Goal: Task Accomplishment & Management: Use online tool/utility

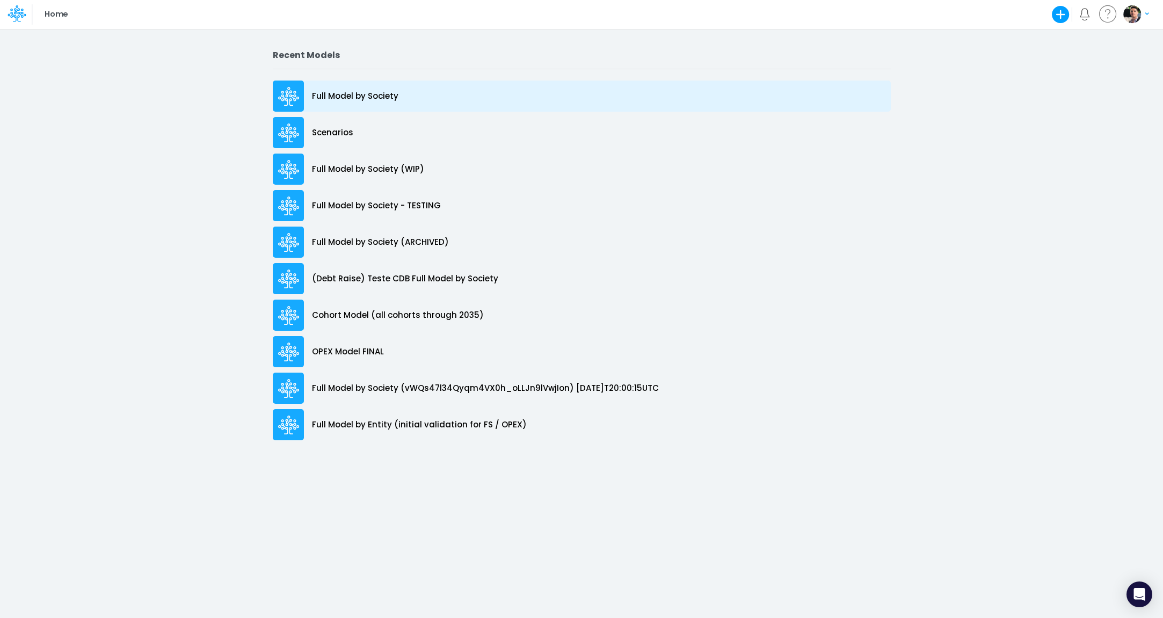
click at [363, 101] on p "Full Model by Society" at bounding box center [355, 96] width 86 height 12
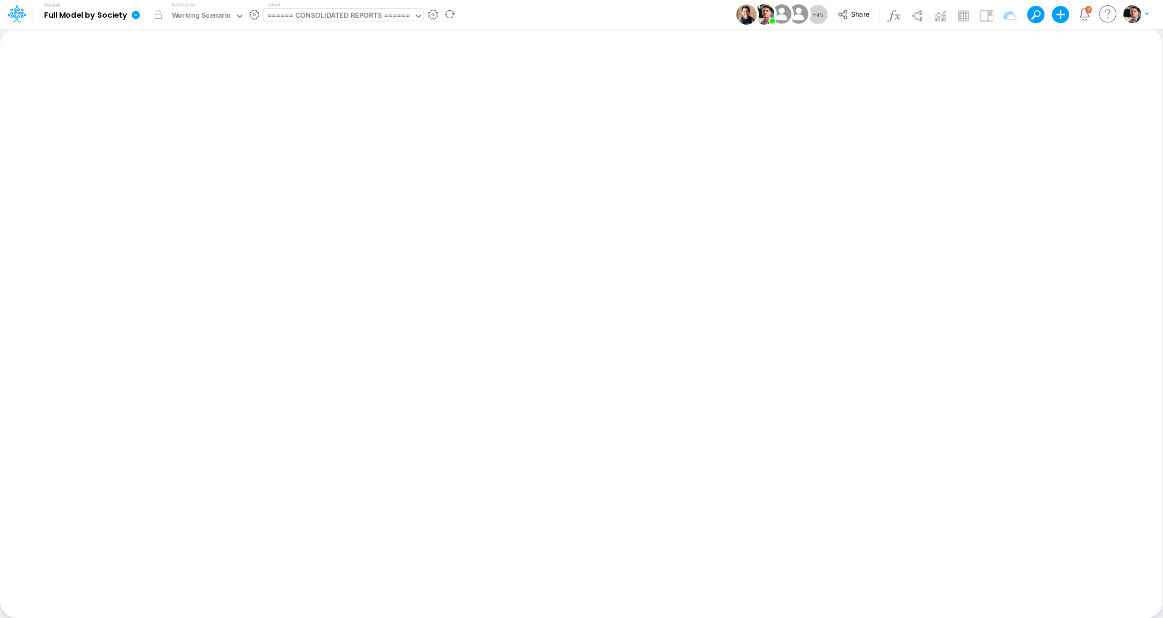
click at [352, 17] on div "====== CONSOLIDATED REPORTS ======" at bounding box center [338, 16] width 143 height 12
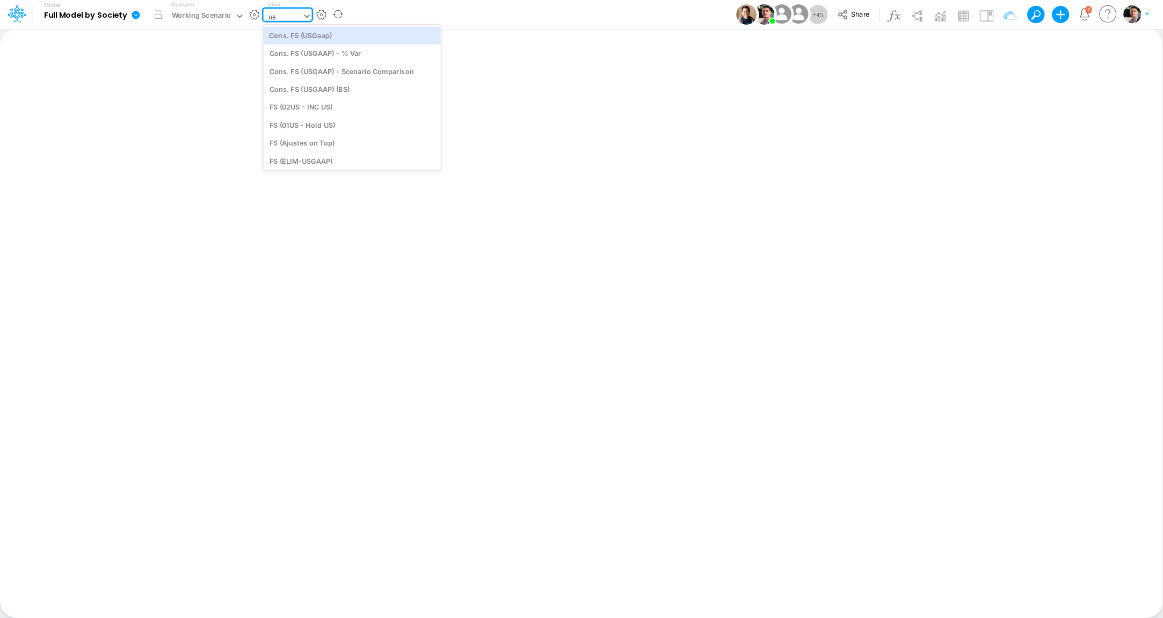
type input "u"
type input "bace"
click at [318, 38] on div "Cons. FS (BACEN GAAP)" at bounding box center [336, 35] width 145 height 18
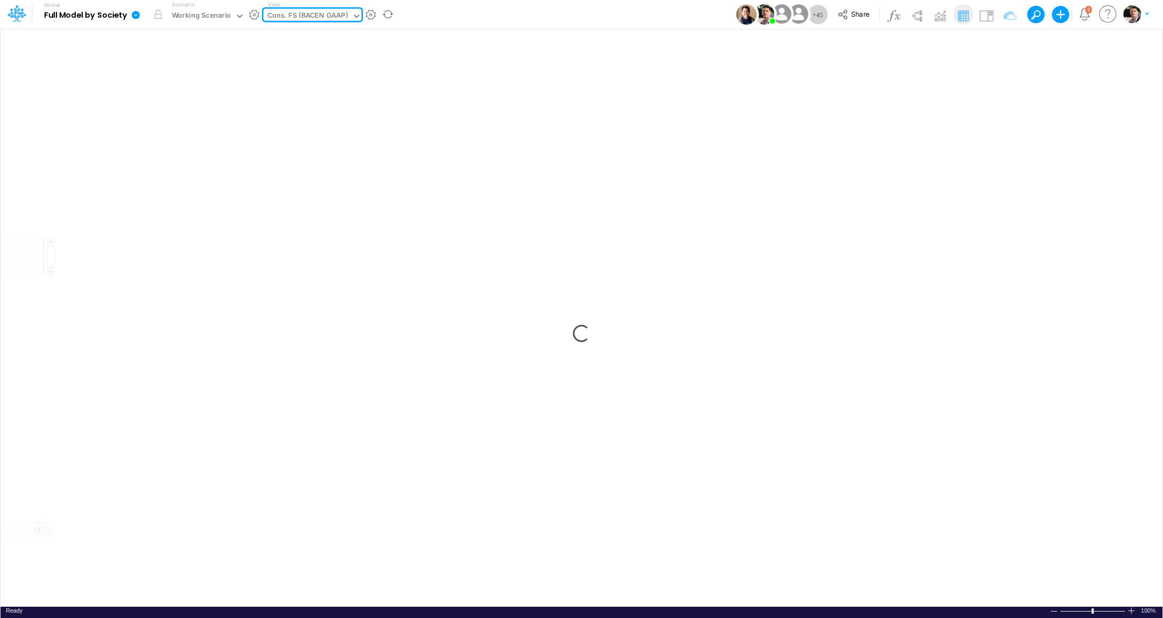
type input "Consolidated FS - BACENGAAP"
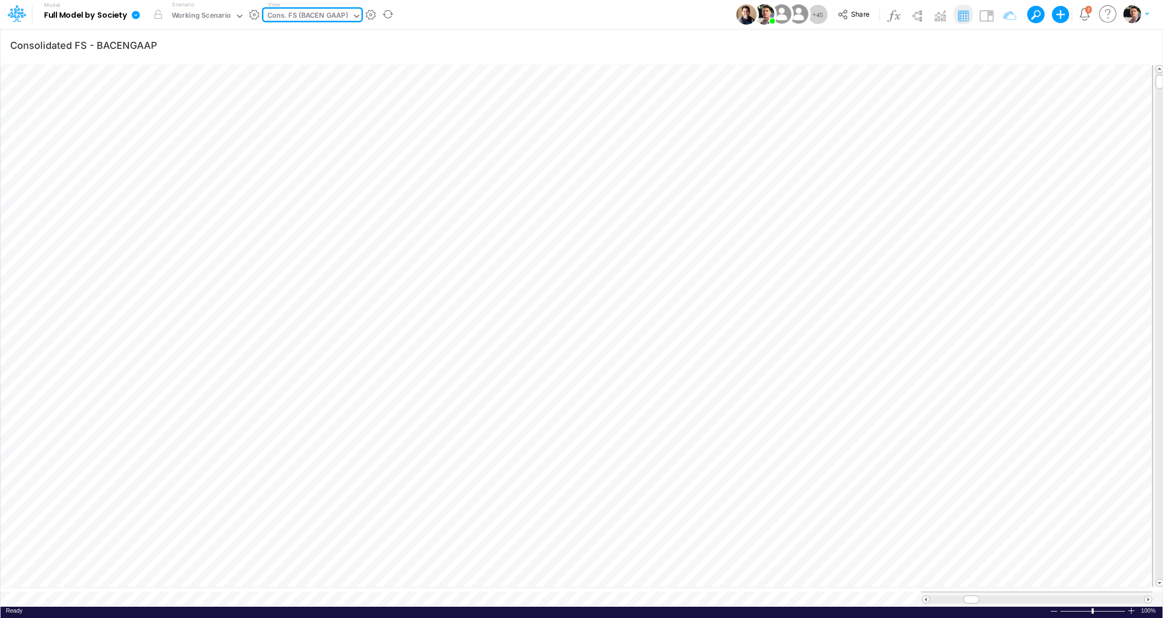
click at [333, 20] on div "Cons. FS (BACEN GAAP)" at bounding box center [307, 16] width 81 height 12
type input "bace"
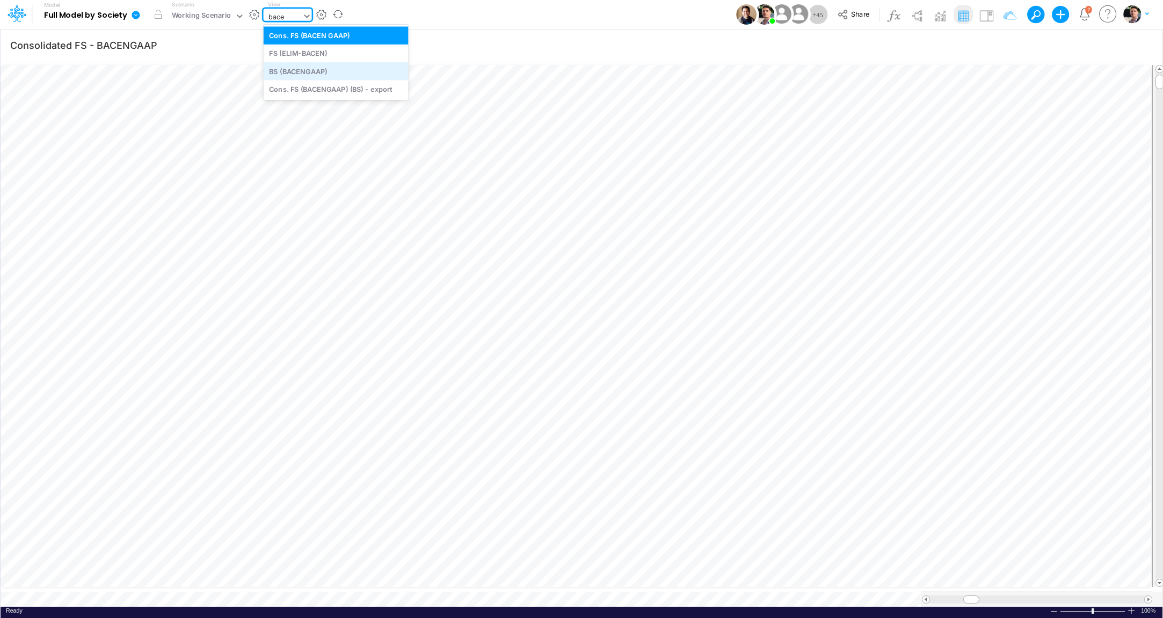
click at [311, 73] on div "BS (BACENGAAP)" at bounding box center [336, 71] width 145 height 18
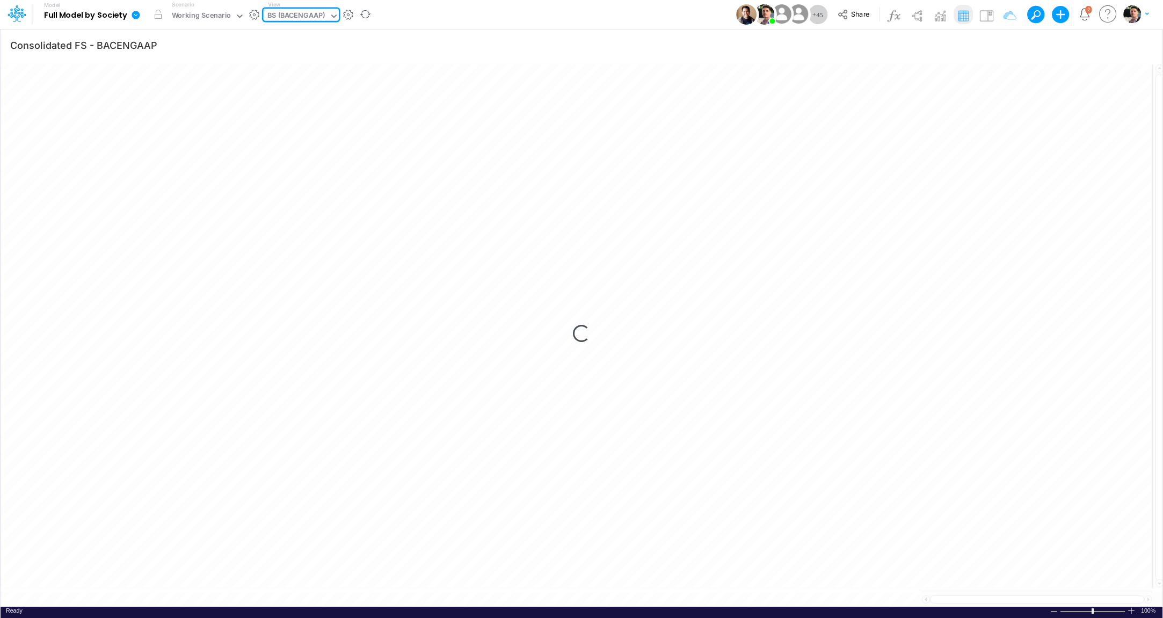
type input "BS (USGAAP) - Detailed"
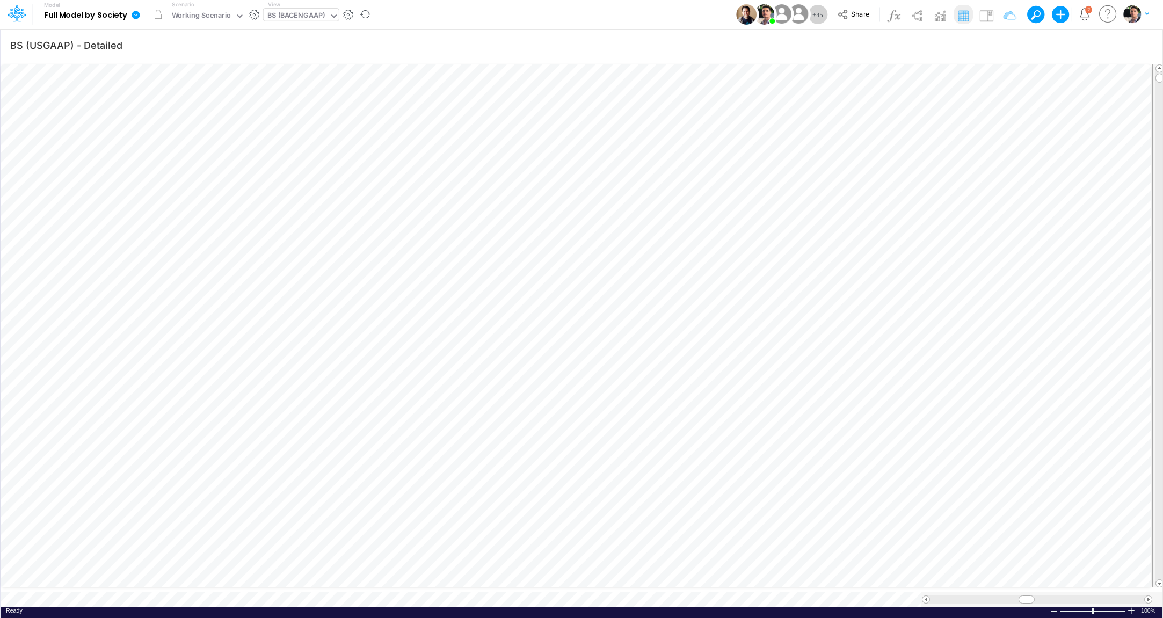
scroll to position [4, 33]
type input "Consolidated FS - BACENGAAP"
drag, startPoint x: 970, startPoint y: 590, endPoint x: 1027, endPoint y: 587, distance: 57.0
click at [1027, 596] on span at bounding box center [1027, 599] width 7 height 7
click at [1042, 45] on icon "button" at bounding box center [1043, 45] width 16 height 11
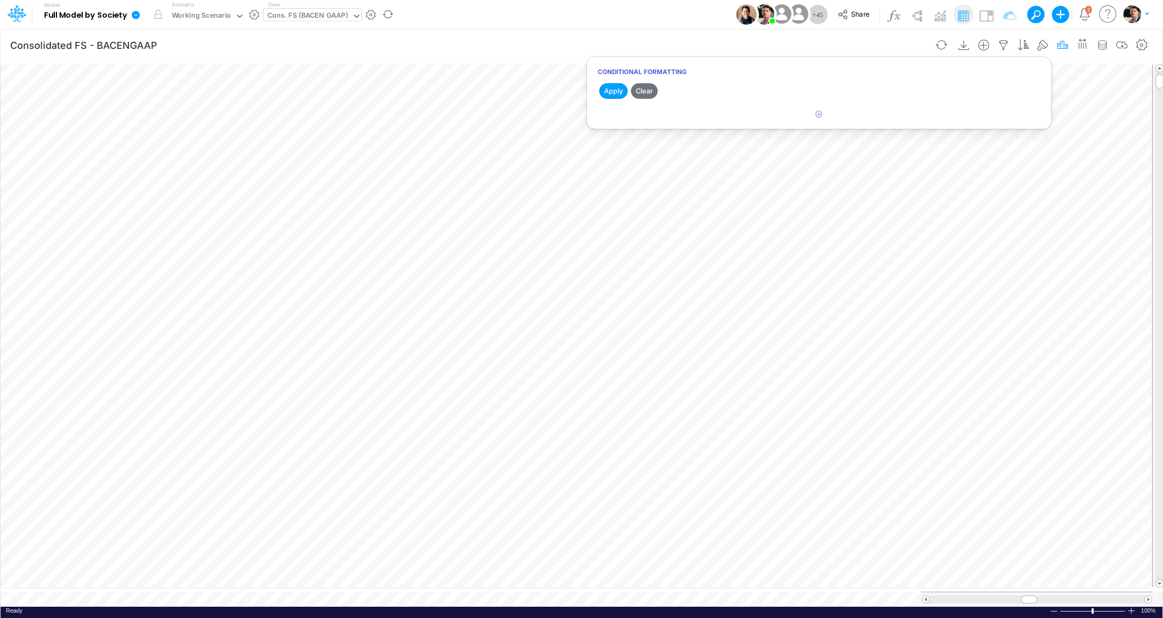
click at [1063, 43] on icon "button" at bounding box center [1062, 45] width 16 height 11
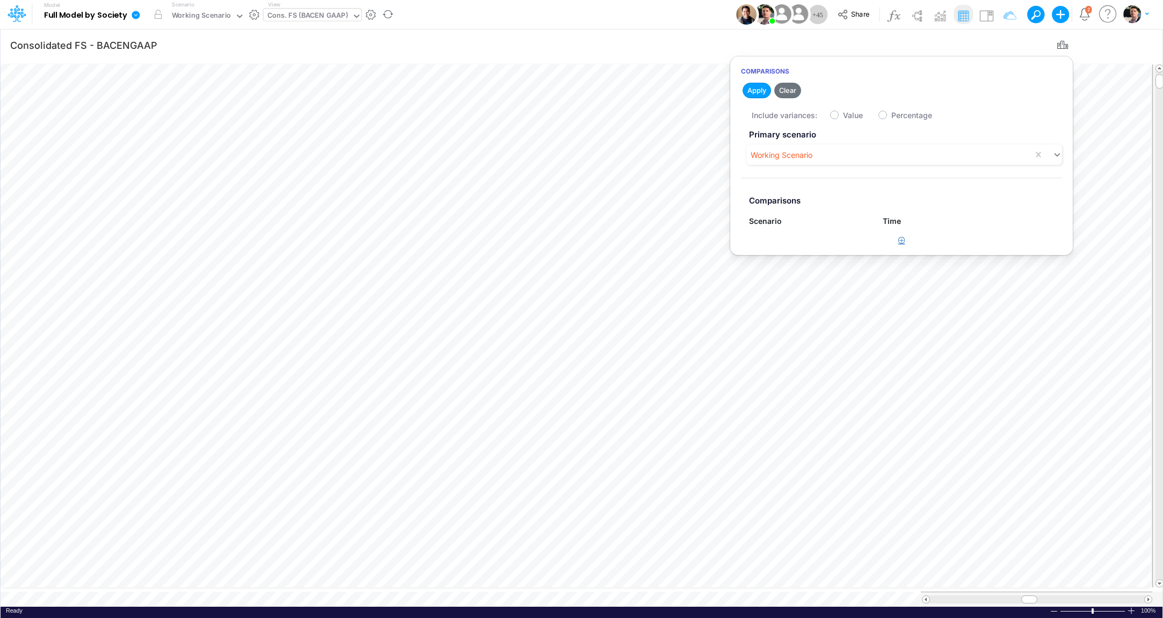
click at [902, 241] on icon "button" at bounding box center [901, 240] width 7 height 7
click at [787, 254] on div "Type to search..." at bounding box center [808, 245] width 119 height 20
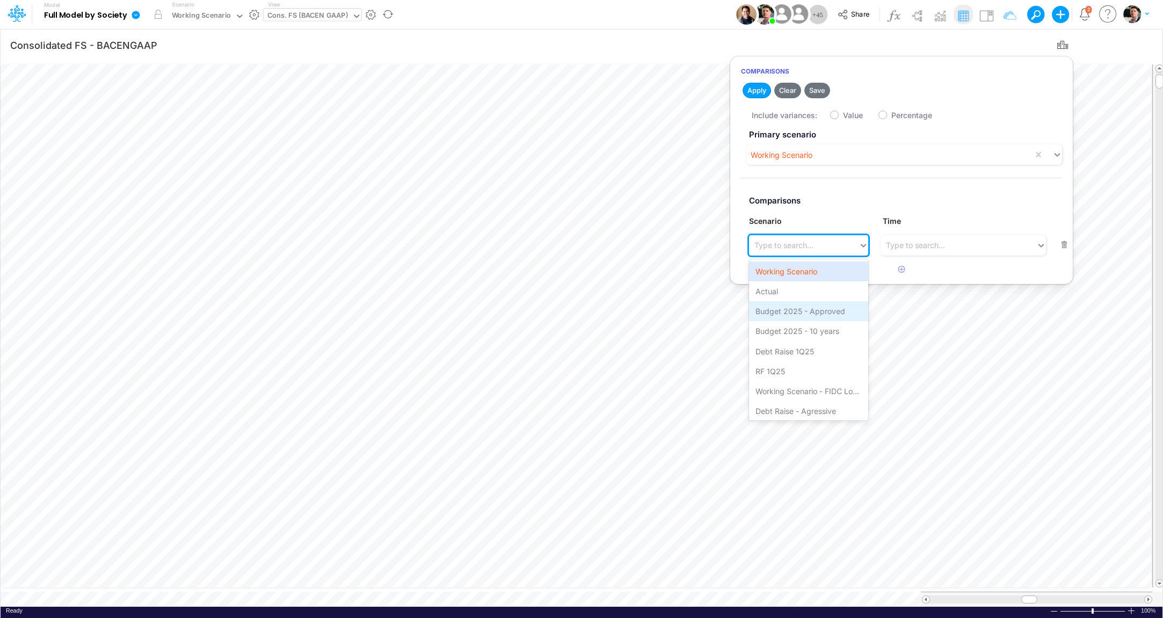
scroll to position [2, 0]
click at [811, 383] on div "Working Scenario - FIDC Loans" at bounding box center [808, 389] width 119 height 20
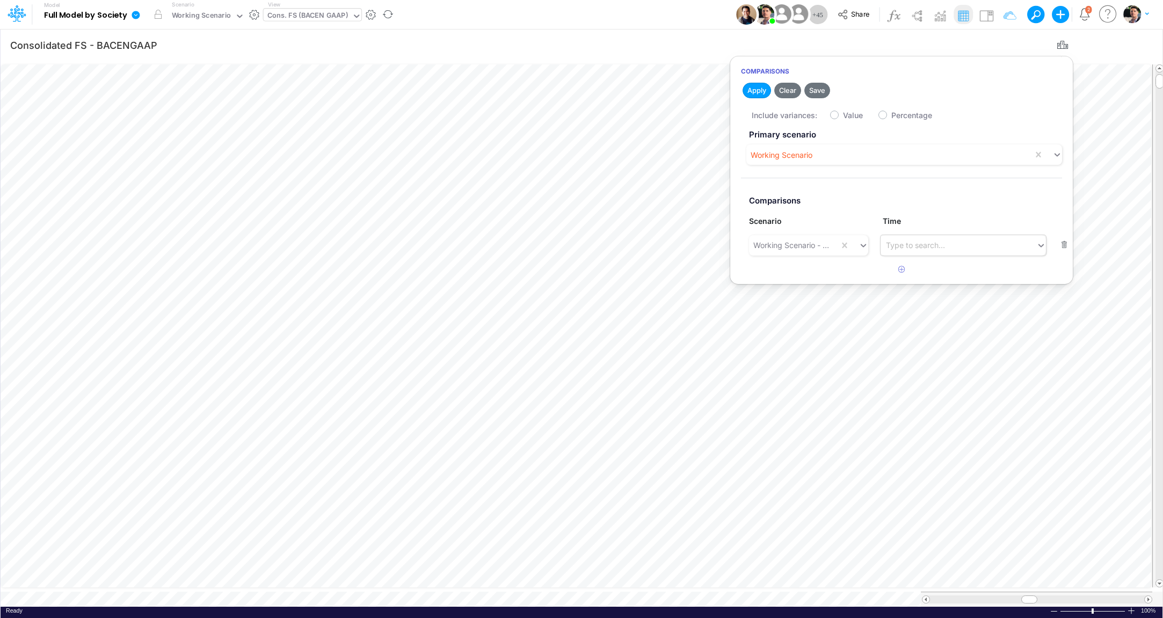
click at [925, 237] on div "Type to search..." at bounding box center [958, 245] width 156 height 18
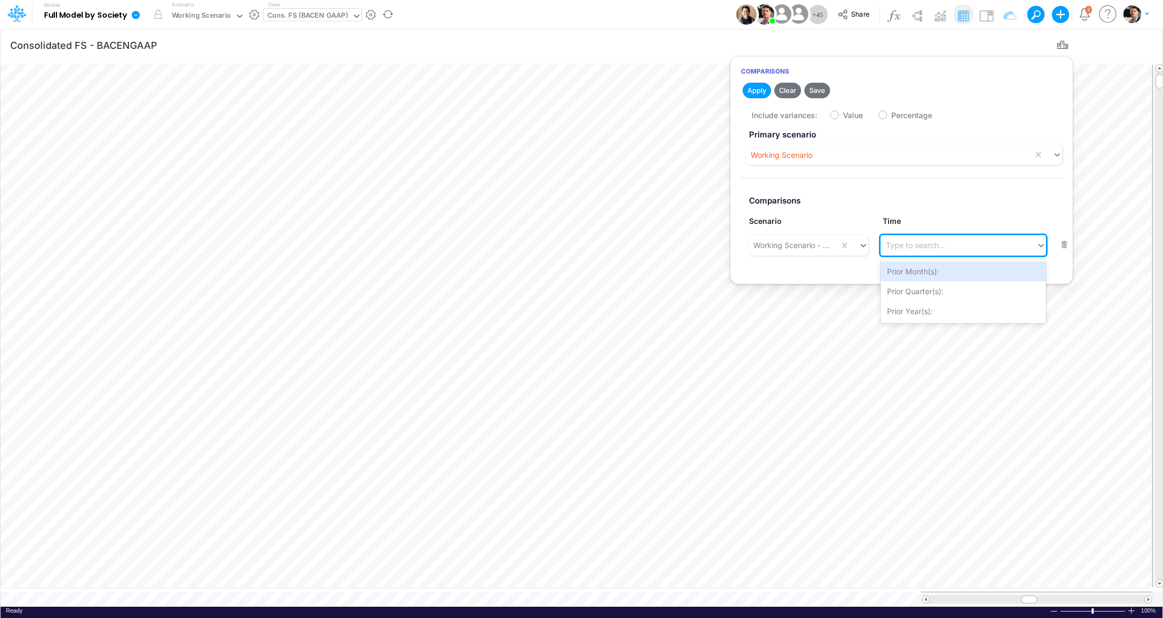
click at [926, 236] on div "Type to search..." at bounding box center [958, 245] width 156 height 18
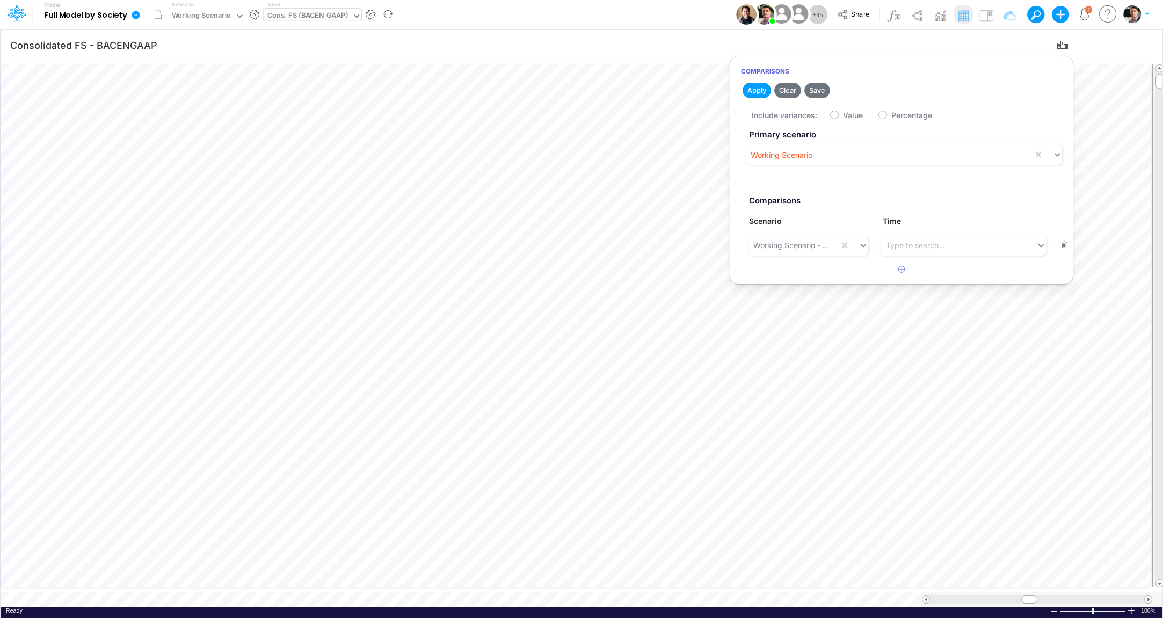
click at [843, 115] on label "Value" at bounding box center [853, 115] width 20 height 11
click at [843, 115] on input "Value" at bounding box center [846, 112] width 7 height 7
checkbox input "true"
click at [756, 92] on button "Apply" at bounding box center [756, 91] width 28 height 16
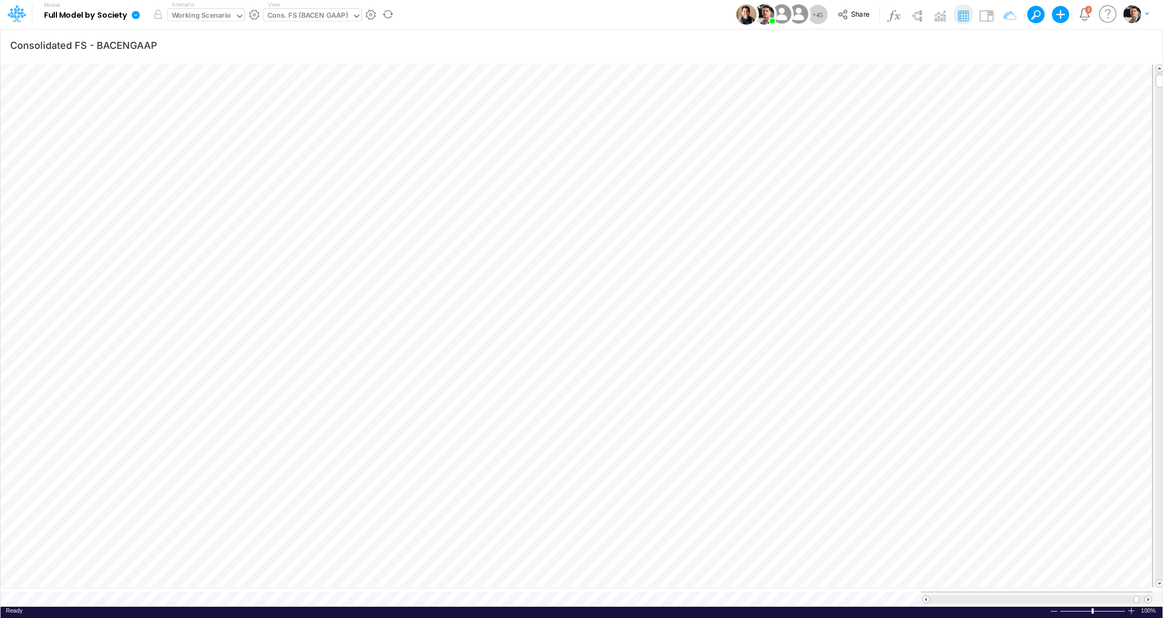
click at [241, 13] on icon at bounding box center [240, 16] width 10 height 10
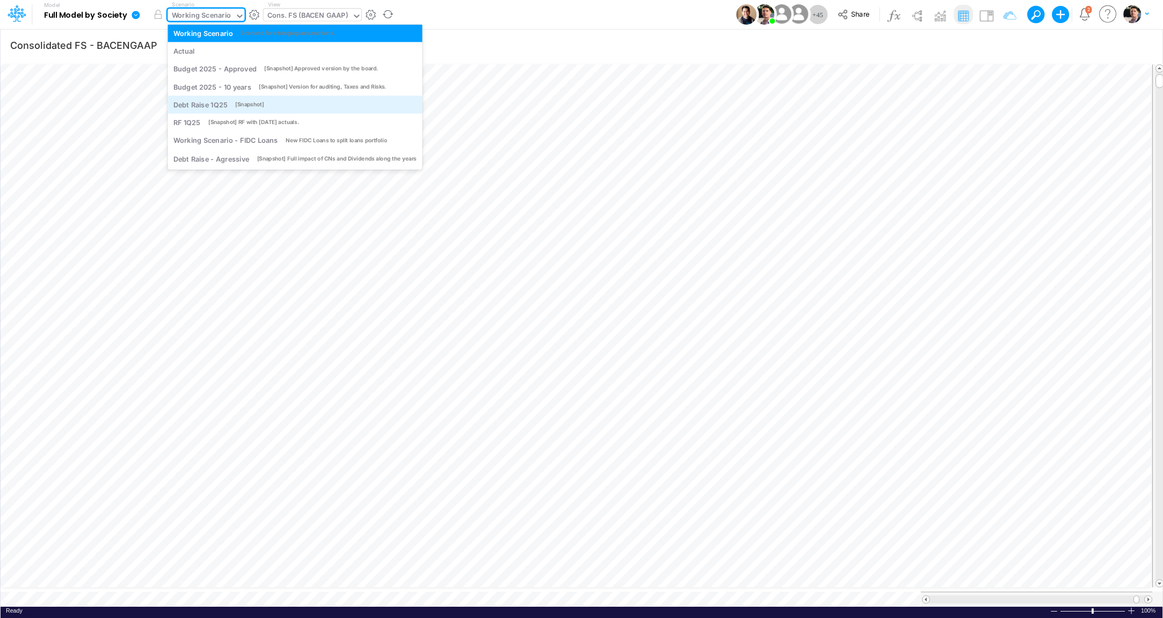
scroll to position [0, 0]
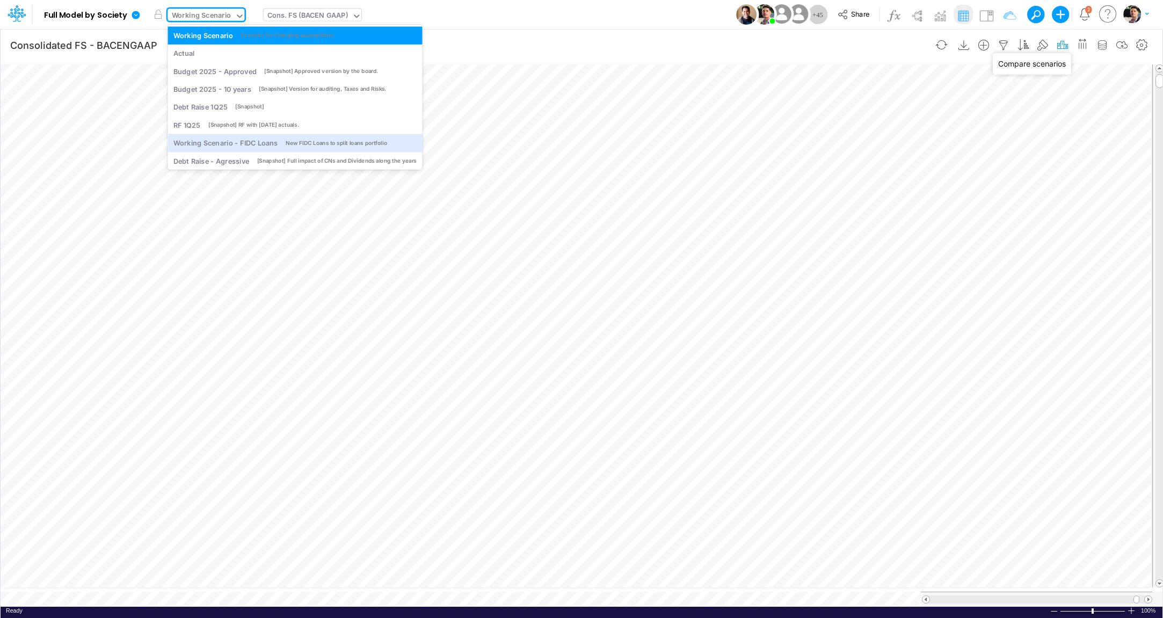
click at [1061, 45] on icon "button" at bounding box center [1062, 45] width 16 height 11
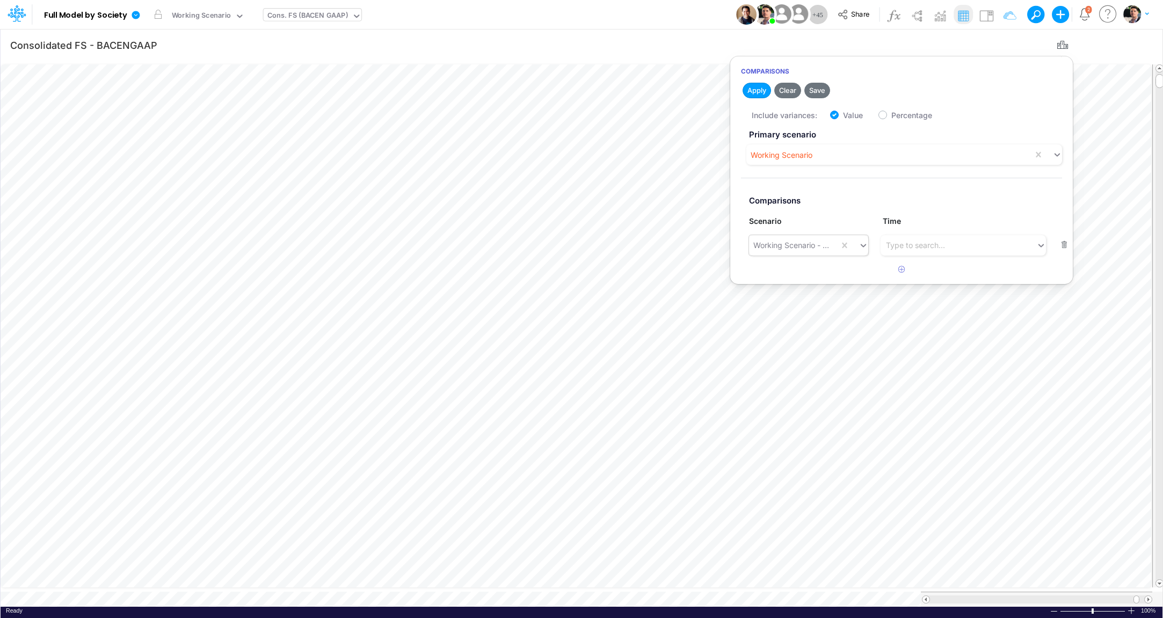
click at [825, 250] on div "Working Scenario - FIDC Loans" at bounding box center [791, 244] width 77 height 11
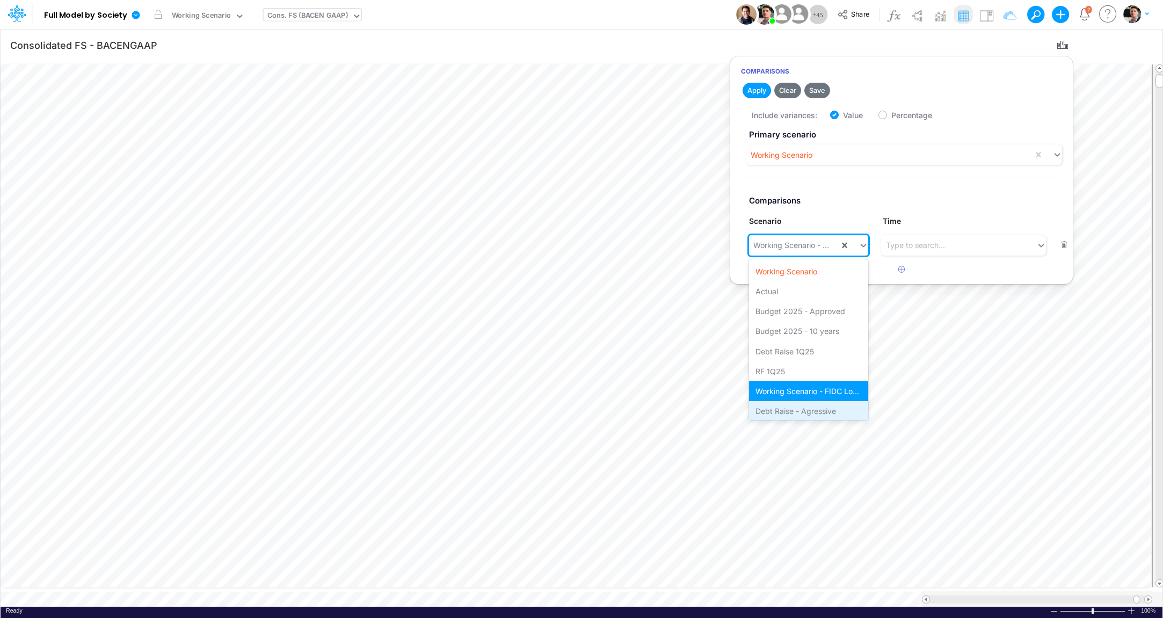
click at [795, 412] on div "Debt Raise - Agressive" at bounding box center [808, 411] width 119 height 20
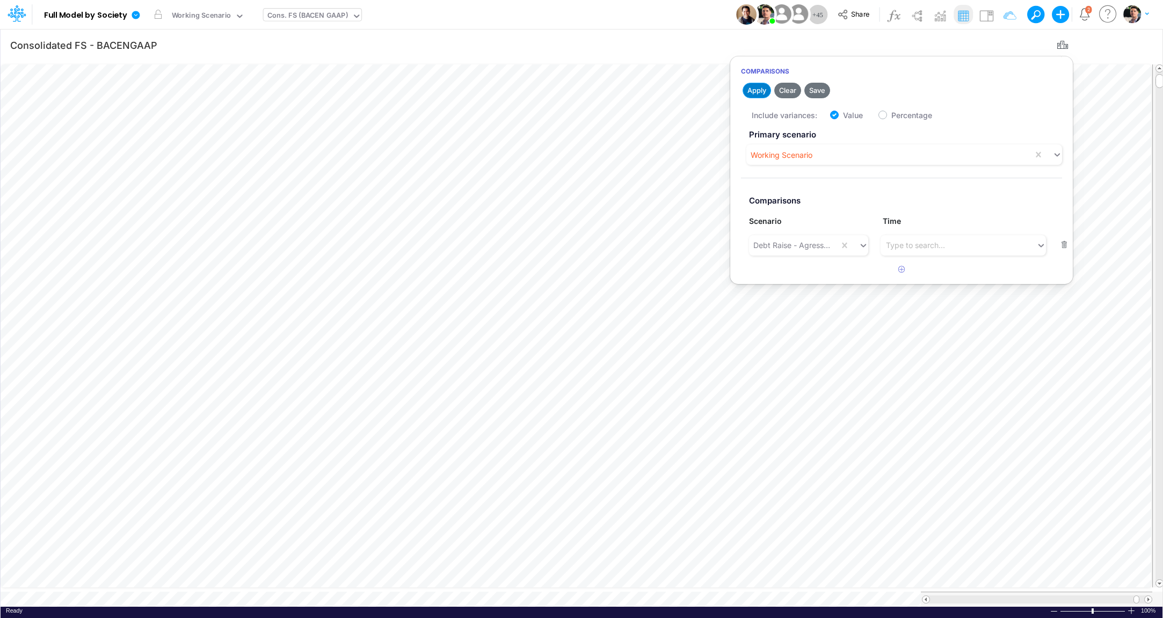
click at [760, 90] on button "Apply" at bounding box center [756, 91] width 28 height 16
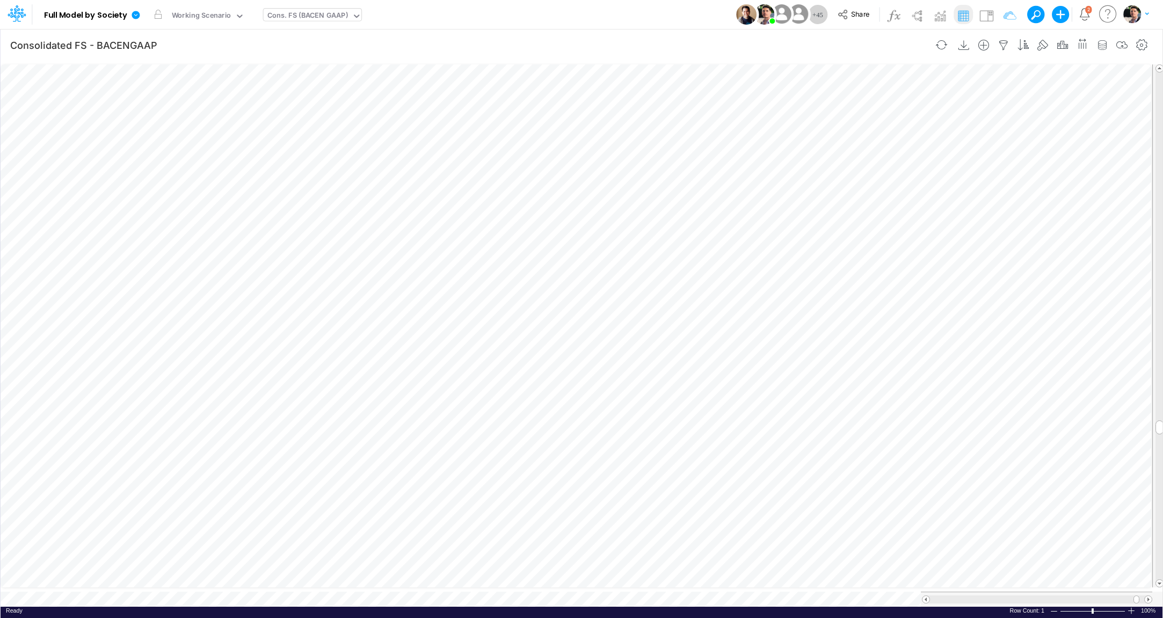
scroll to position [4, 27]
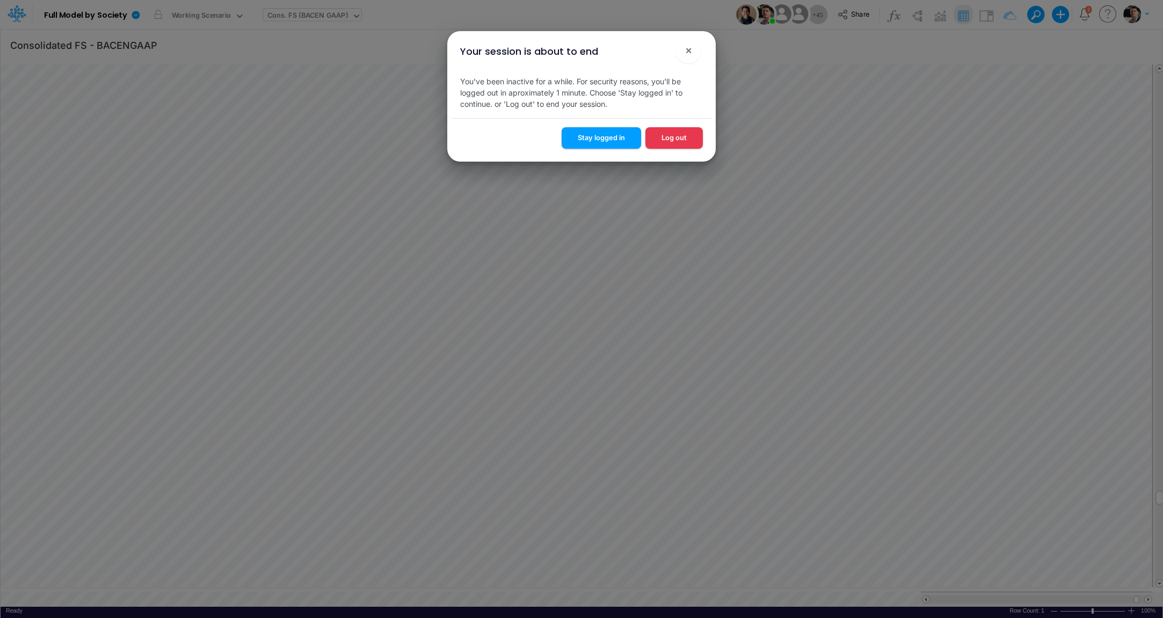
drag, startPoint x: 612, startPoint y: 140, endPoint x: 650, endPoint y: 197, distance: 68.6
click at [612, 140] on button "Stay logged in" at bounding box center [601, 137] width 79 height 21
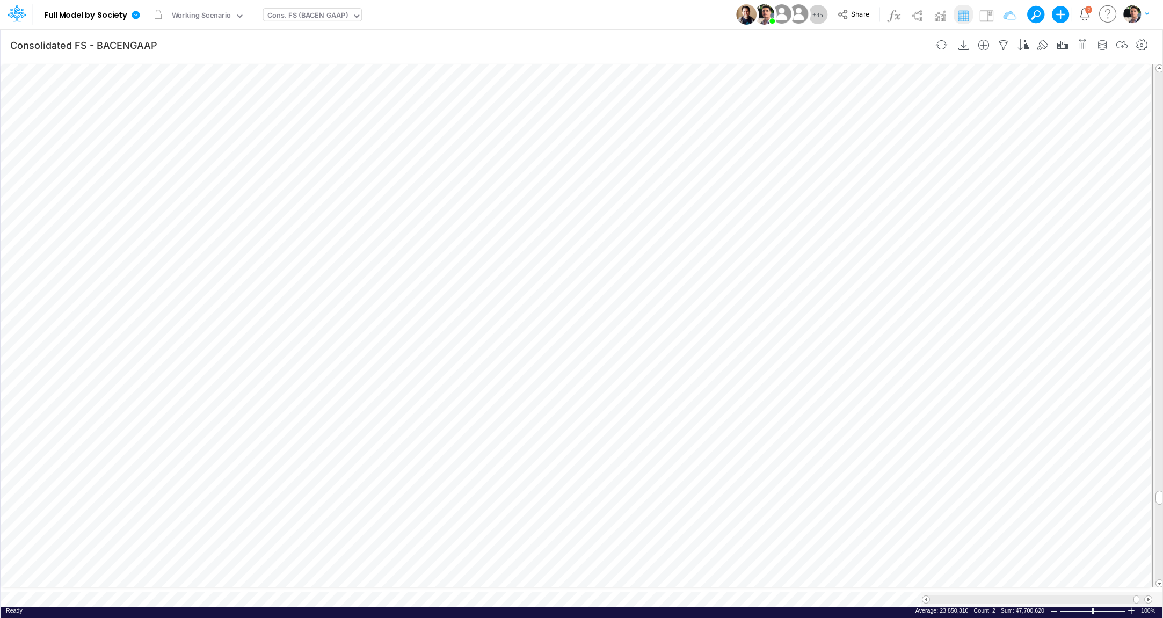
scroll to position [4, 35]
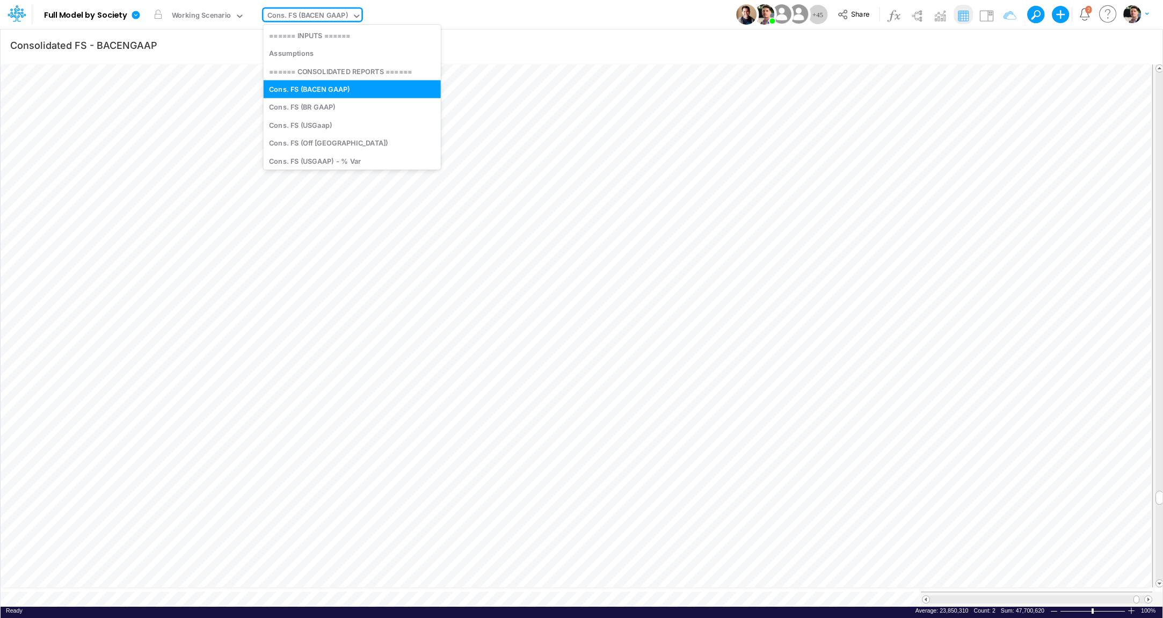
click at [317, 16] on div "Cons. FS (BACEN GAAP)" at bounding box center [307, 16] width 81 height 12
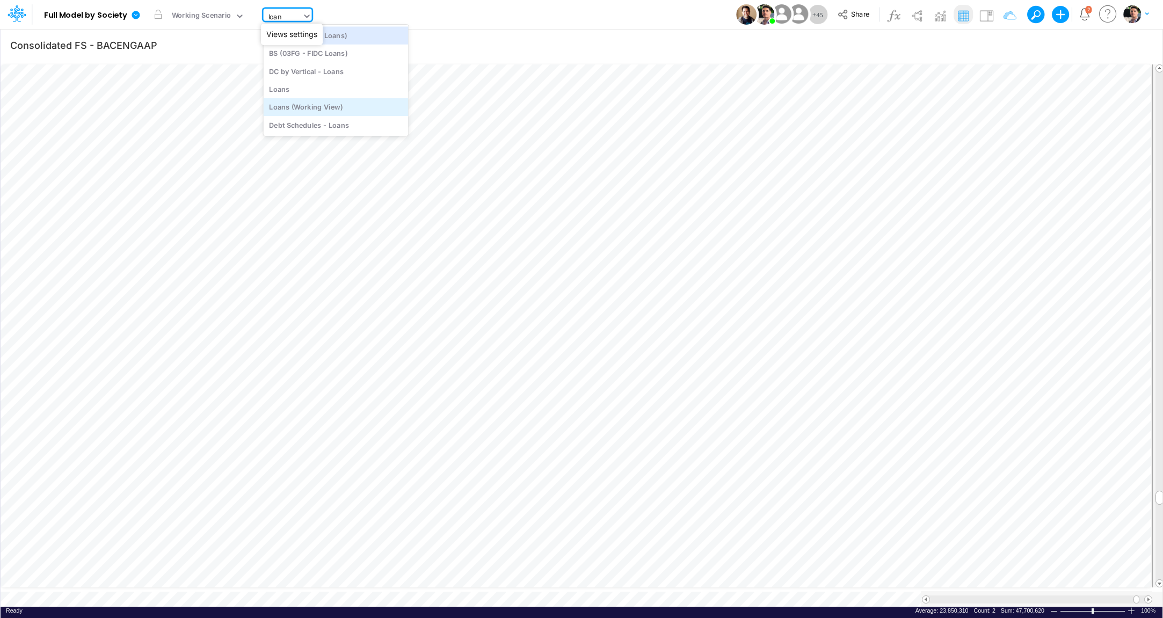
type input "loans"
click at [330, 98] on div "Loans" at bounding box center [336, 89] width 145 height 18
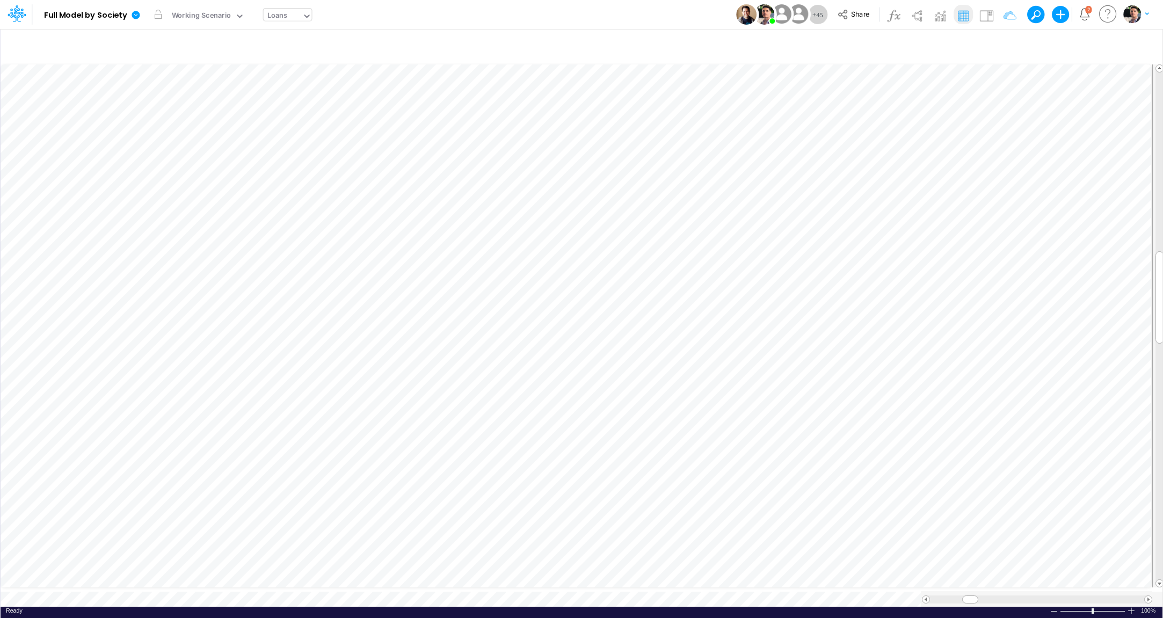
scroll to position [4, 25]
click at [1009, 45] on icon "button" at bounding box center [1003, 45] width 16 height 11
click option "not equal" at bounding box center [0, 0] width 0 height 0
select select "equals"
click option "equals" at bounding box center [0, 0] width 0 height 0
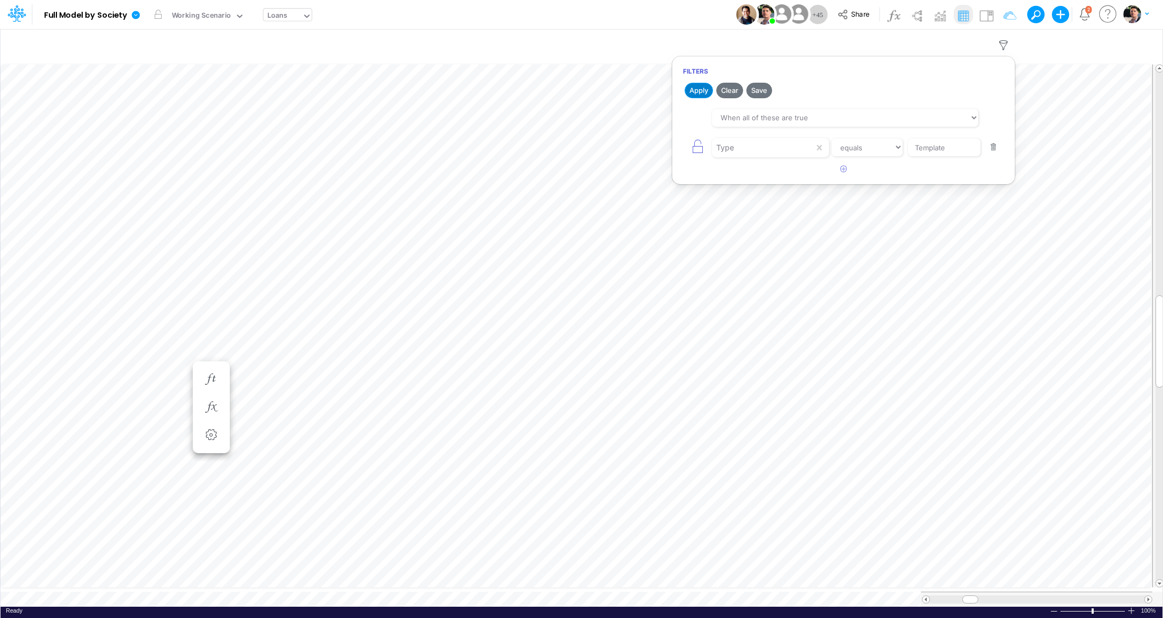
click at [705, 89] on button "Apply" at bounding box center [699, 91] width 28 height 16
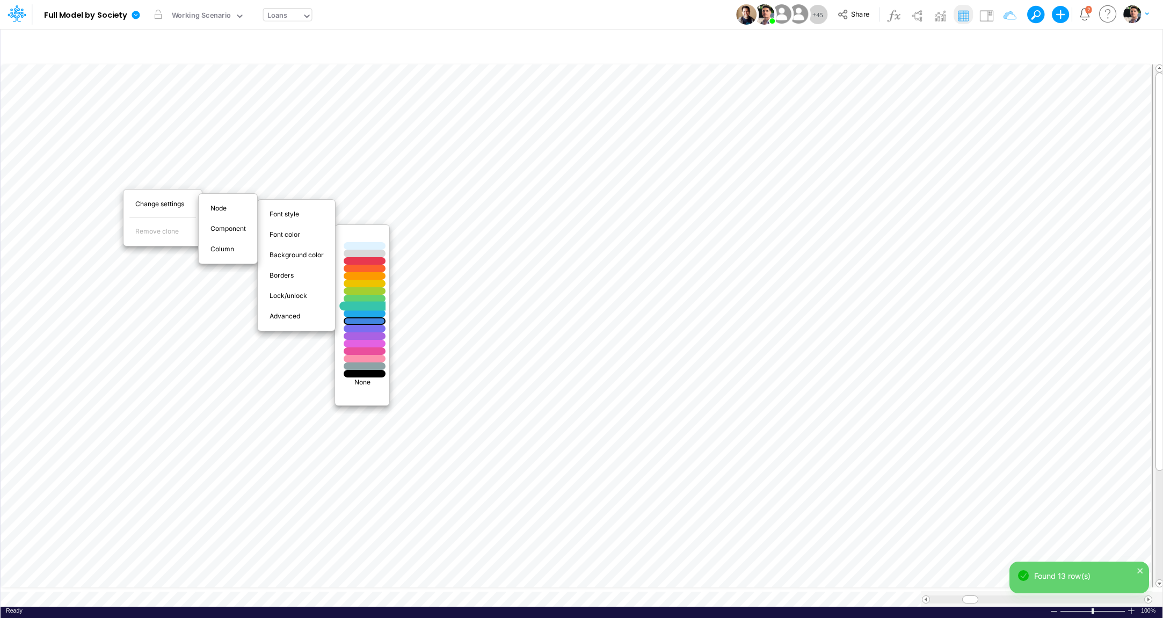
click at [366, 304] on div at bounding box center [364, 306] width 50 height 9
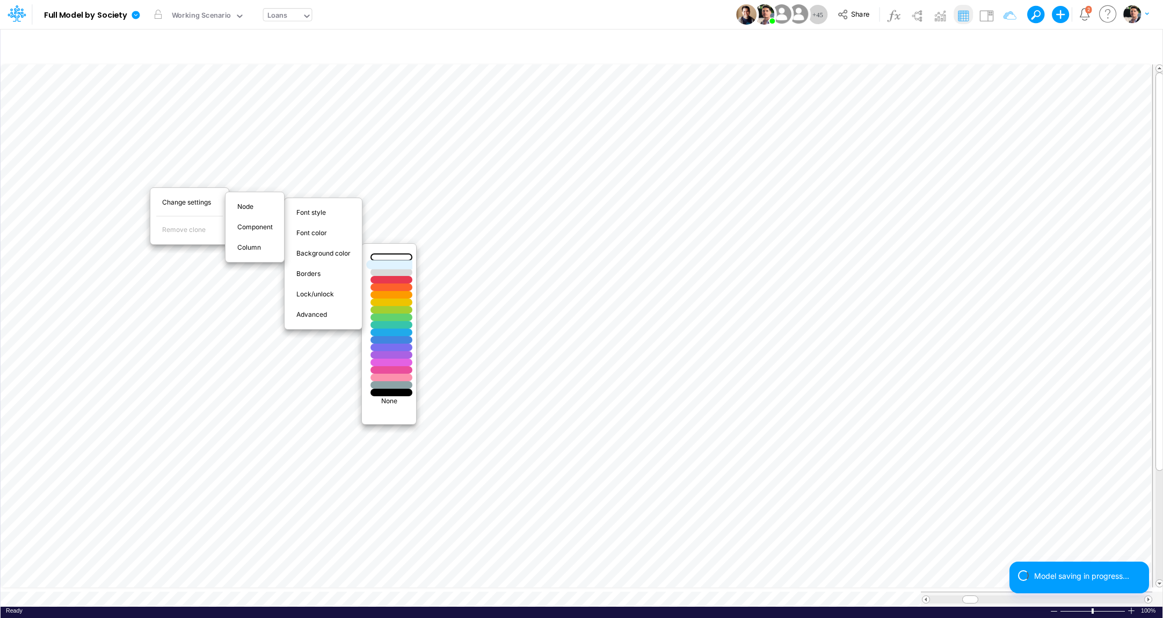
click at [403, 264] on div at bounding box center [391, 264] width 50 height 9
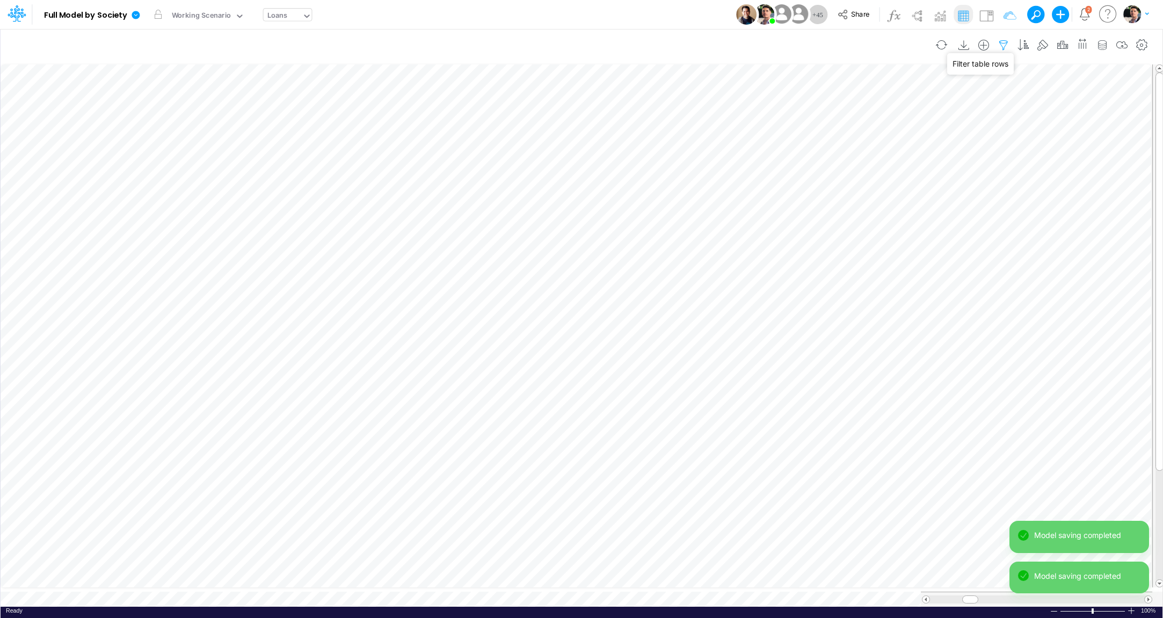
click at [1008, 47] on icon "button" at bounding box center [1003, 45] width 16 height 11
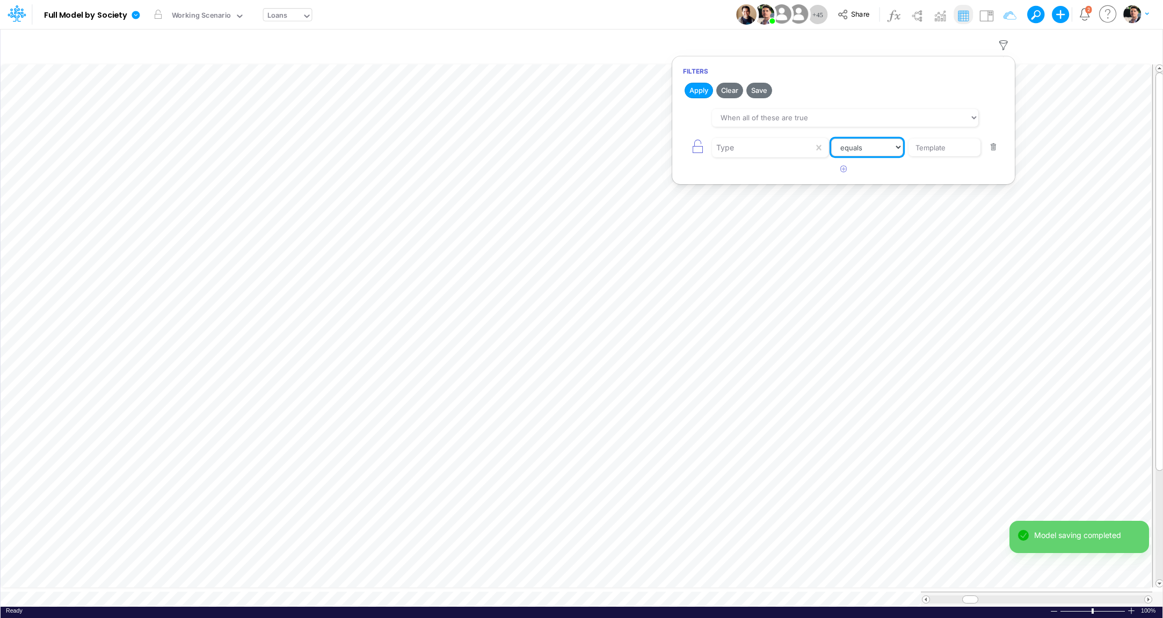
select select "notEqual"
click option "not equal" at bounding box center [0, 0] width 0 height 0
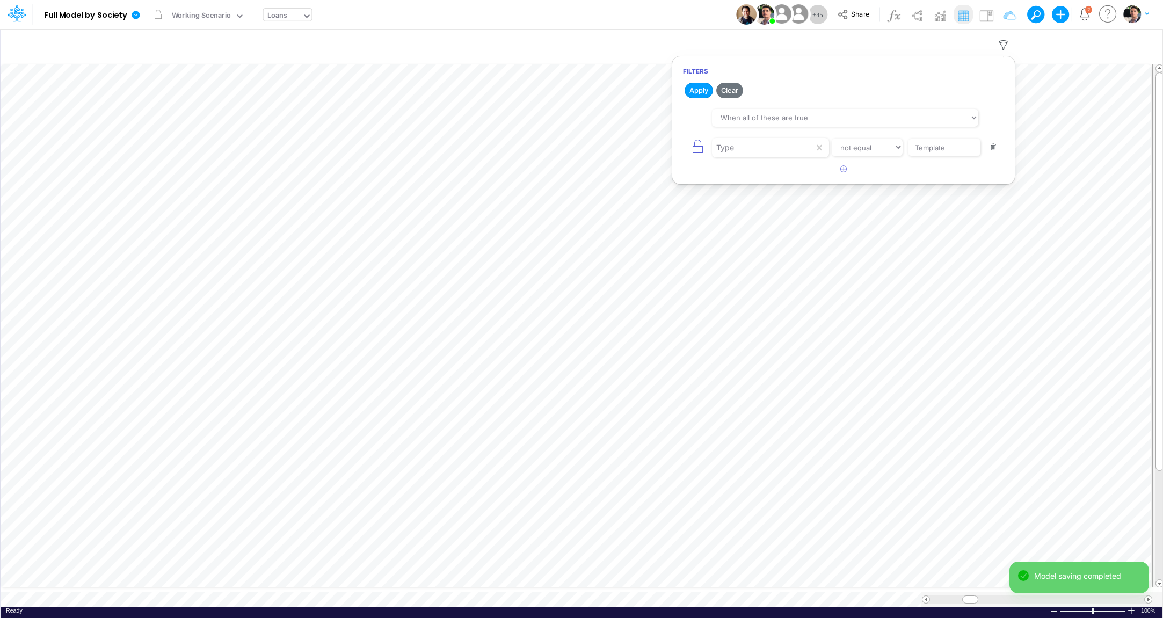
drag, startPoint x: 696, startPoint y: 92, endPoint x: 690, endPoint y: 100, distance: 9.7
click at [696, 92] on button "Apply" at bounding box center [699, 91] width 28 height 16
click at [139, 19] on icon at bounding box center [136, 15] width 10 height 10
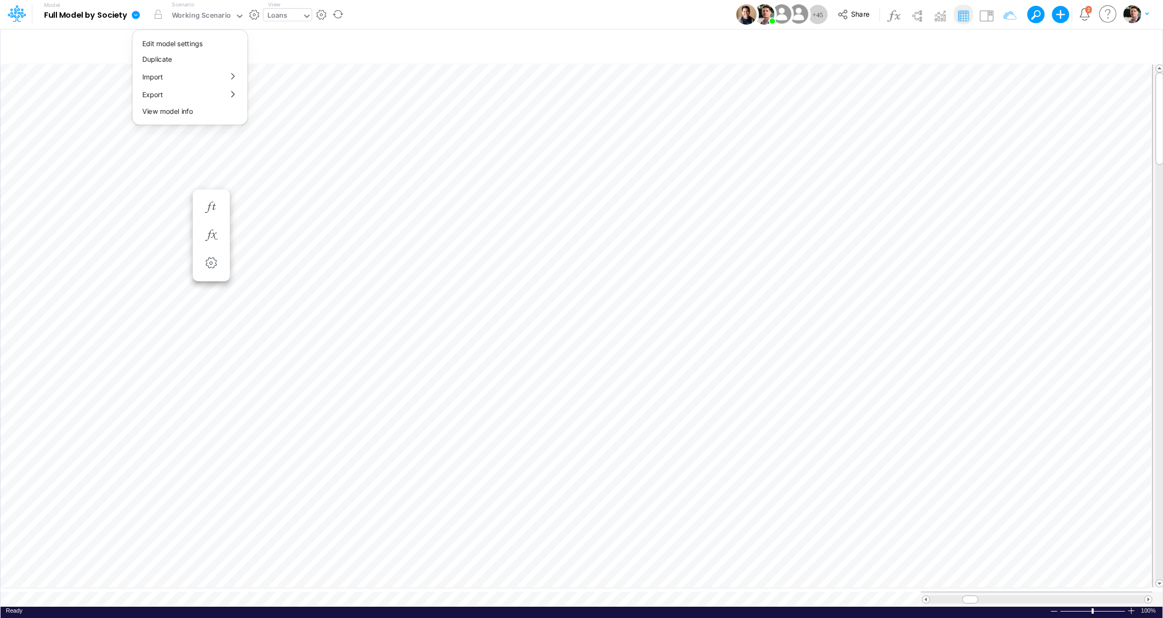
click at [137, 16] on icon at bounding box center [136, 15] width 8 height 8
click at [137, 16] on icon at bounding box center [136, 15] width 10 height 10
click at [178, 113] on button "View model info" at bounding box center [190, 111] width 115 height 17
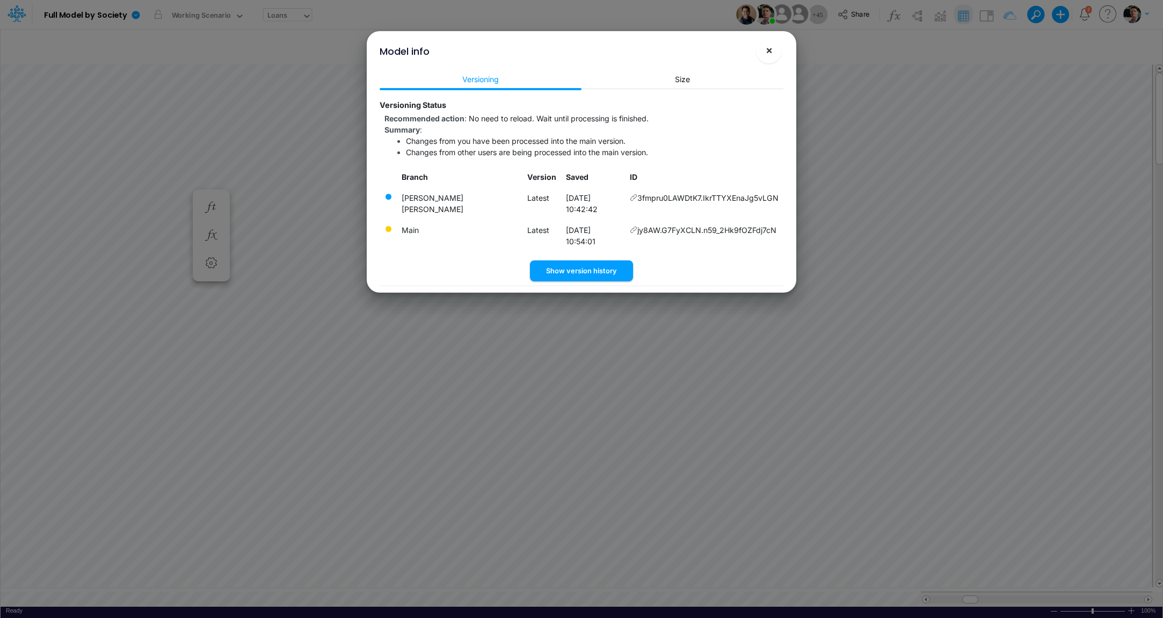
click at [775, 60] on button "×" at bounding box center [769, 51] width 26 height 26
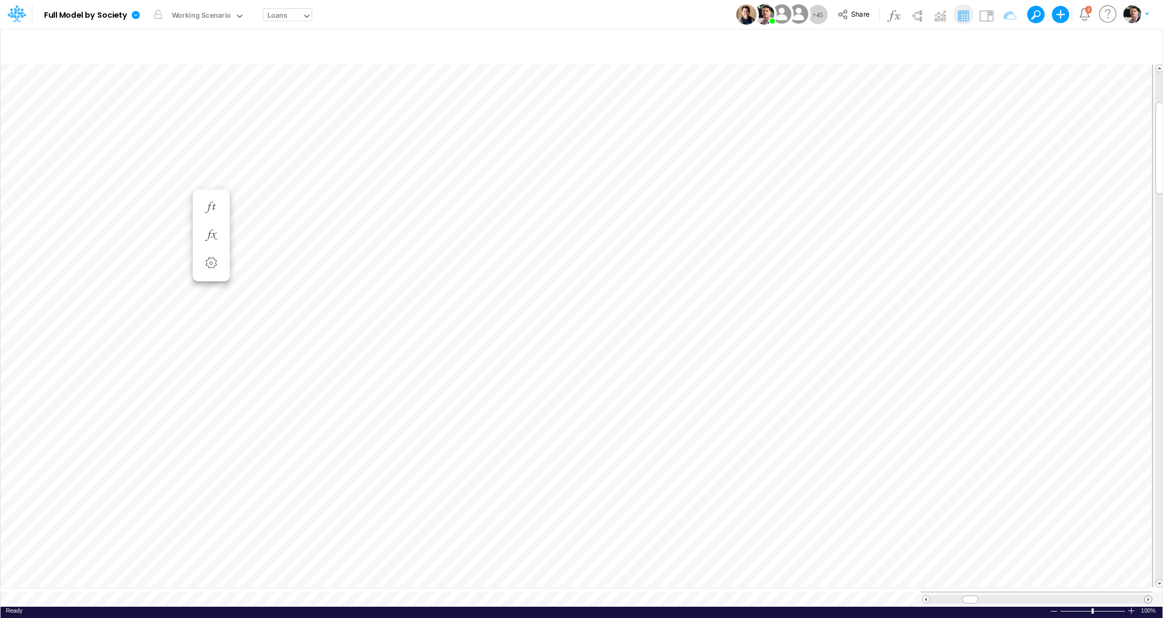
click at [1148, 596] on span at bounding box center [1148, 599] width 7 height 7
click at [663, 413] on icon "button" at bounding box center [666, 417] width 16 height 11
click at [667, 386] on icon "button" at bounding box center [666, 389] width 16 height 11
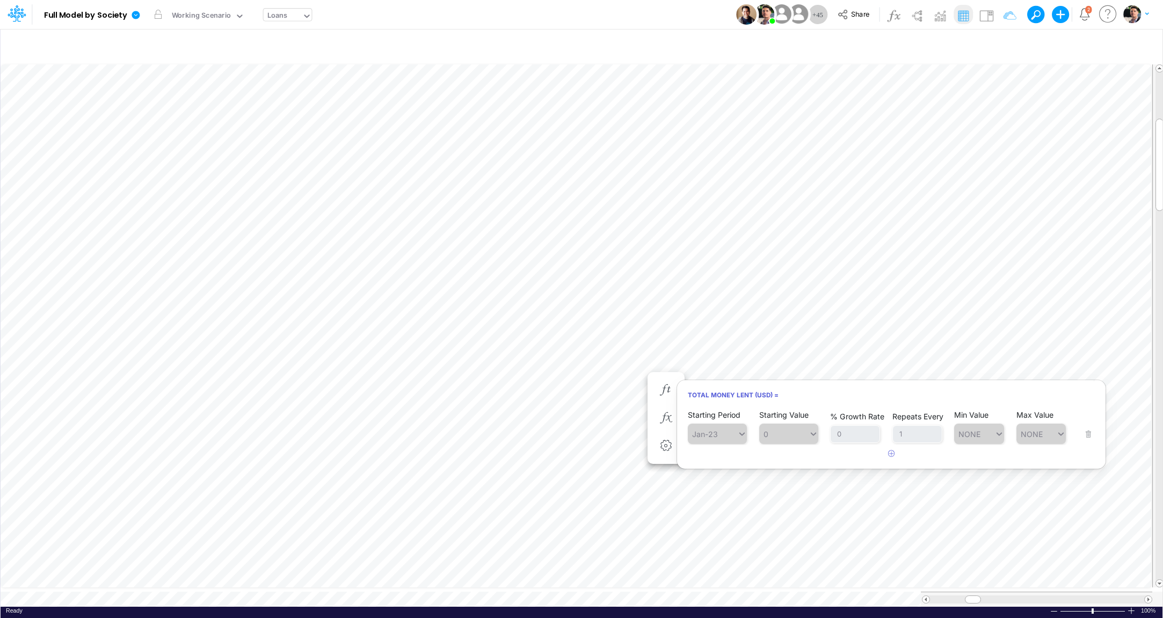
scroll to position [4, 16]
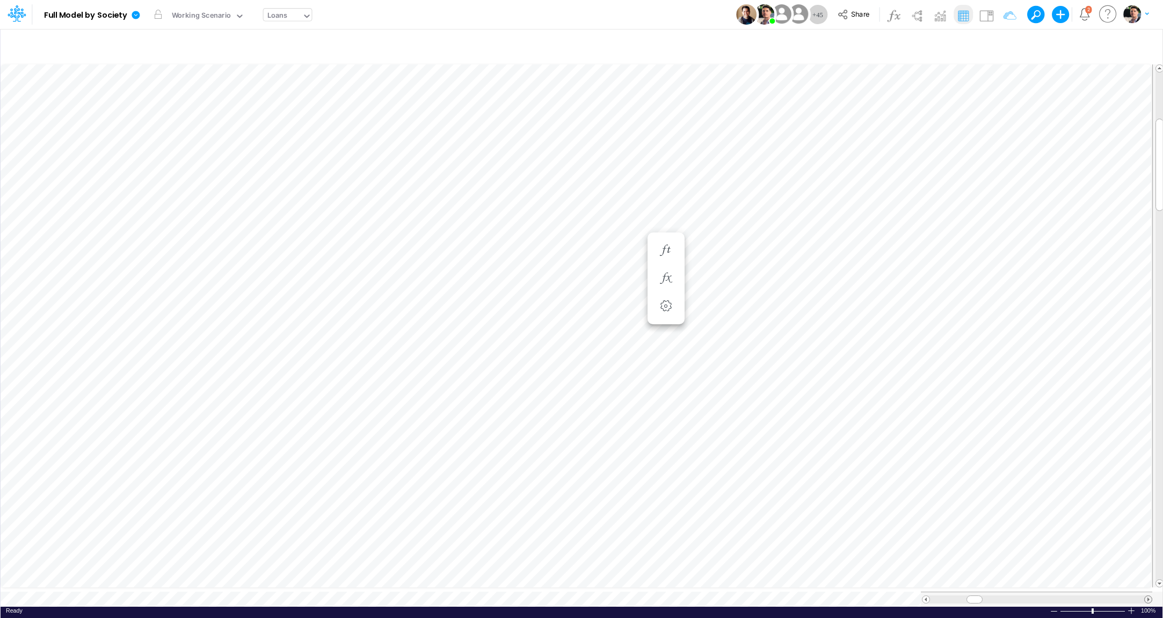
click at [1148, 596] on span at bounding box center [1148, 599] width 7 height 7
click at [921, 16] on img at bounding box center [916, 15] width 17 height 17
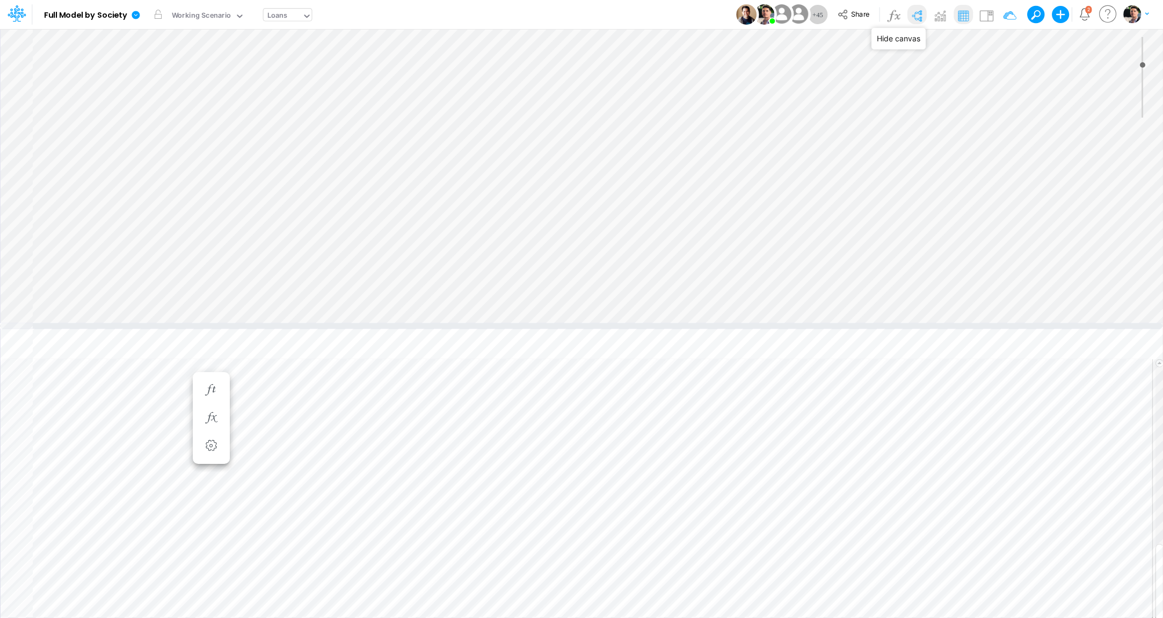
type input "0"
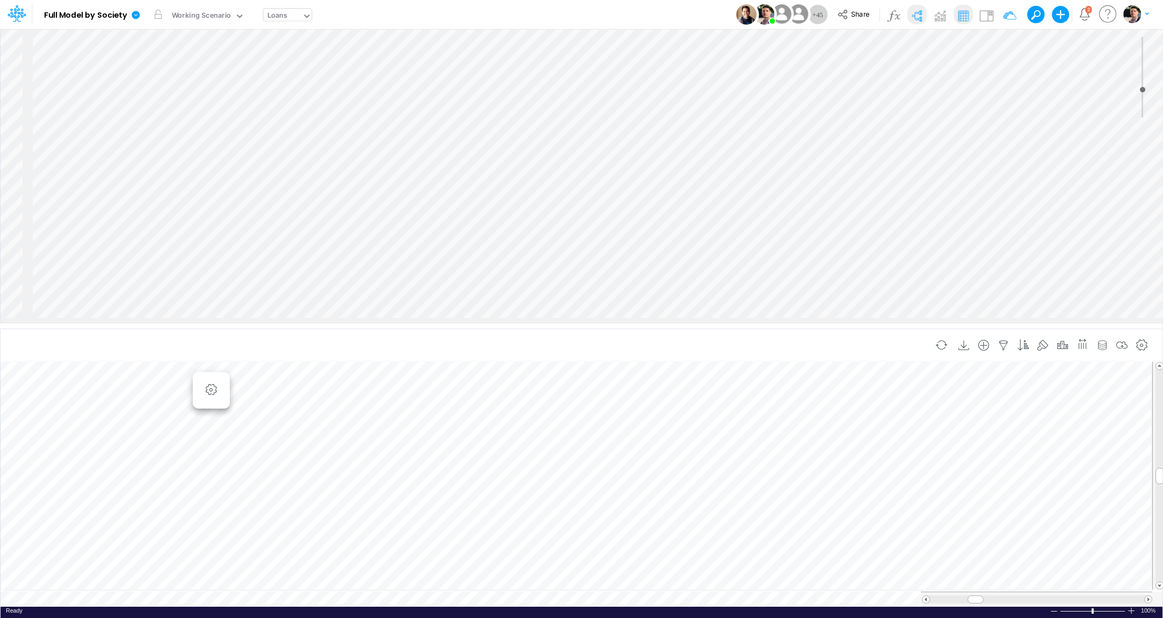
scroll to position [4, 16]
click at [1003, 340] on icon "button" at bounding box center [1003, 345] width 16 height 11
select select "equals"
click option "equals" at bounding box center [0, 0] width 0 height 0
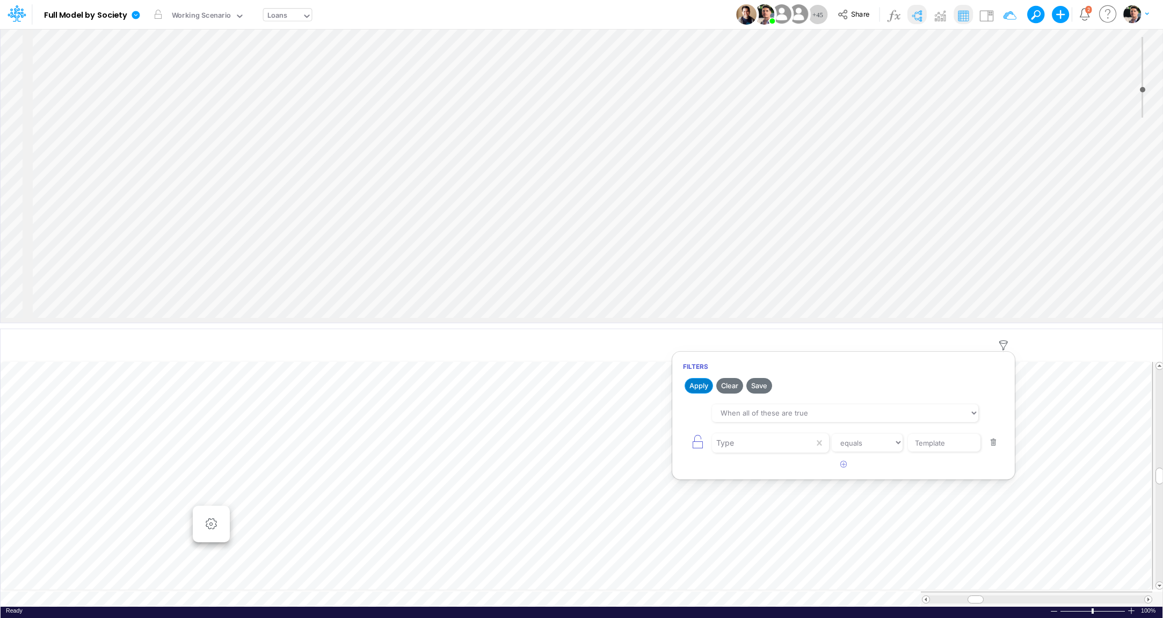
click at [702, 388] on button "Apply" at bounding box center [699, 386] width 28 height 16
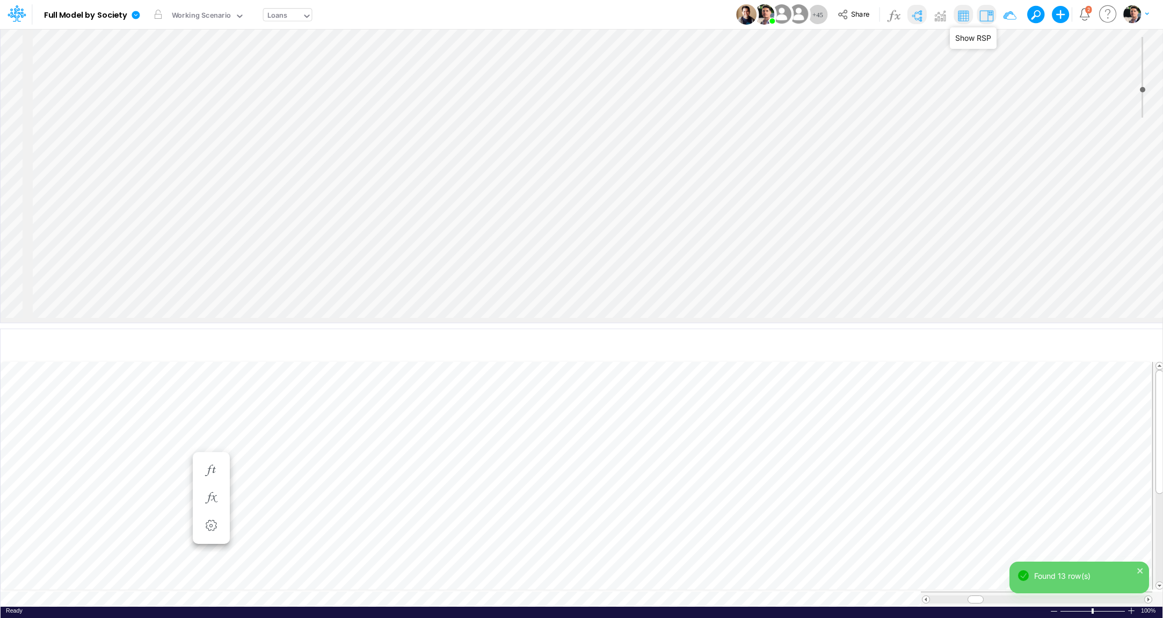
click at [988, 17] on img at bounding box center [986, 15] width 17 height 17
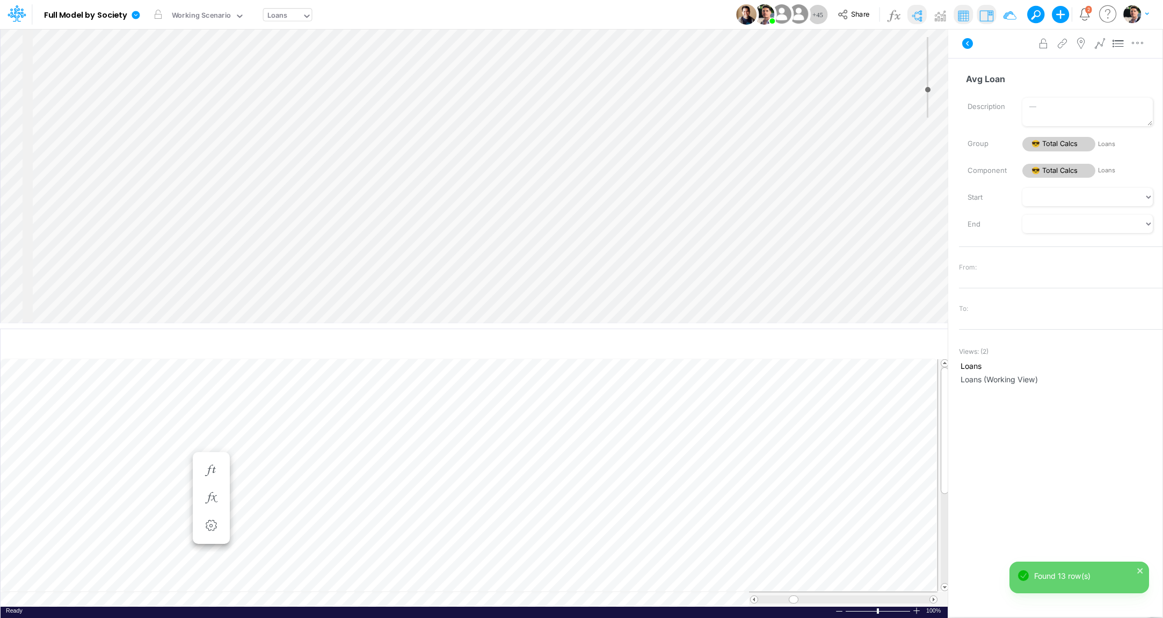
click at [925, 16] on img at bounding box center [916, 15] width 17 height 17
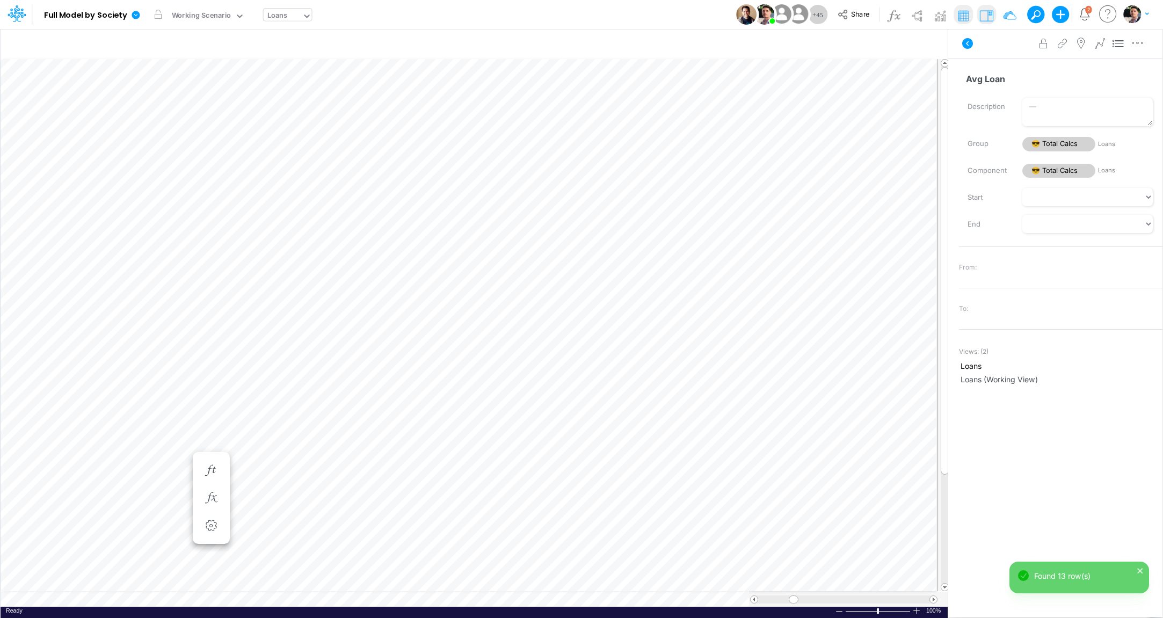
scroll to position [4, 25]
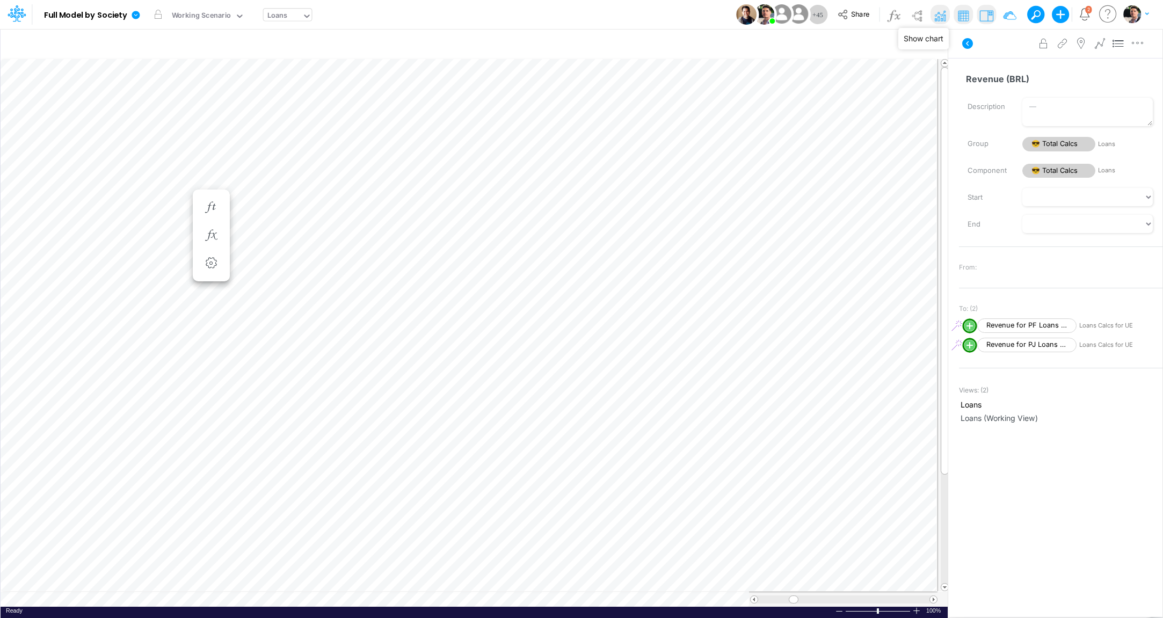
click at [940, 13] on img at bounding box center [939, 15] width 17 height 17
click at [918, 15] on img at bounding box center [916, 15] width 17 height 17
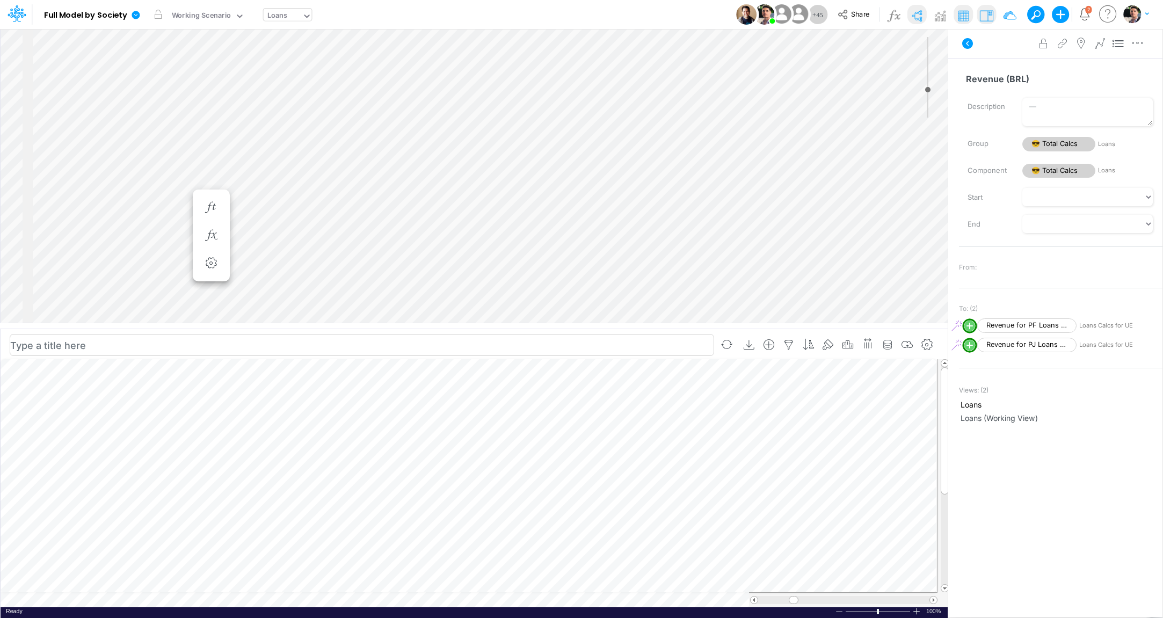
scroll to position [4, 31]
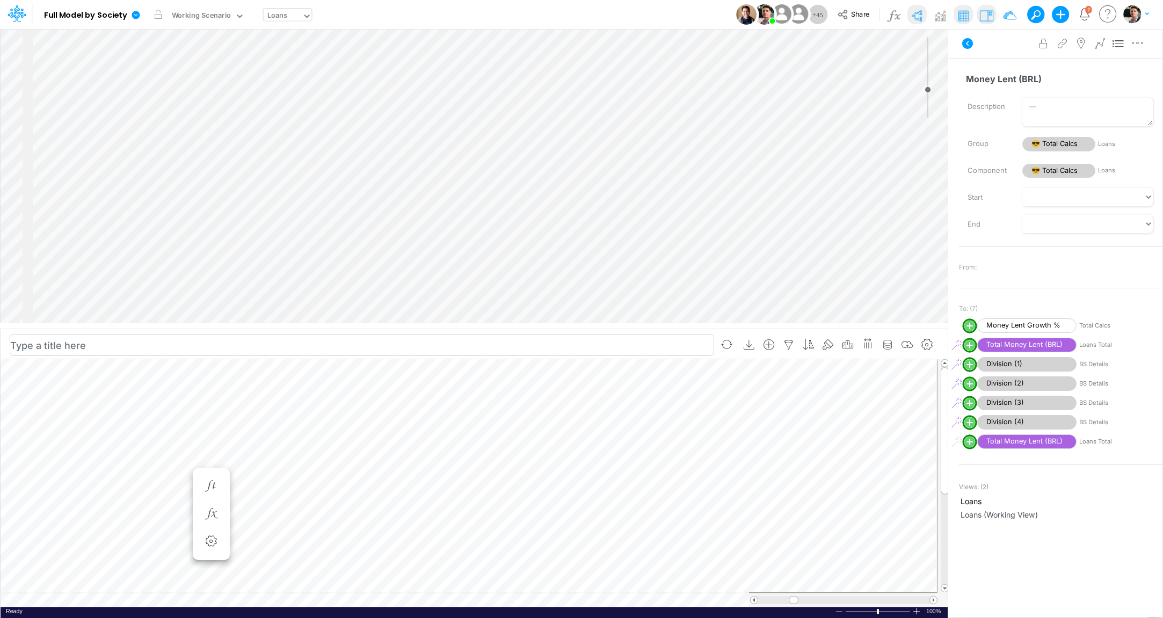
scroll to position [4, 25]
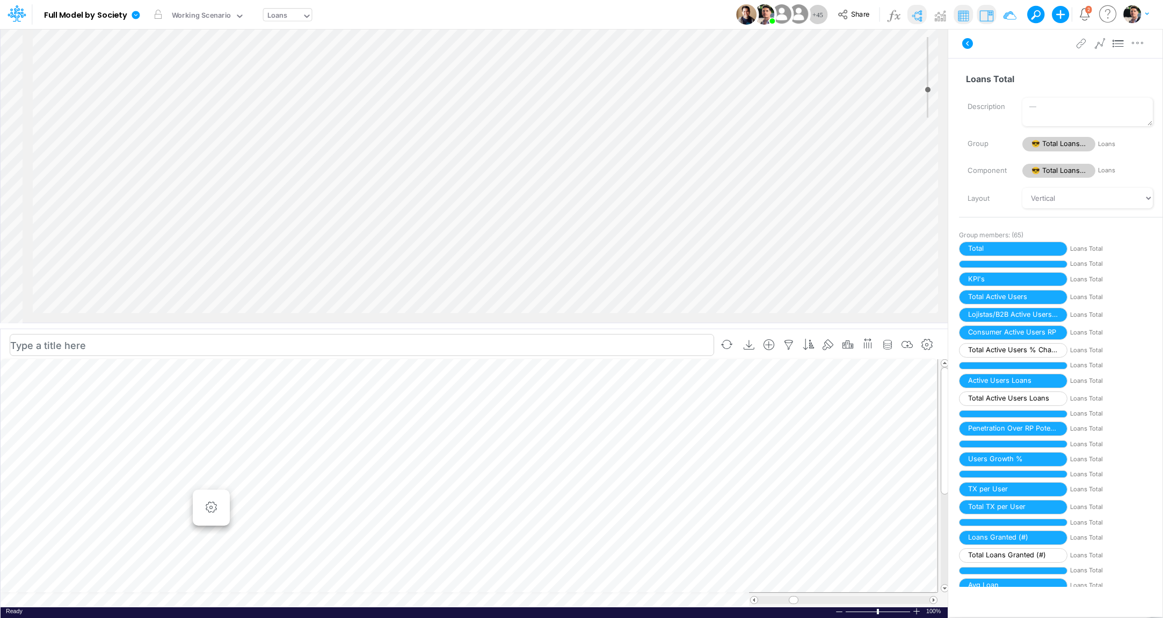
scroll to position [516, 0]
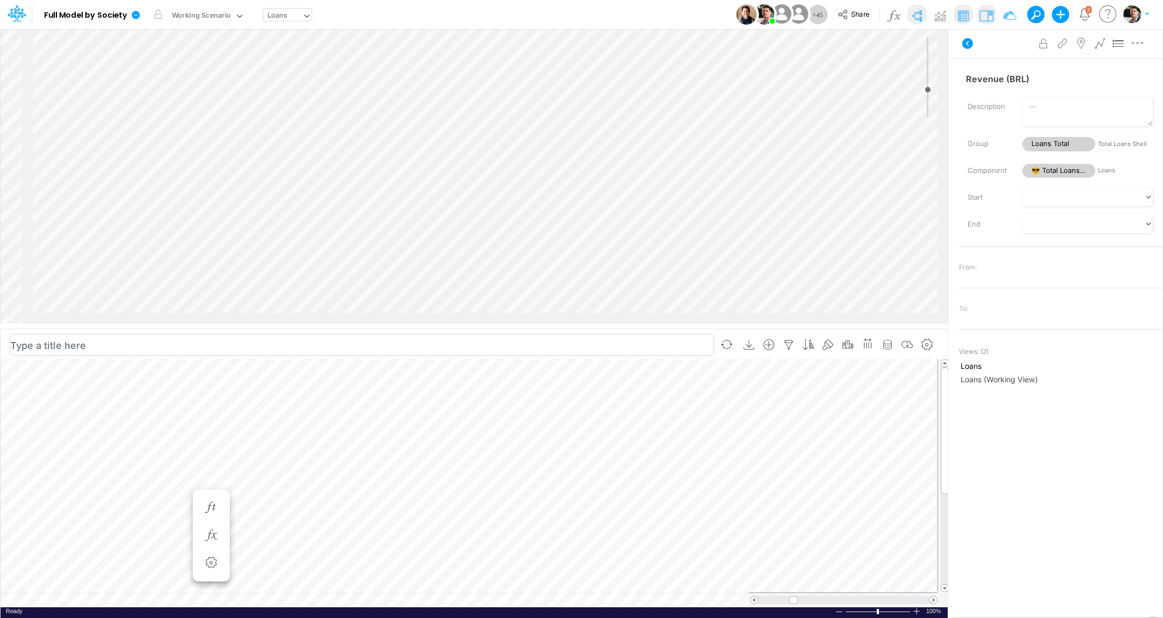
scroll to position [13, 0]
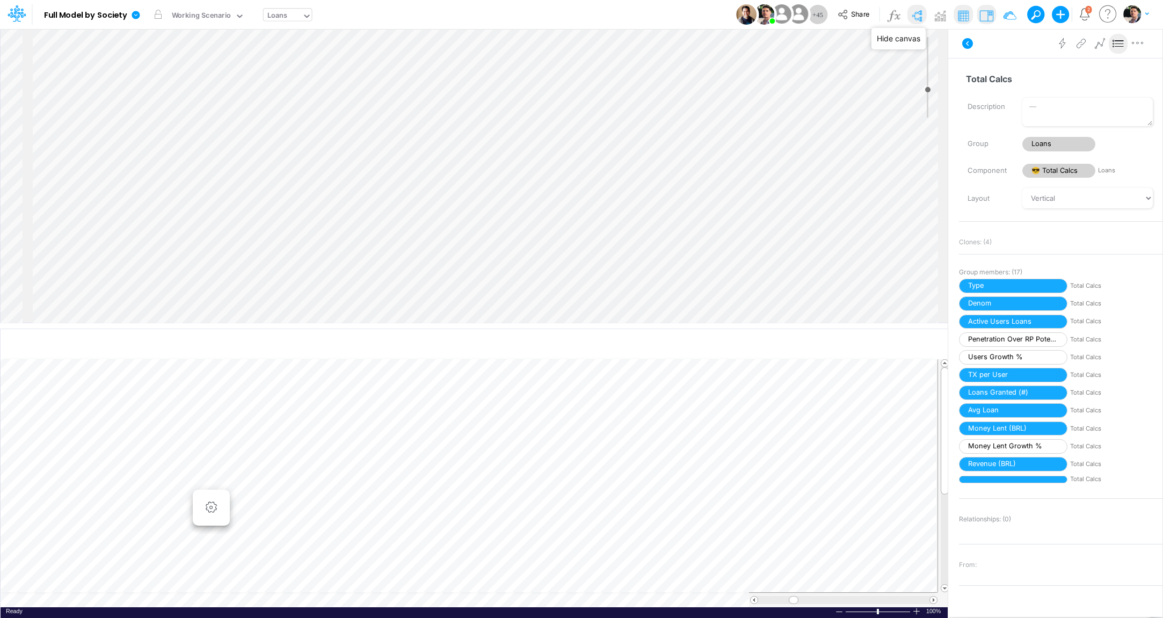
click at [917, 15] on img at bounding box center [916, 15] width 17 height 17
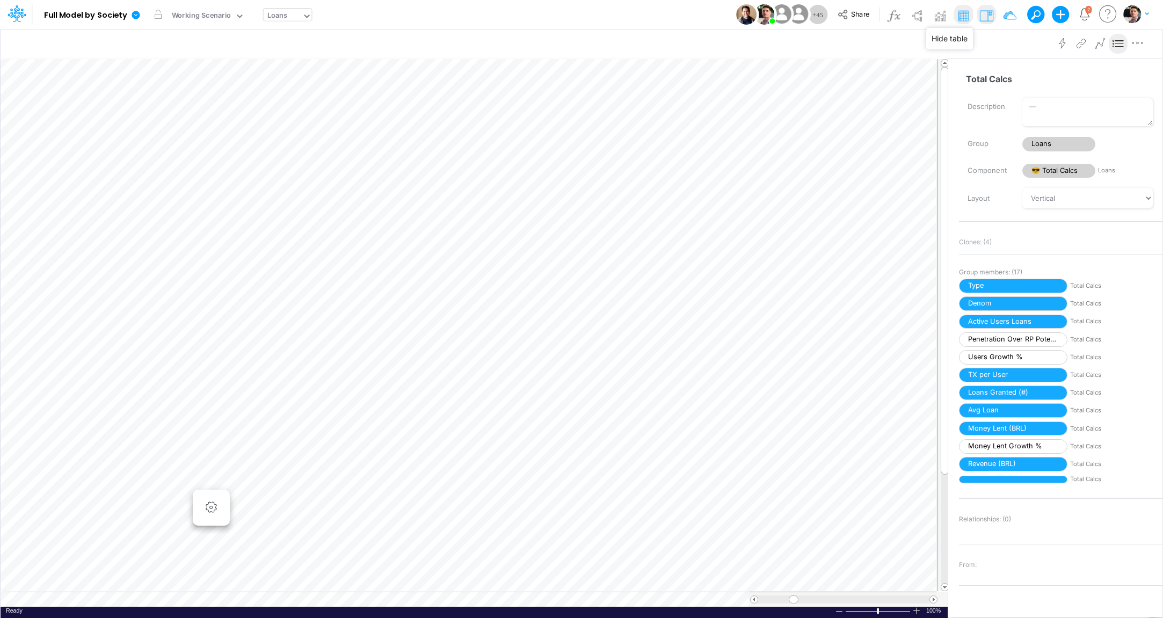
click at [971, 16] on img at bounding box center [963, 15] width 17 height 17
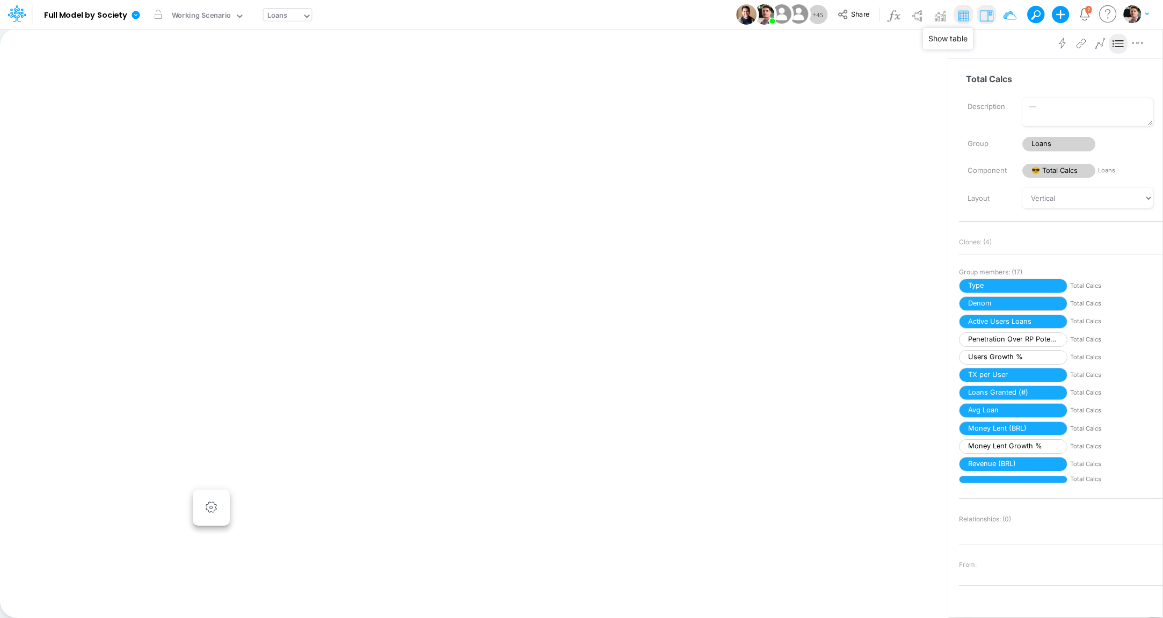
click at [963, 17] on img at bounding box center [963, 15] width 17 height 17
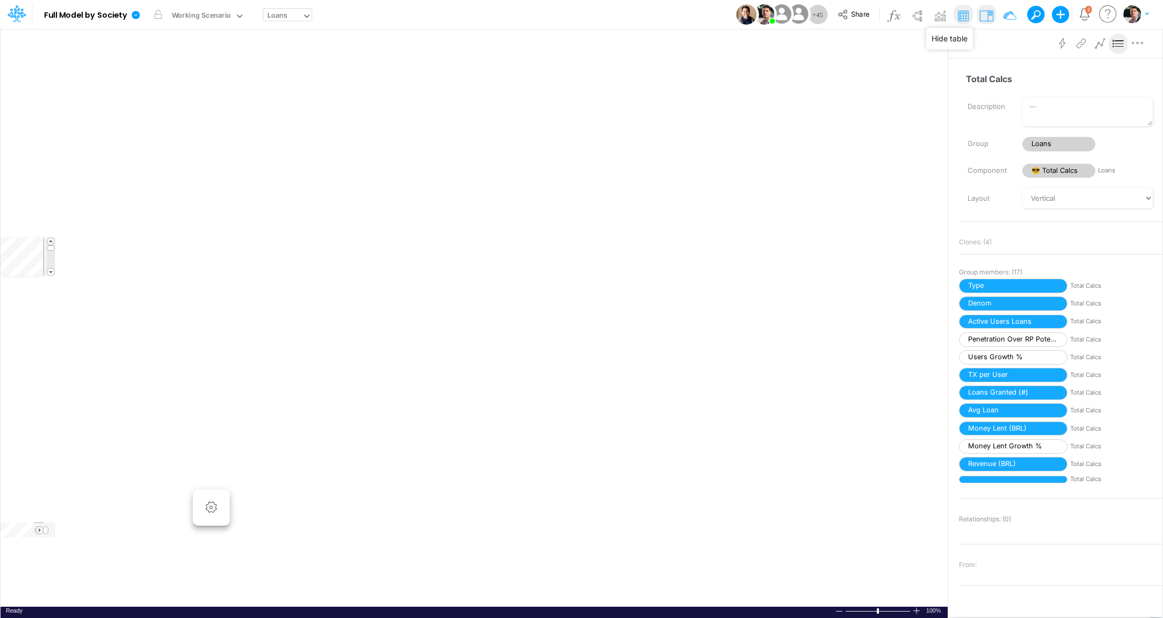
scroll to position [4, 25]
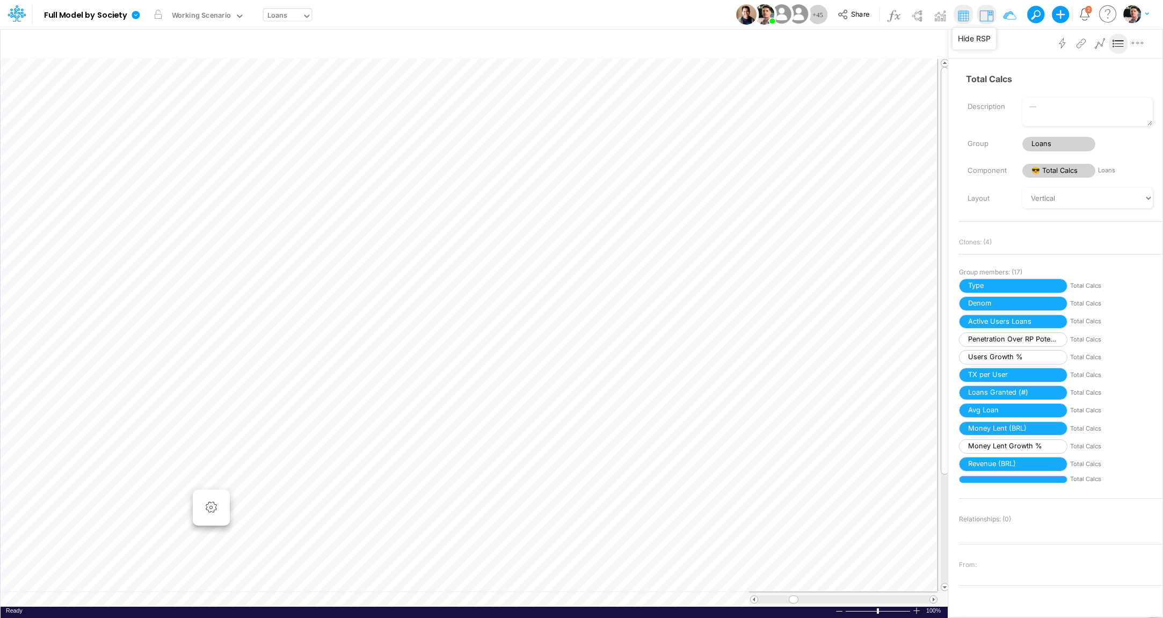
click at [988, 16] on img at bounding box center [986, 15] width 17 height 17
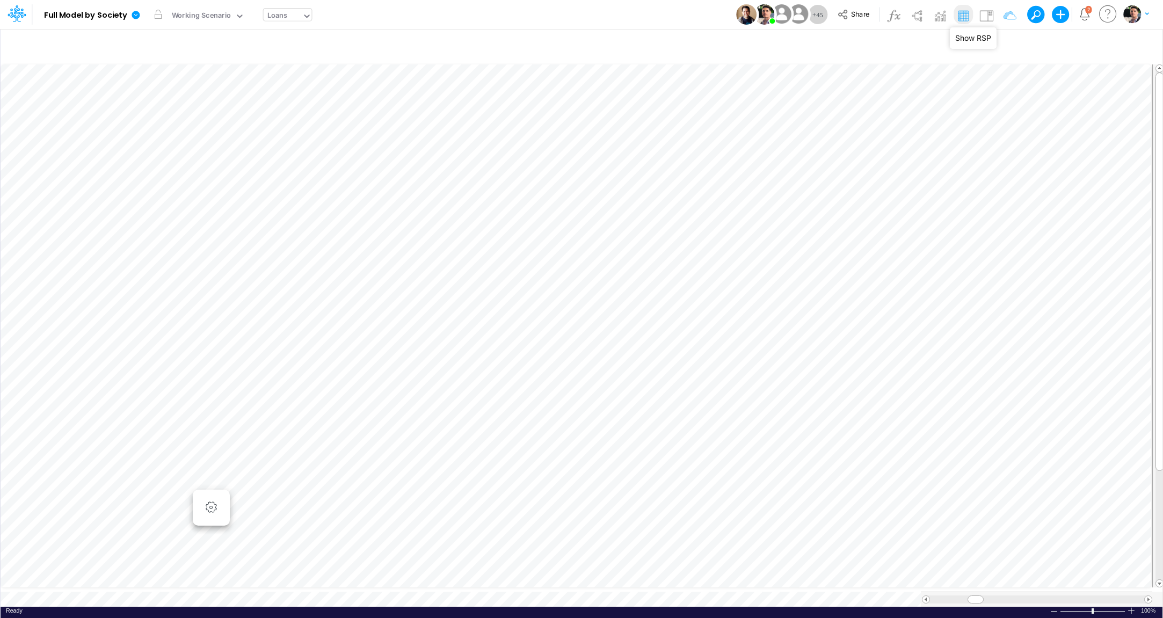
type input "Consolidated FS - BACENGAAP"
click at [138, 18] on icon at bounding box center [136, 15] width 8 height 8
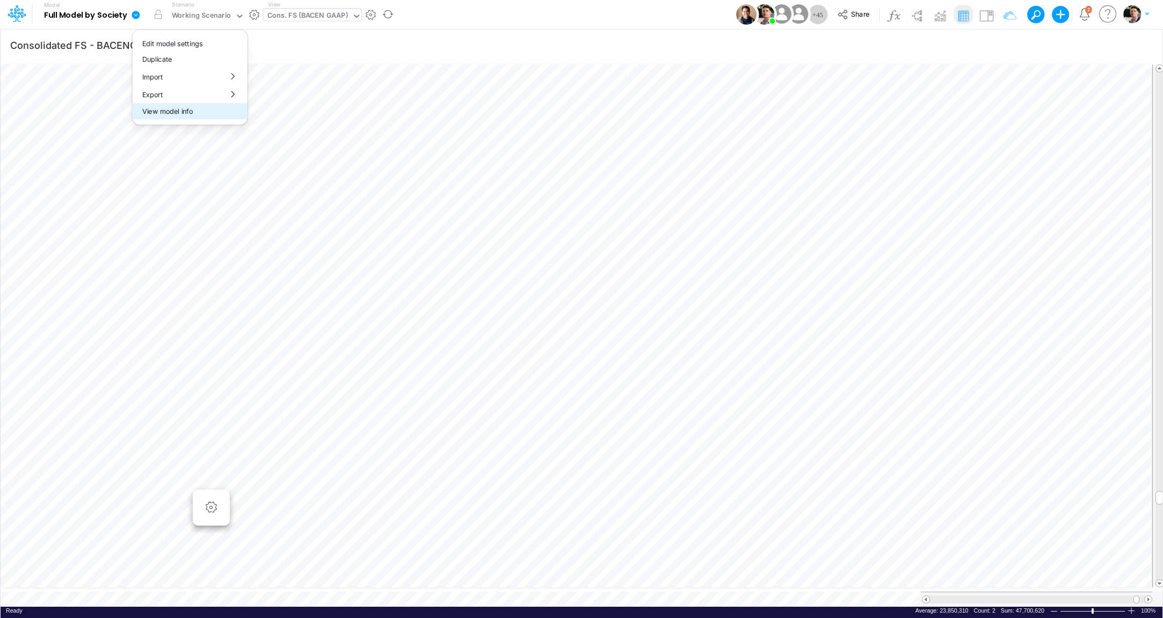
click at [168, 115] on button "View model info" at bounding box center [190, 111] width 115 height 17
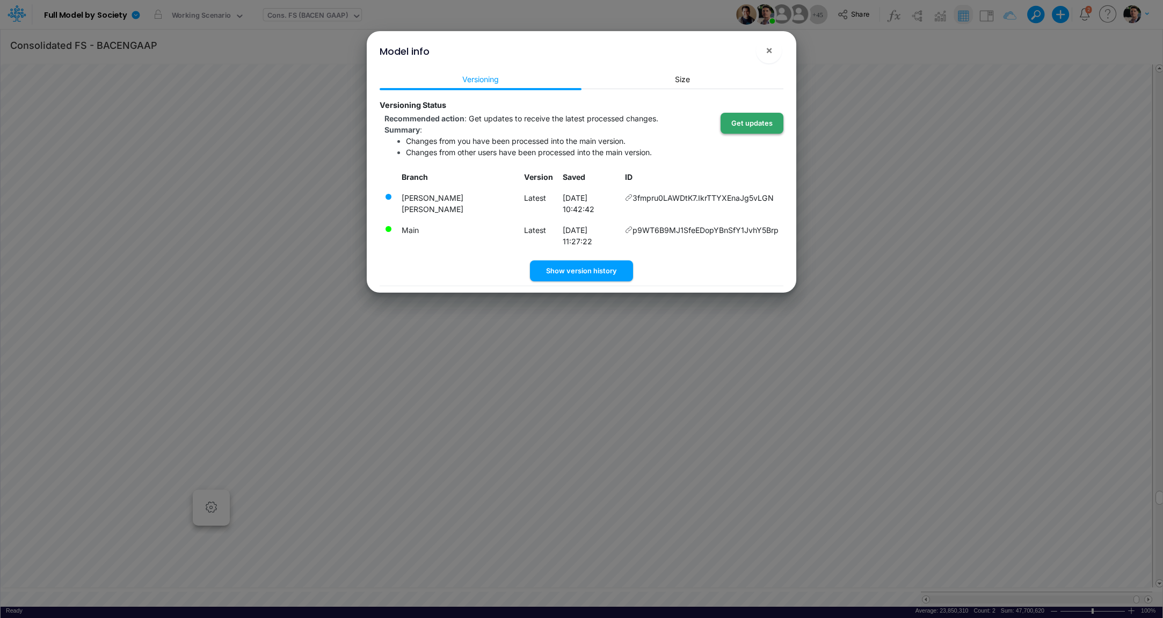
click at [752, 123] on button "Get updates" at bounding box center [751, 123] width 63 height 21
click at [772, 54] on span "×" at bounding box center [769, 49] width 7 height 13
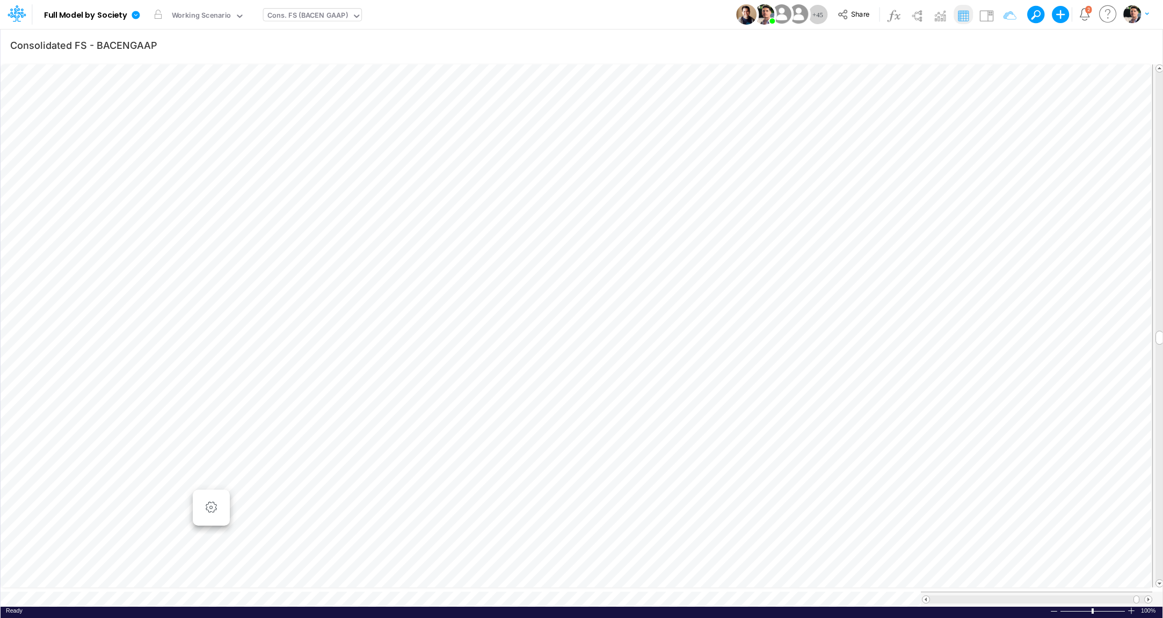
scroll to position [9, 26]
click at [136, 16] on icon at bounding box center [136, 15] width 10 height 10
click at [161, 112] on button "View model info" at bounding box center [190, 111] width 115 height 17
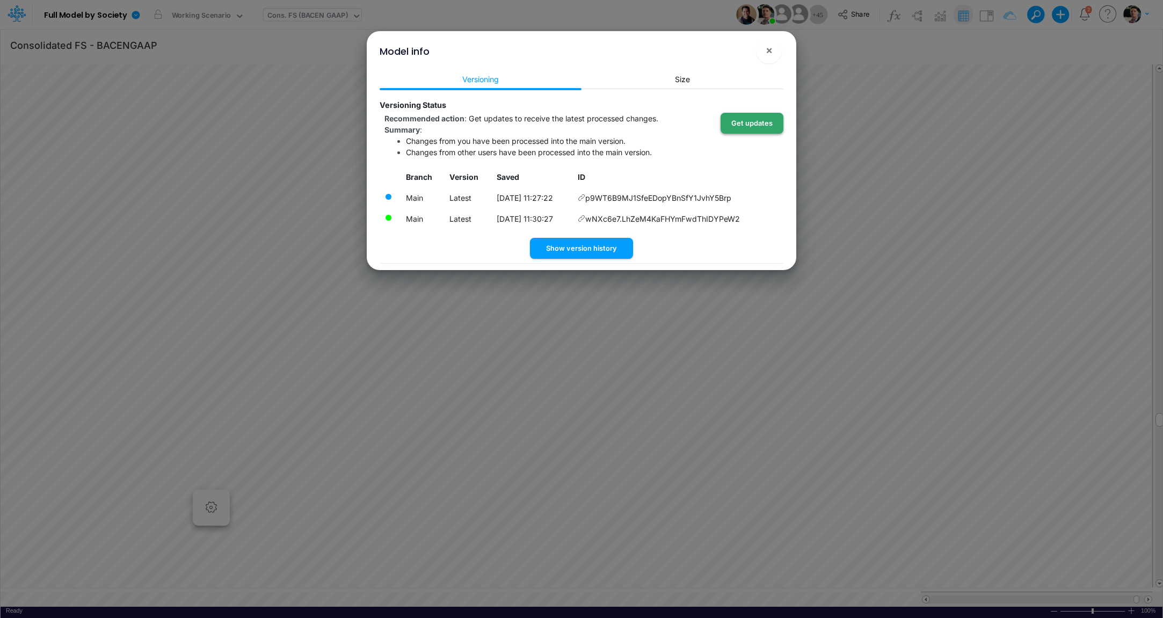
click at [754, 125] on button "Get updates" at bounding box center [751, 123] width 63 height 21
click at [769, 55] on span "×" at bounding box center [769, 49] width 7 height 13
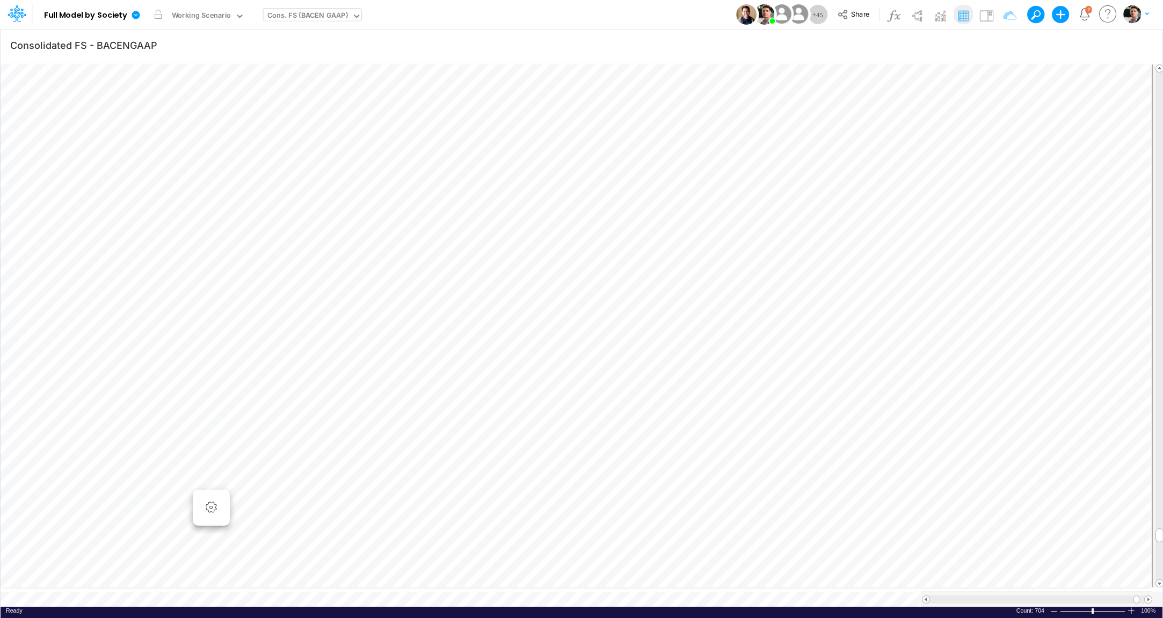
scroll to position [4, 8]
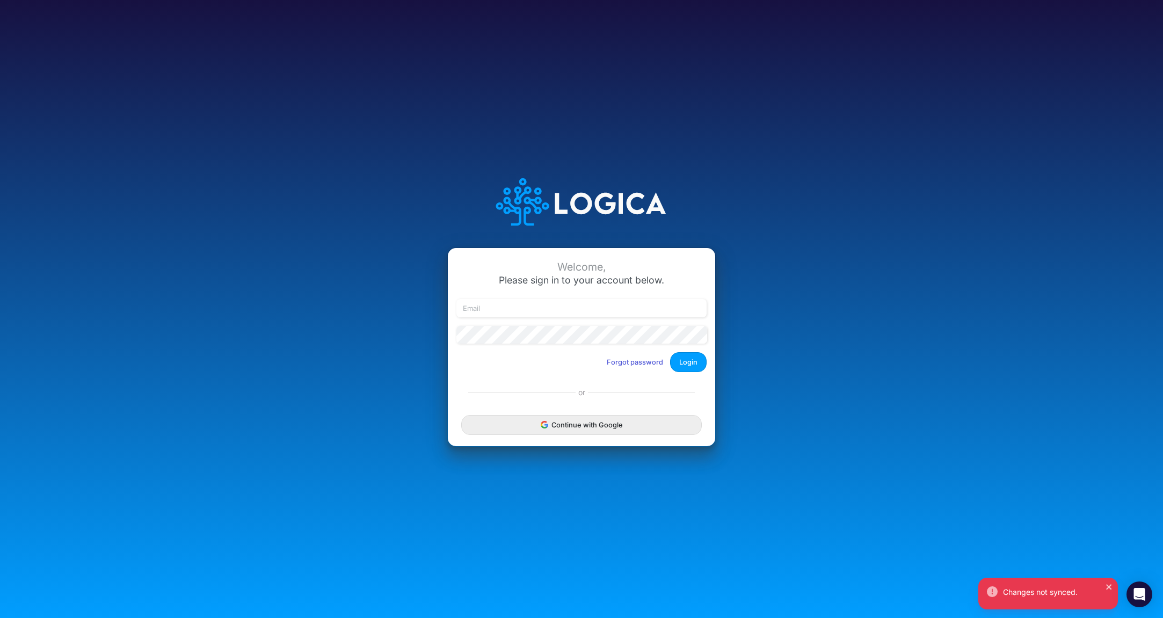
click at [581, 434] on div "Continue with Google" at bounding box center [581, 424] width 267 height 43
click at [585, 423] on button "Continue with Google" at bounding box center [581, 425] width 241 height 20
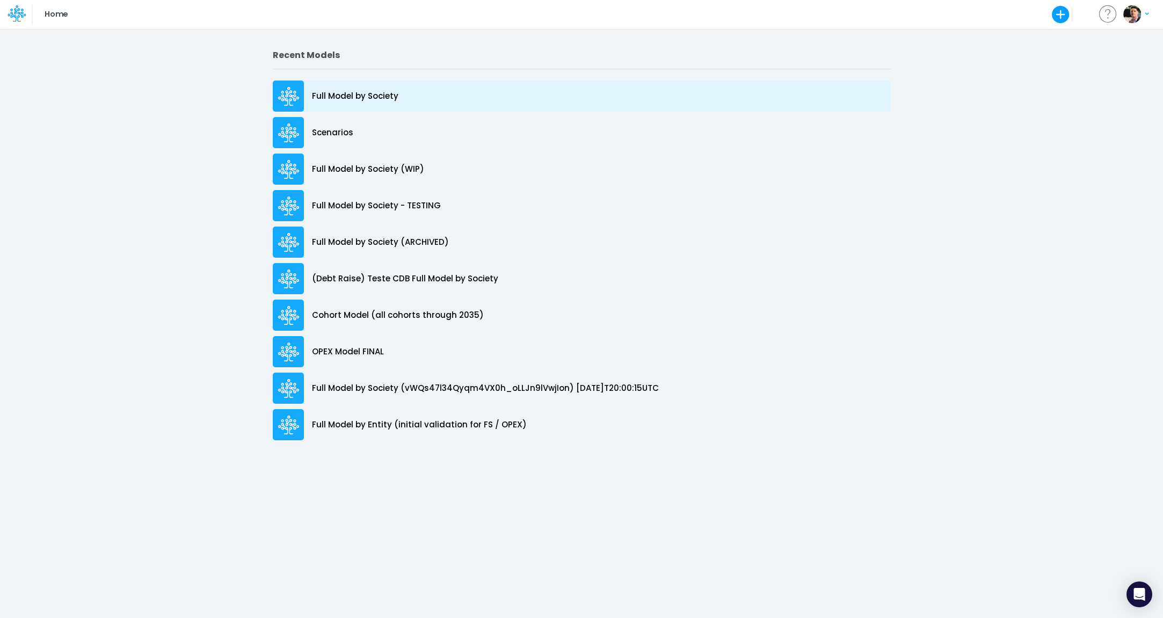
click at [381, 96] on p "Full Model by Society" at bounding box center [355, 96] width 86 height 12
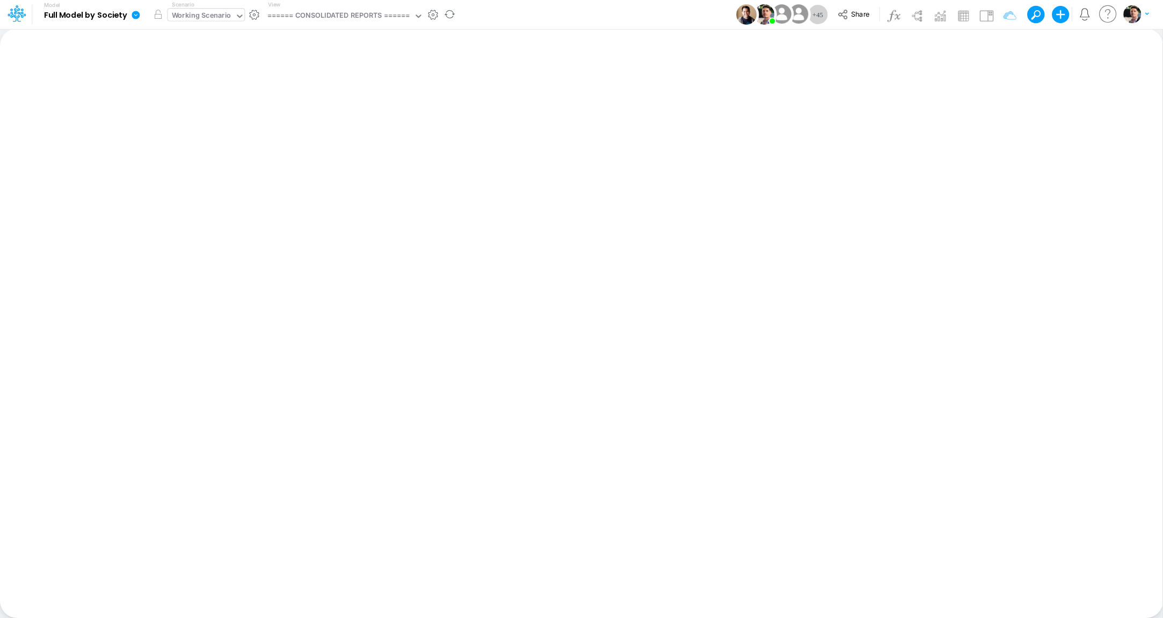
click at [216, 14] on div "Working Scenario" at bounding box center [202, 16] width 60 height 12
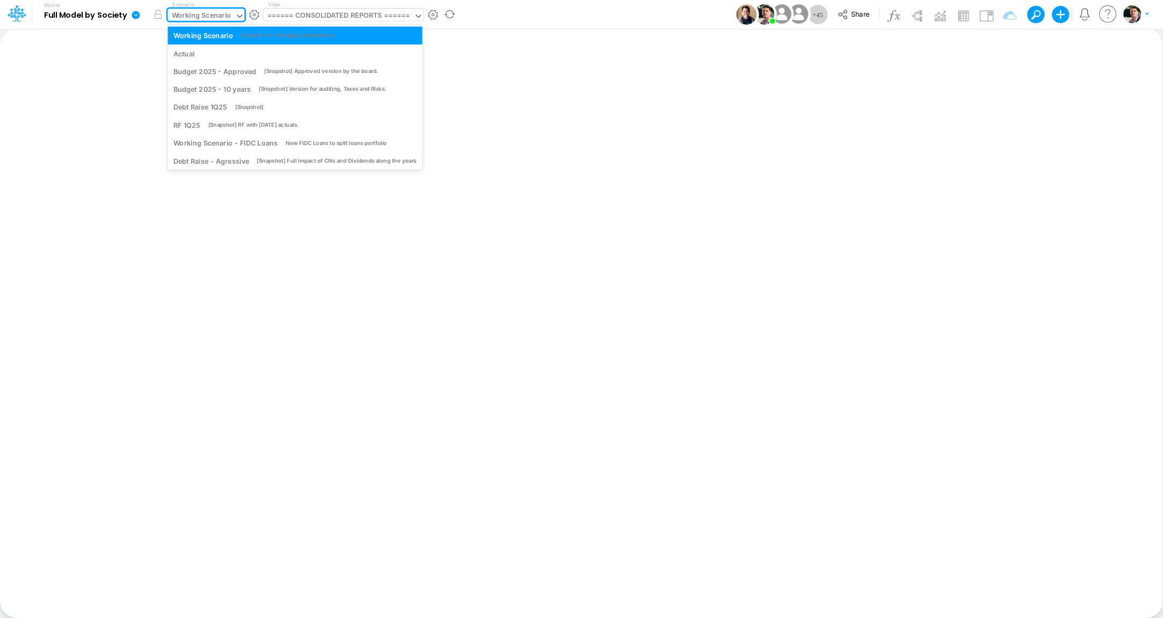
click at [311, 13] on div "====== CONSOLIDATED REPORTS ======" at bounding box center [338, 16] width 143 height 12
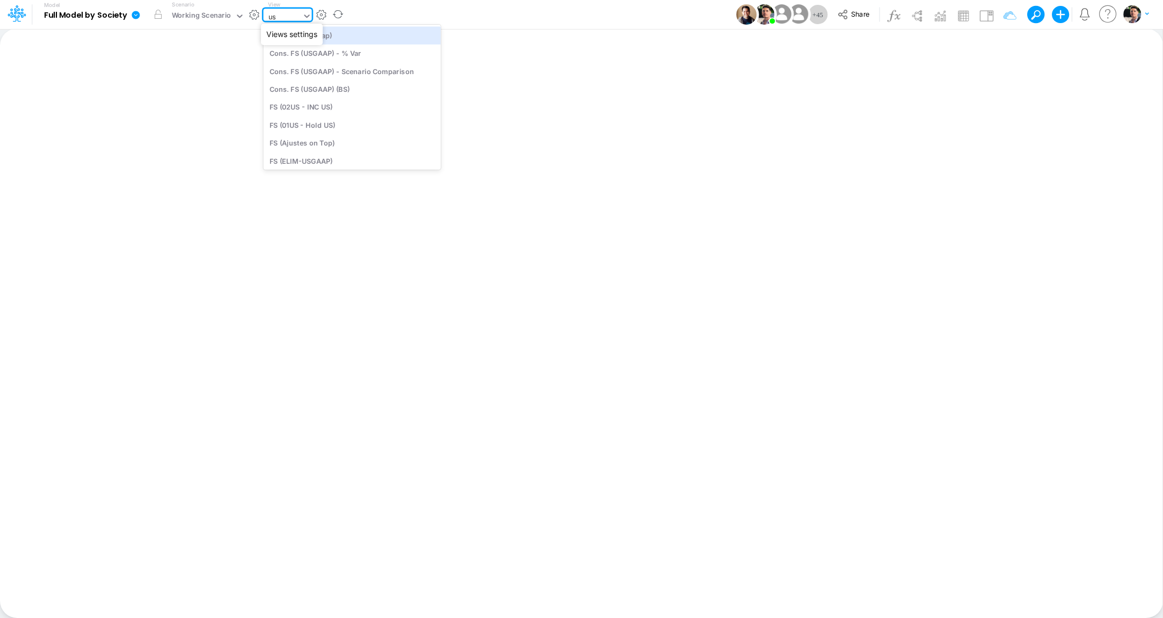
type input "usg"
click at [318, 141] on div "BS (USGAAP)" at bounding box center [342, 143] width 156 height 18
type input "BS (USGAAP) - Detailed"
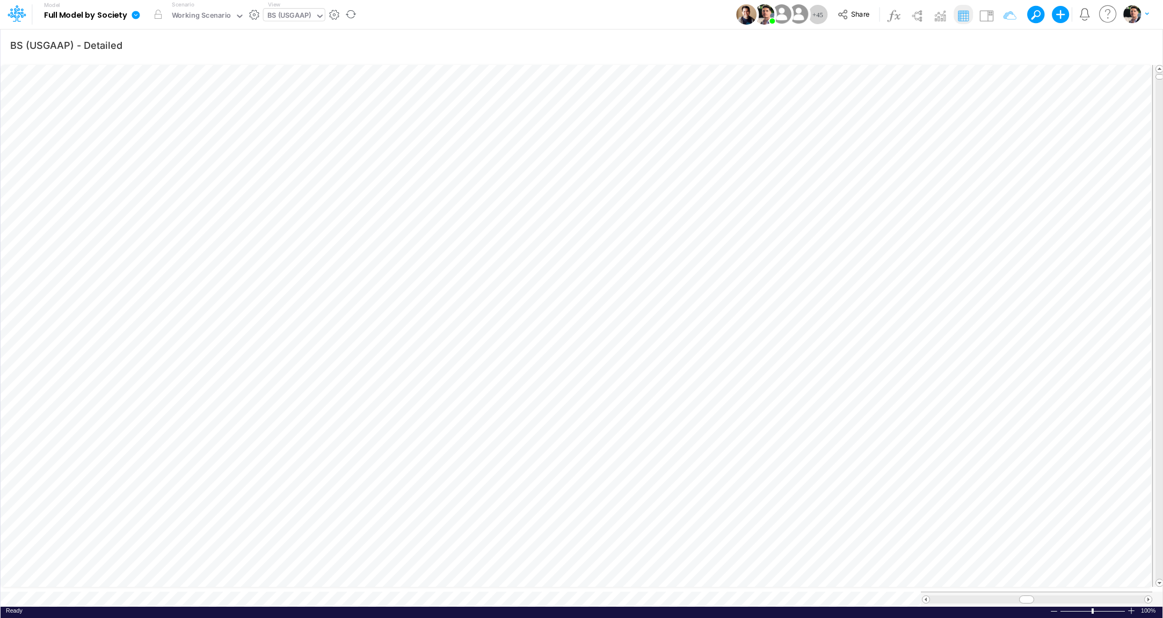
scroll to position [4, 34]
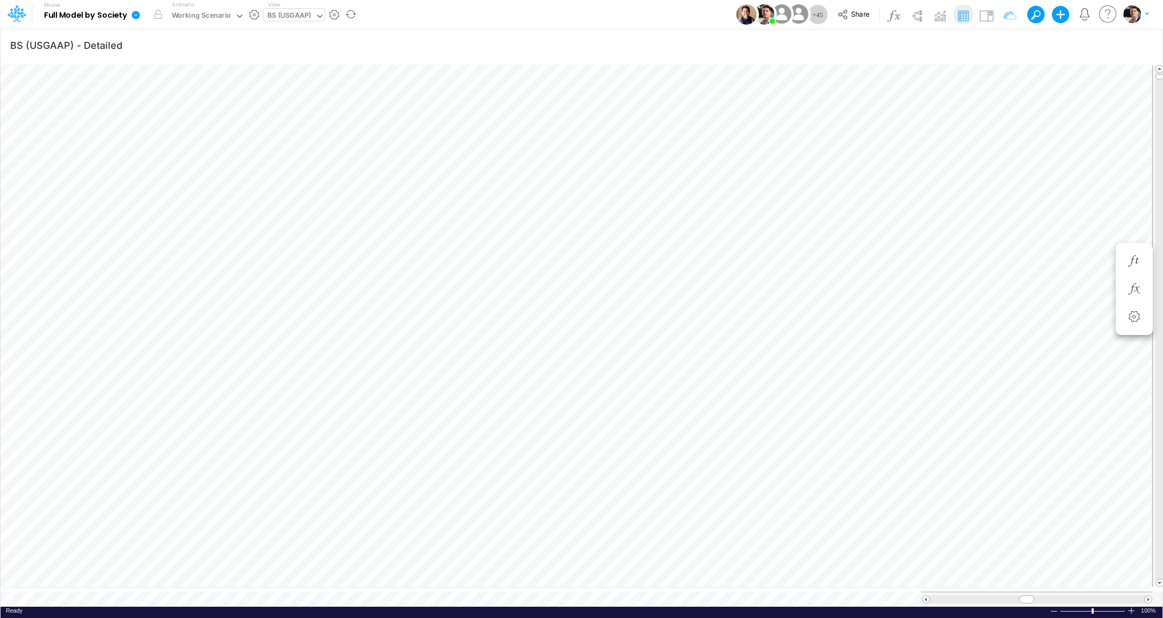
scroll to position [4, 34]
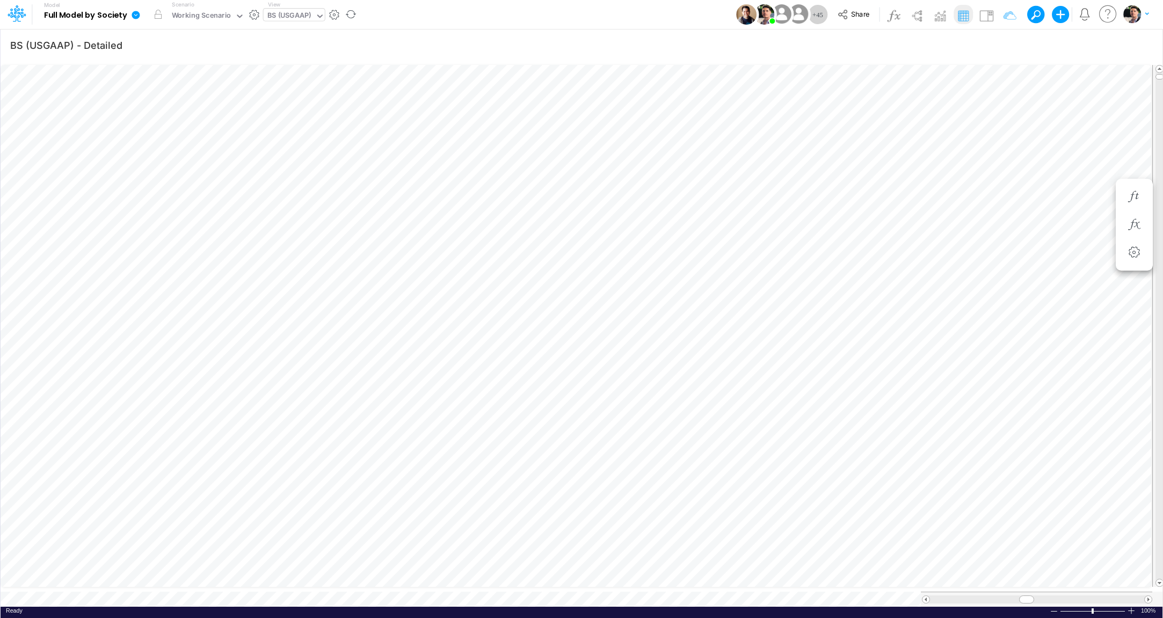
scroll to position [4, 34]
click at [295, 12] on div "BS (USGAAP)" at bounding box center [289, 16] width 44 height 12
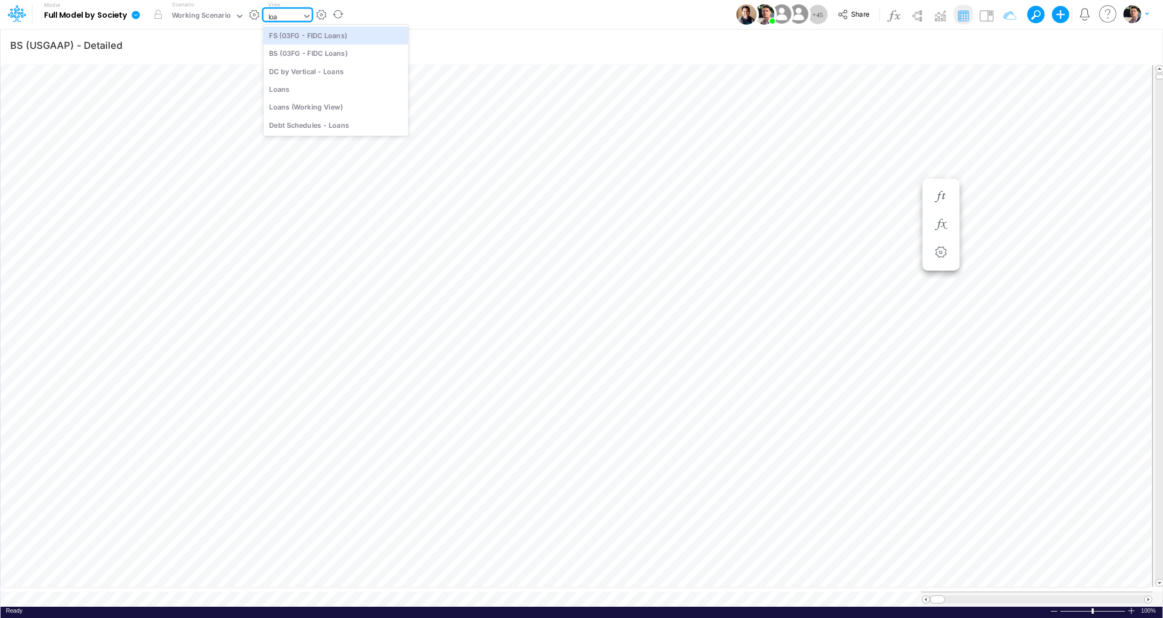
type input "loan"
click at [324, 51] on div "BS (03FG - FIDC Loans)" at bounding box center [336, 54] width 145 height 18
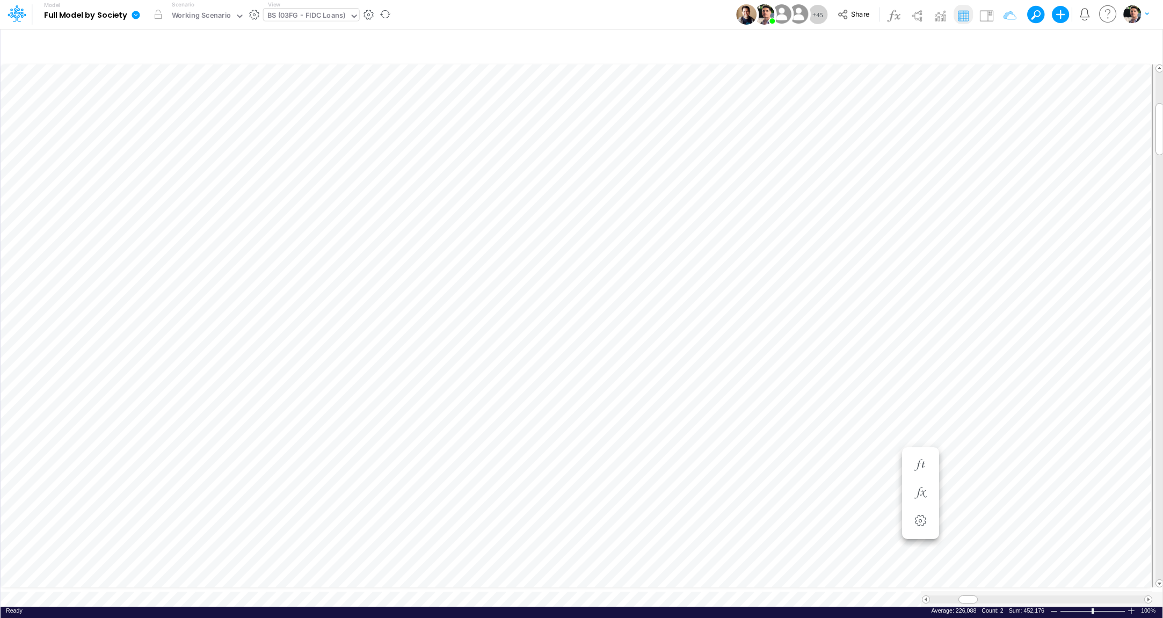
scroll to position [4, 35]
click at [1148, 596] on span at bounding box center [1148, 599] width 7 height 7
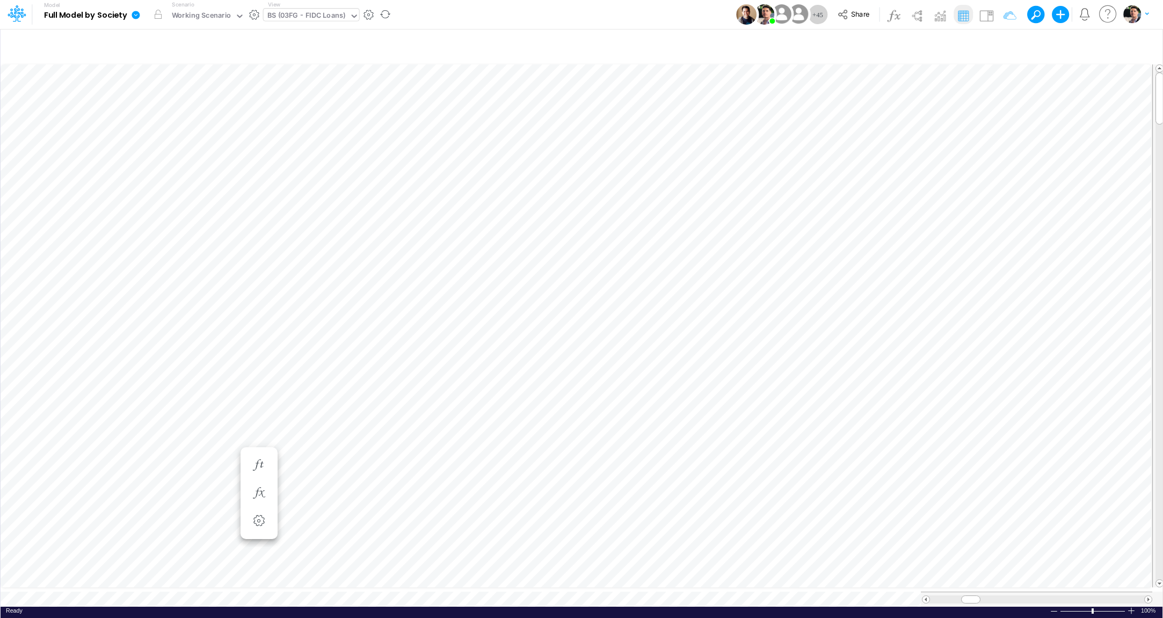
scroll to position [4, 36]
click at [312, 18] on div "BS (03FG - FIDC Loans)" at bounding box center [306, 16] width 78 height 12
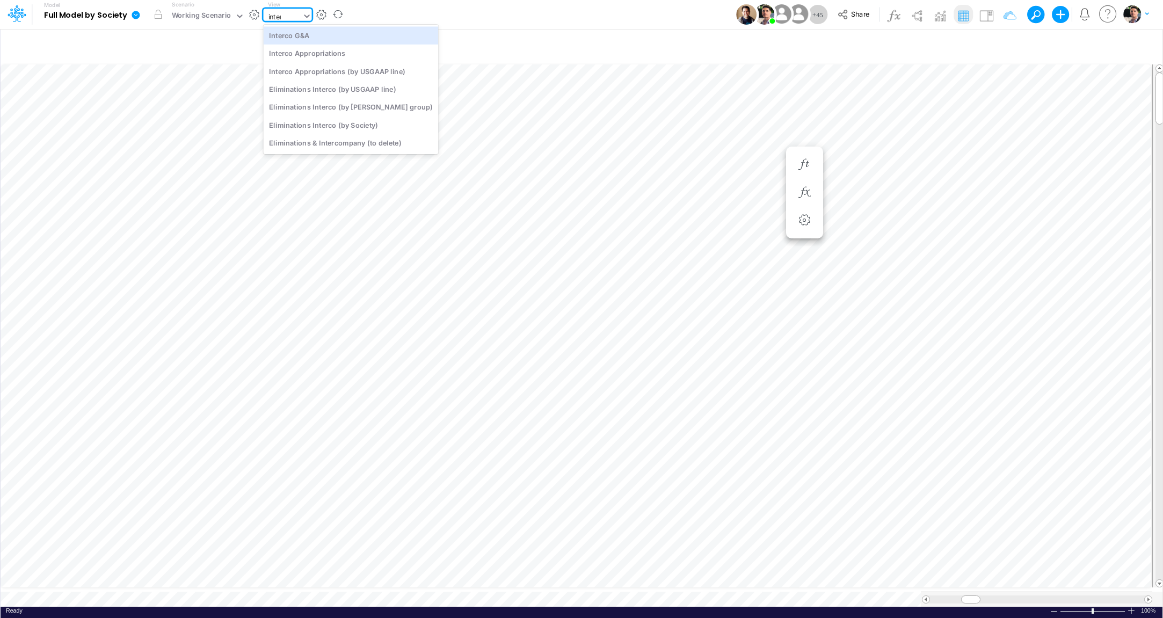
type input "interc"
click at [315, 58] on div "Interco Appropriations" at bounding box center [351, 54] width 175 height 18
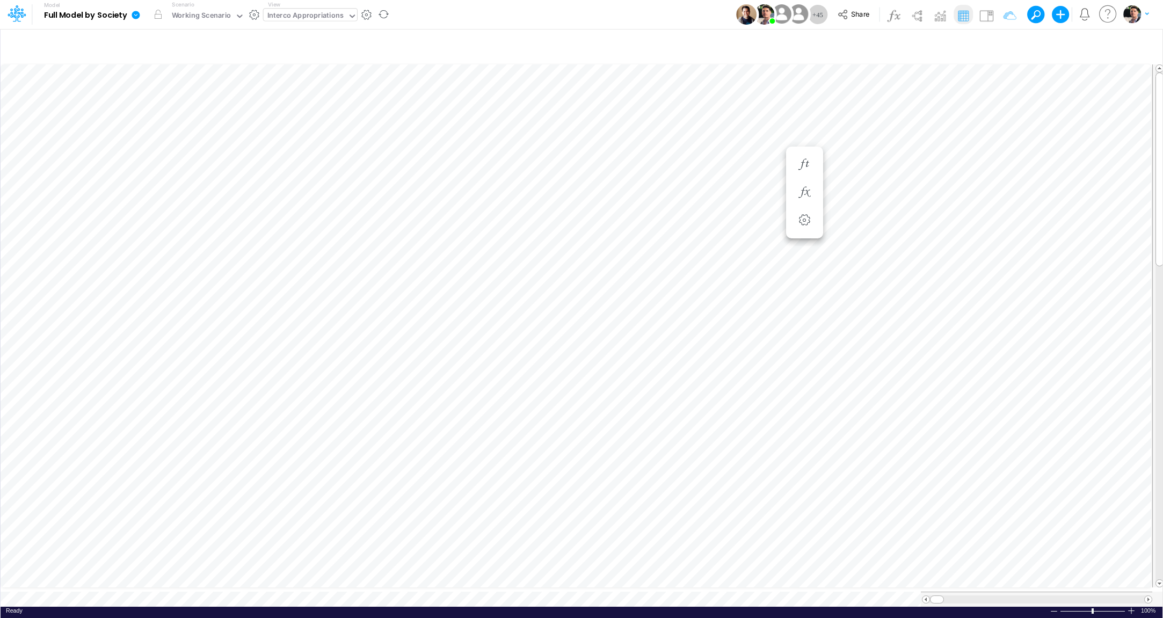
scroll to position [4, 16]
type input "BS (USGAAP) - Detailed"
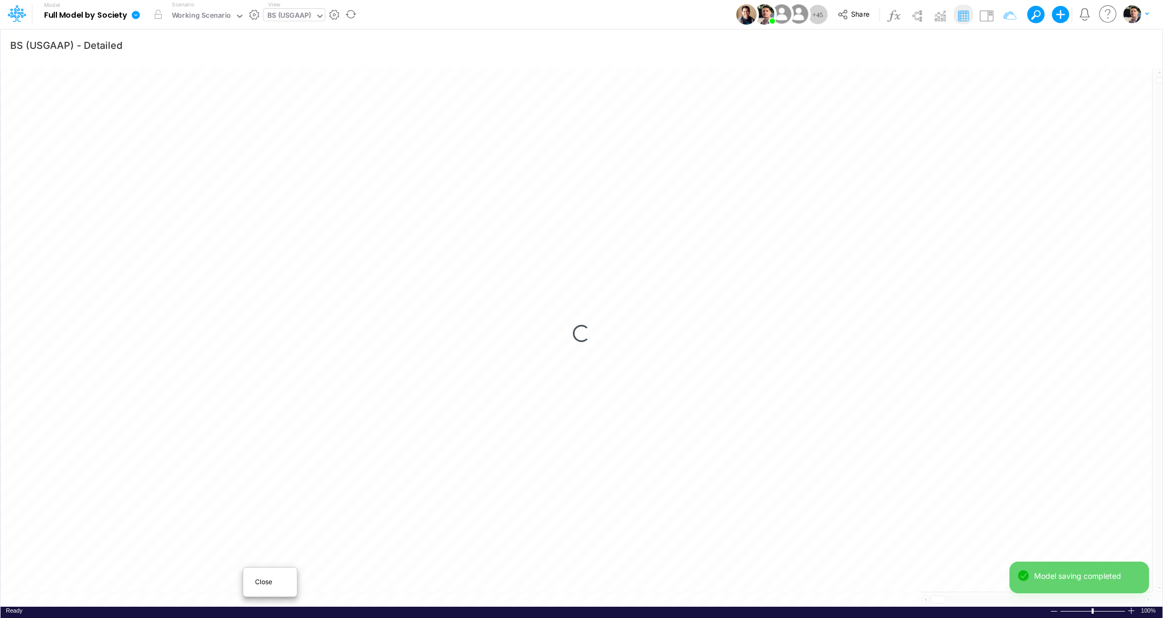
scroll to position [4, 36]
click at [911, 327] on div at bounding box center [581, 309] width 1163 height 618
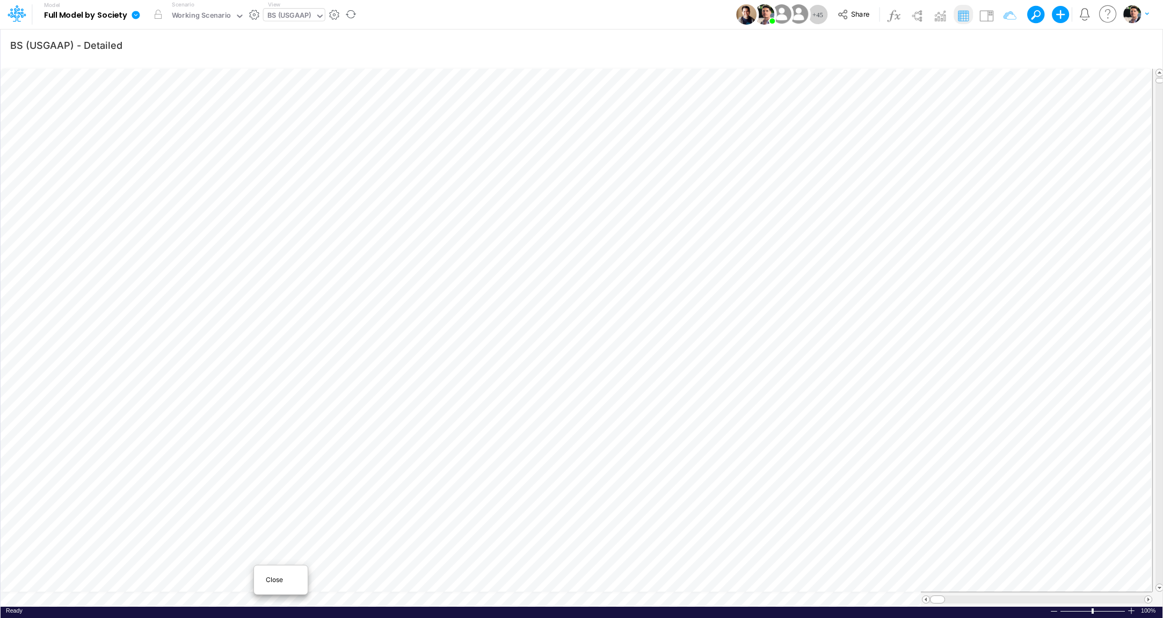
click at [268, 583] on span "Close" at bounding box center [281, 580] width 30 height 10
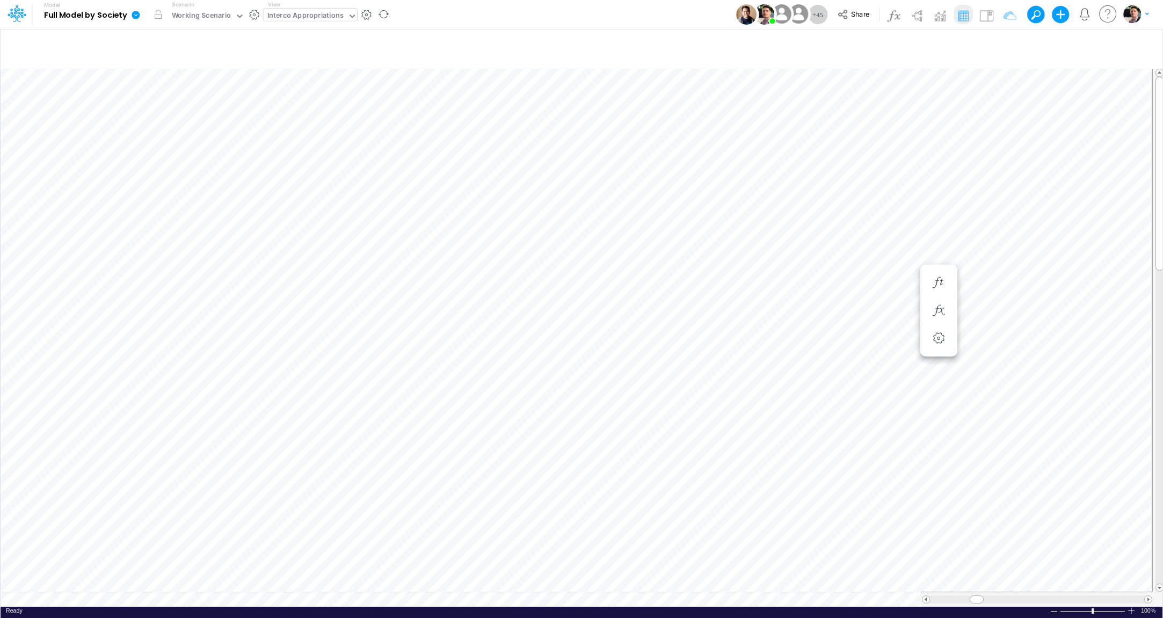
scroll to position [4, 2]
click at [1146, 596] on span at bounding box center [1148, 599] width 7 height 7
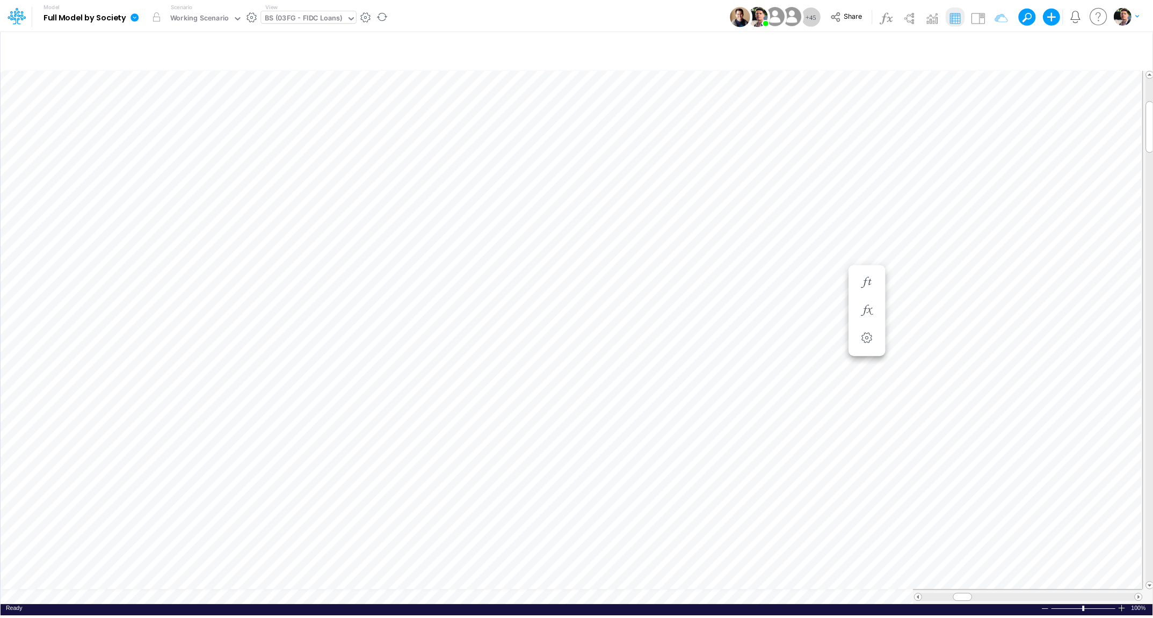
scroll to position [4, 36]
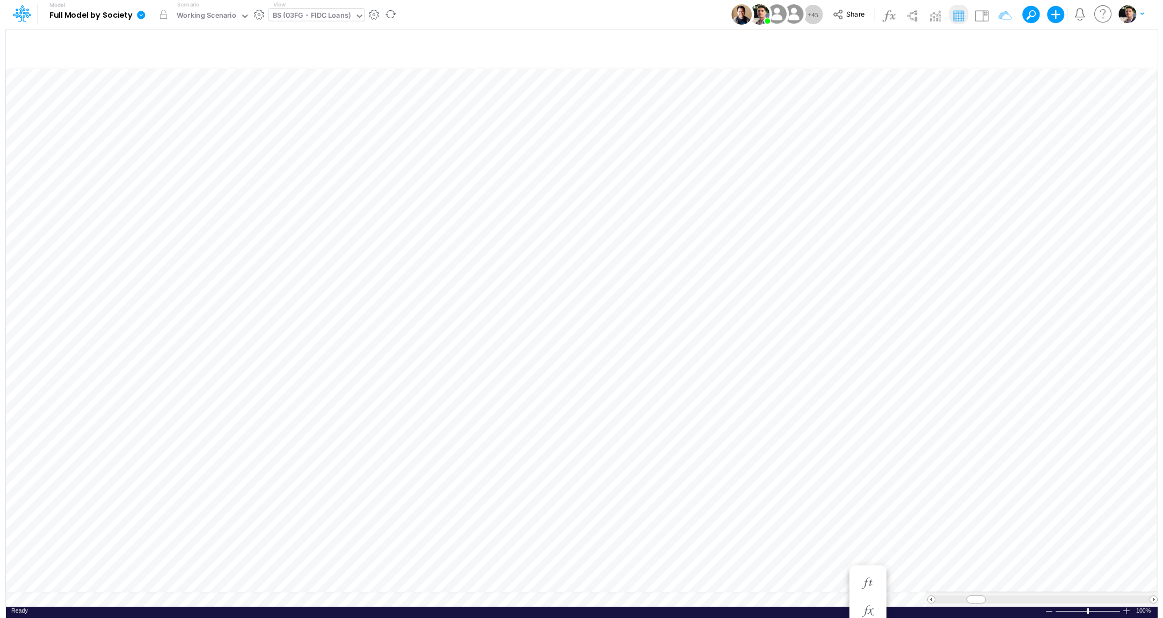
scroll to position [4, 2]
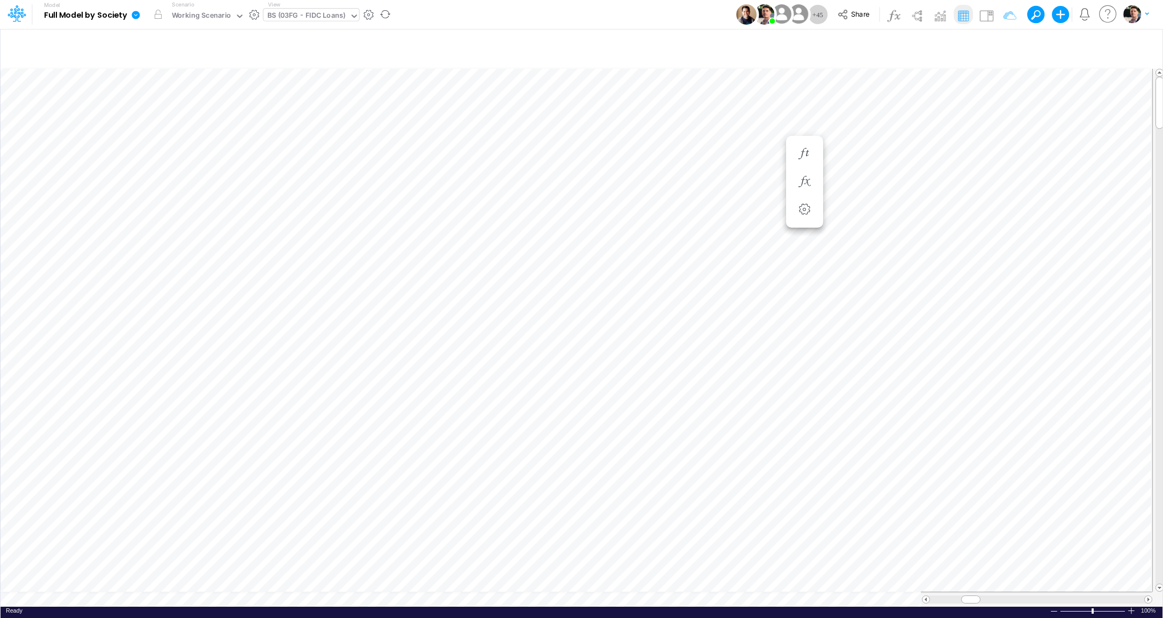
scroll to position [4, 36]
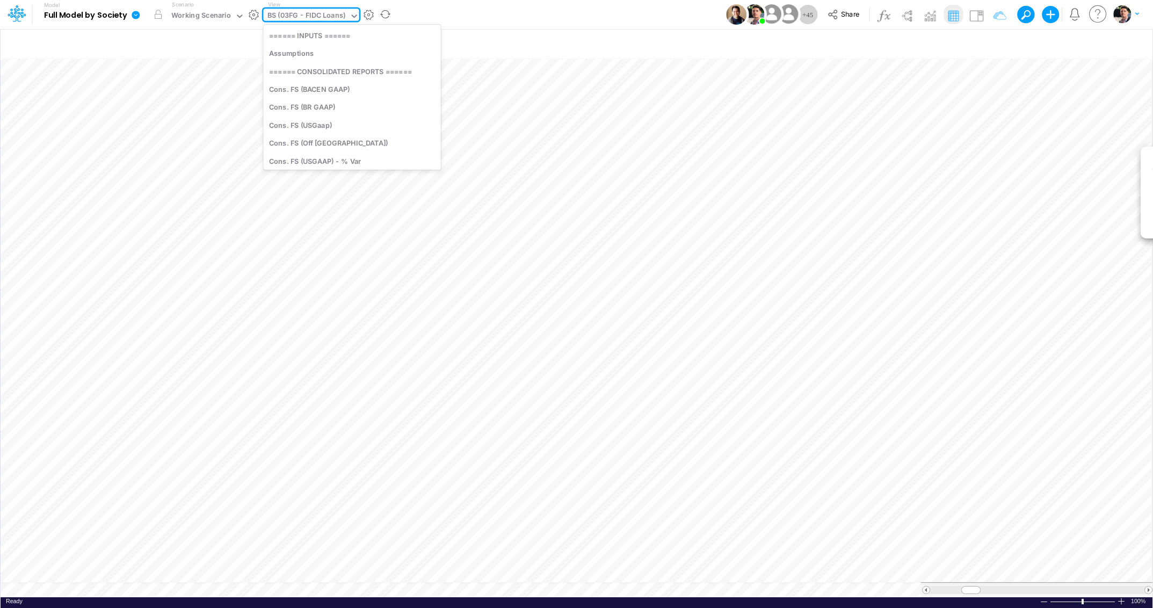
click at [314, 16] on div "BS (03FG - FIDC Loans)" at bounding box center [306, 16] width 78 height 12
click at [287, 12] on div "BS (03FG - FIDC Loans)" at bounding box center [306, 16] width 78 height 12
type input "01br"
click at [308, 121] on div "BS (01BR - IP)" at bounding box center [335, 125] width 145 height 18
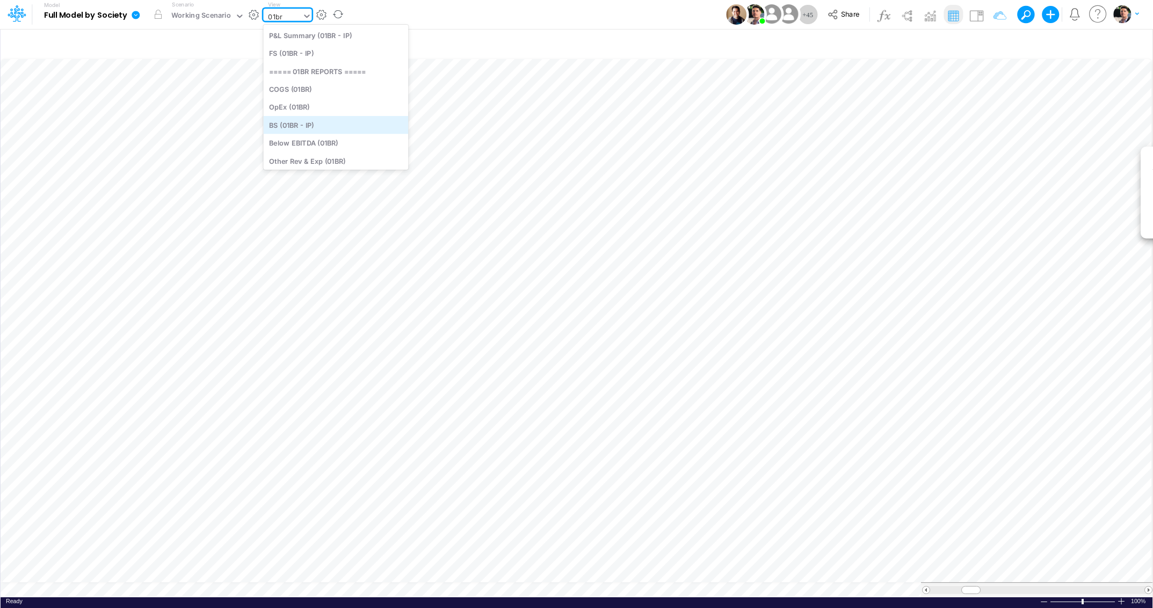
type input "BS (01BR - IP)"
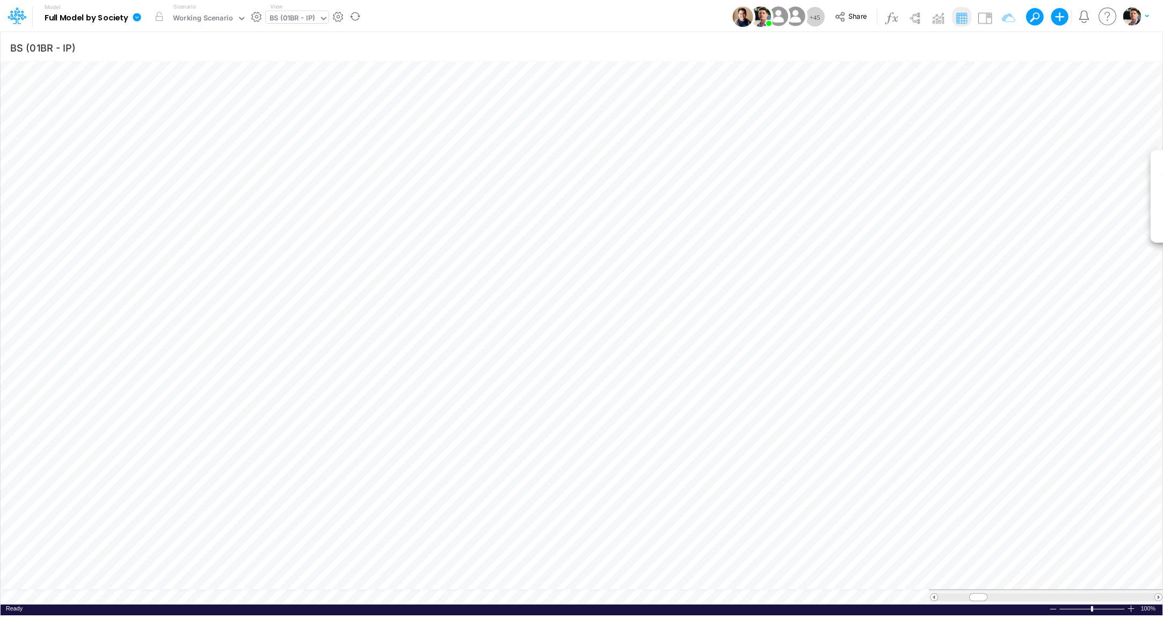
scroll to position [4, 33]
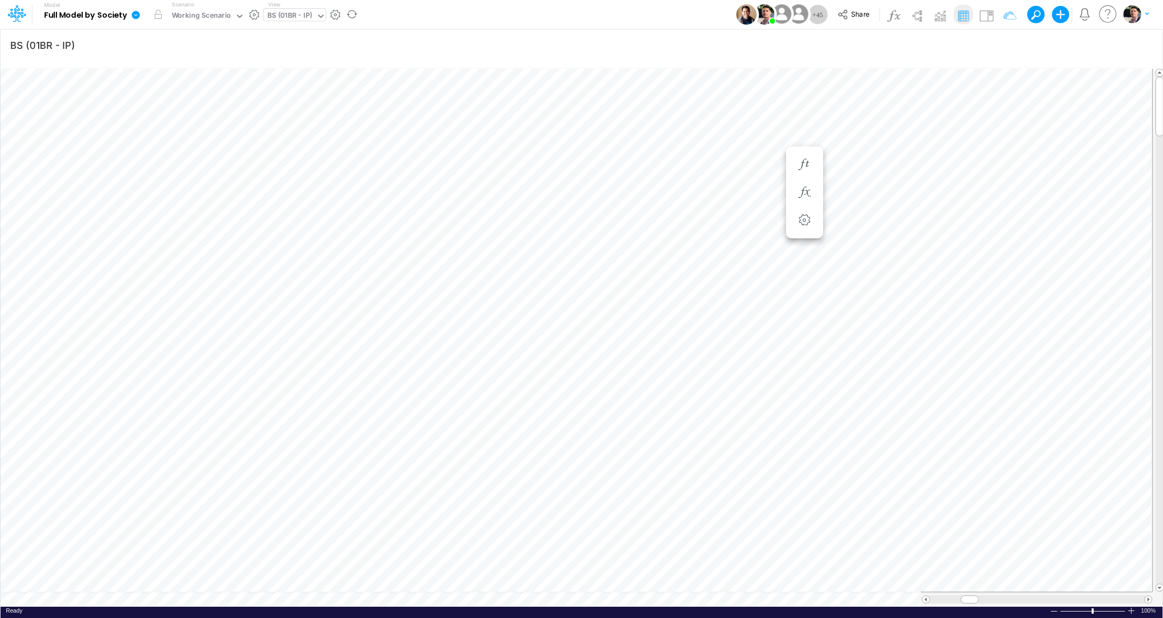
scroll to position [4, 31]
click at [1148, 596] on span at bounding box center [1148, 599] width 7 height 7
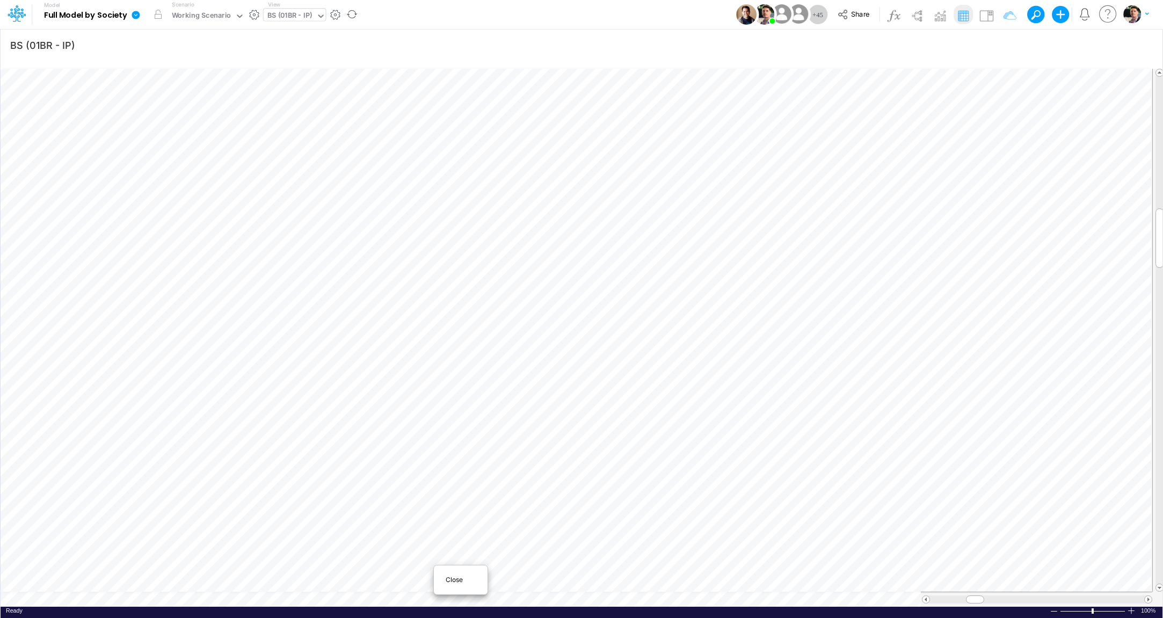
click at [443, 585] on div "Close" at bounding box center [461, 580] width 54 height 20
click at [308, 12] on div "Interco Appropriations" at bounding box center [305, 16] width 76 height 12
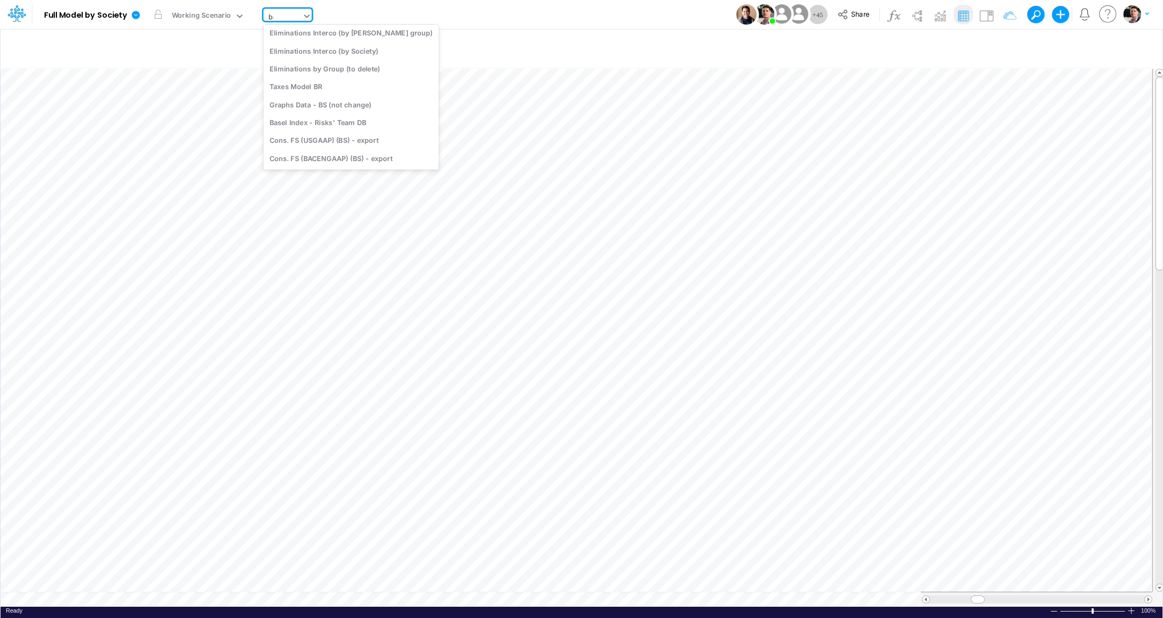
scroll to position [0, 0]
type input "bacen"
type input "BS (USGAAP) - Detailed"
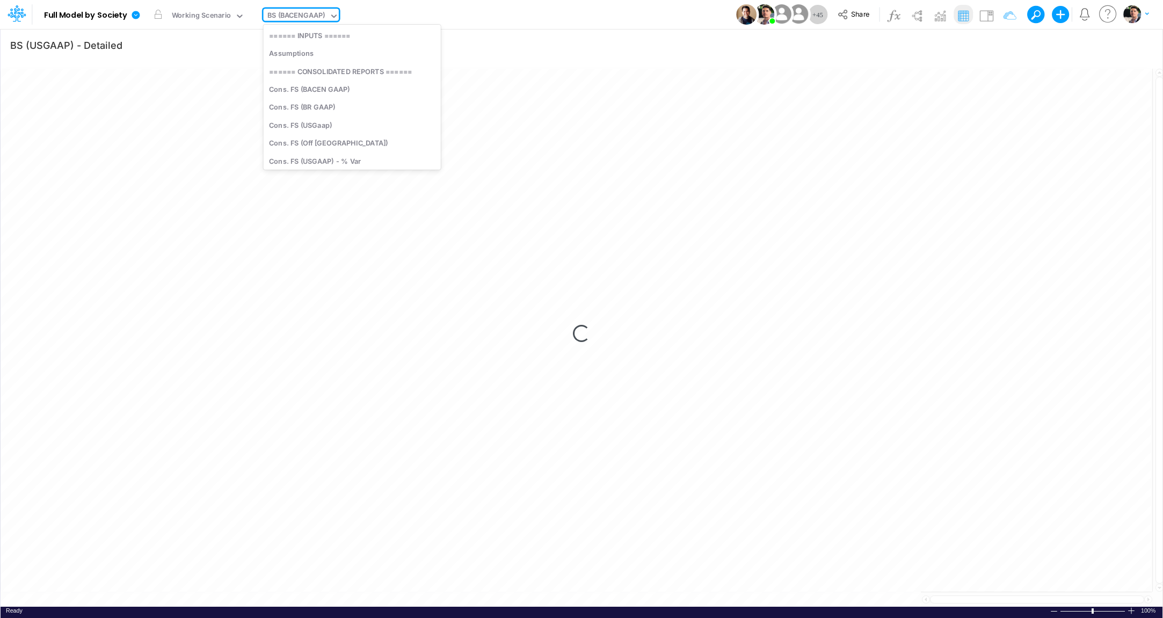
click at [311, 14] on div "BS (BACENGAAP)" at bounding box center [296, 16] width 58 height 12
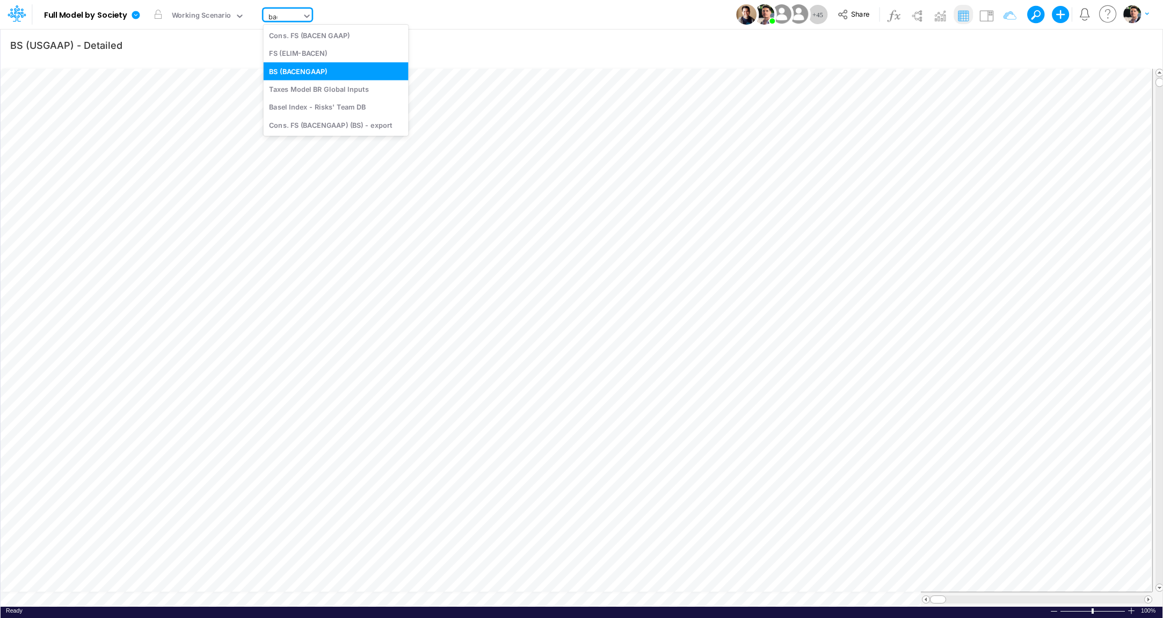
type input "bacen"
click at [321, 39] on div "Cons. FS (BACEN GAAP)" at bounding box center [336, 35] width 145 height 18
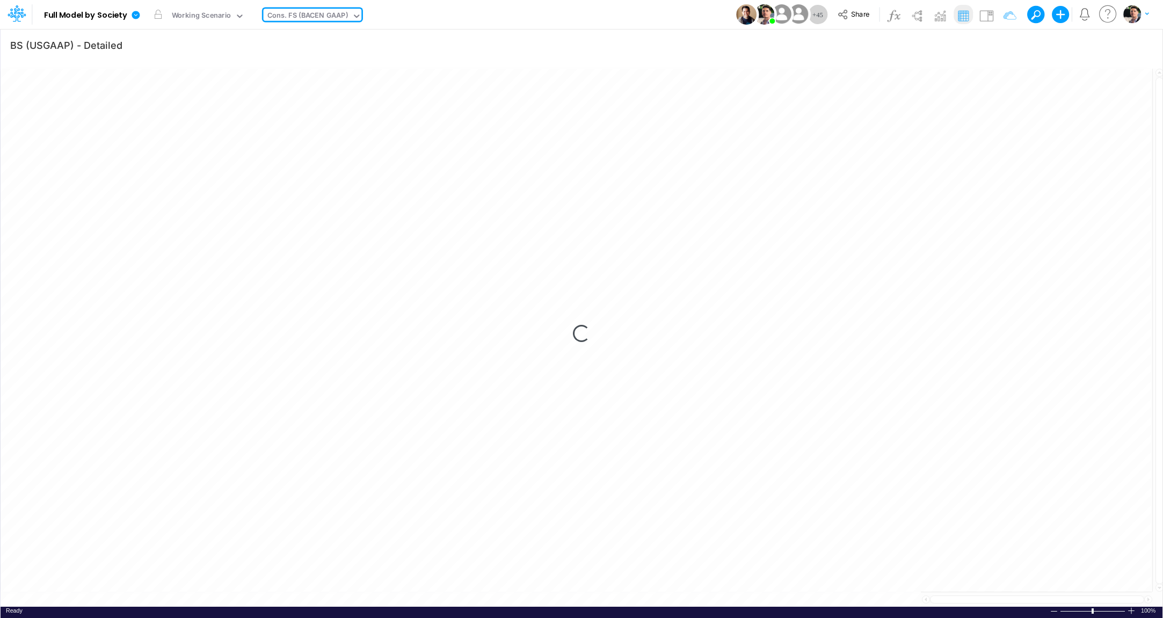
type input "Consolidated FS - BACENGAAP"
click at [1148, 596] on span at bounding box center [1148, 599] width 7 height 7
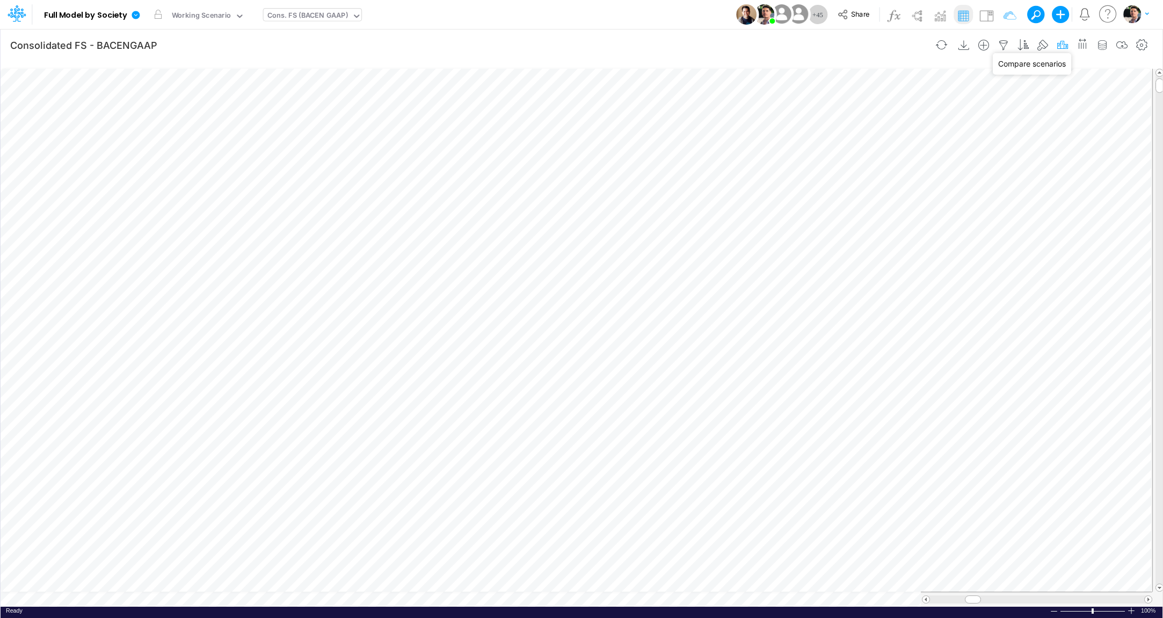
click at [1065, 46] on icon "button" at bounding box center [1062, 45] width 16 height 11
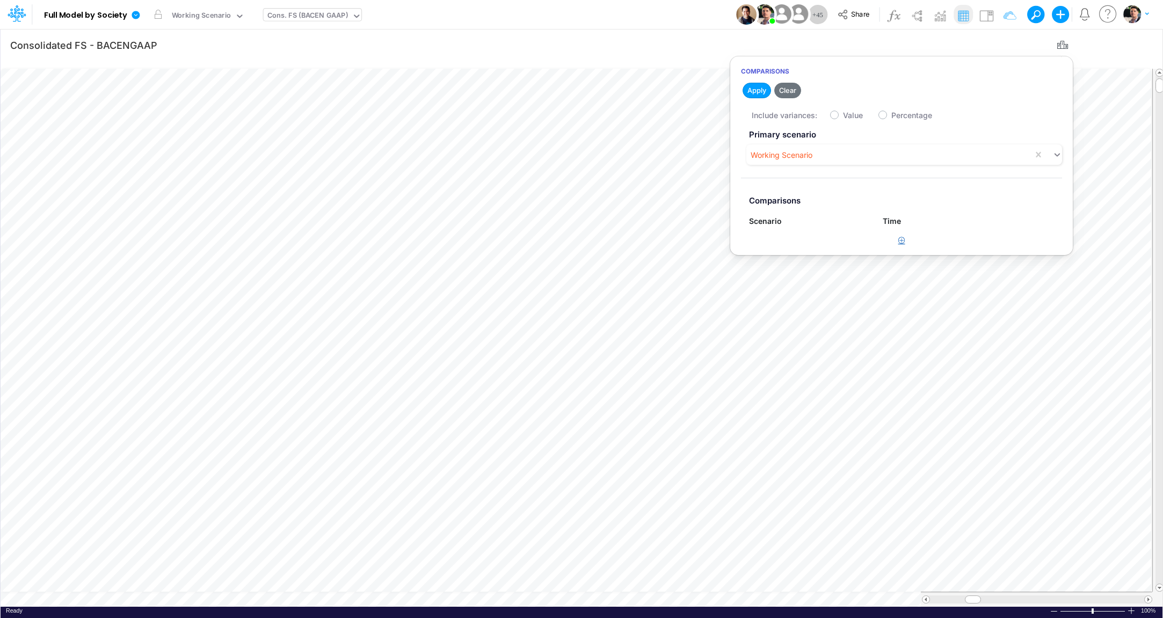
click at [906, 242] on button "button" at bounding box center [901, 241] width 21 height 18
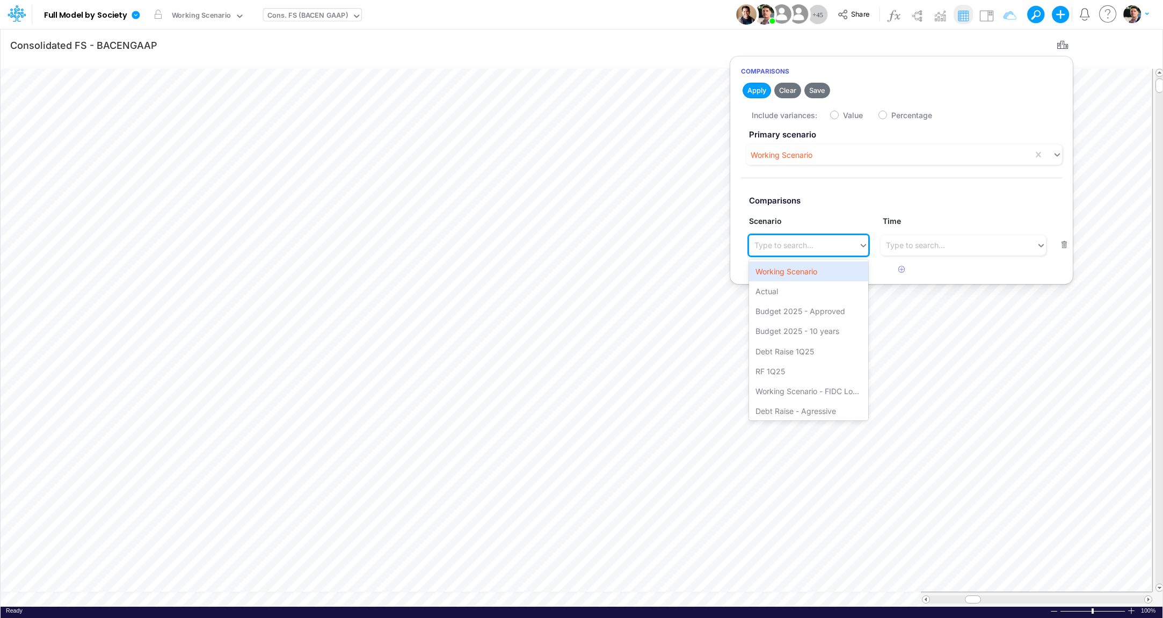
click at [781, 247] on div "Type to search..." at bounding box center [783, 244] width 59 height 11
click at [804, 410] on div "Debt Raise - Agressive" at bounding box center [808, 409] width 119 height 20
click at [841, 115] on div "Include variances: Value Percentage" at bounding box center [912, 114] width 321 height 21
click at [843, 116] on label "Value" at bounding box center [853, 115] width 20 height 11
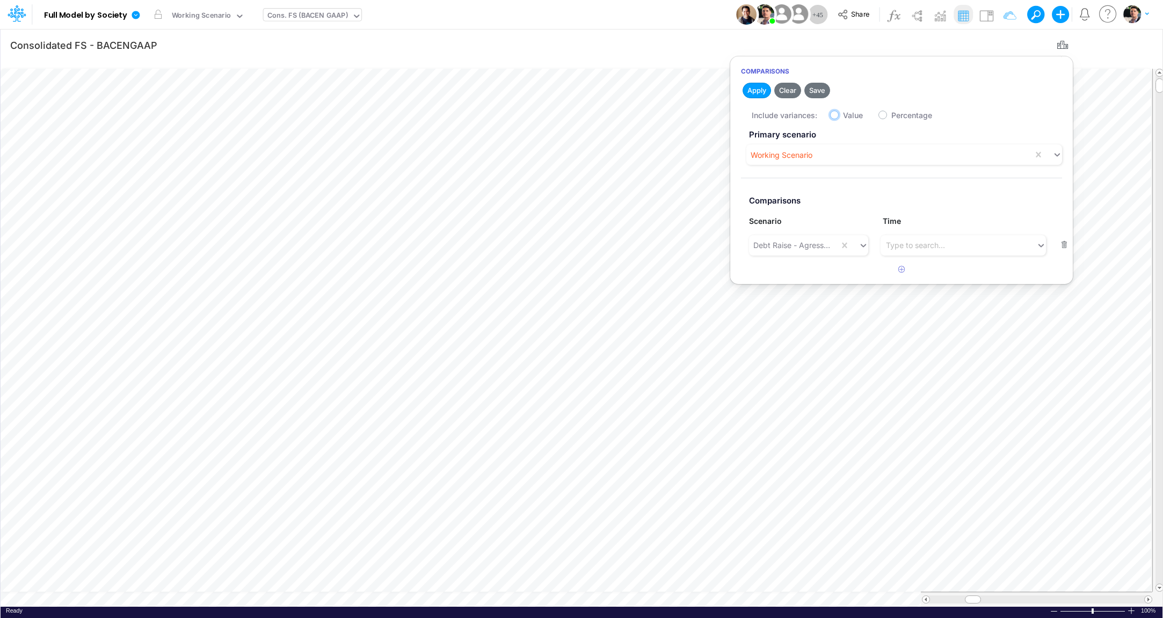
click at [843, 116] on input "Value" at bounding box center [846, 112] width 7 height 7
checkbox input "true"
click at [759, 88] on button "Apply" at bounding box center [756, 91] width 28 height 16
drag, startPoint x: 1157, startPoint y: 206, endPoint x: 1152, endPoint y: 476, distance: 270.6
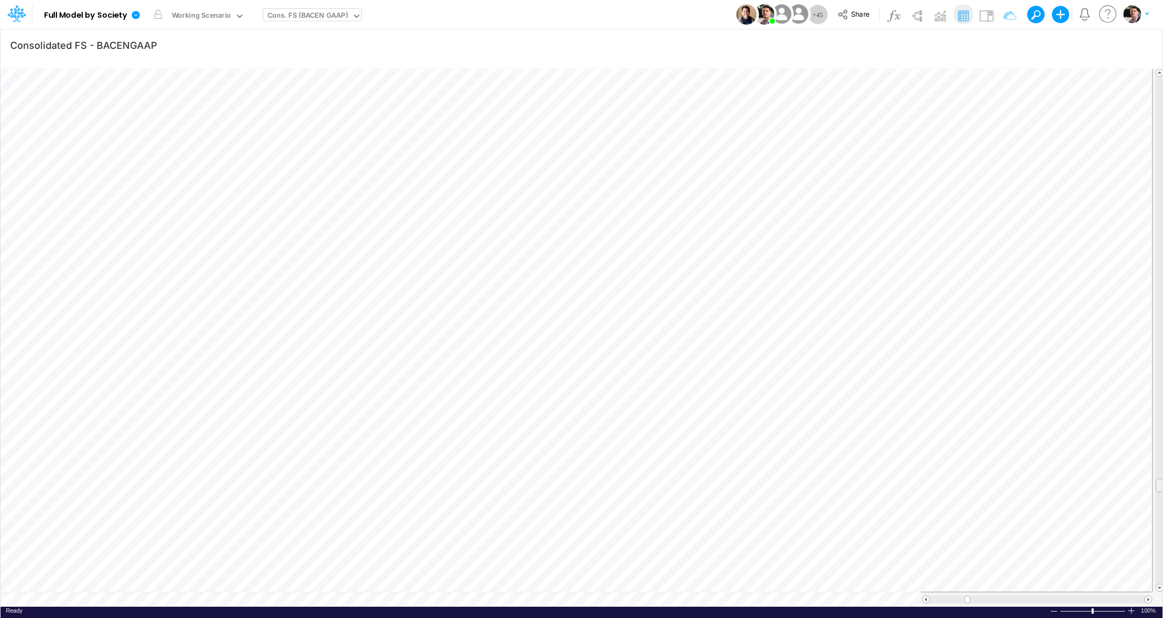
click at [1152, 476] on div at bounding box center [1158, 330] width 12 height 523
click at [283, 9] on div "Cons. FS (BACEN GAAP)" at bounding box center [308, 17] width 89 height 16
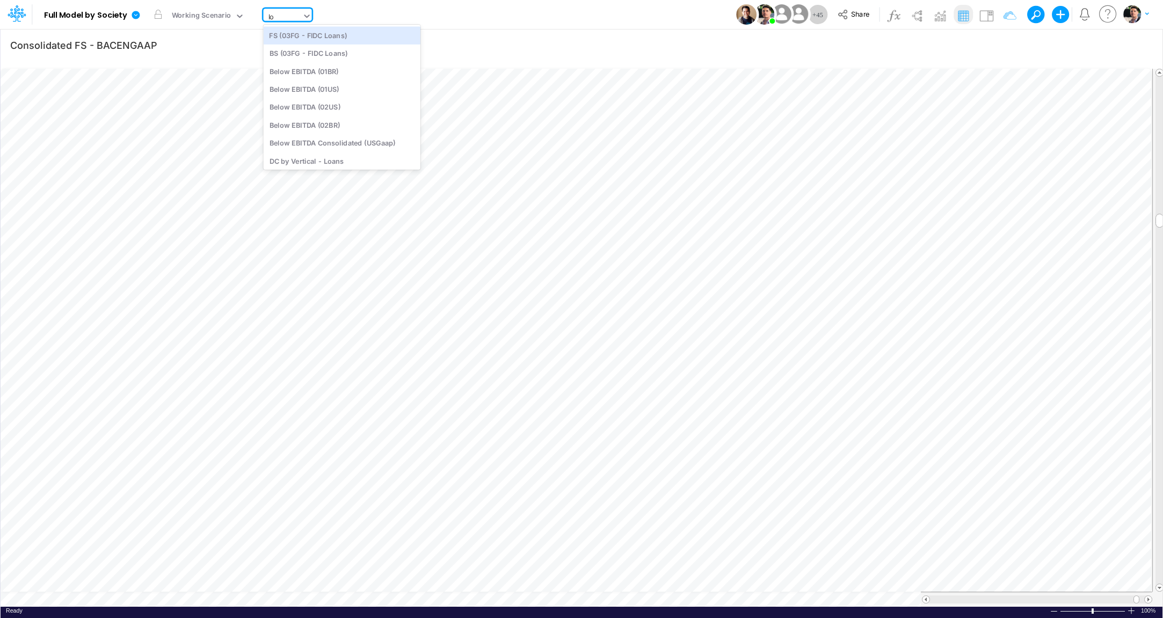
type input "loa"
click at [305, 95] on div "Loans" at bounding box center [336, 89] width 145 height 18
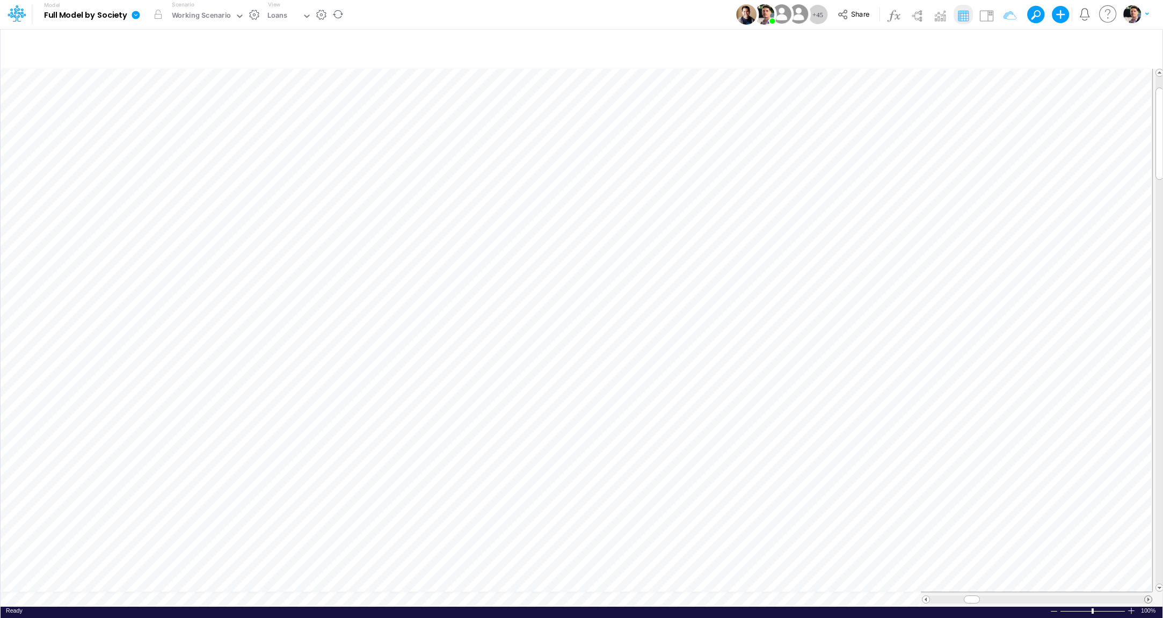
click at [1147, 596] on span at bounding box center [1148, 599] width 7 height 7
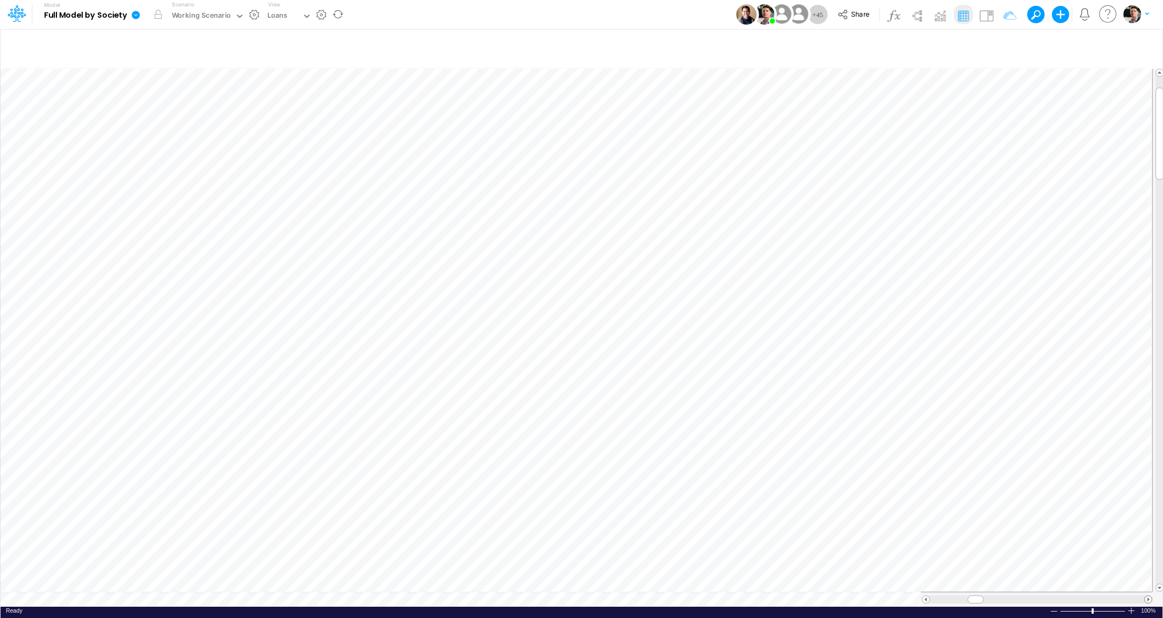
click at [1146, 596] on span at bounding box center [1148, 599] width 7 height 7
click at [1145, 596] on span at bounding box center [1148, 599] width 7 height 7
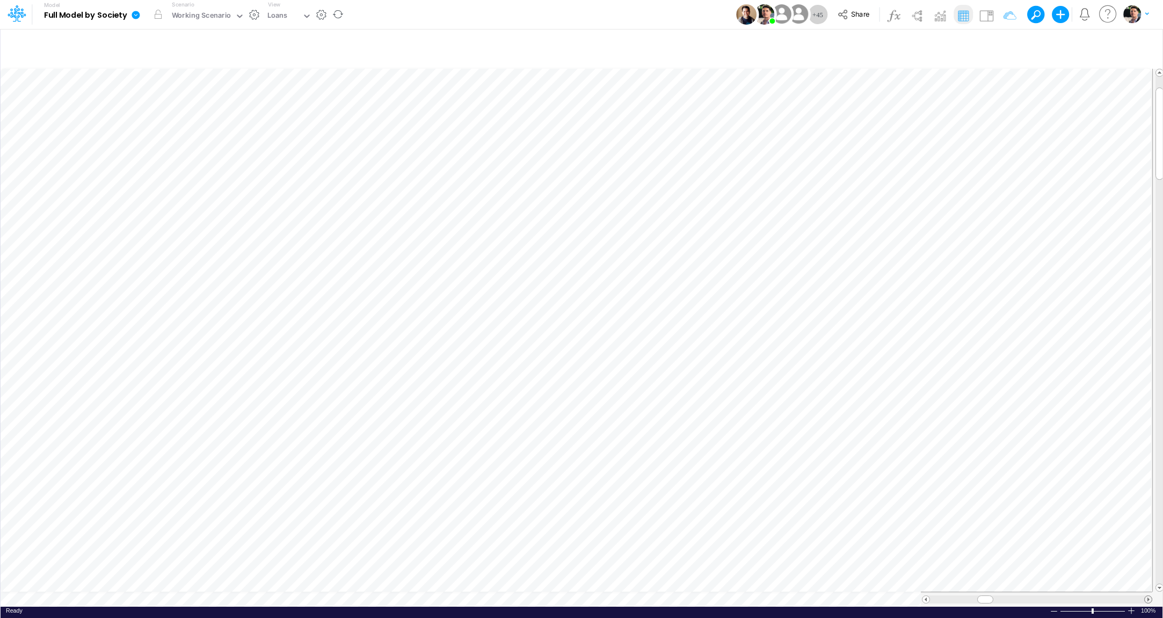
click at [1145, 596] on span at bounding box center [1148, 599] width 7 height 7
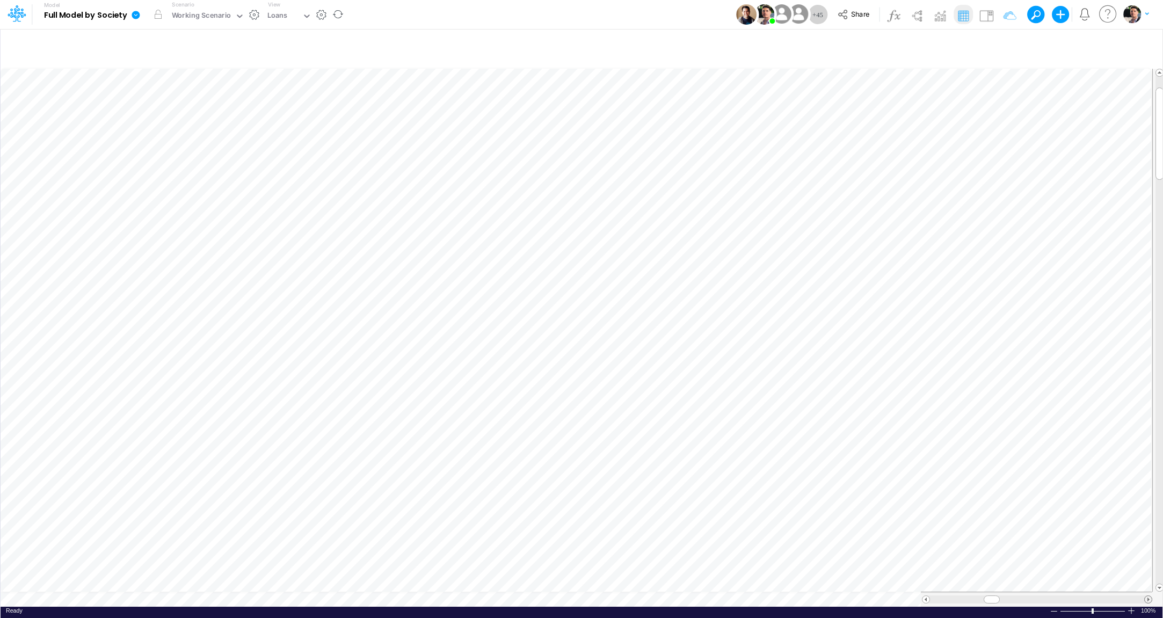
click at [1145, 596] on span at bounding box center [1148, 599] width 7 height 7
type input "Consolidated FS - BACENGAAP"
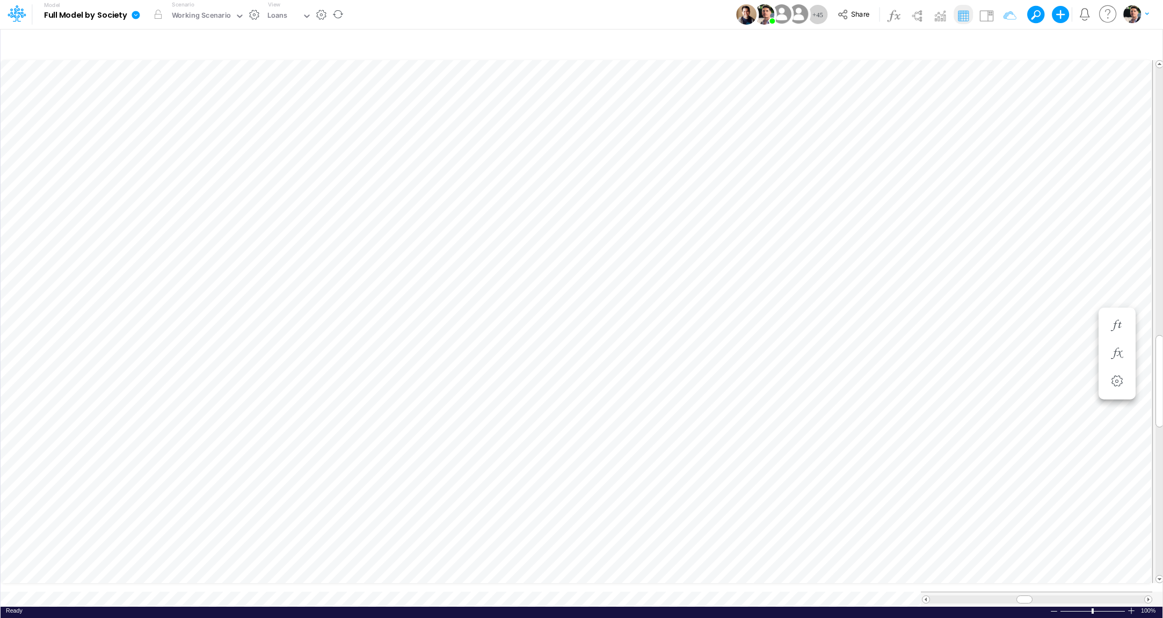
scroll to position [4, 18]
type input "Consolidated FS - BACENGAAP"
click at [942, 43] on button "button" at bounding box center [941, 44] width 25 height 19
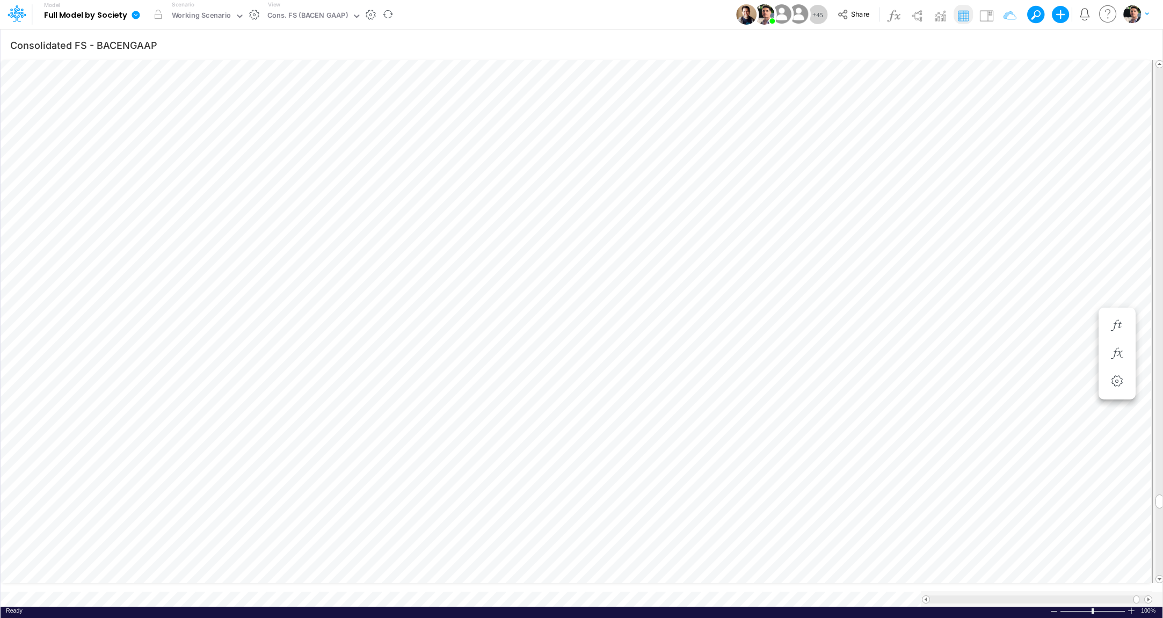
click at [139, 17] on icon at bounding box center [136, 15] width 8 height 8
click at [179, 107] on button "View model info" at bounding box center [190, 111] width 115 height 17
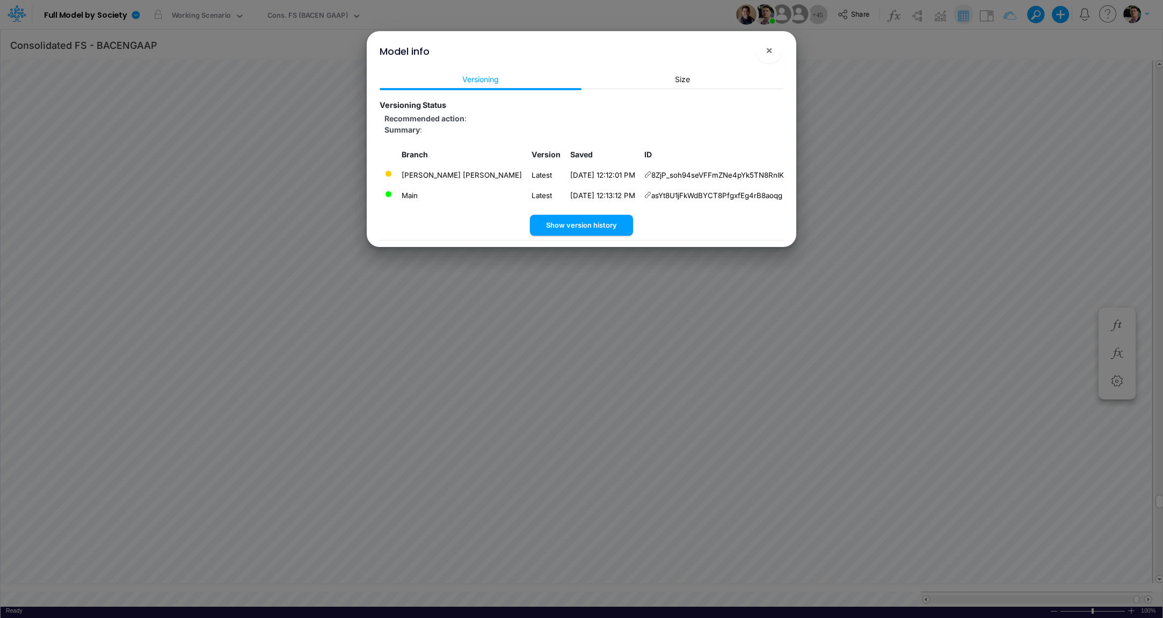
click at [644, 193] on icon at bounding box center [647, 195] width 7 height 7
click at [773, 55] on button "×" at bounding box center [769, 51] width 26 height 26
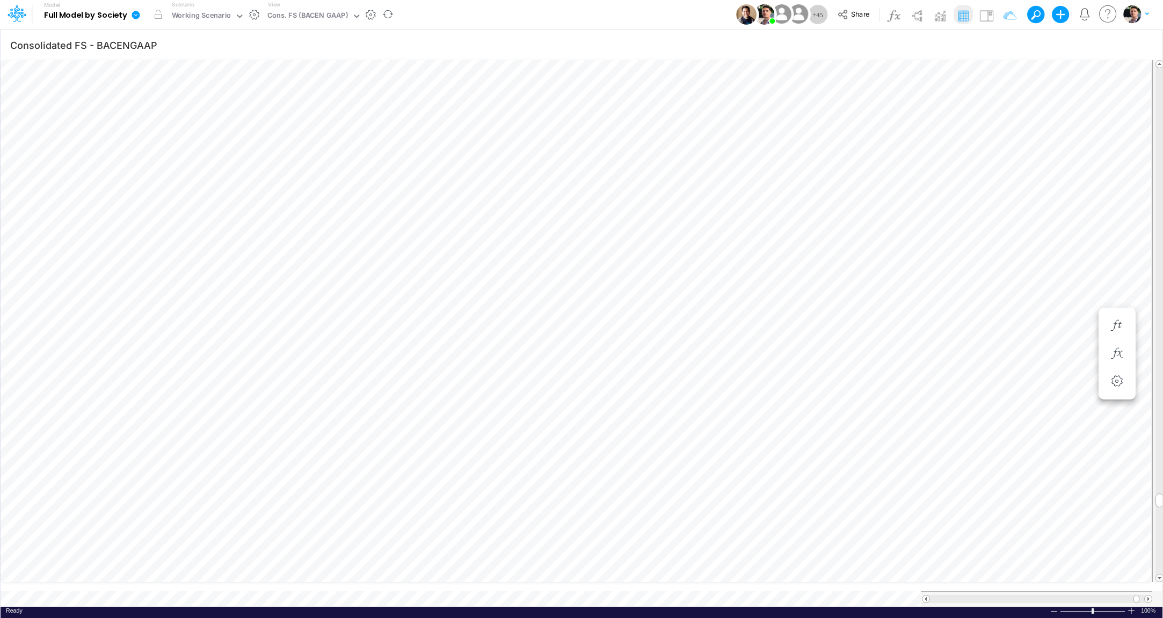
click at [135, 16] on icon at bounding box center [136, 15] width 8 height 8
click at [170, 115] on button "View model info" at bounding box center [190, 111] width 115 height 17
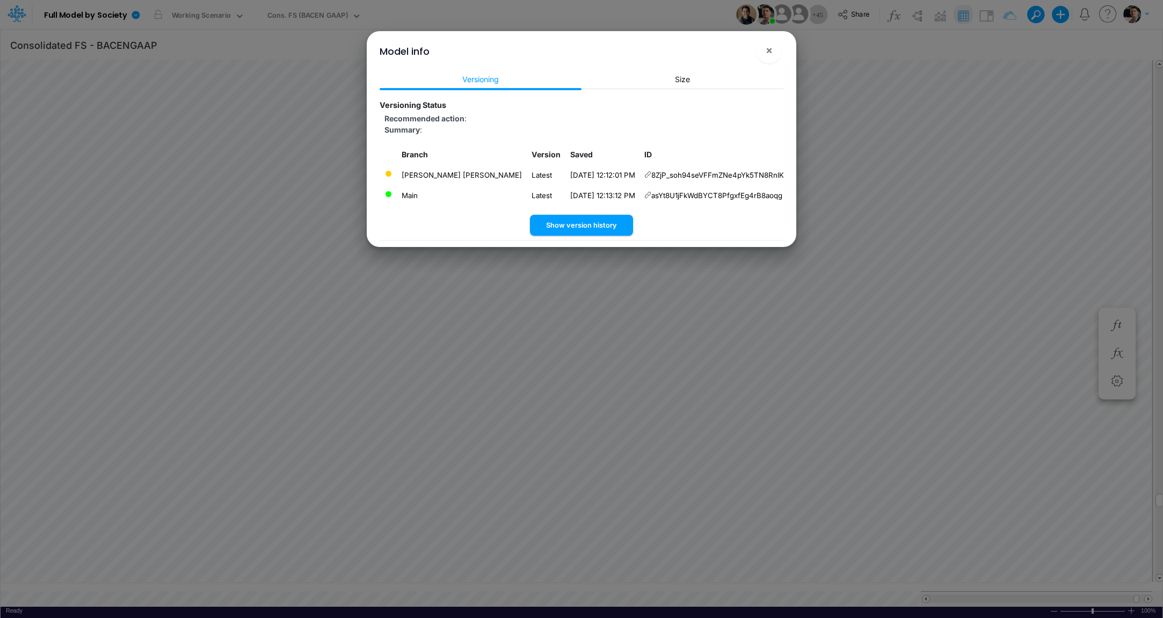
click at [644, 195] on icon at bounding box center [647, 195] width 7 height 7
click at [771, 48] on span "×" at bounding box center [769, 49] width 7 height 13
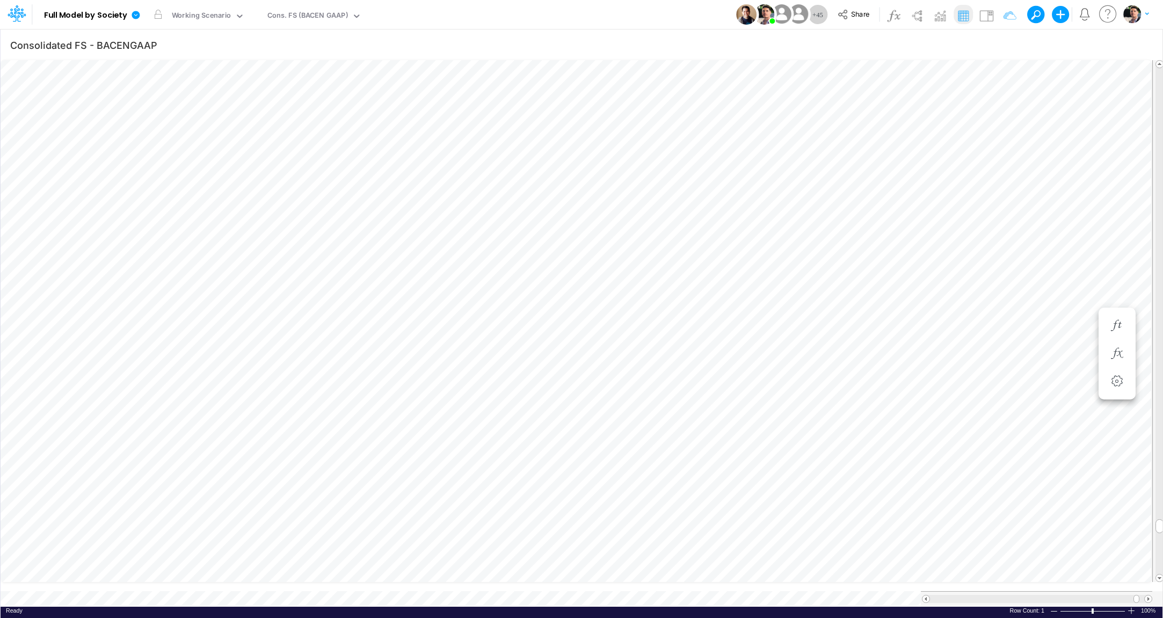
scroll to position [4, 27]
click at [136, 18] on icon at bounding box center [136, 15] width 8 height 8
click at [173, 110] on button "View model info" at bounding box center [190, 111] width 115 height 17
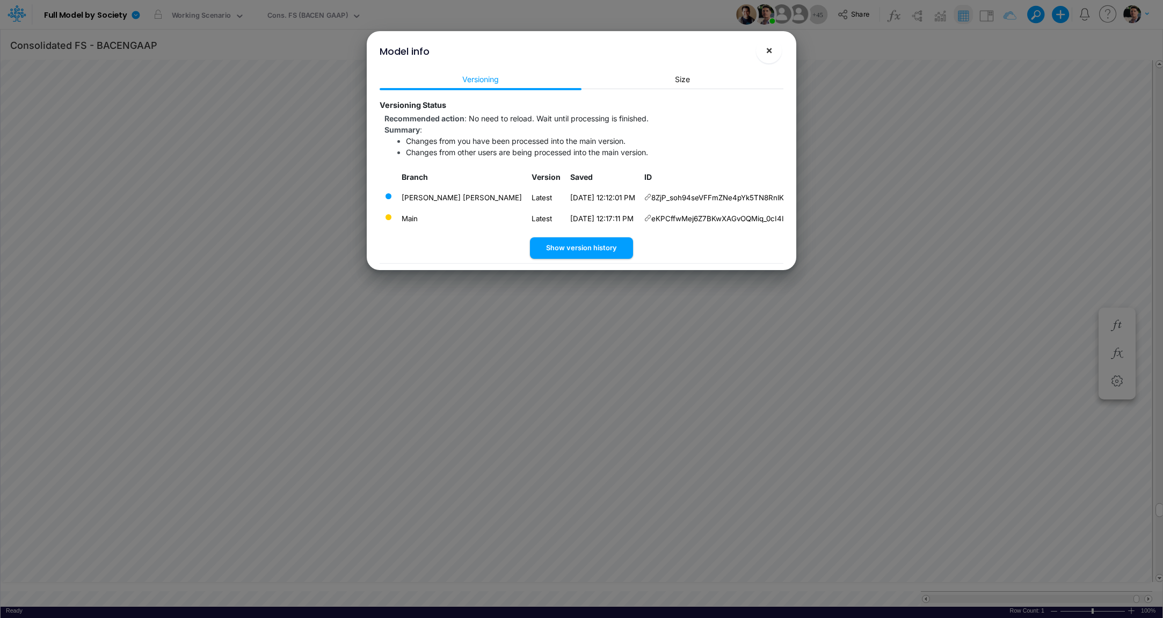
click at [771, 50] on span "×" at bounding box center [769, 49] width 7 height 13
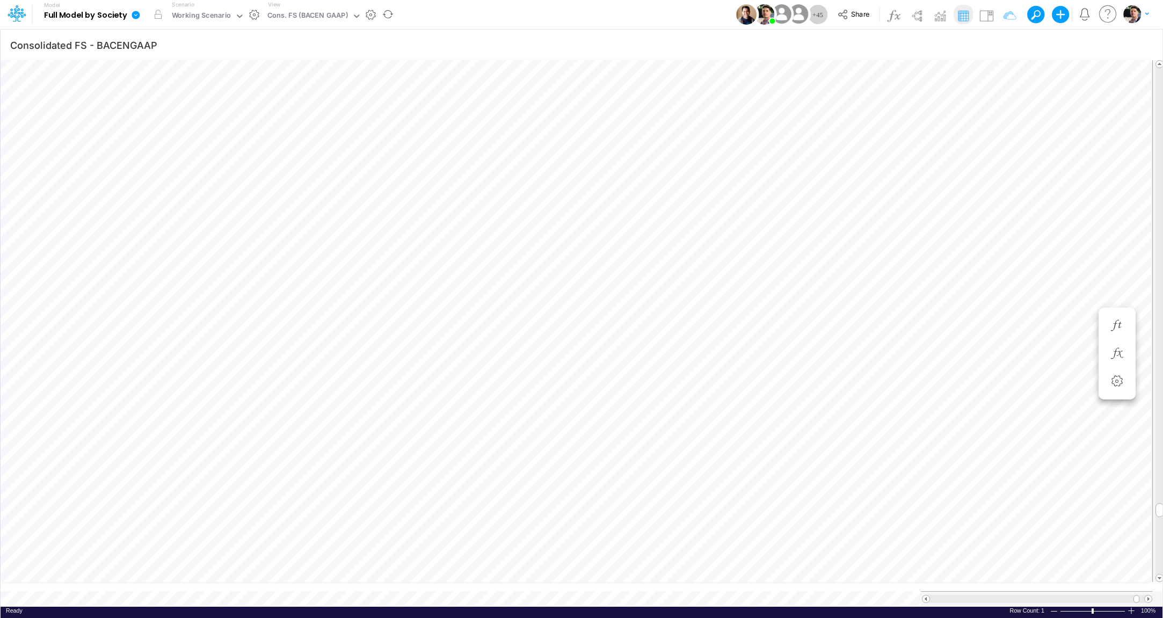
click at [137, 16] on icon at bounding box center [136, 15] width 8 height 8
click at [184, 111] on button "View model info" at bounding box center [190, 111] width 115 height 17
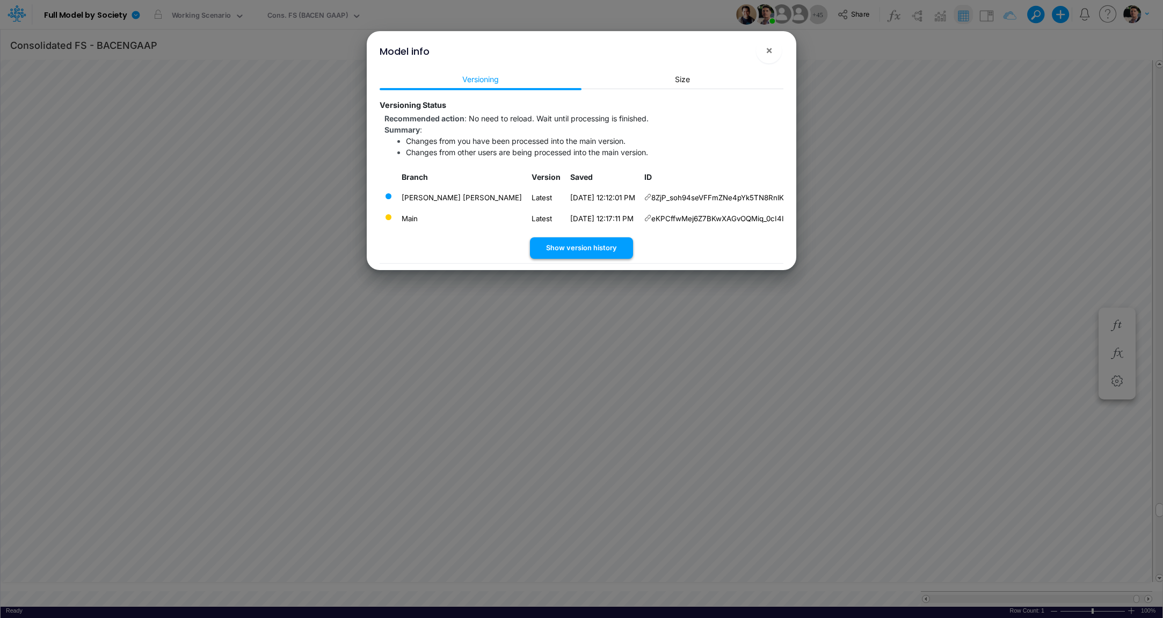
click at [585, 249] on button "Show version history" at bounding box center [581, 247] width 103 height 21
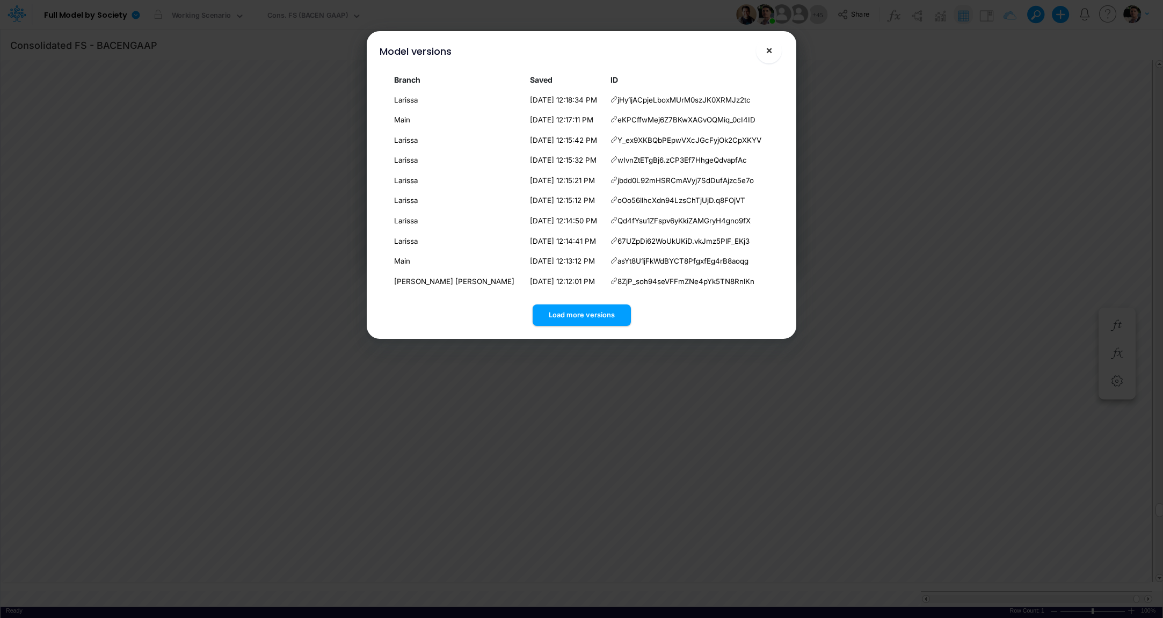
click at [772, 56] on span "×" at bounding box center [769, 49] width 7 height 13
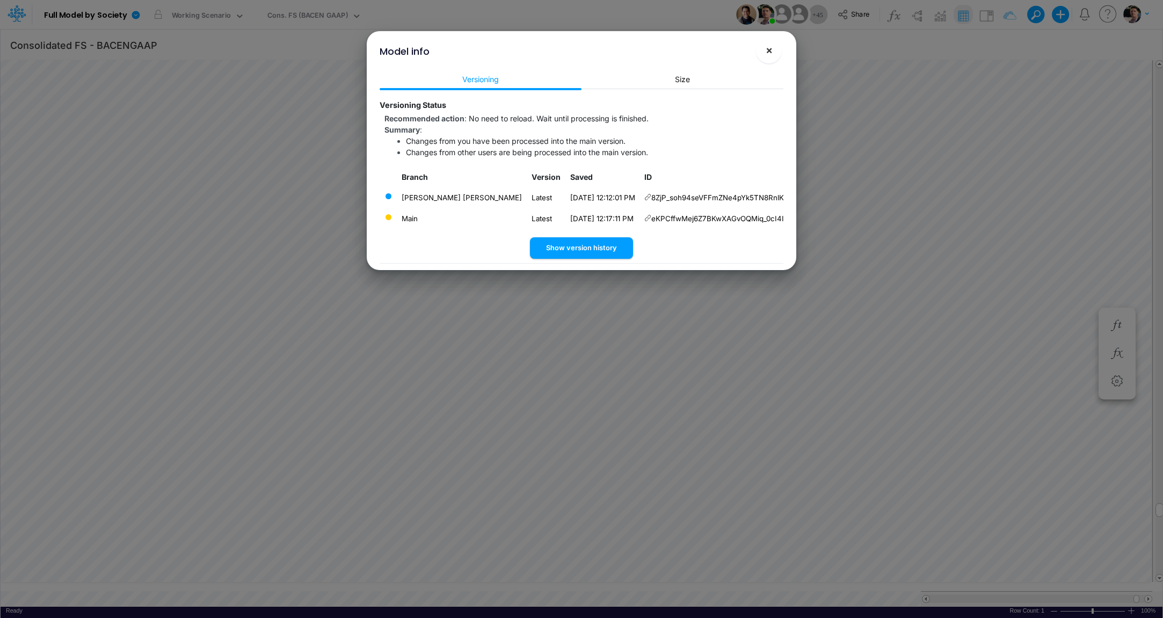
click at [765, 52] on button "×" at bounding box center [769, 51] width 26 height 26
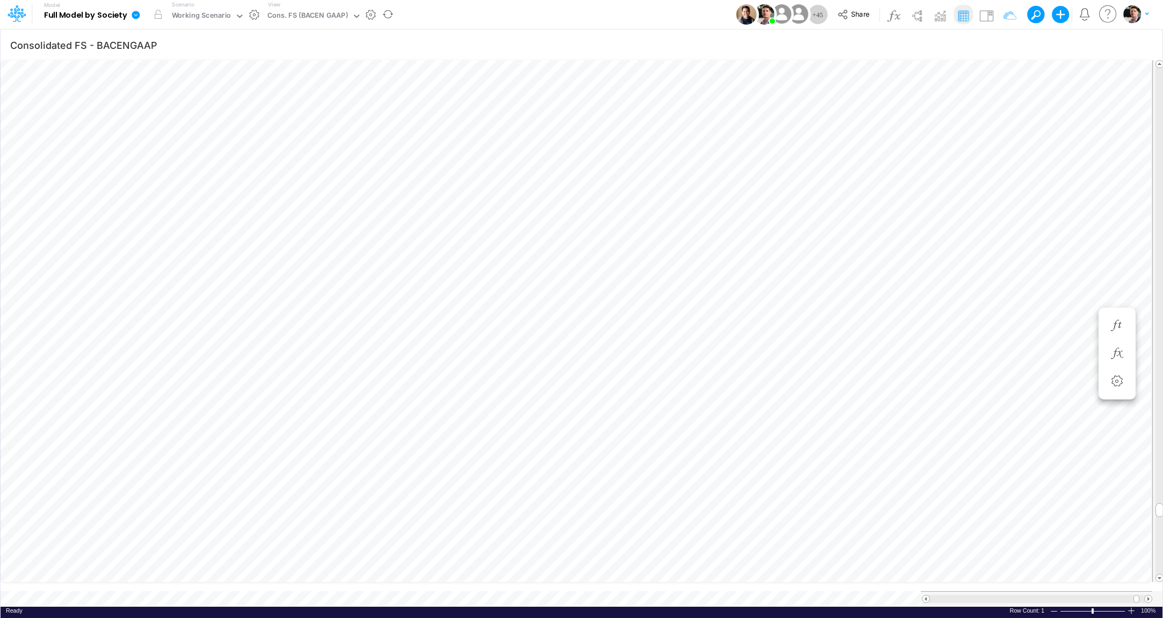
click at [137, 17] on icon at bounding box center [136, 15] width 8 height 8
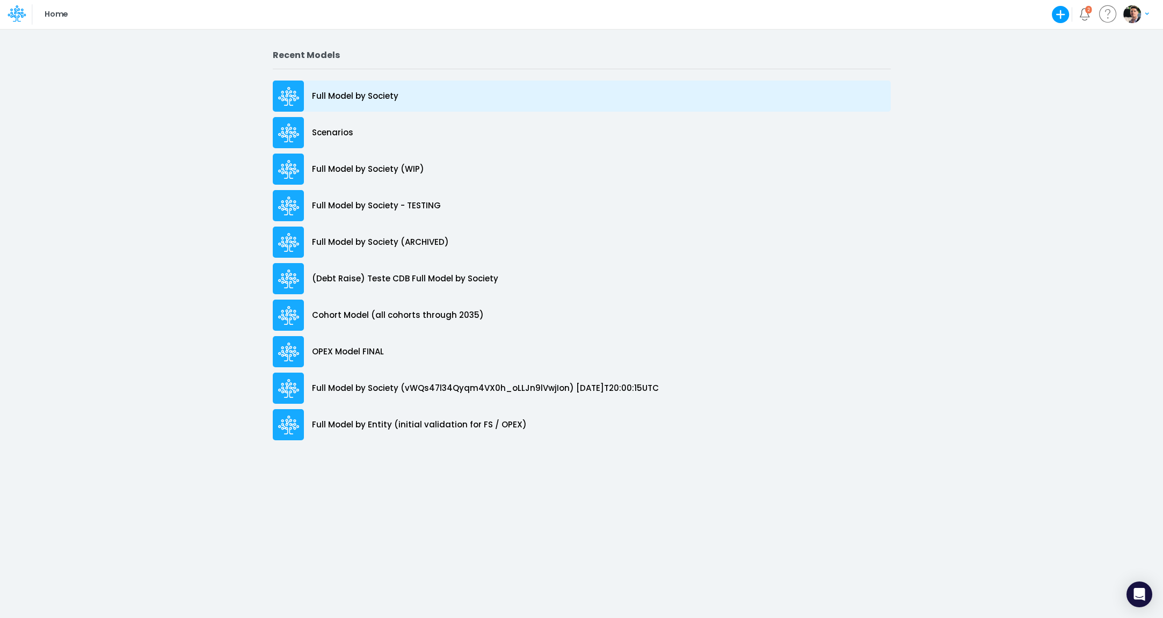
click at [352, 100] on p "Full Model by Society" at bounding box center [355, 96] width 86 height 12
click at [347, 94] on p "Full Model by Society" at bounding box center [355, 96] width 86 height 12
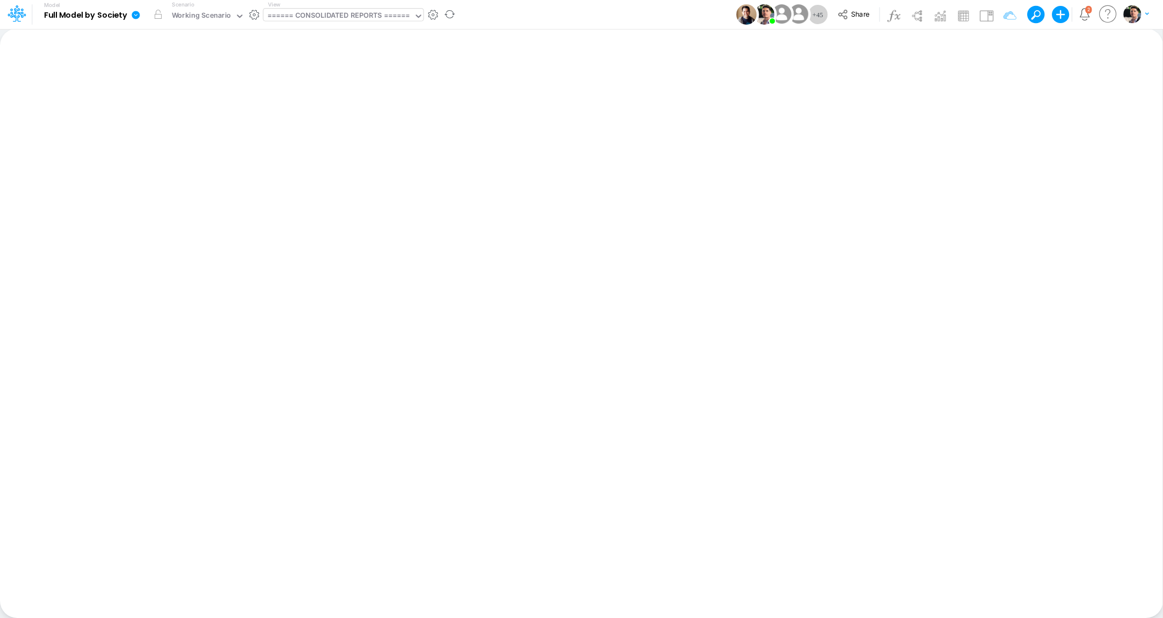
click at [344, 19] on div "====== CONSOLIDATED REPORTS ======" at bounding box center [338, 16] width 143 height 12
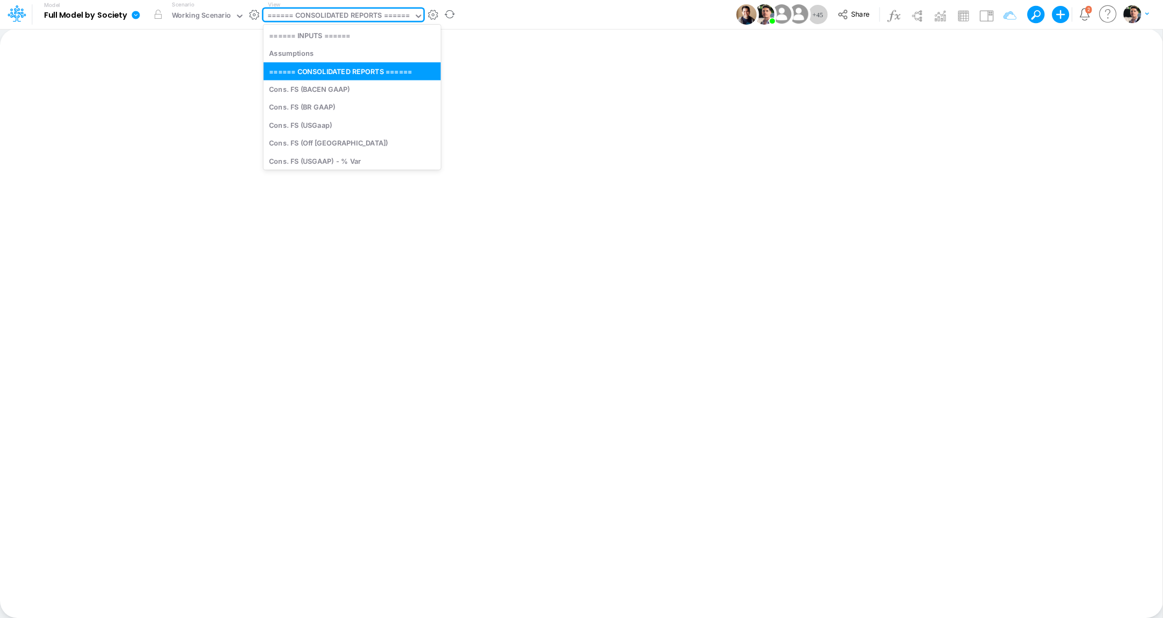
type input "b"
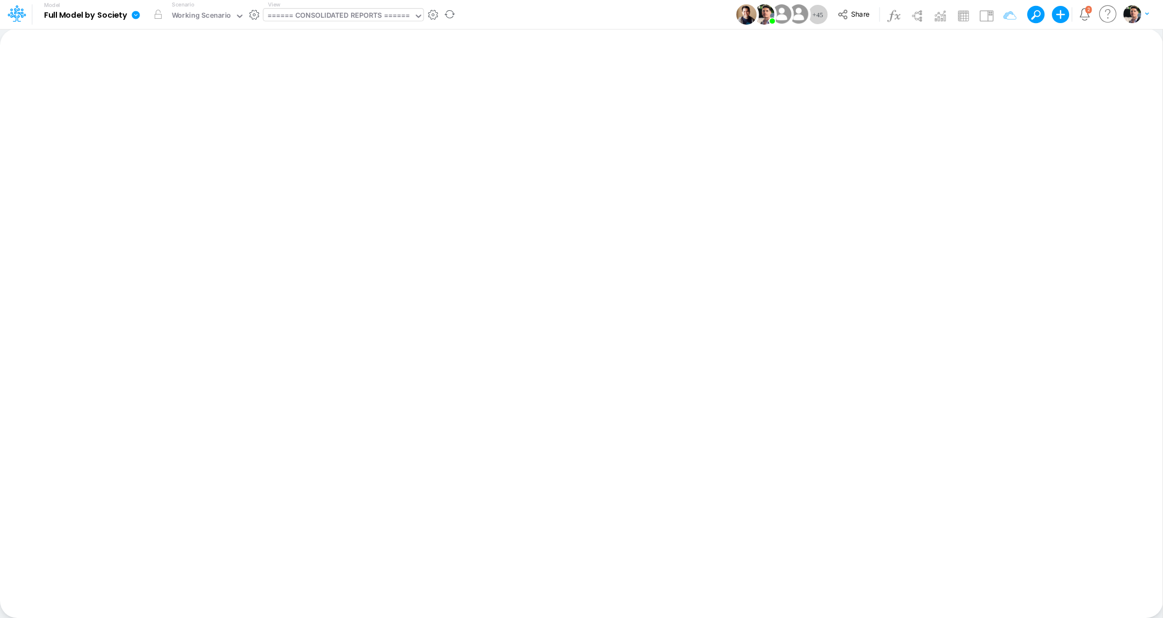
click at [140, 13] on icon at bounding box center [136, 15] width 10 height 10
click at [200, 98] on button "Export" at bounding box center [190, 94] width 115 height 18
click at [292, 98] on button "Excel" at bounding box center [305, 100] width 115 height 17
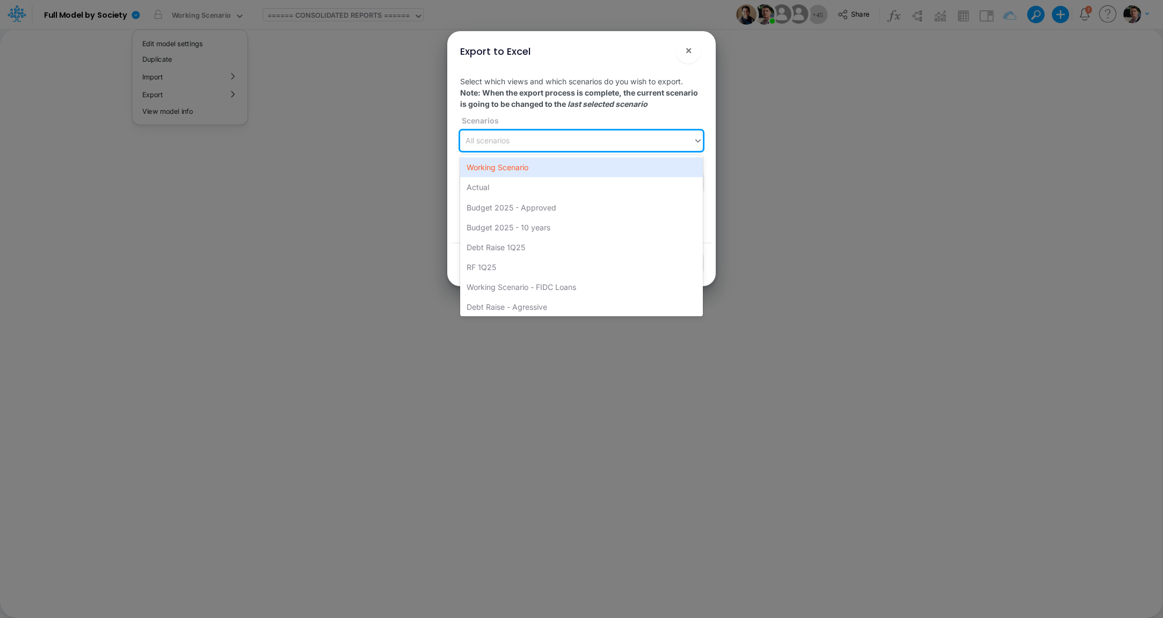
click at [517, 142] on div "All scenarios" at bounding box center [576, 141] width 233 height 18
click at [522, 169] on div "Working Scenario" at bounding box center [581, 167] width 243 height 20
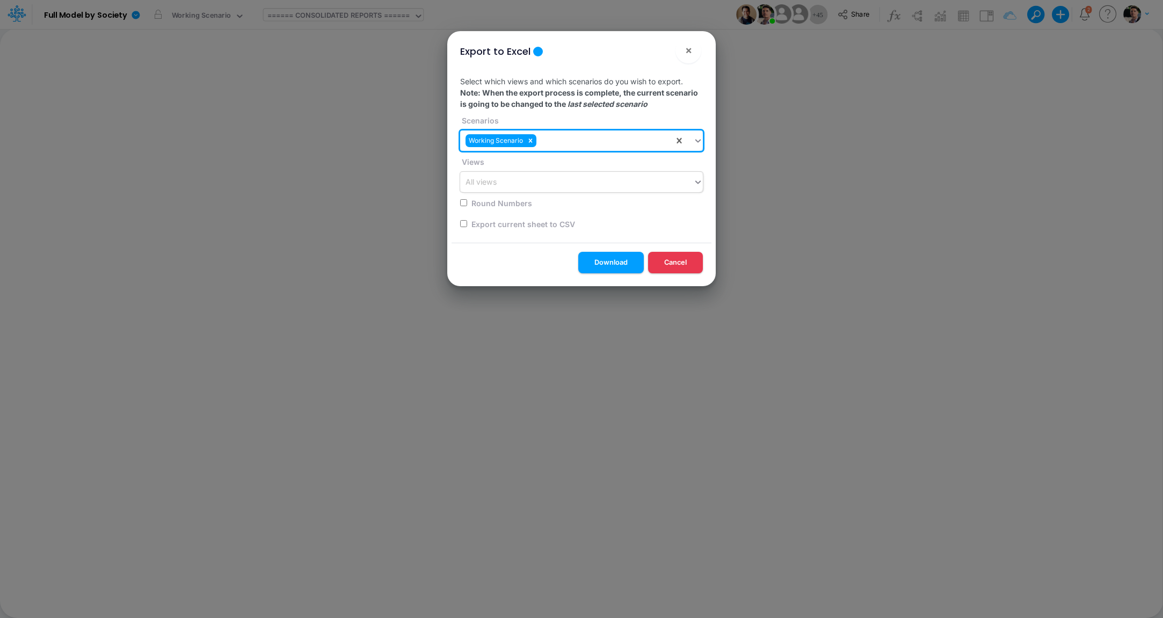
click at [525, 192] on div "All views" at bounding box center [581, 182] width 243 height 20
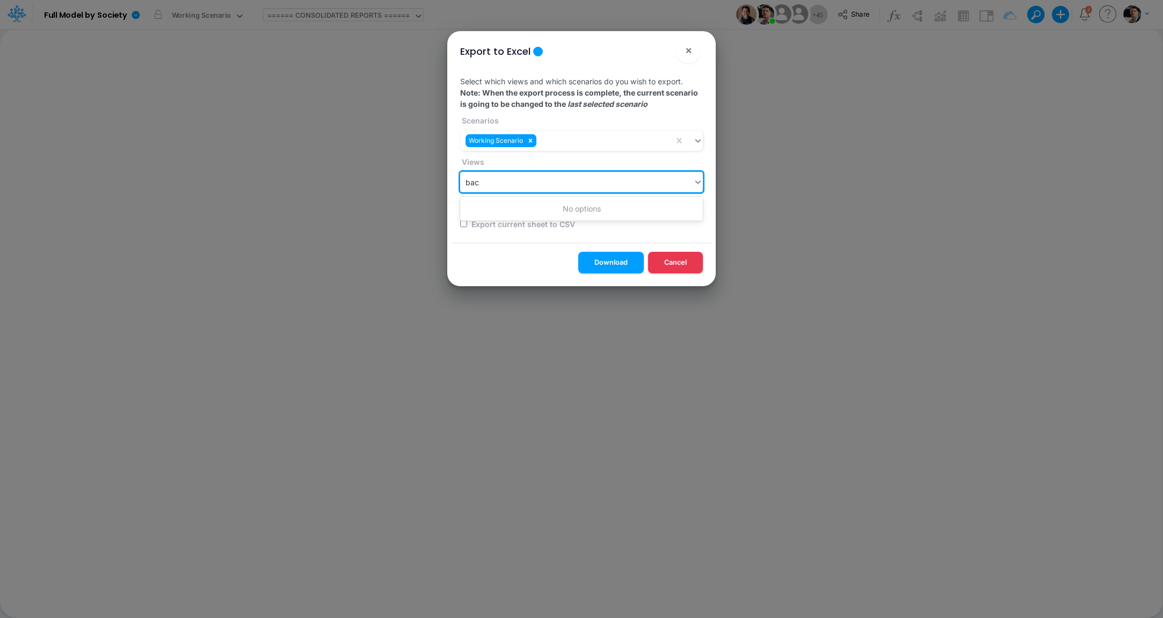
type input "bace"
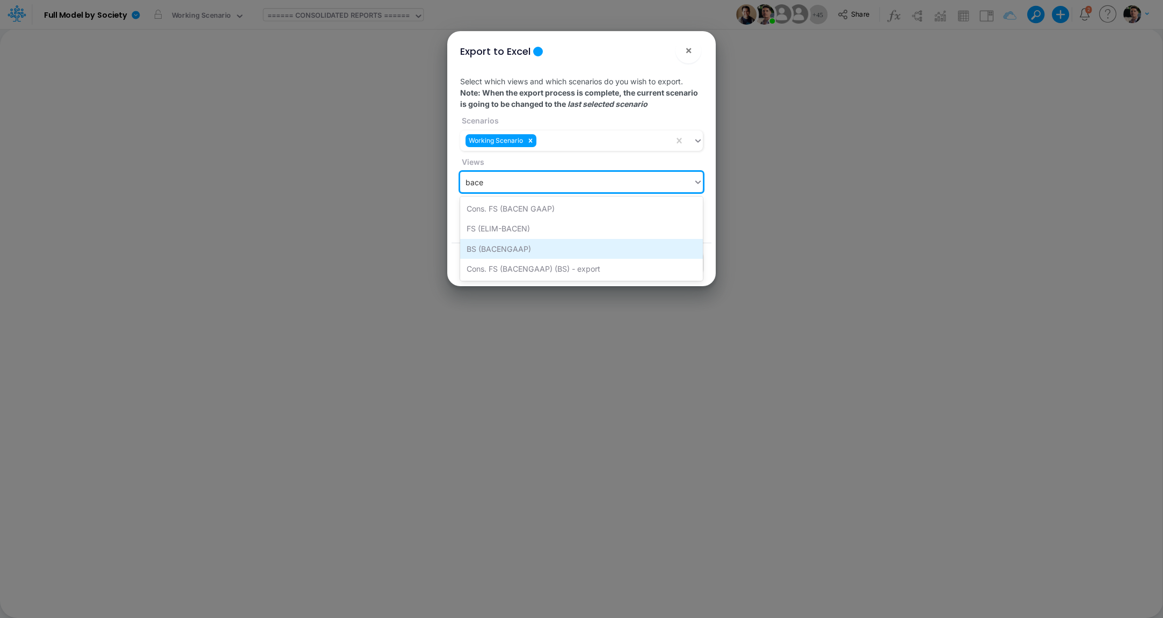
click at [519, 247] on div "BS (BACENGAAP)" at bounding box center [581, 249] width 243 height 20
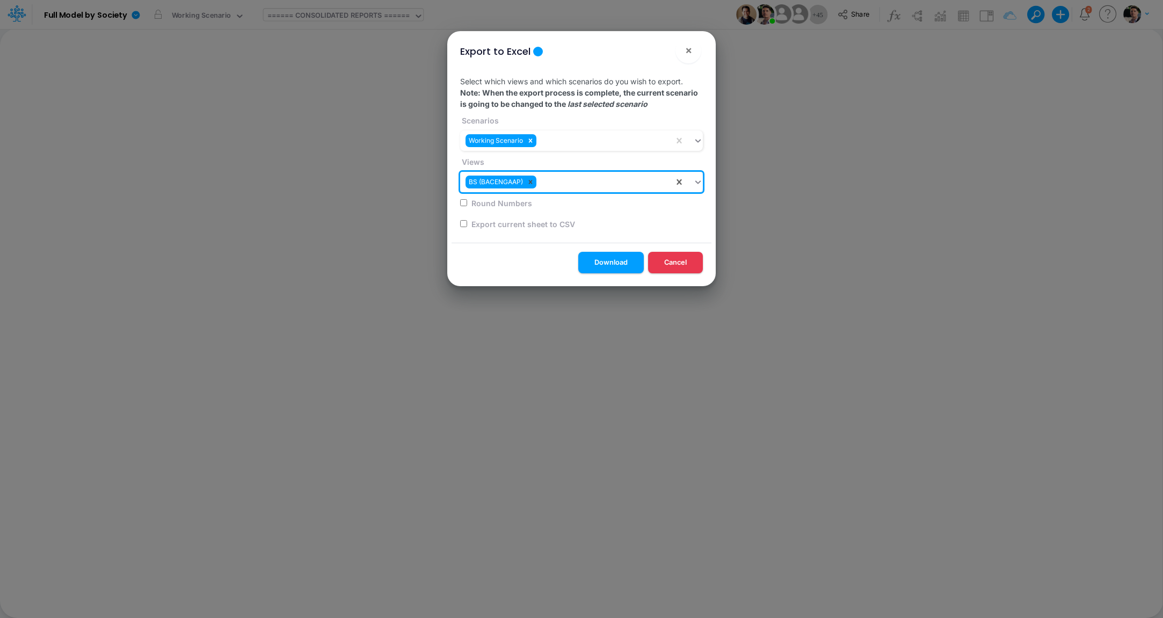
click at [528, 181] on icon at bounding box center [531, 182] width 8 height 8
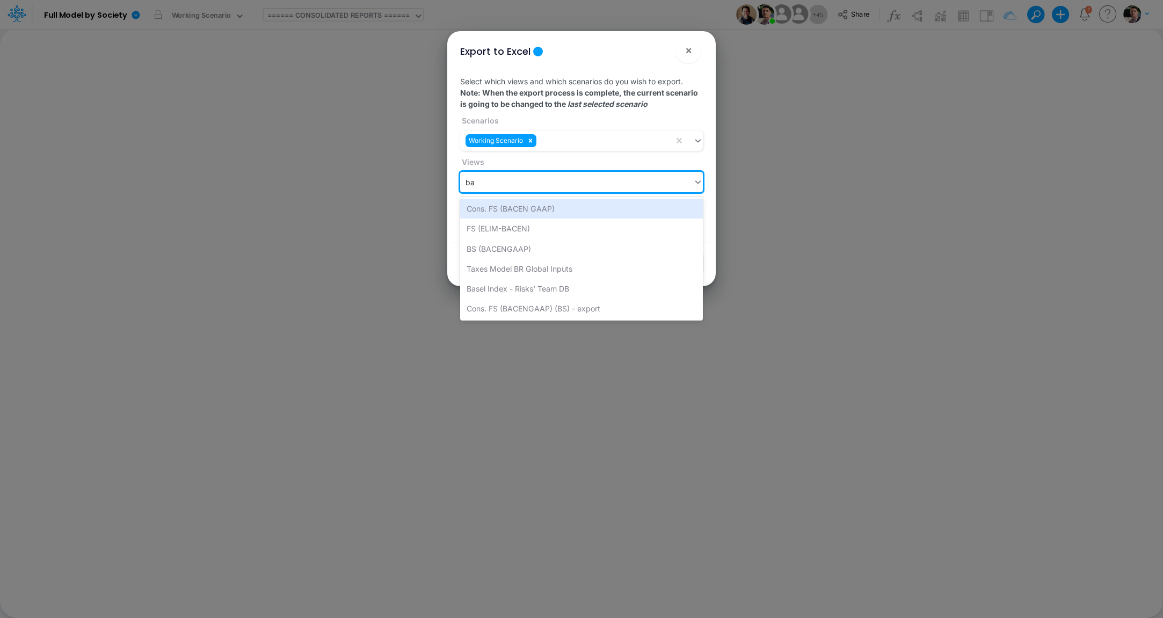
type input "bac"
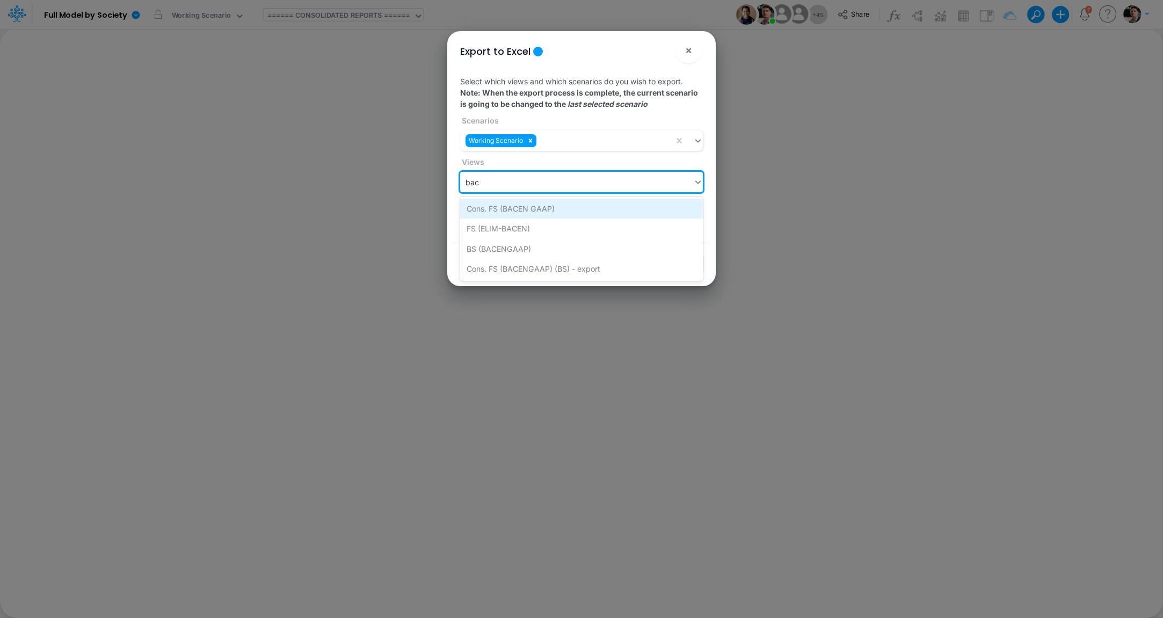
click at [534, 212] on div "Cons. FS (BACEN GAAP)" at bounding box center [581, 209] width 243 height 20
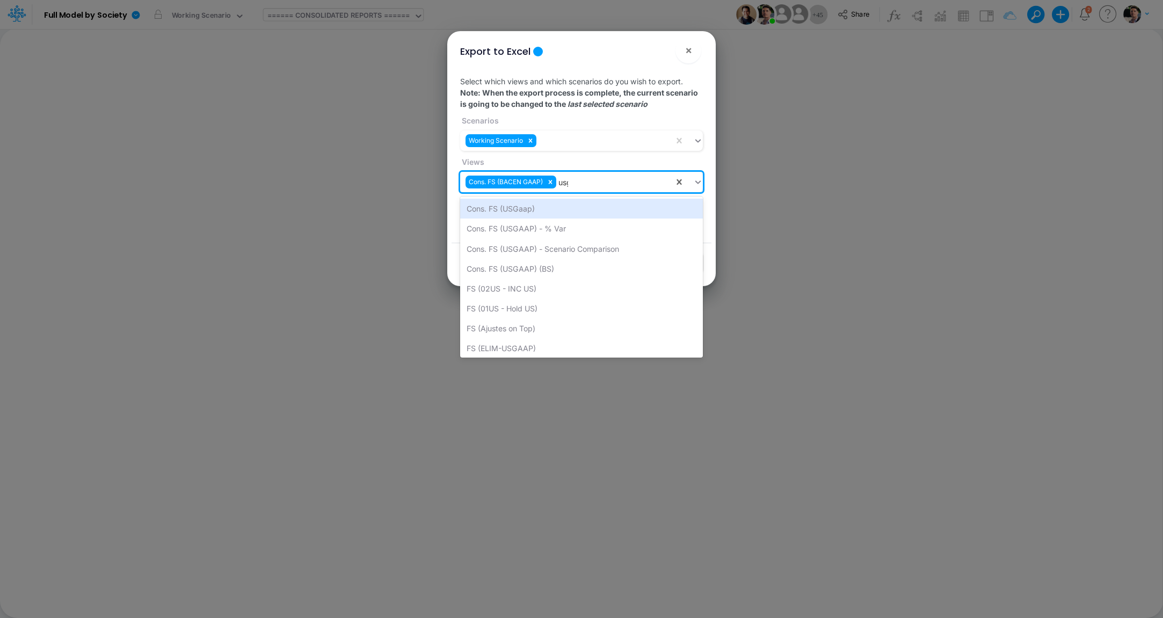
type input "usga"
click at [542, 214] on div "Cons. FS (USGaap)" at bounding box center [581, 209] width 243 height 20
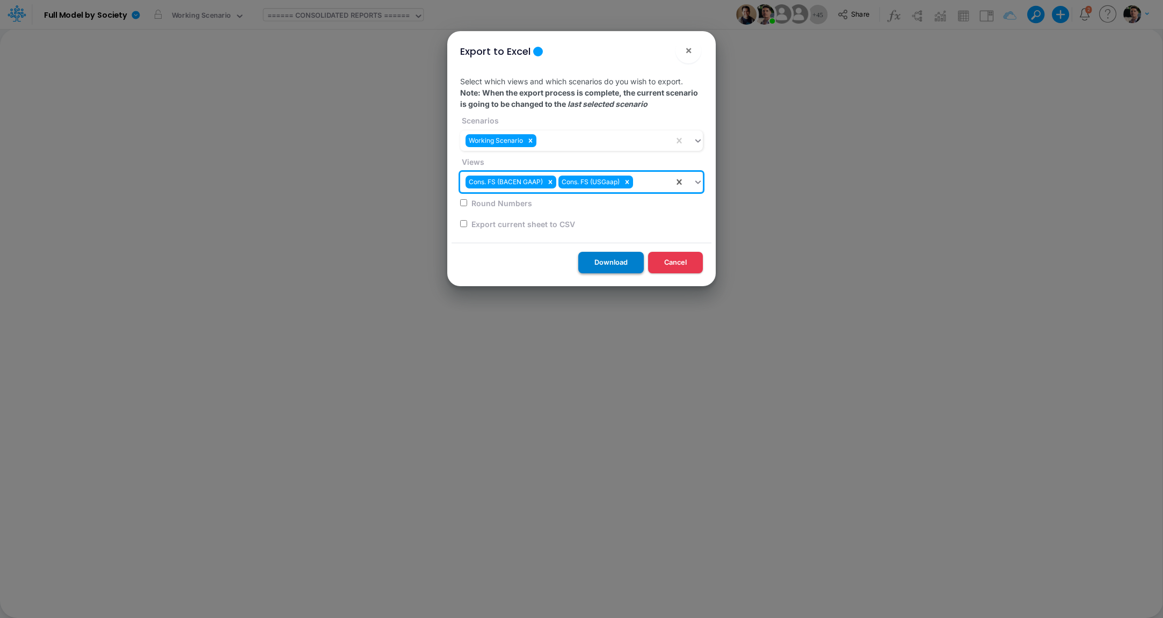
click at [622, 261] on button "Download" at bounding box center [610, 262] width 65 height 21
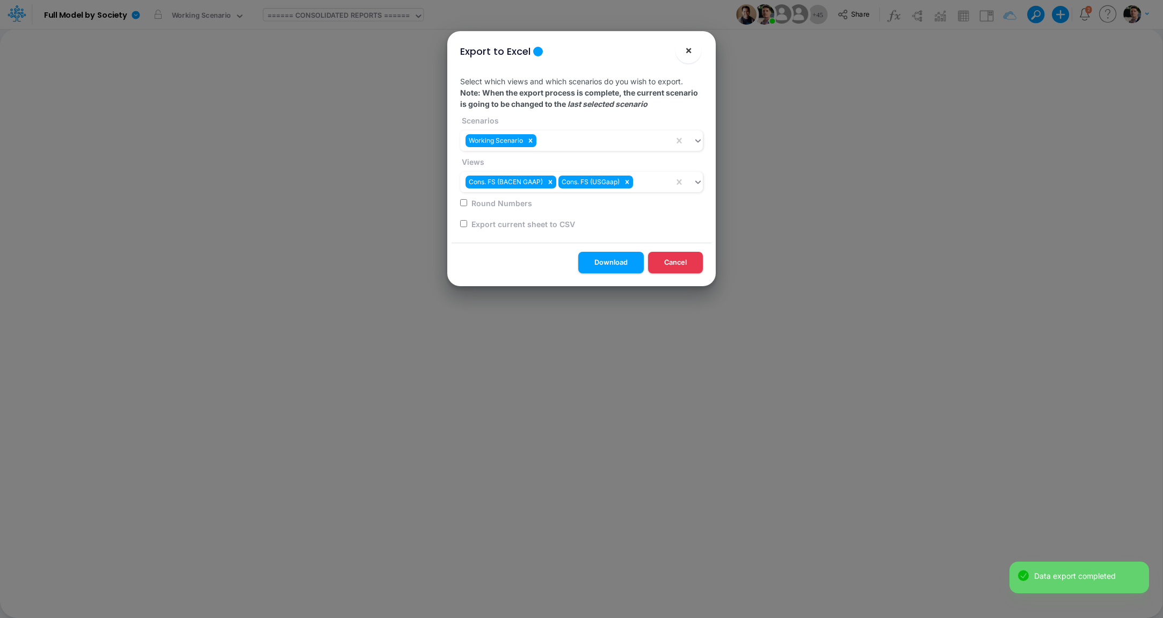
click at [689, 55] on span "×" at bounding box center [688, 49] width 7 height 13
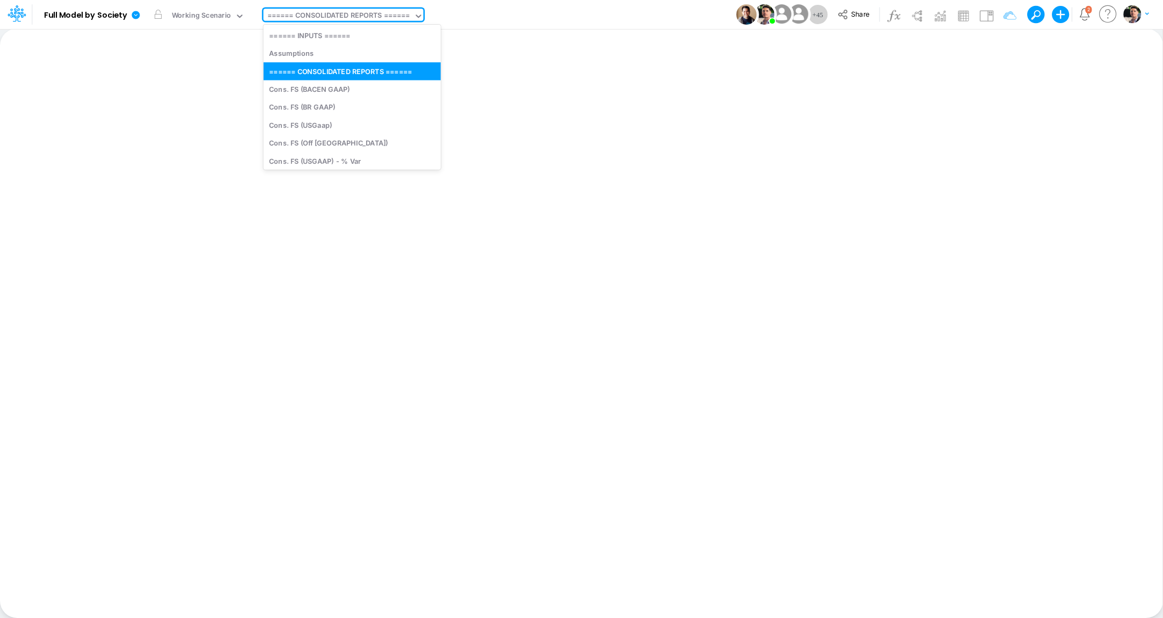
click at [334, 20] on div "====== CONSOLIDATED REPORTS ======" at bounding box center [338, 16] width 143 height 12
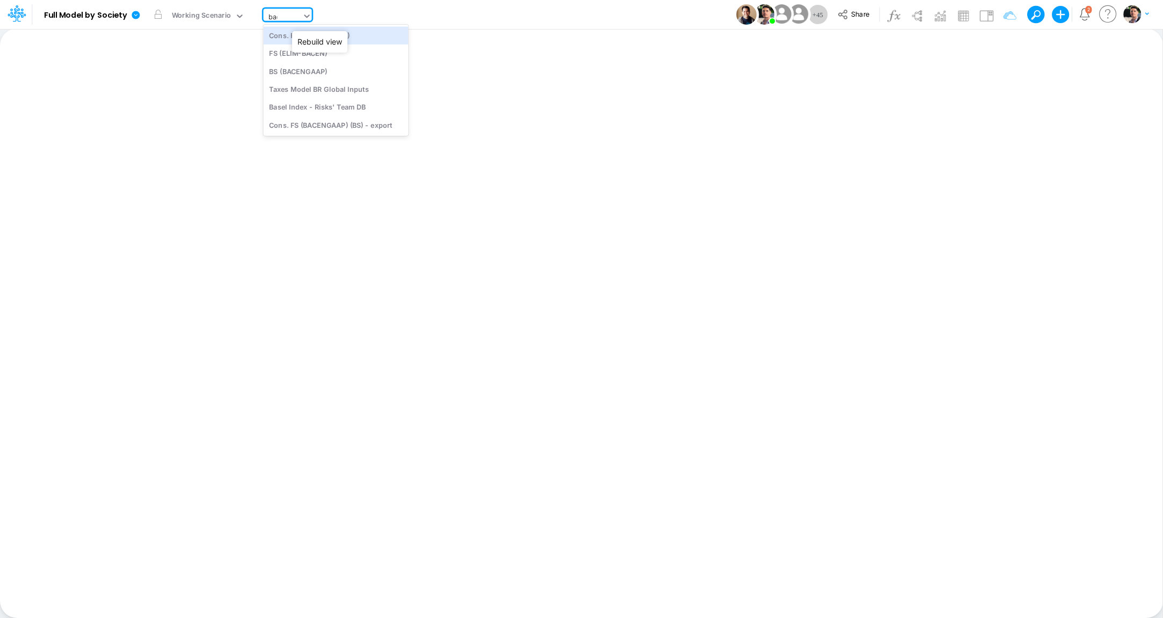
type input "bacen"
type input "BS (USGAAP) - Detailed"
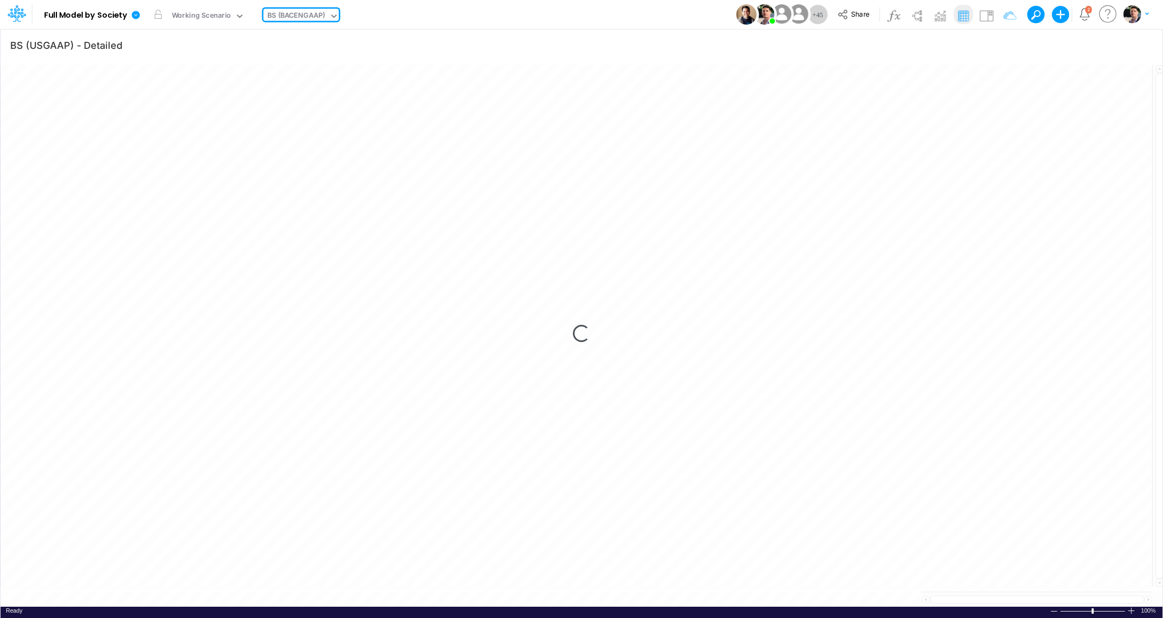
click at [300, 17] on div "BS (BACENGAAP)" at bounding box center [296, 16] width 58 height 12
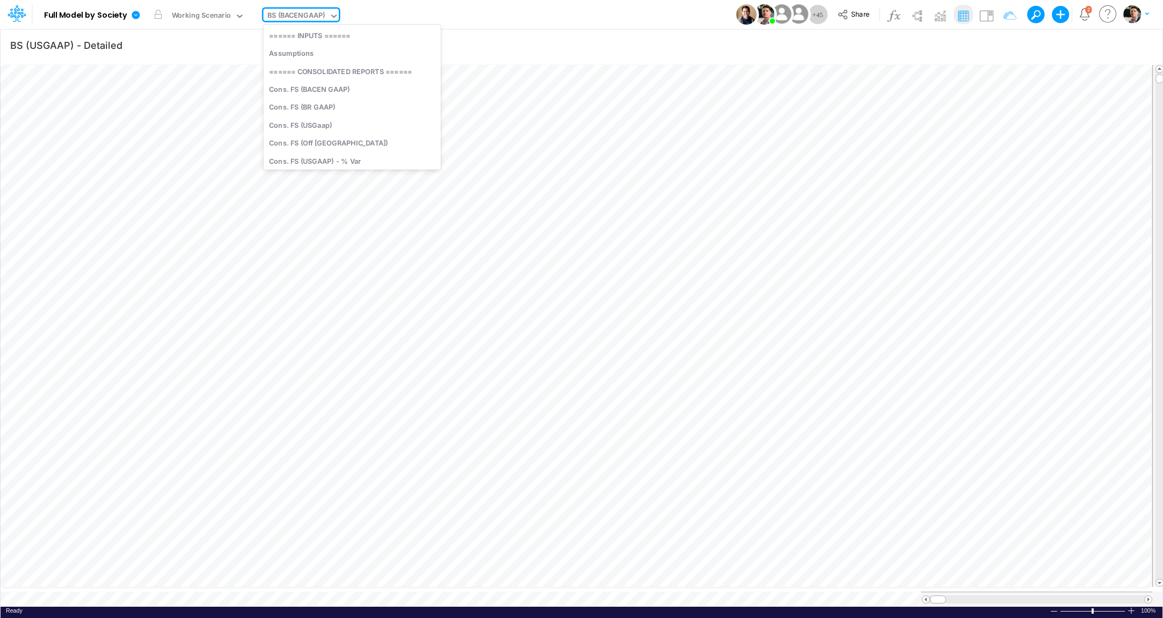
scroll to position [585, 0]
click at [304, 19] on div "BS (BACENGAAP)" at bounding box center [296, 16] width 58 height 12
click at [311, 19] on div "BS (BACENGAAP)" at bounding box center [296, 16] width 58 height 12
type input "bac"
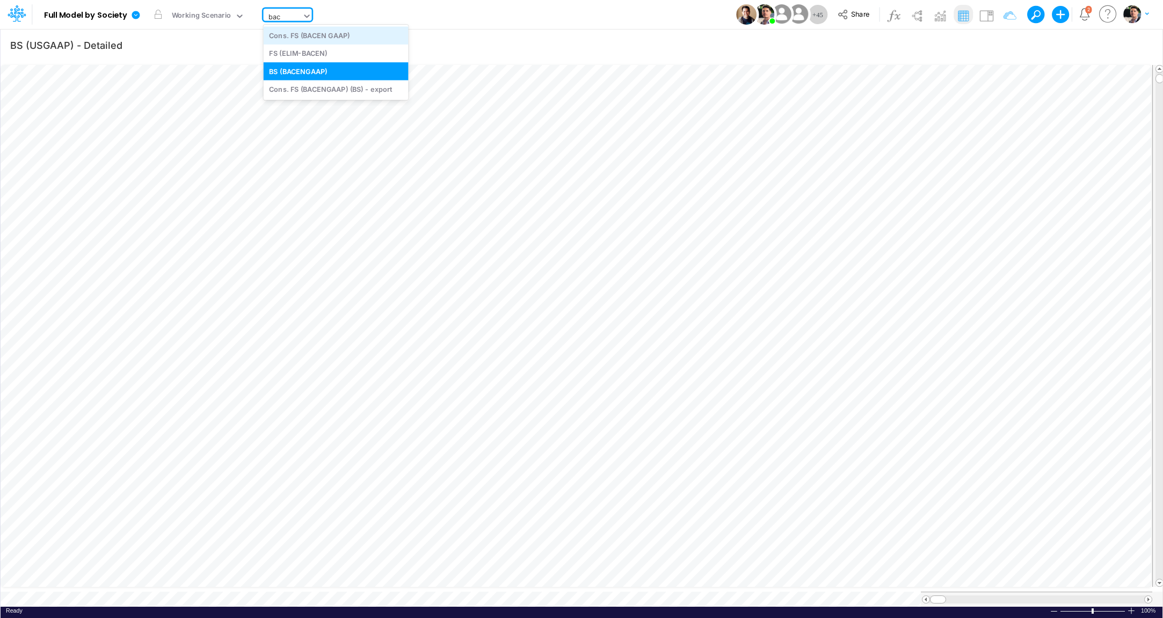
click at [323, 42] on div "Cons. FS (BACEN GAAP)" at bounding box center [336, 35] width 145 height 18
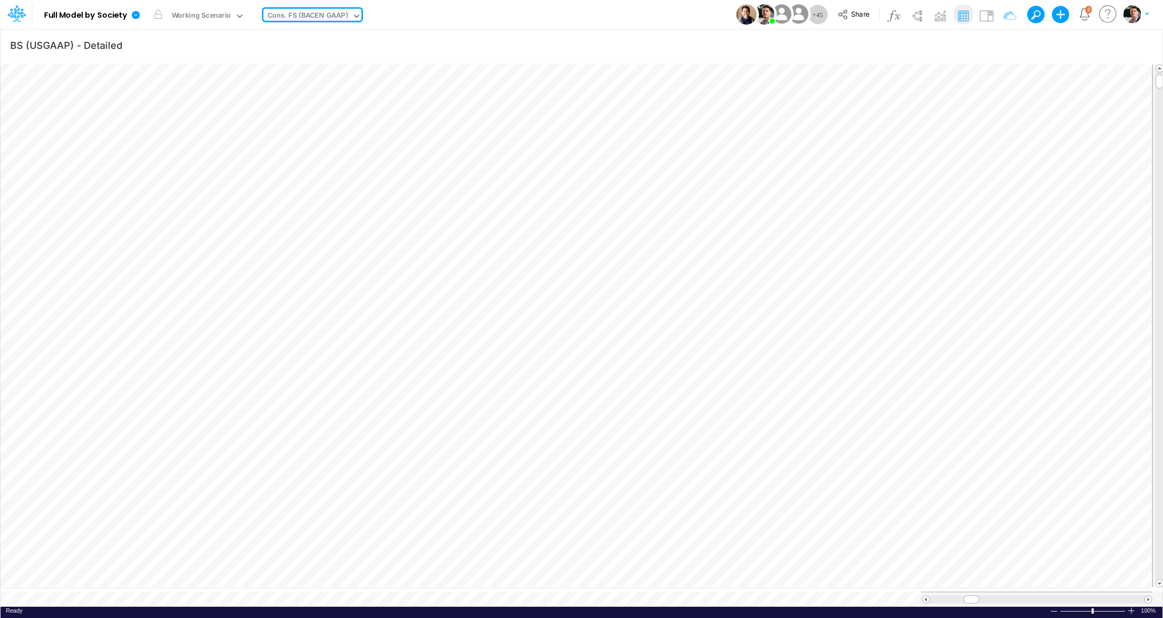
type input "Consolidated FS - BACENGAAP"
click at [339, 17] on div "Cons. FS (BACEN GAAP)" at bounding box center [307, 16] width 81 height 12
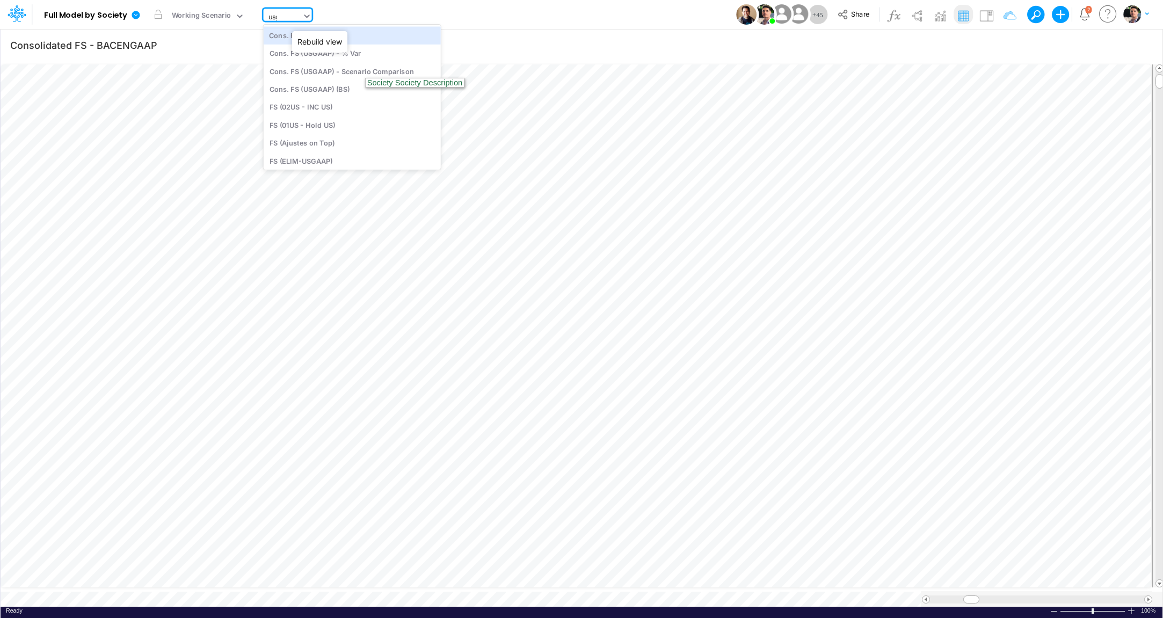
type input "usga"
click at [353, 38] on div "Cons. FS (USGaap)" at bounding box center [342, 35] width 156 height 18
type input "Consolidated FS - USGAAP"
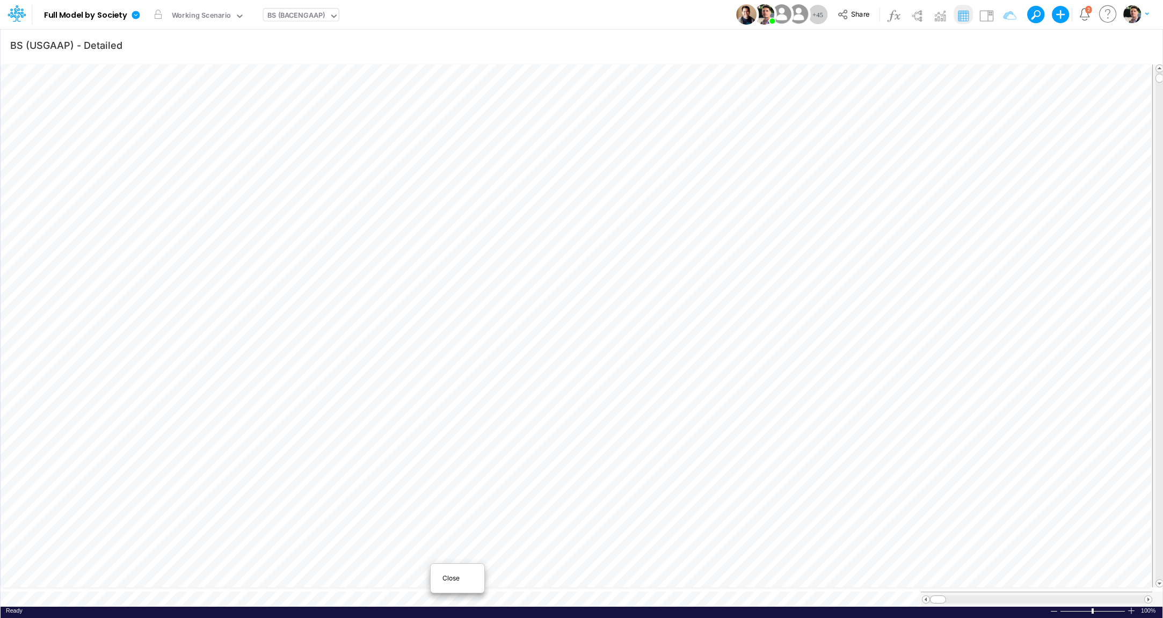
click at [457, 577] on span "Close" at bounding box center [457, 578] width 30 height 10
type input "Consolidated FS - BACENGAAP"
click at [1064, 48] on icon "button" at bounding box center [1062, 45] width 16 height 11
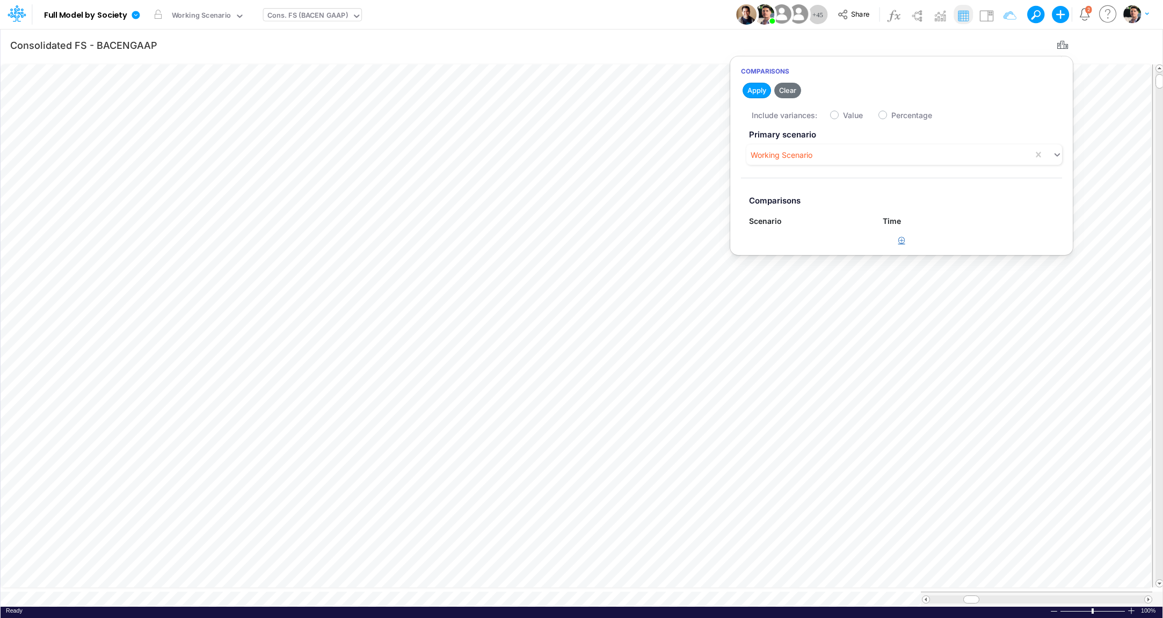
click at [906, 240] on button "button" at bounding box center [901, 241] width 21 height 18
click at [798, 249] on div "Type to search..." at bounding box center [783, 244] width 59 height 11
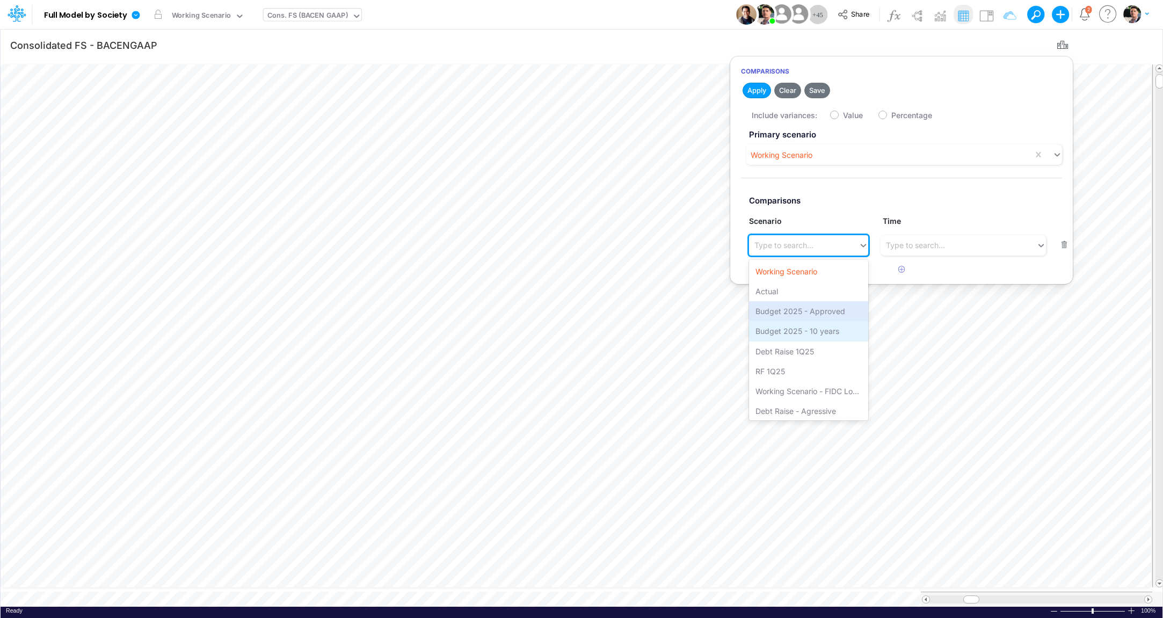
scroll to position [2, 0]
click at [804, 408] on div "Debt Raise - Agressive" at bounding box center [808, 409] width 119 height 20
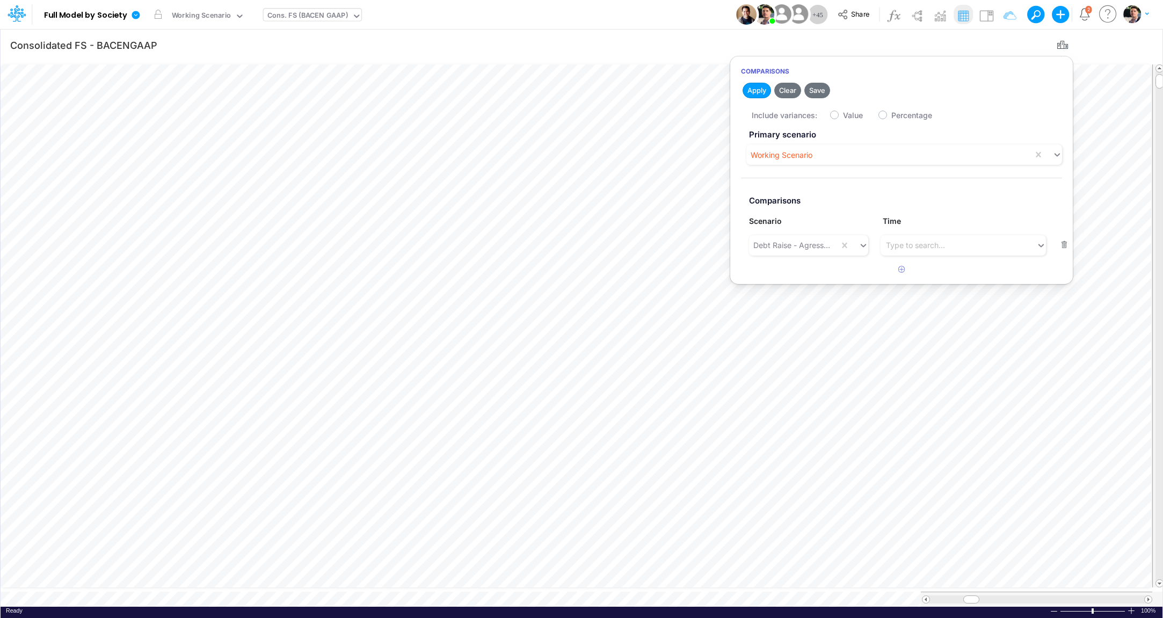
click at [835, 110] on div "Include variances: Value Percentage" at bounding box center [912, 114] width 321 height 21
click at [843, 114] on label "Value" at bounding box center [853, 115] width 20 height 11
click at [843, 114] on input "Value" at bounding box center [846, 112] width 7 height 7
checkbox input "true"
click at [753, 89] on button "Apply" at bounding box center [756, 91] width 28 height 16
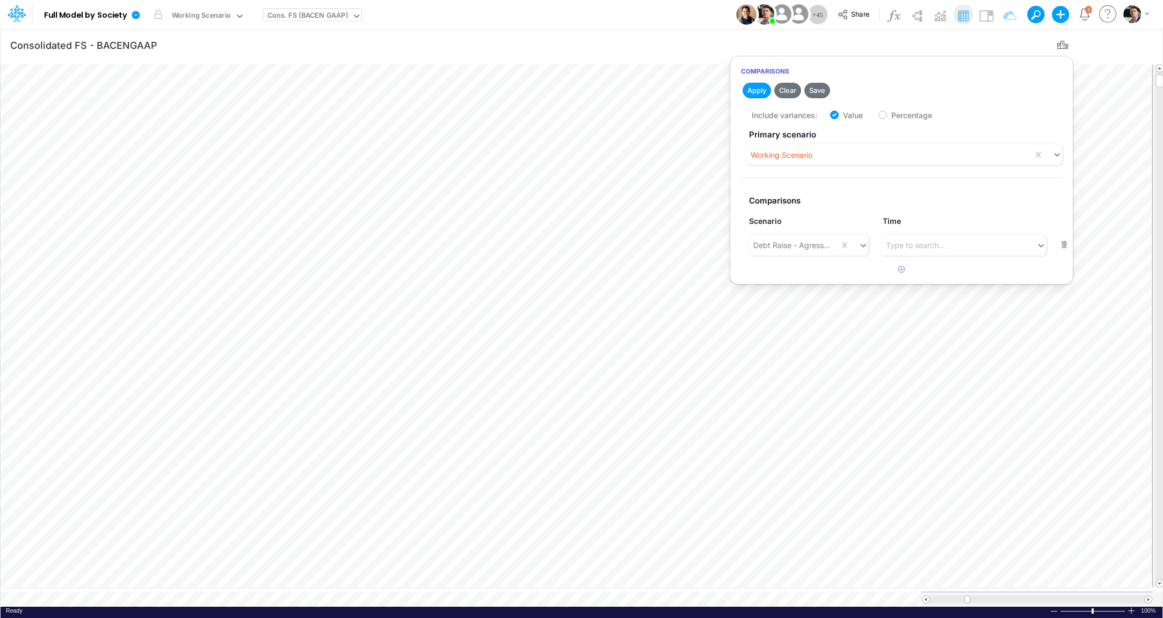
type input "Consolidated FS - USGAAP"
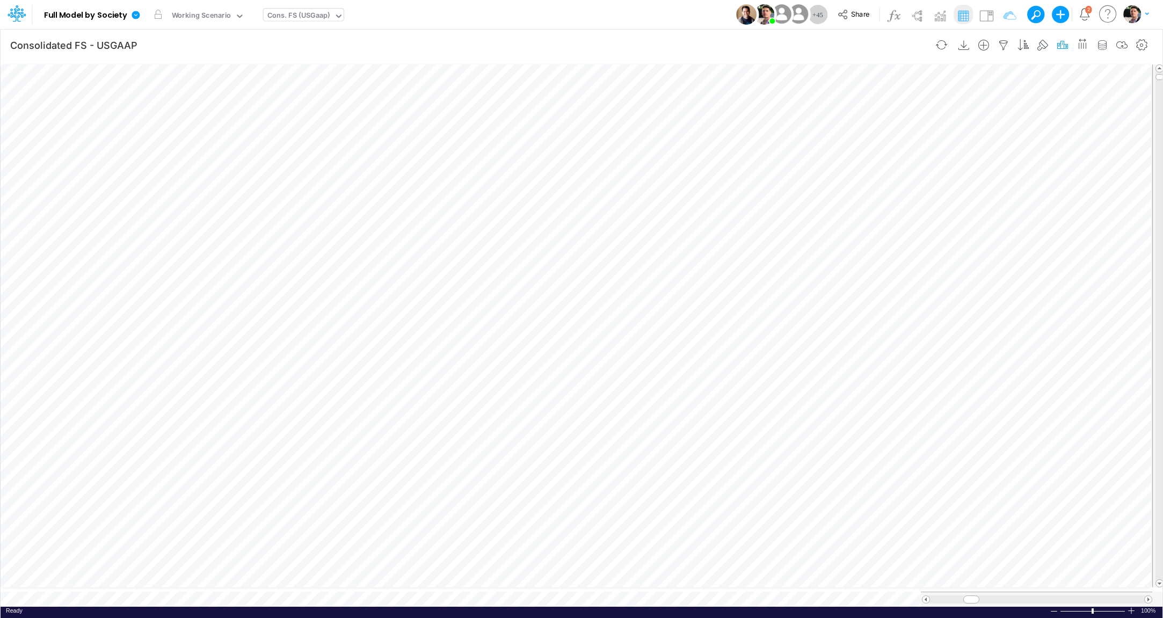
click at [1060, 44] on icon "button" at bounding box center [1062, 45] width 16 height 11
click at [843, 118] on label "Value" at bounding box center [853, 115] width 20 height 11
click at [843, 116] on input "Value" at bounding box center [846, 112] width 7 height 7
click at [843, 115] on label "Value" at bounding box center [853, 115] width 20 height 11
click at [843, 115] on input "Value" at bounding box center [846, 112] width 7 height 7
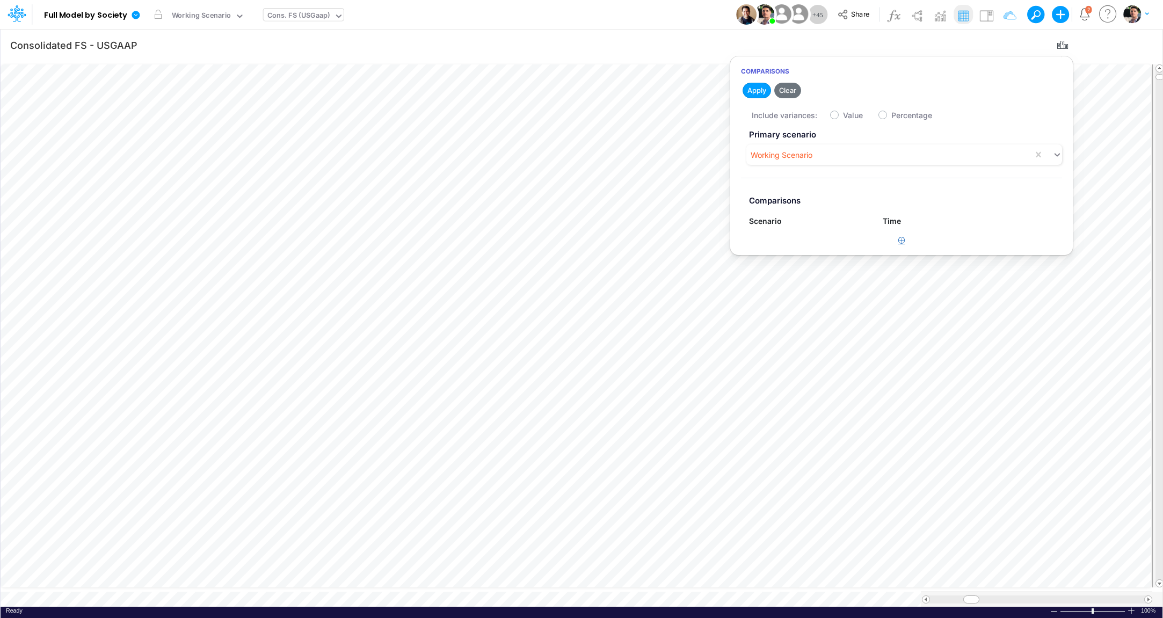
click at [899, 240] on icon "button" at bounding box center [901, 240] width 7 height 7
click at [784, 249] on div "Type to search..." at bounding box center [783, 244] width 59 height 11
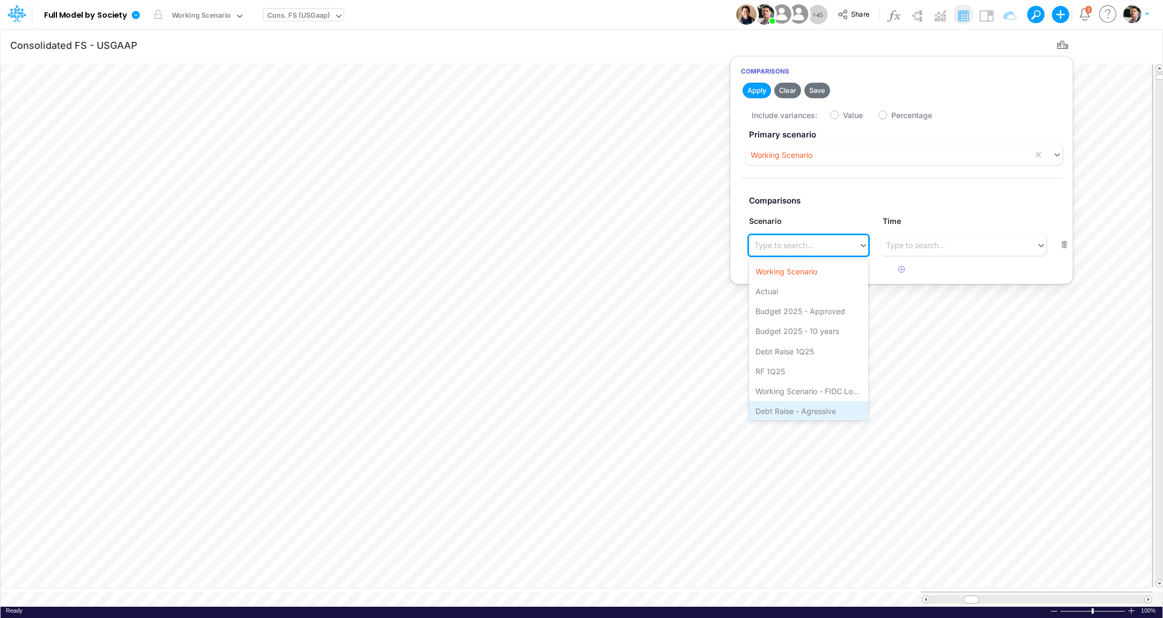
click at [790, 406] on div "Debt Raise - Agressive" at bounding box center [808, 411] width 119 height 20
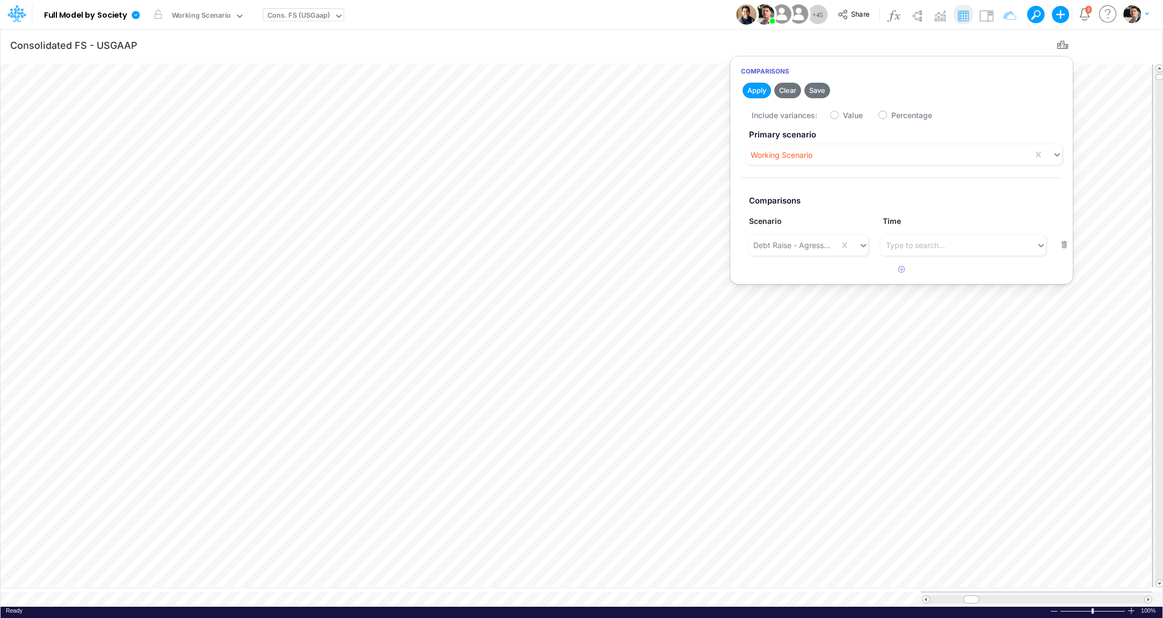
click at [843, 114] on label "Value" at bounding box center [853, 115] width 20 height 11
click at [843, 114] on input "Value" at bounding box center [846, 112] width 7 height 7
checkbox input "true"
click at [761, 90] on button "Apply" at bounding box center [756, 91] width 28 height 16
click at [137, 17] on icon at bounding box center [136, 15] width 8 height 8
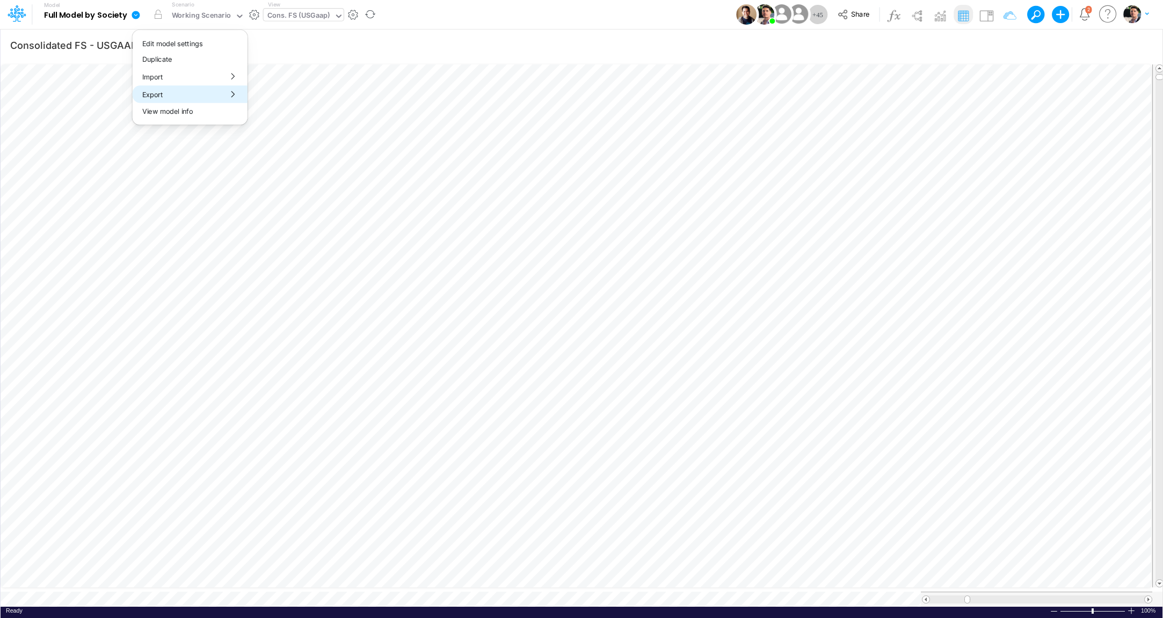
click at [191, 98] on button "Export" at bounding box center [190, 94] width 115 height 18
click at [328, 99] on button "Excel" at bounding box center [305, 100] width 115 height 17
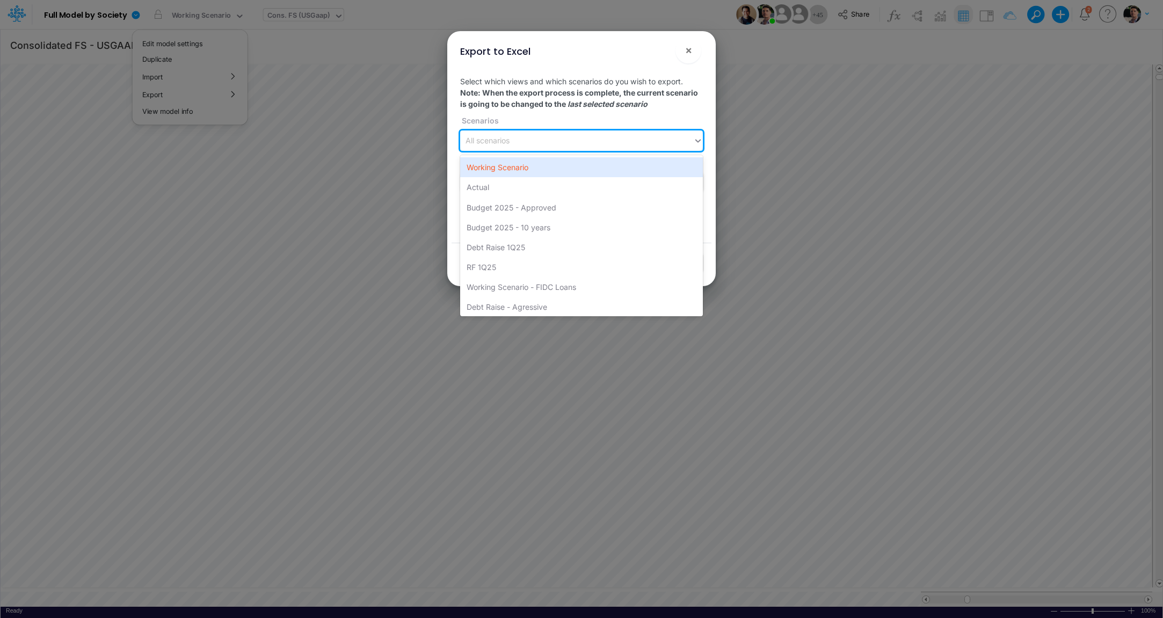
click at [569, 135] on div "All scenarios" at bounding box center [576, 141] width 233 height 18
click at [515, 169] on div "Working Scenario" at bounding box center [581, 167] width 243 height 20
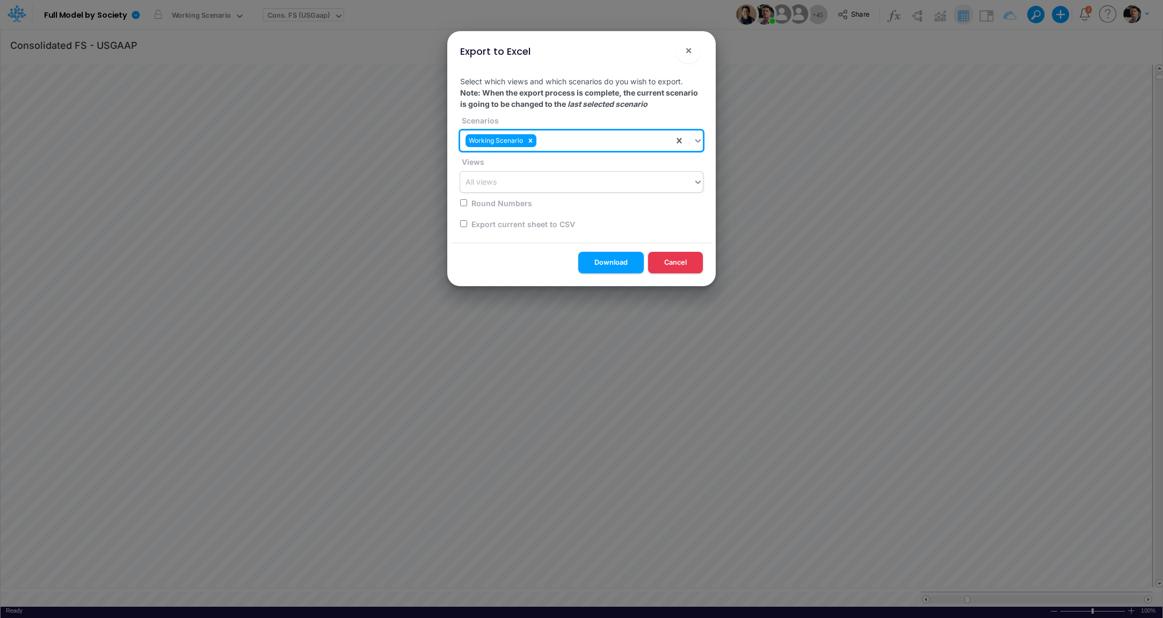
click at [544, 180] on div "All views" at bounding box center [576, 182] width 233 height 18
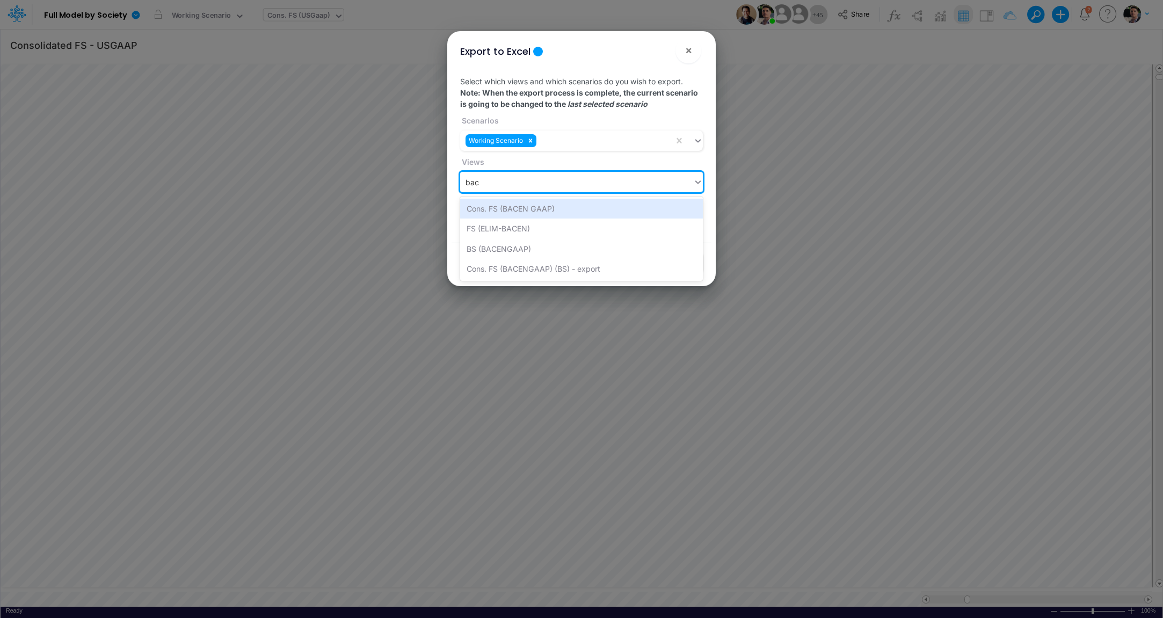
type input "bace"
click at [548, 206] on div "Cons. FS (BACEN GAAP)" at bounding box center [581, 209] width 243 height 20
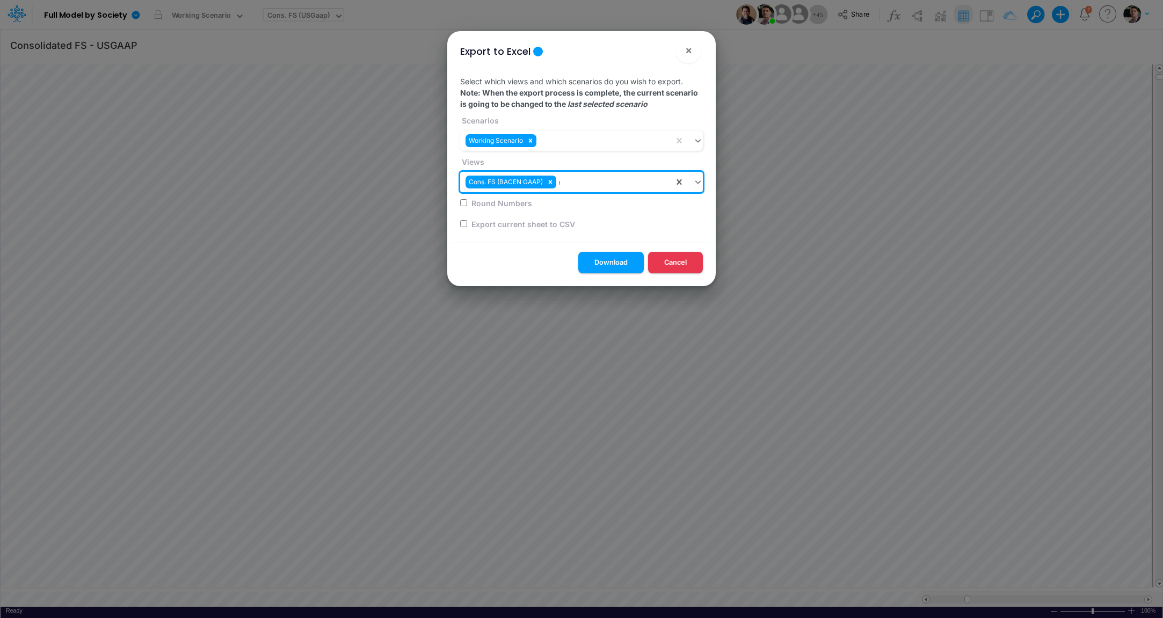
type input "us"
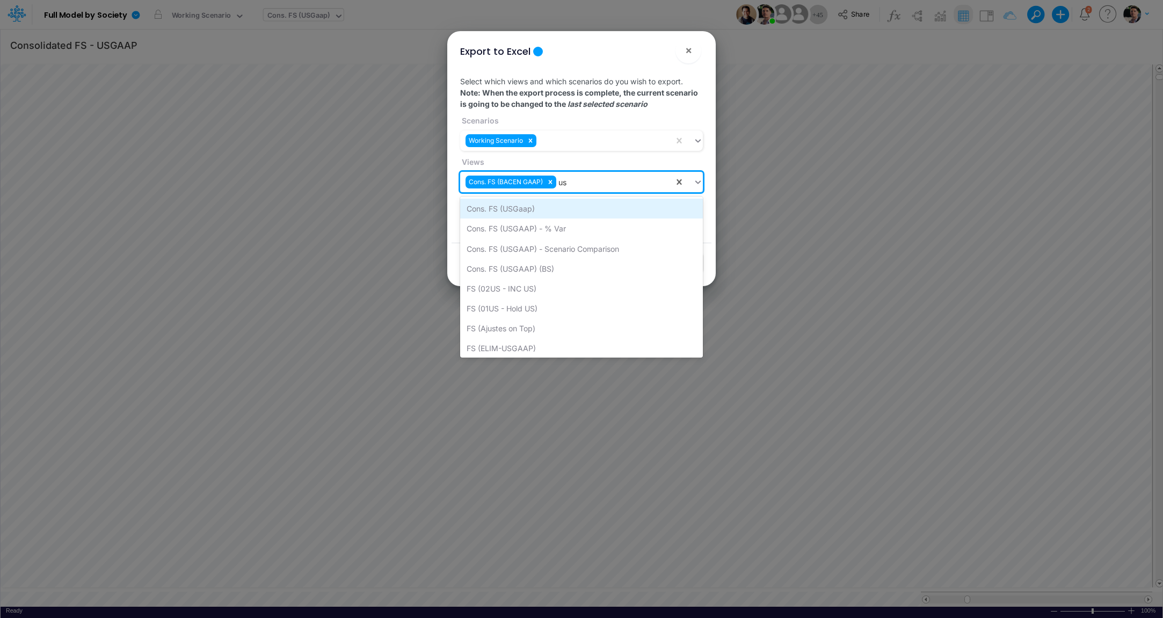
click at [494, 208] on div "Cons. FS (USGaap)" at bounding box center [581, 209] width 243 height 20
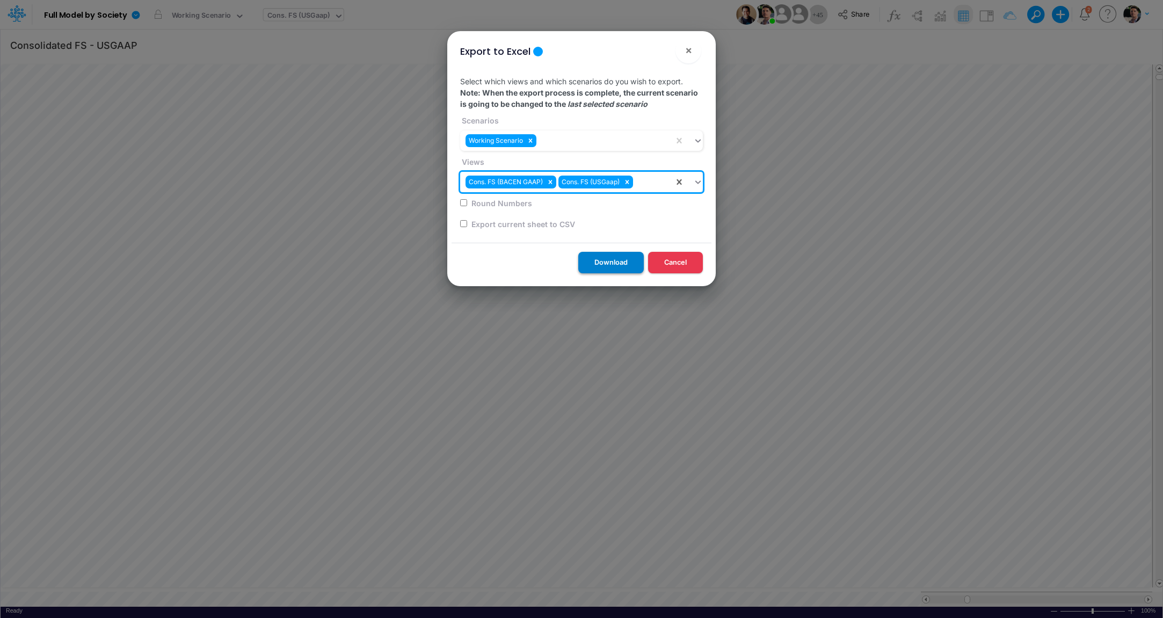
click at [601, 264] on button "Download" at bounding box center [610, 262] width 65 height 21
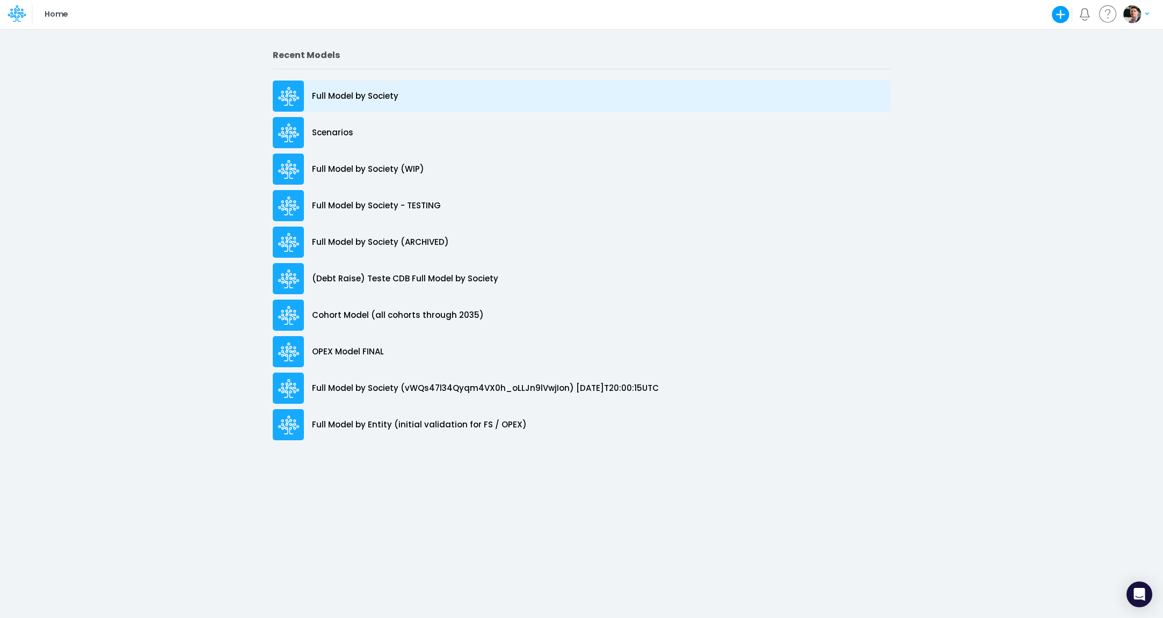
click at [344, 100] on p "Full Model by Society" at bounding box center [355, 96] width 86 height 12
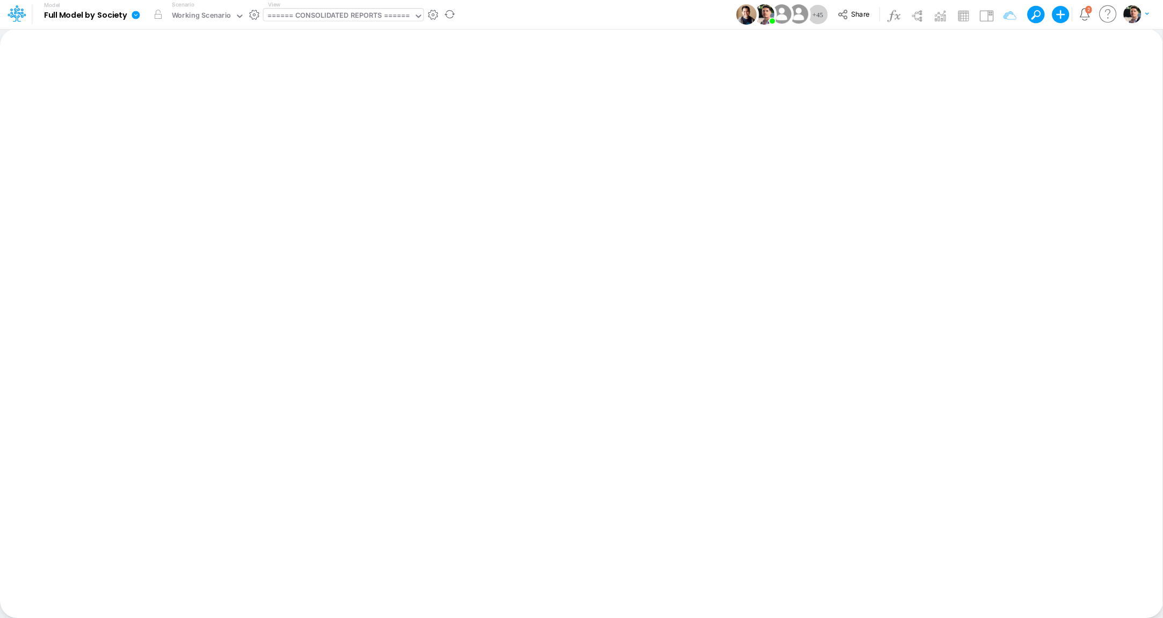
click at [344, 14] on div "====== CONSOLIDATED REPORTS ======" at bounding box center [338, 16] width 143 height 12
type input "bacen"
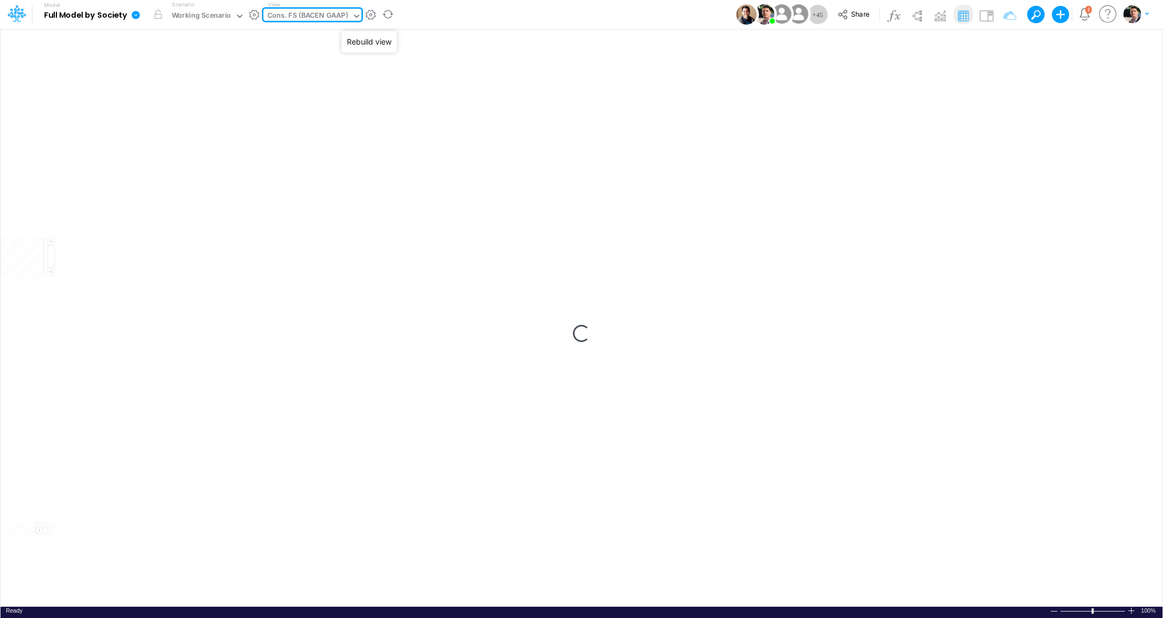
type input "Consolidated FS - BACENGAAP"
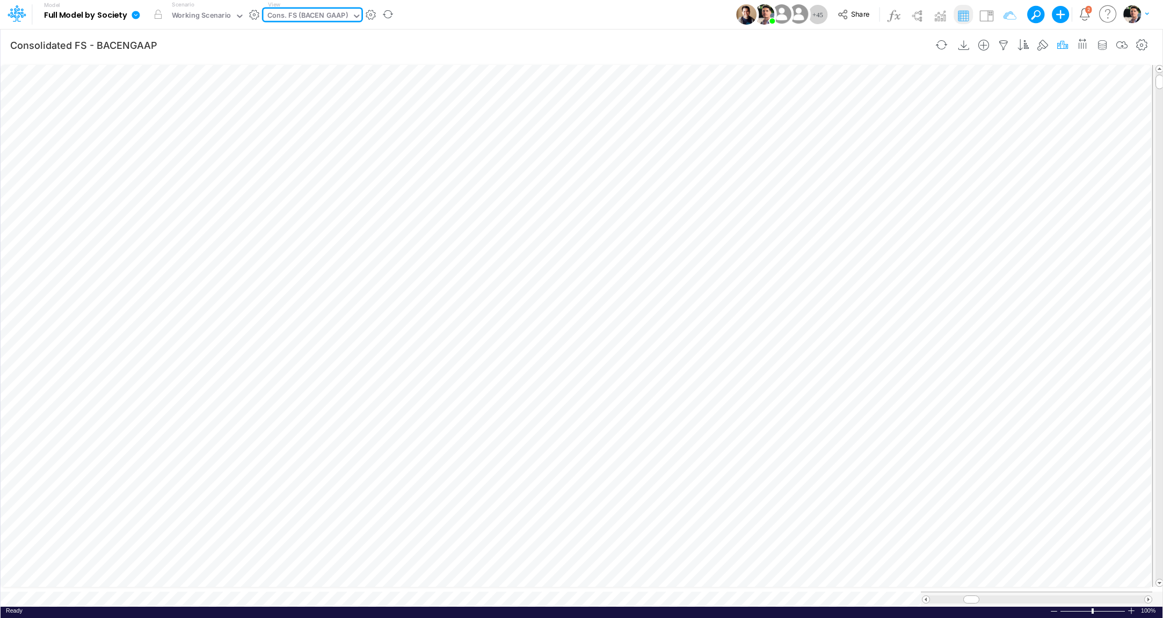
click at [1066, 46] on icon "button" at bounding box center [1062, 45] width 16 height 11
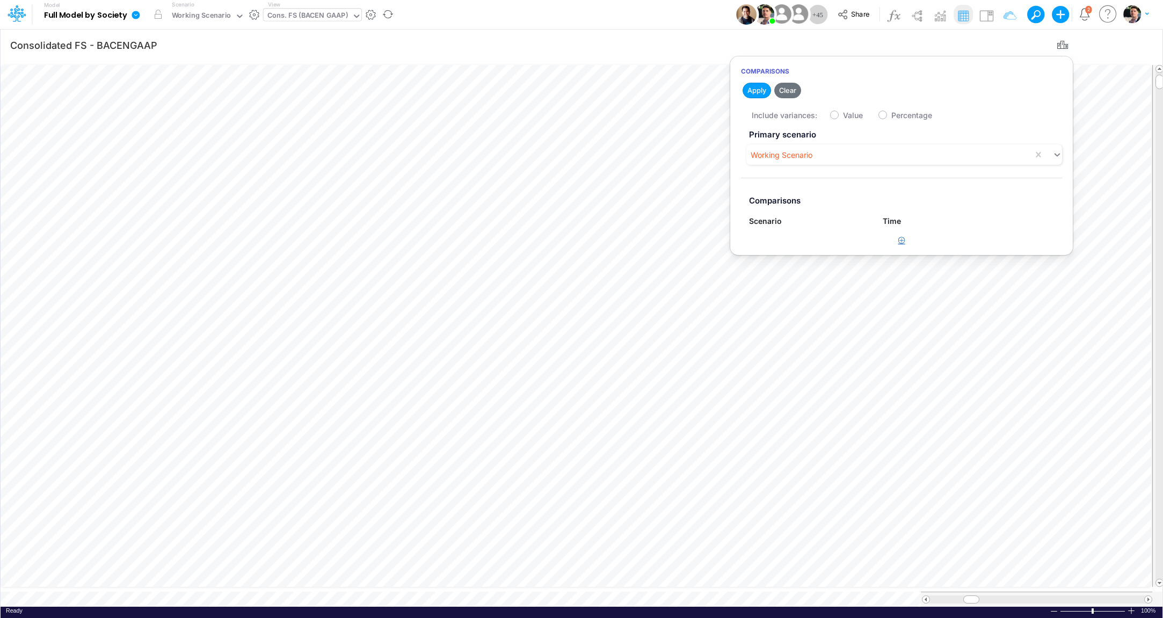
click at [903, 238] on icon "button" at bounding box center [901, 240] width 7 height 7
click at [807, 256] on article "Primary scenario Working Scenario Comparisons Scenario Time Type to search... T…" at bounding box center [901, 193] width 343 height 136
click at [801, 251] on div "Type to search..." at bounding box center [804, 245] width 110 height 18
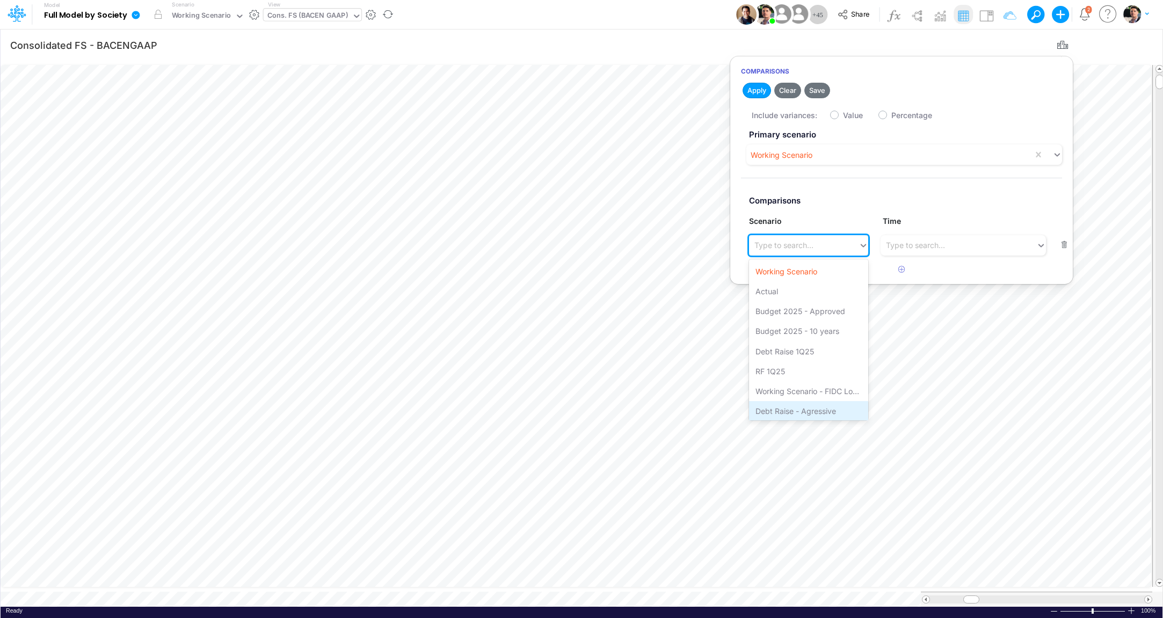
click at [806, 412] on div "Debt Raise - Agressive" at bounding box center [808, 411] width 119 height 20
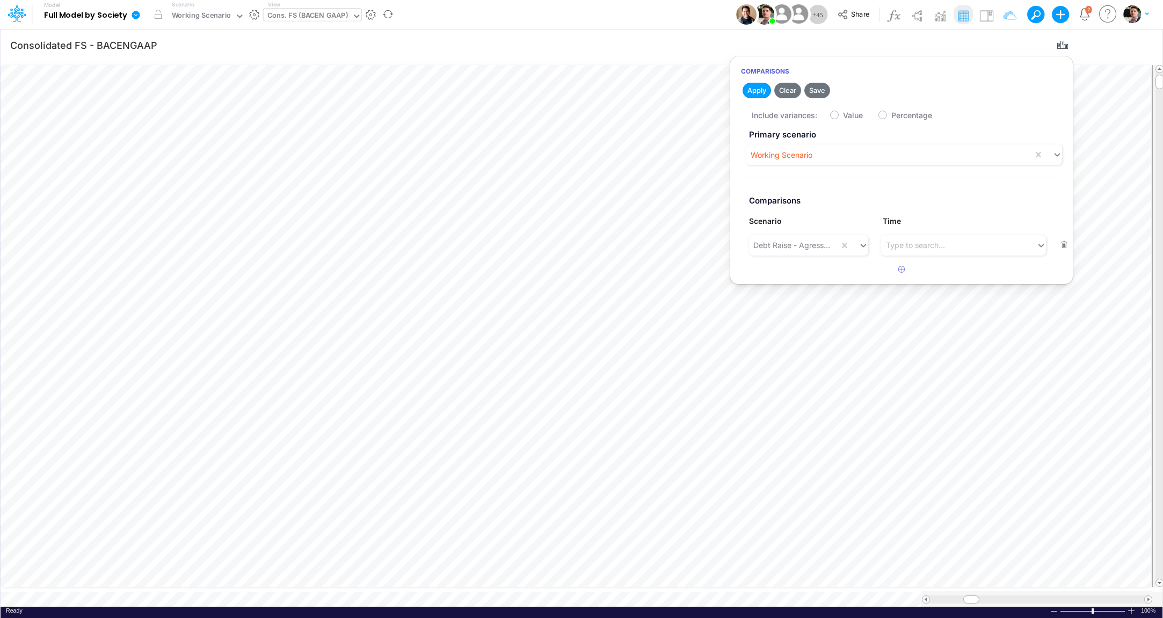
click at [843, 117] on label "Value" at bounding box center [853, 115] width 20 height 11
click at [843, 116] on input "Value" at bounding box center [846, 112] width 7 height 7
checkbox input "true"
click at [758, 88] on button "Apply" at bounding box center [756, 91] width 28 height 16
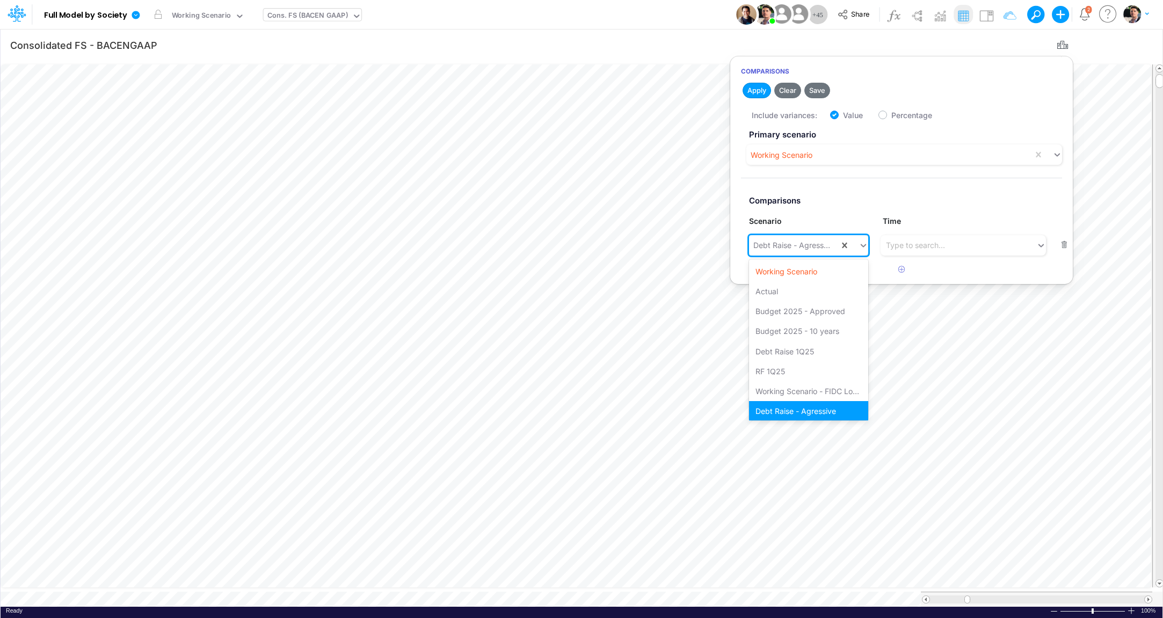
click at [820, 249] on div "Debt Raise - Agressive" at bounding box center [791, 244] width 77 height 11
click at [797, 267] on div "Working Scenario" at bounding box center [808, 269] width 119 height 20
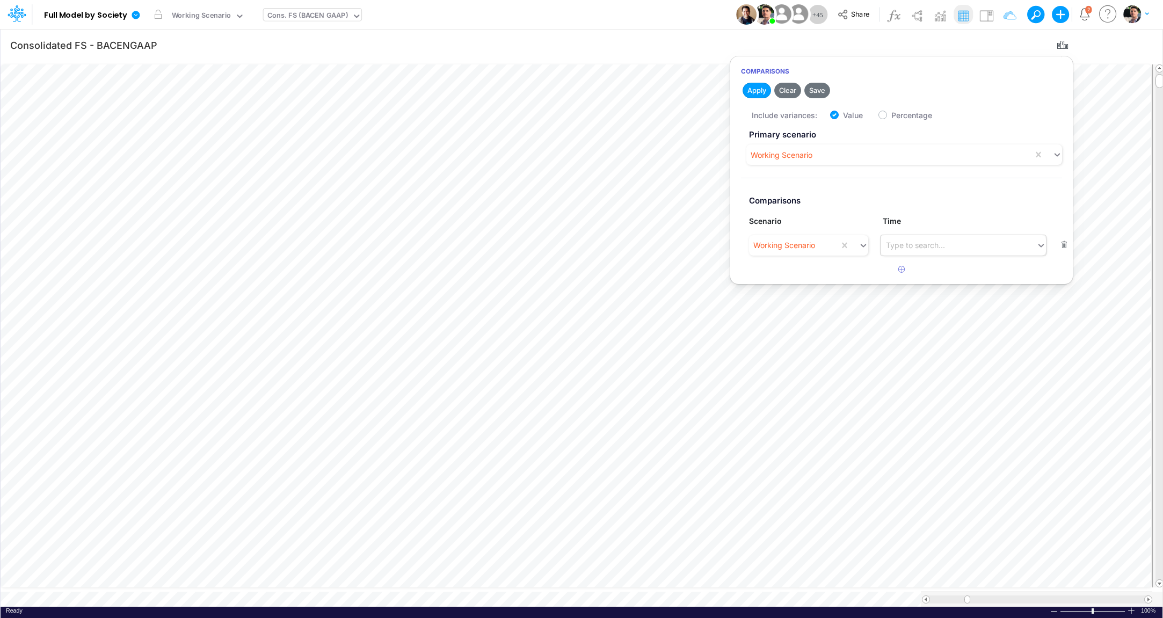
click at [915, 248] on div "Type to search..." at bounding box center [915, 244] width 59 height 11
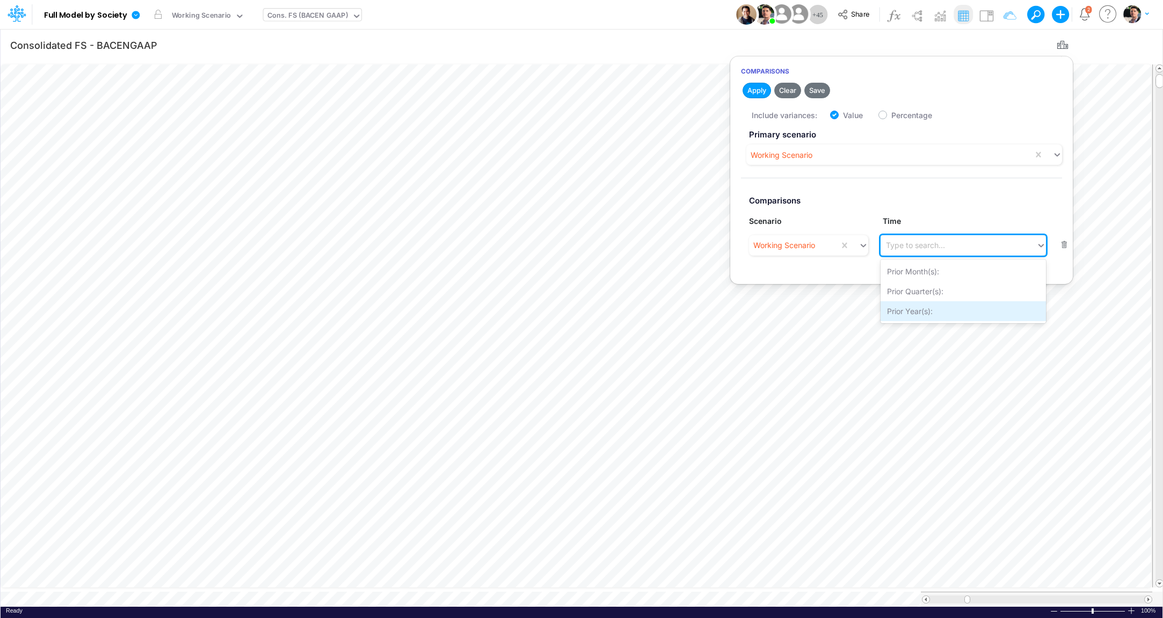
click at [915, 310] on div "Prior Year(s):" at bounding box center [963, 311] width 166 height 20
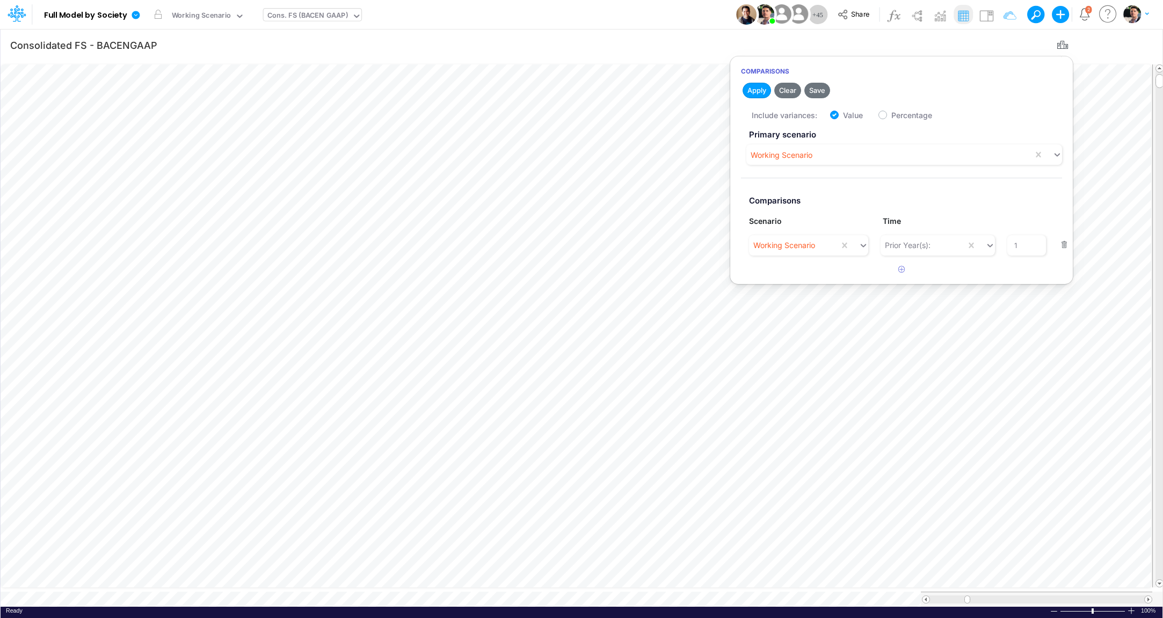
click at [929, 258] on article "Primary scenario Working Scenario Comparisons Scenario Time Working Scenario Pr…" at bounding box center [901, 193] width 343 height 136
click at [934, 239] on div at bounding box center [933, 244] width 1 height 13
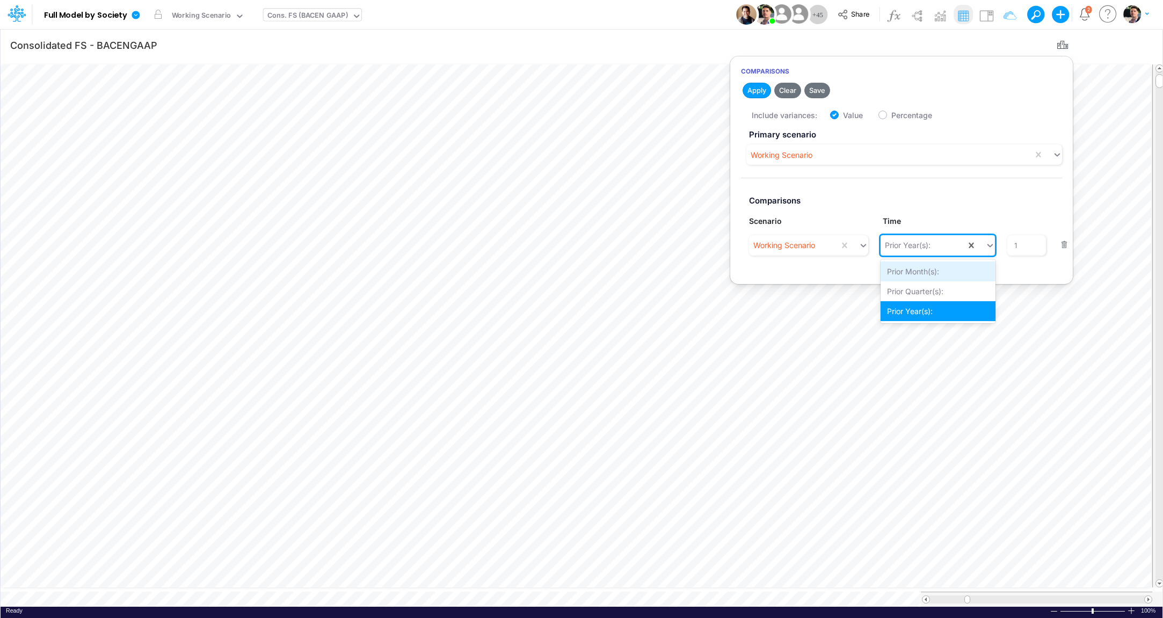
click at [905, 270] on div "Prior Month(s):" at bounding box center [937, 271] width 115 height 20
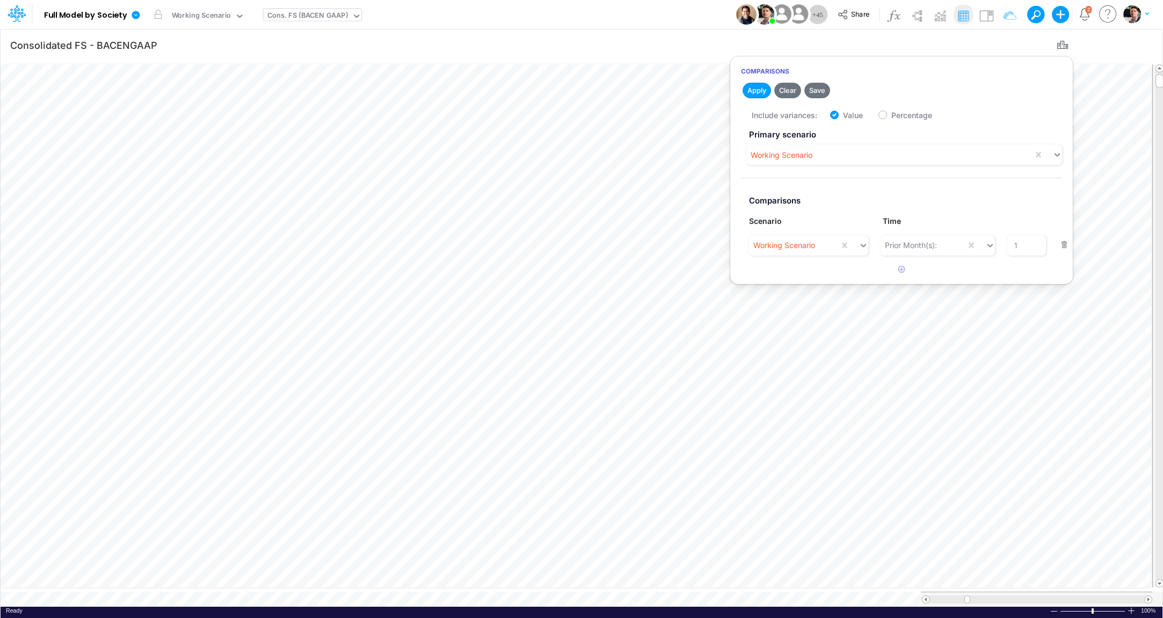
drag, startPoint x: 886, startPoint y: 114, endPoint x: 877, endPoint y: 118, distance: 9.7
click at [891, 114] on label "Percentage" at bounding box center [911, 115] width 41 height 11
click at [891, 114] on input "Percentage" at bounding box center [894, 112] width 7 height 7
checkbox input "true"
click at [841, 115] on div "Include variances: Value Percentage" at bounding box center [912, 114] width 321 height 21
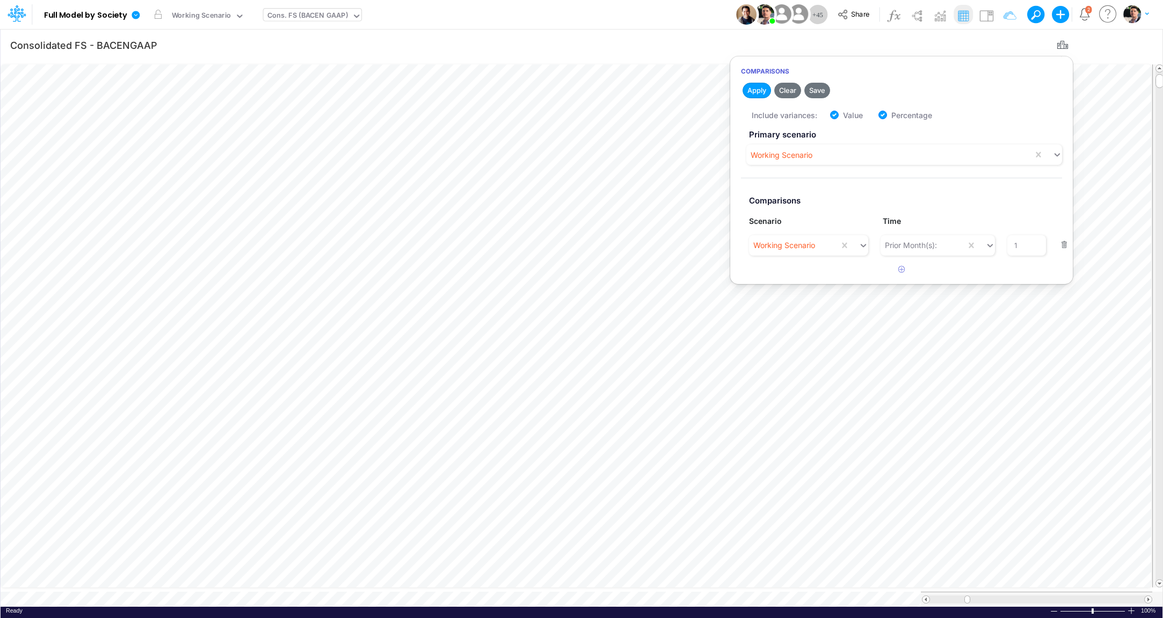
click at [843, 116] on label "Value" at bounding box center [853, 115] width 20 height 11
click at [843, 116] on input "Value" at bounding box center [846, 112] width 7 height 7
checkbox input "false"
click at [759, 90] on button "Apply" at bounding box center [756, 91] width 28 height 16
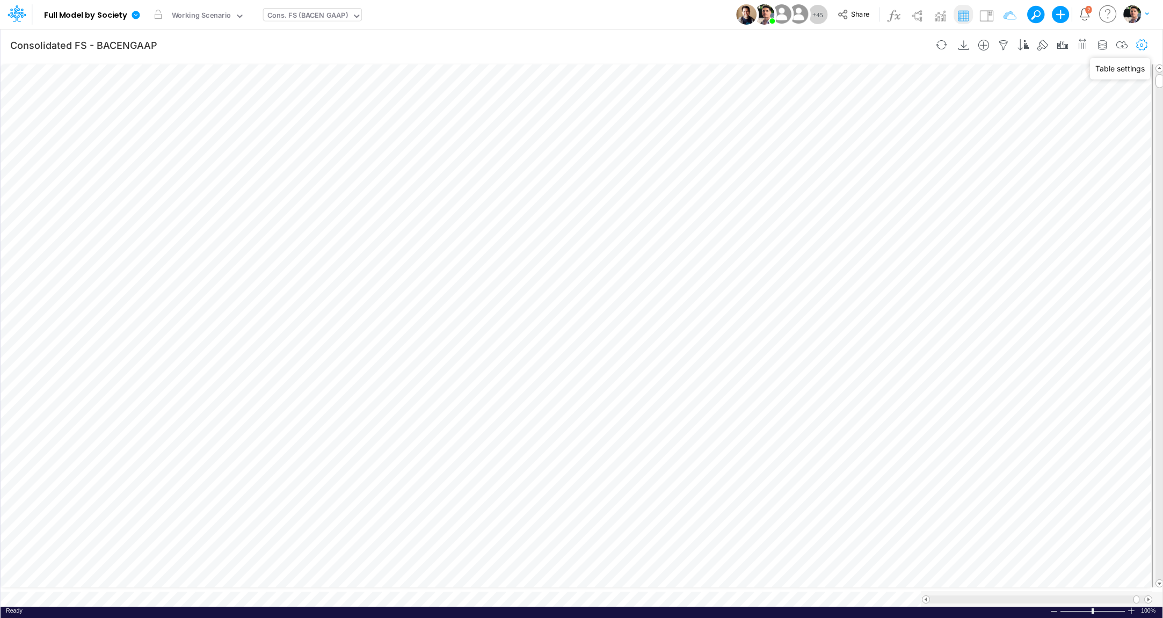
click at [1143, 42] on icon "button" at bounding box center [1142, 45] width 16 height 11
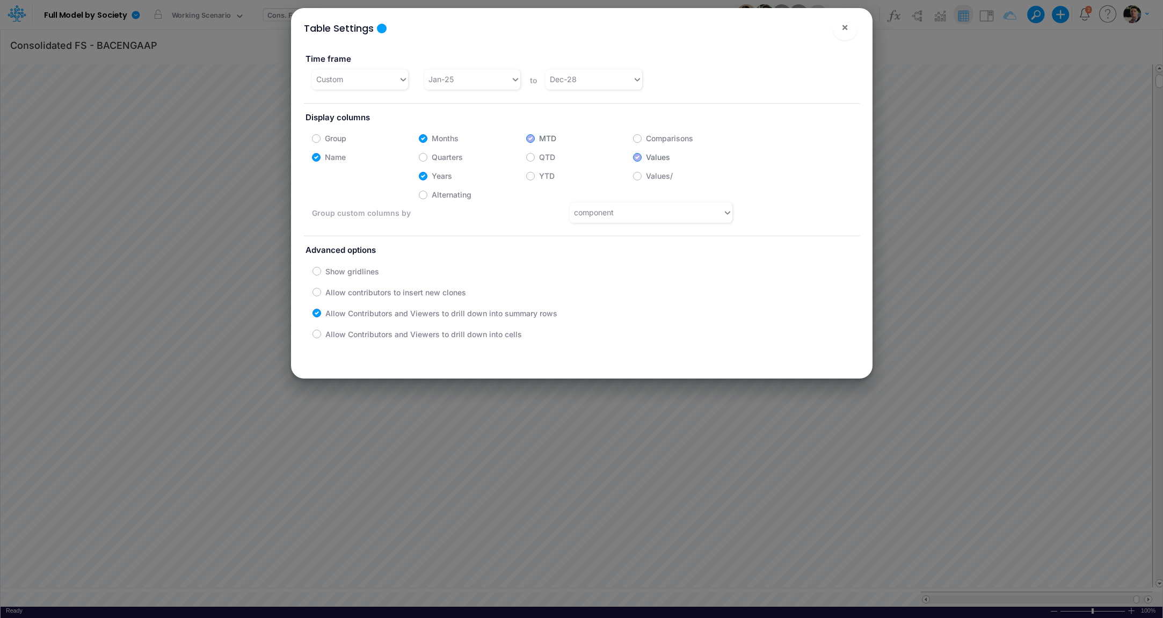
click at [539, 158] on label "QTD" at bounding box center [547, 156] width 16 height 11
click at [539, 158] on input "QTD" at bounding box center [542, 154] width 7 height 7
click at [539, 156] on label "QTD" at bounding box center [547, 156] width 16 height 11
click at [539, 156] on input "QTD" at bounding box center [542, 154] width 7 height 7
checkbox input "false"
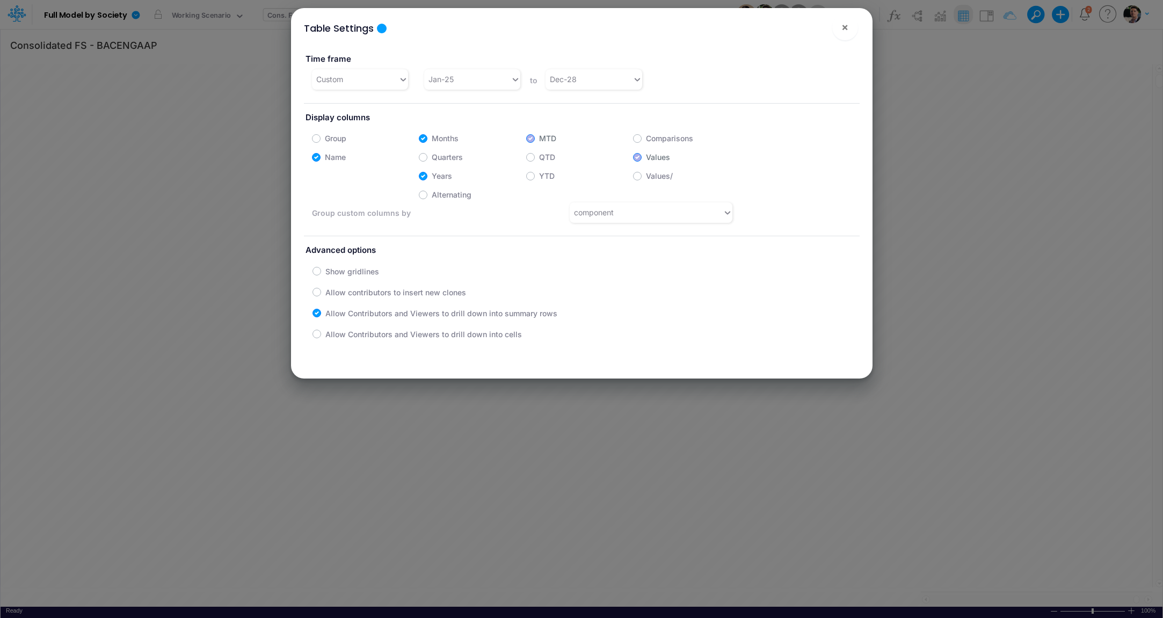
click at [432, 157] on label "Quarters" at bounding box center [447, 156] width 31 height 11
click at [432, 157] on input "Quarters" at bounding box center [435, 154] width 7 height 7
checkbox input "true"
click at [847, 32] on span "×" at bounding box center [844, 26] width 7 height 13
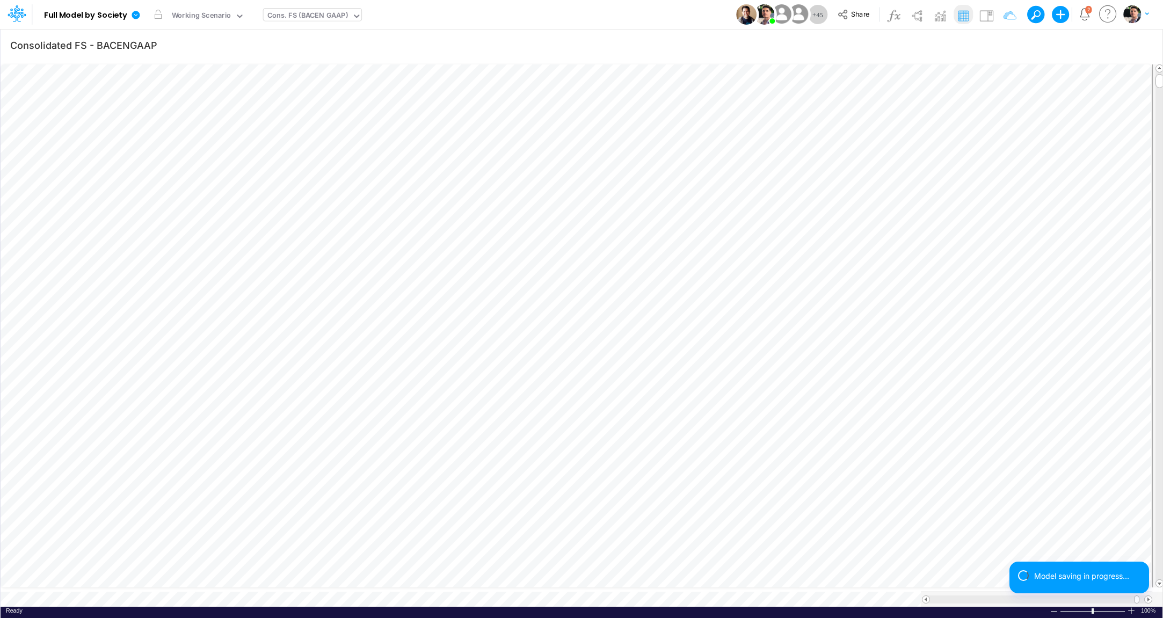
scroll to position [4, 39]
click at [1088, 47] on icon "button" at bounding box center [1082, 43] width 11 height 16
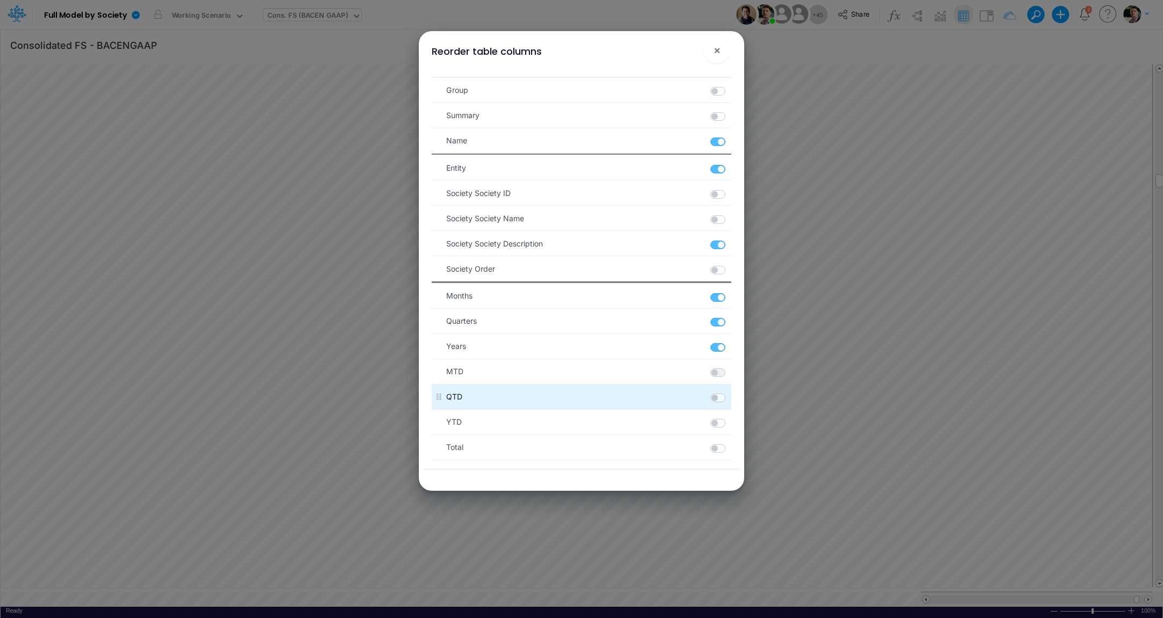
scroll to position [55, 0]
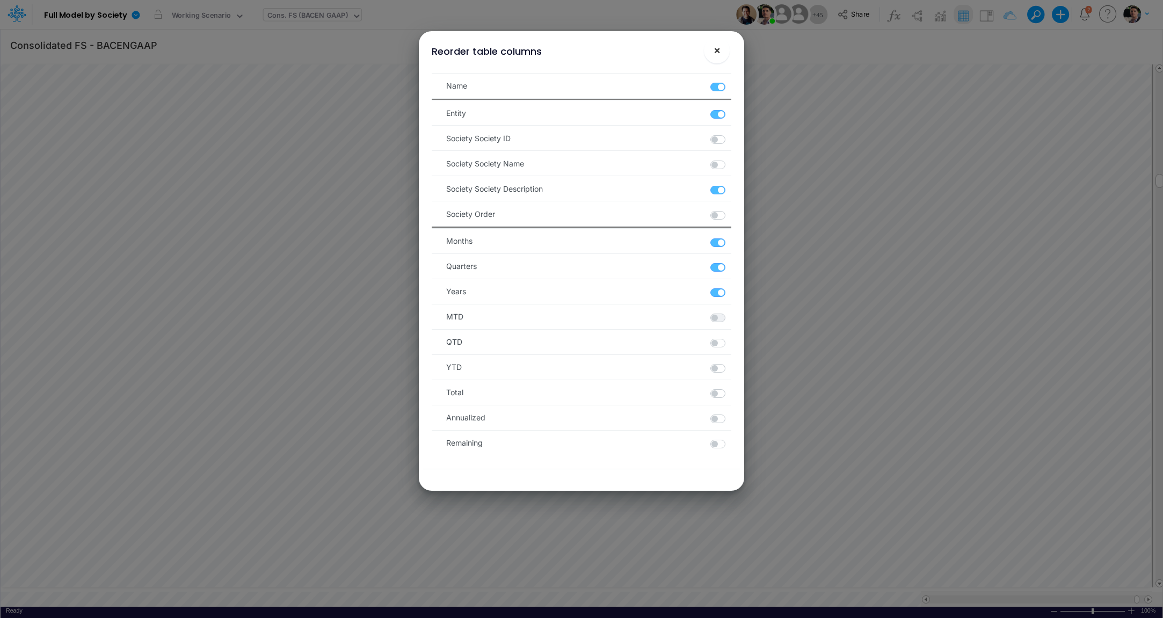
click at [720, 55] on span "×" at bounding box center [717, 49] width 7 height 13
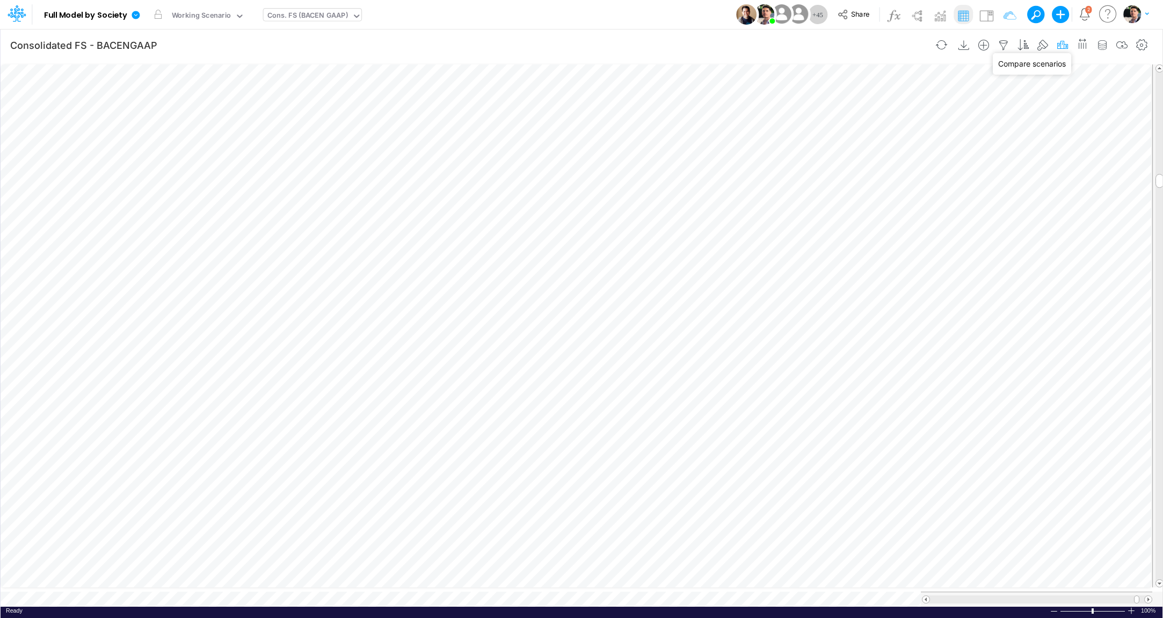
click at [1065, 46] on icon "button" at bounding box center [1062, 45] width 16 height 11
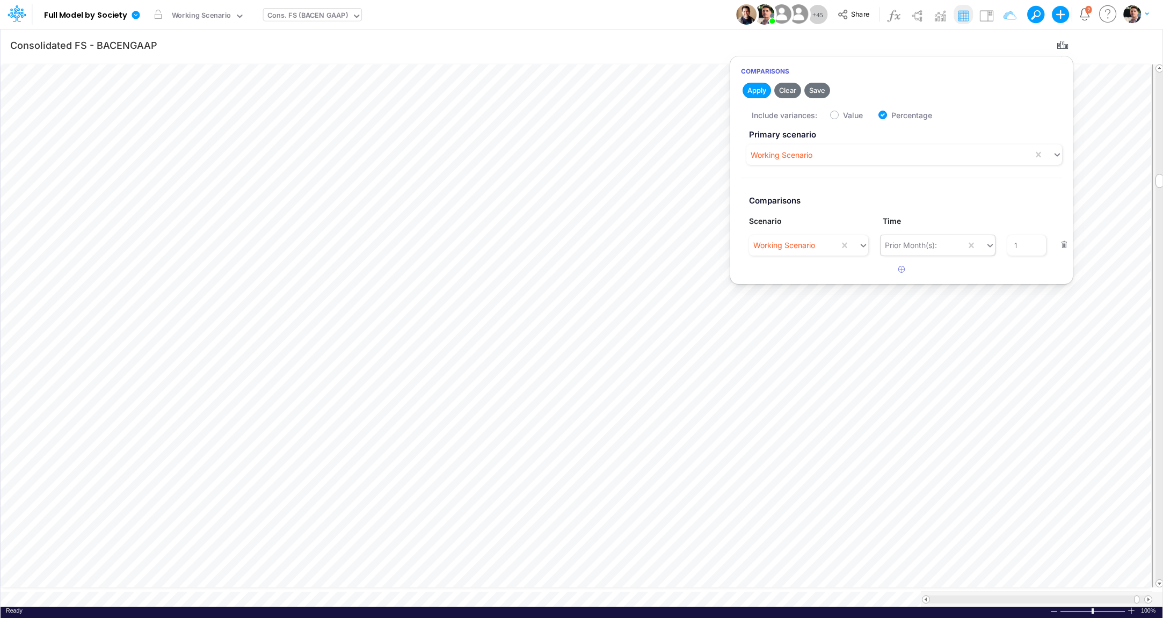
click at [923, 248] on div "Prior Month(s):" at bounding box center [911, 244] width 52 height 11
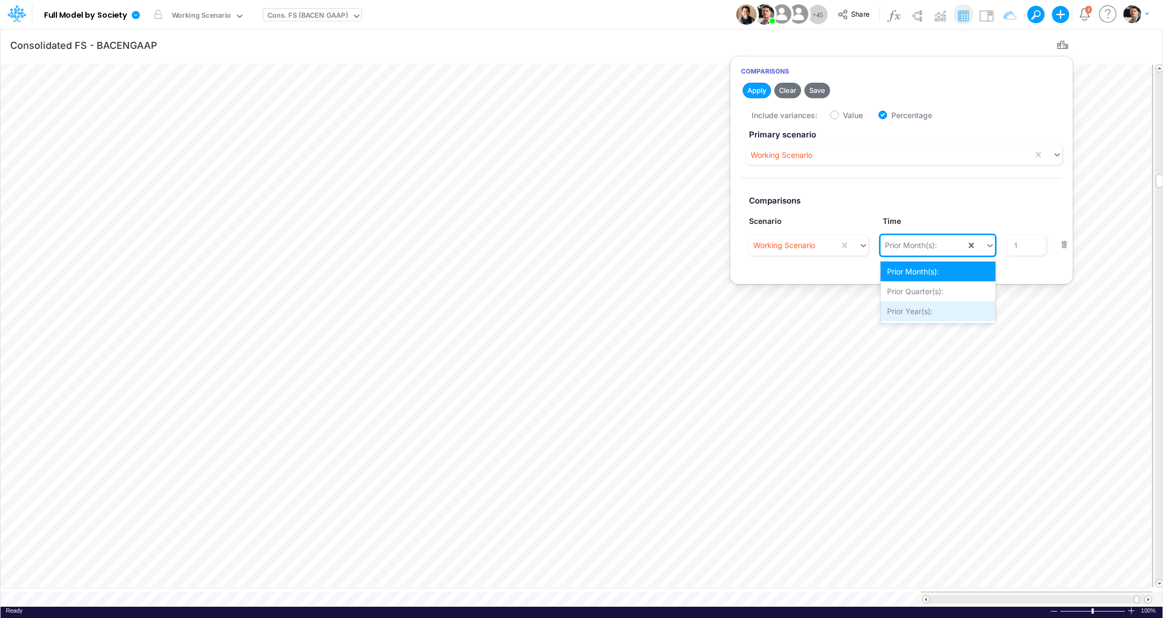
click at [920, 312] on div "Prior Year(s):" at bounding box center [937, 311] width 115 height 20
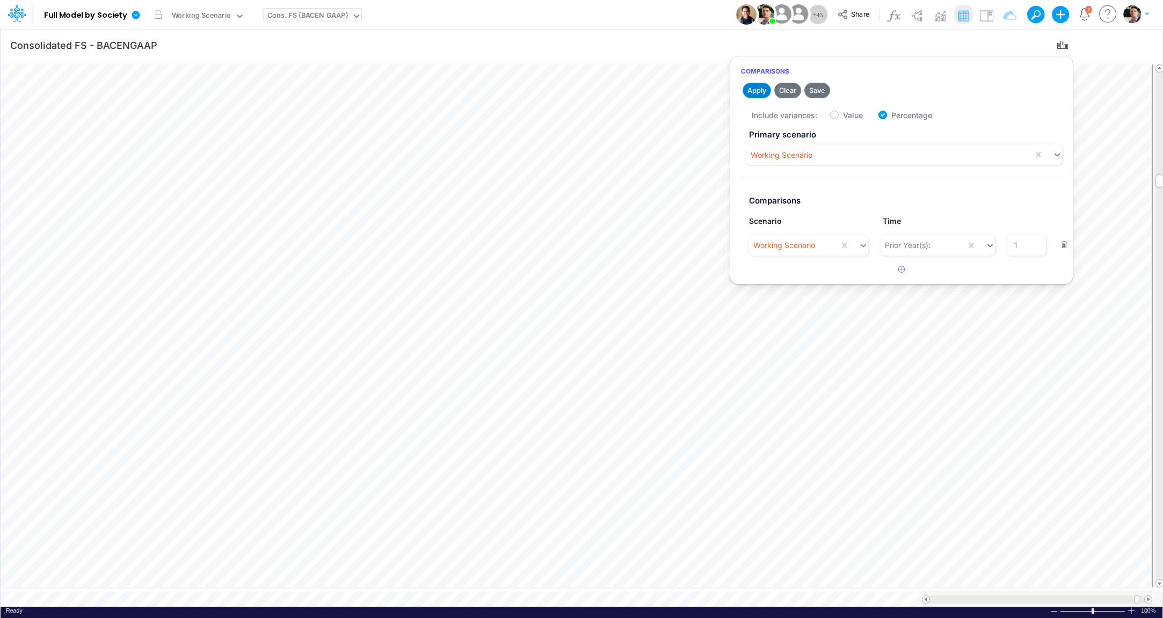
click at [760, 91] on button "Apply" at bounding box center [756, 91] width 28 height 16
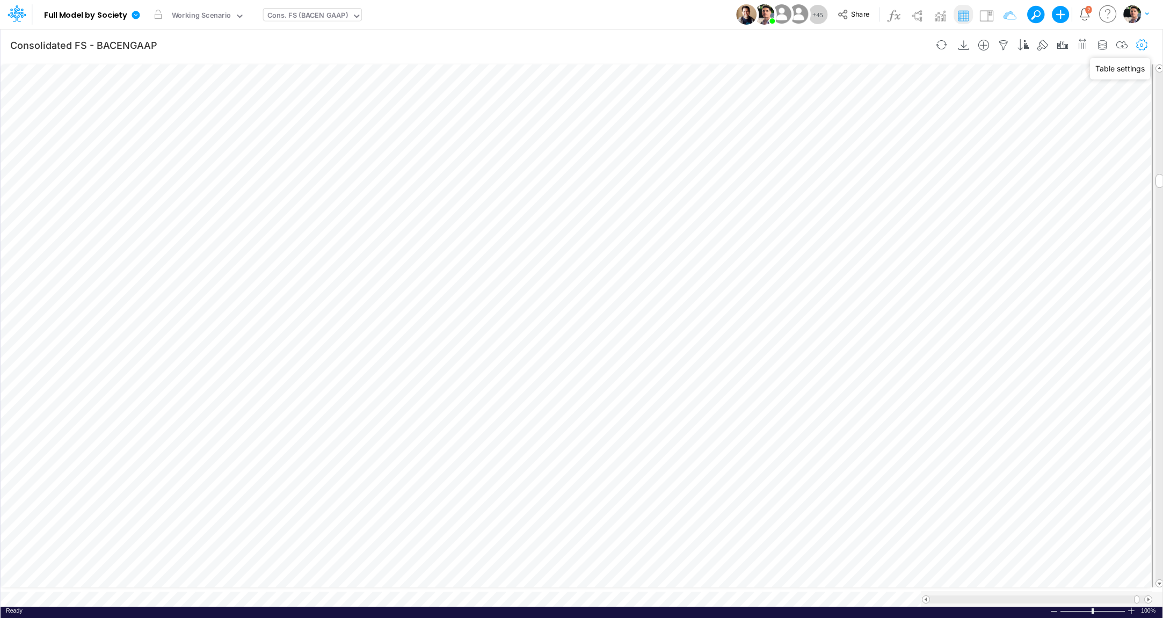
click at [1140, 45] on icon "button" at bounding box center [1142, 45] width 16 height 11
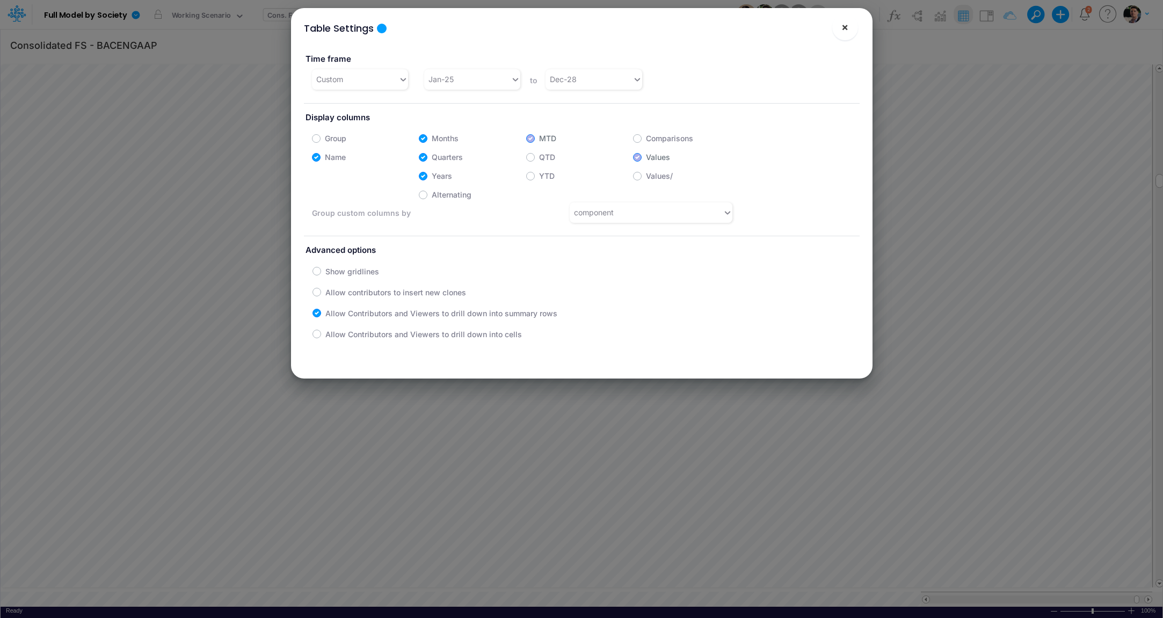
click at [849, 30] on button "×" at bounding box center [845, 27] width 26 height 26
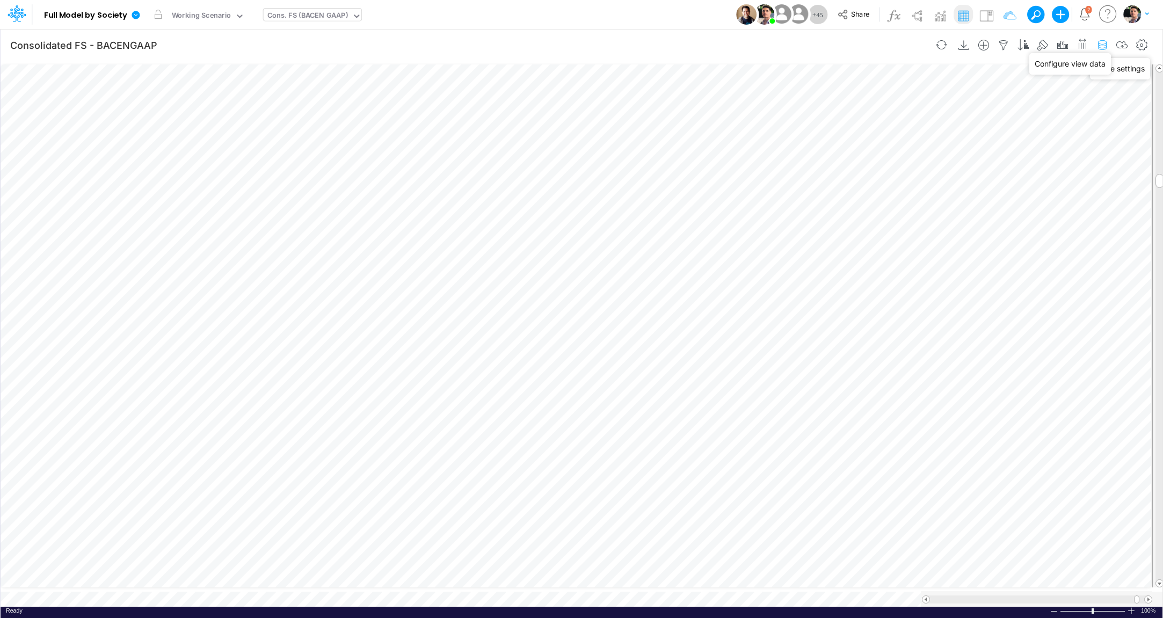
click at [1098, 45] on icon "button" at bounding box center [1102, 45] width 16 height 11
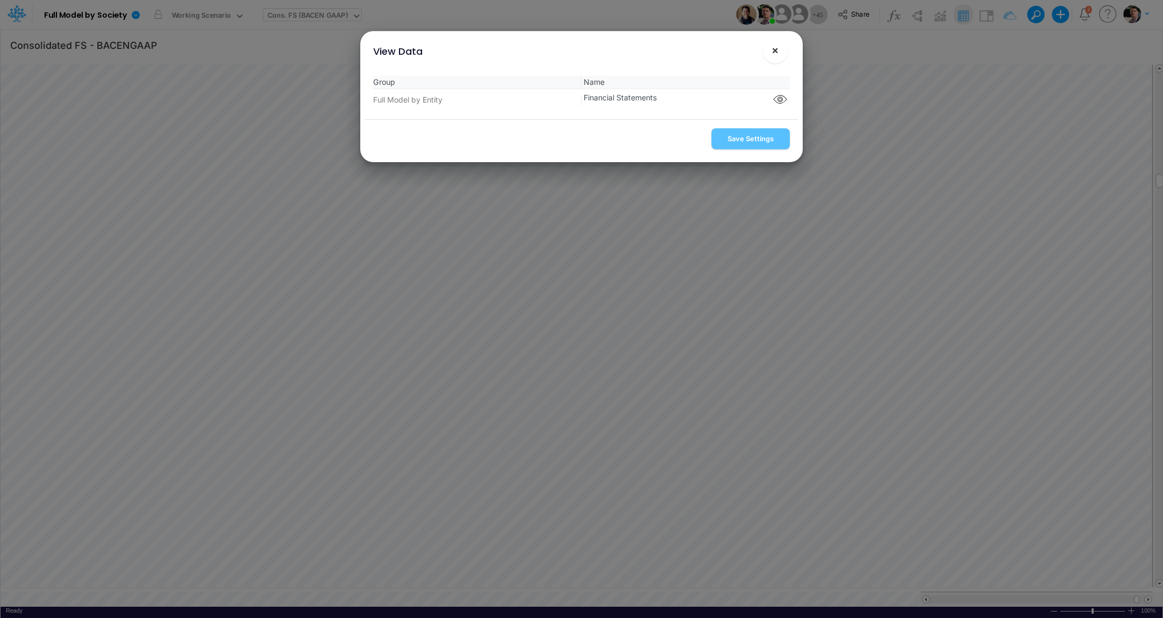
click at [777, 50] on span "×" at bounding box center [774, 49] width 7 height 13
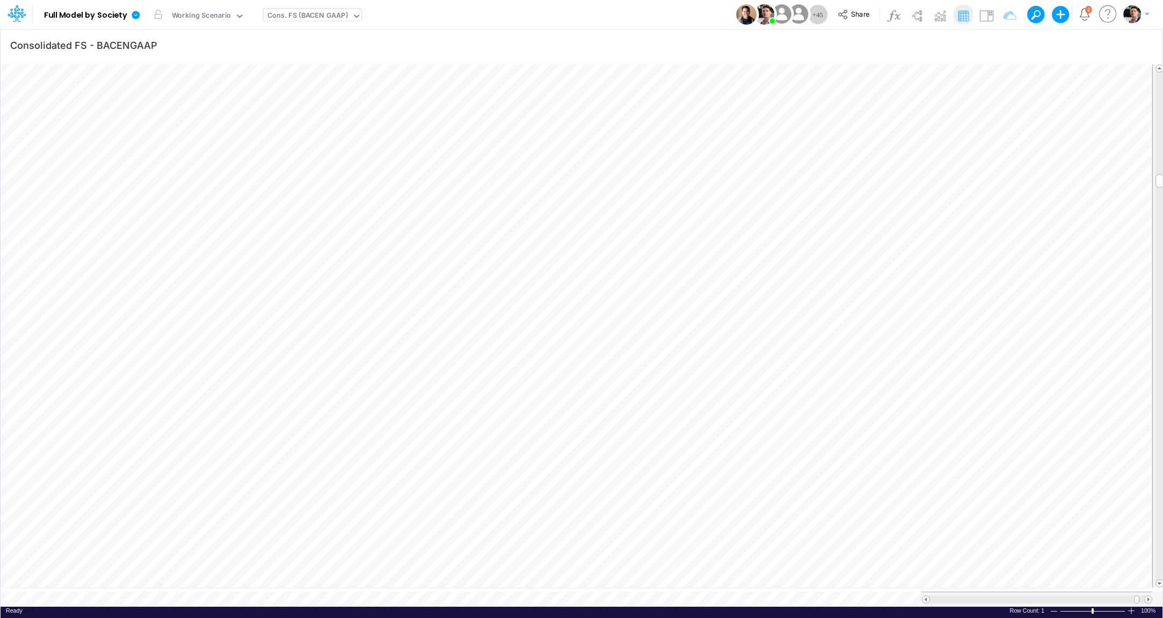
scroll to position [9, 26]
click at [1133, 607] on div at bounding box center [1131, 611] width 9 height 8
click at [1148, 596] on span at bounding box center [1148, 599] width 7 height 7
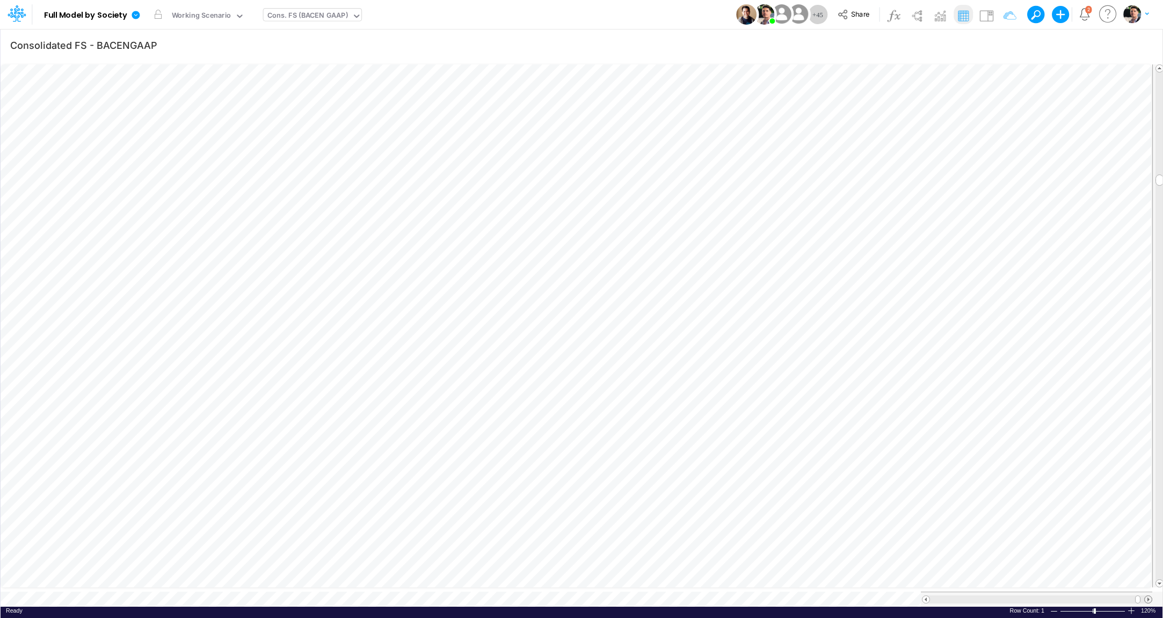
click at [1148, 596] on span at bounding box center [1148, 599] width 7 height 7
click at [1051, 46] on icon "button" at bounding box center [1043, 45] width 16 height 11
click at [1064, 47] on icon "button" at bounding box center [1062, 45] width 16 height 11
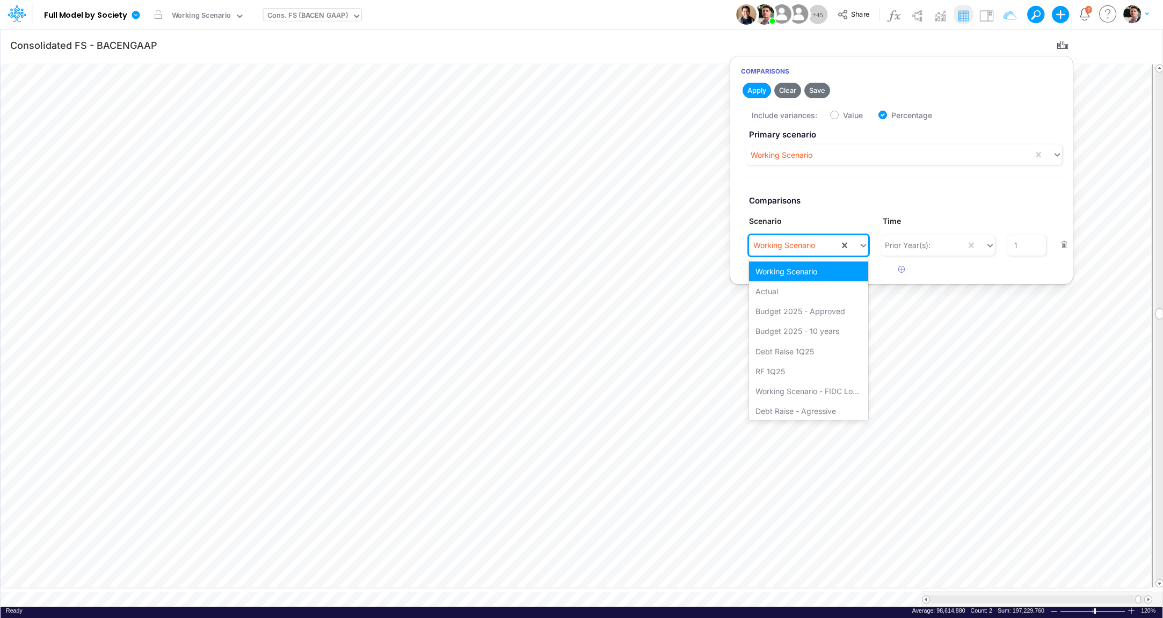
click at [813, 252] on div "Working Scenario" at bounding box center [794, 245] width 90 height 18
click at [805, 406] on div "Debt Raise - Agressive" at bounding box center [808, 409] width 119 height 20
click at [985, 246] on div at bounding box center [978, 245] width 33 height 20
click at [843, 116] on label "Value" at bounding box center [853, 115] width 20 height 11
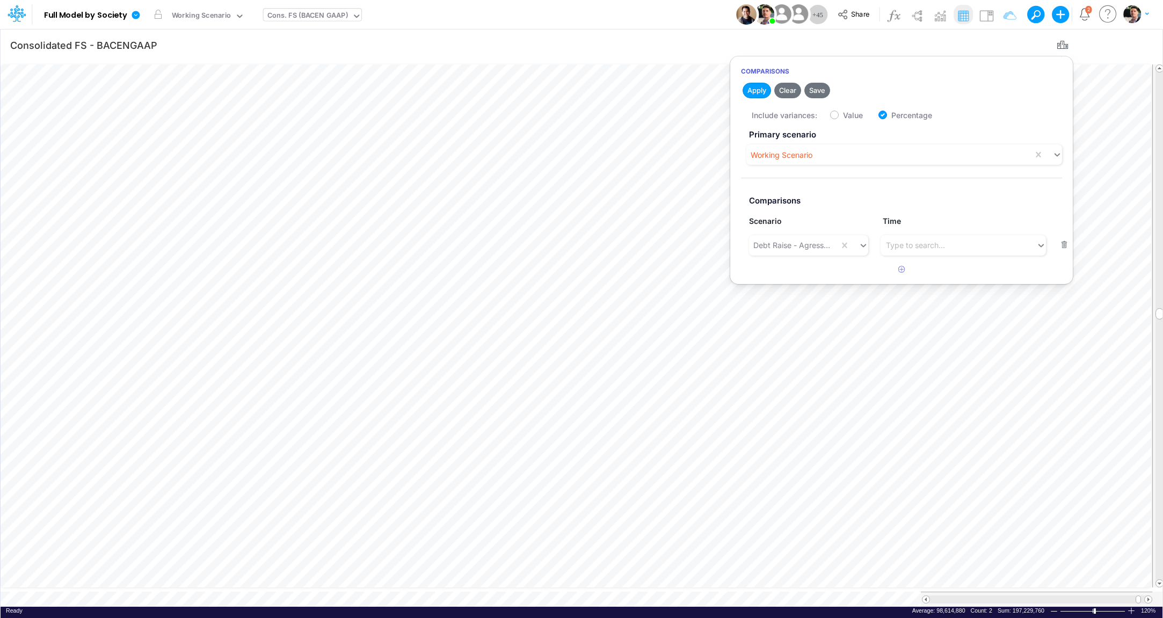
click at [843, 116] on input "Value" at bounding box center [846, 112] width 7 height 7
checkbox input "true"
click at [901, 114] on label "Percentage" at bounding box center [911, 115] width 41 height 11
click at [898, 114] on input "Percentage" at bounding box center [894, 112] width 7 height 7
checkbox input "false"
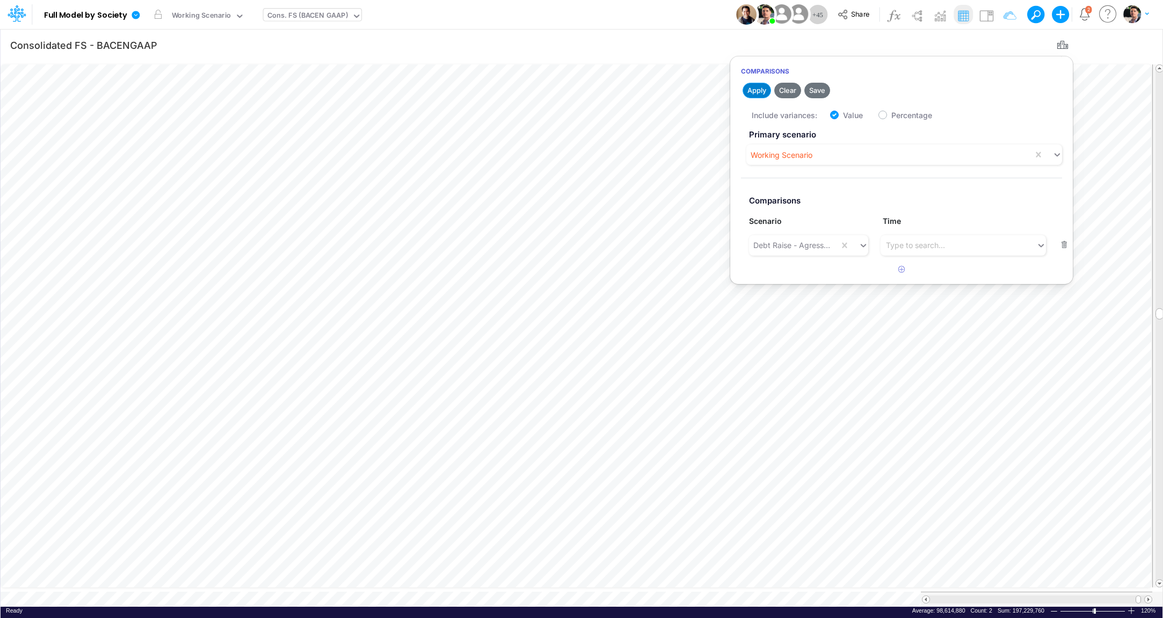
click at [755, 90] on button "Apply" at bounding box center [756, 91] width 28 height 16
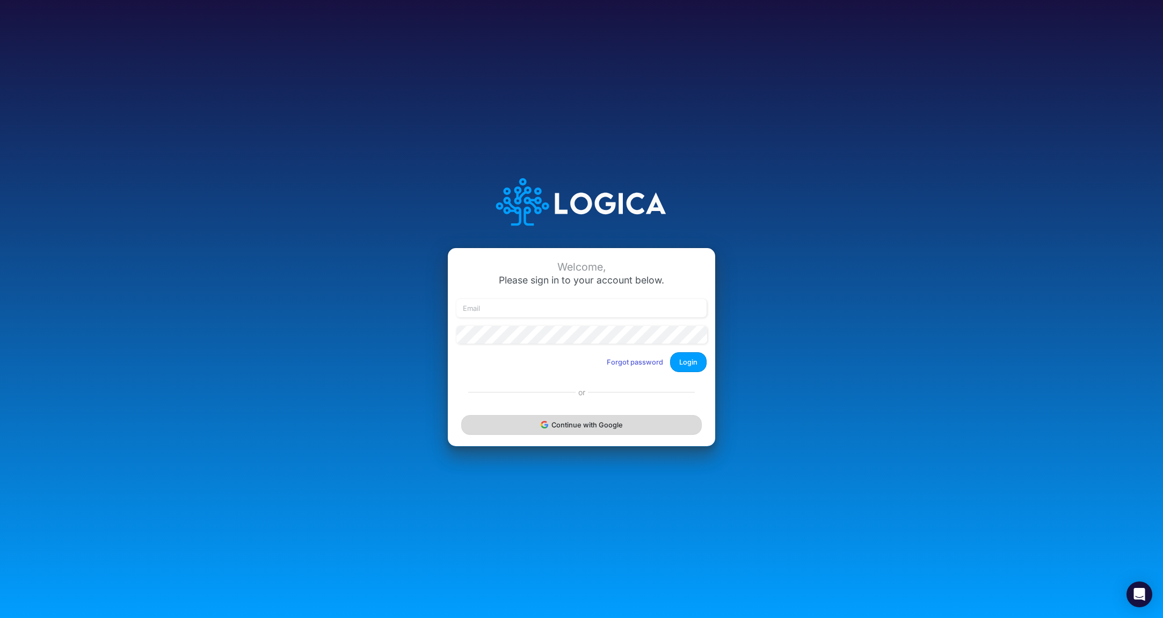
click at [574, 425] on button "Continue with Google" at bounding box center [581, 425] width 241 height 20
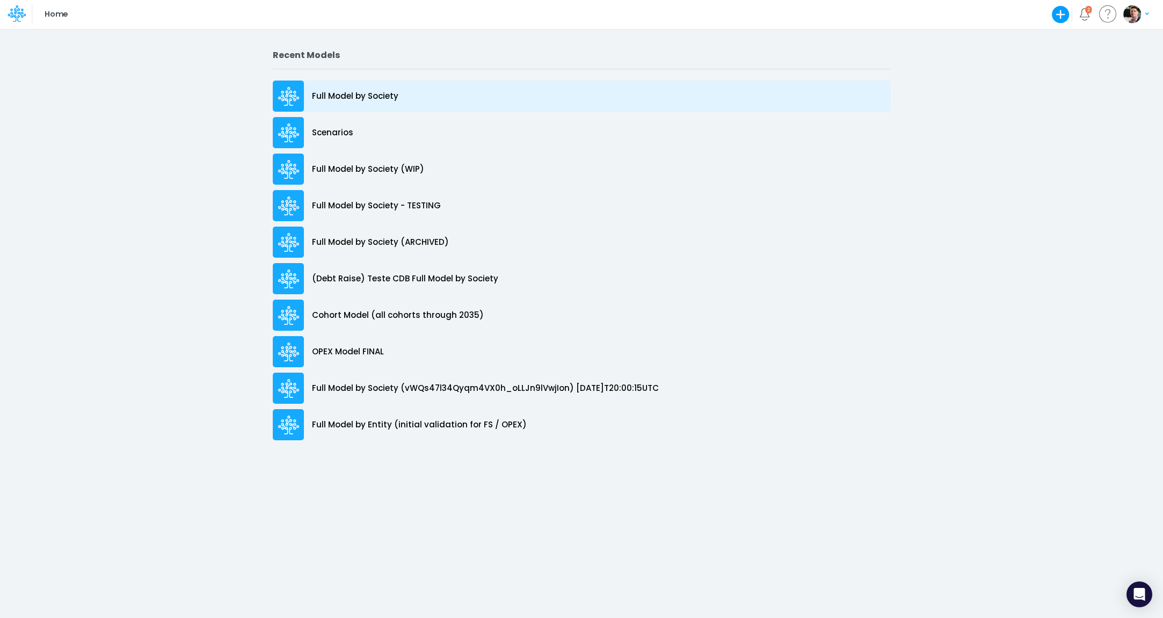
click at [334, 90] on div "Full Model by Society" at bounding box center [582, 96] width 618 height 31
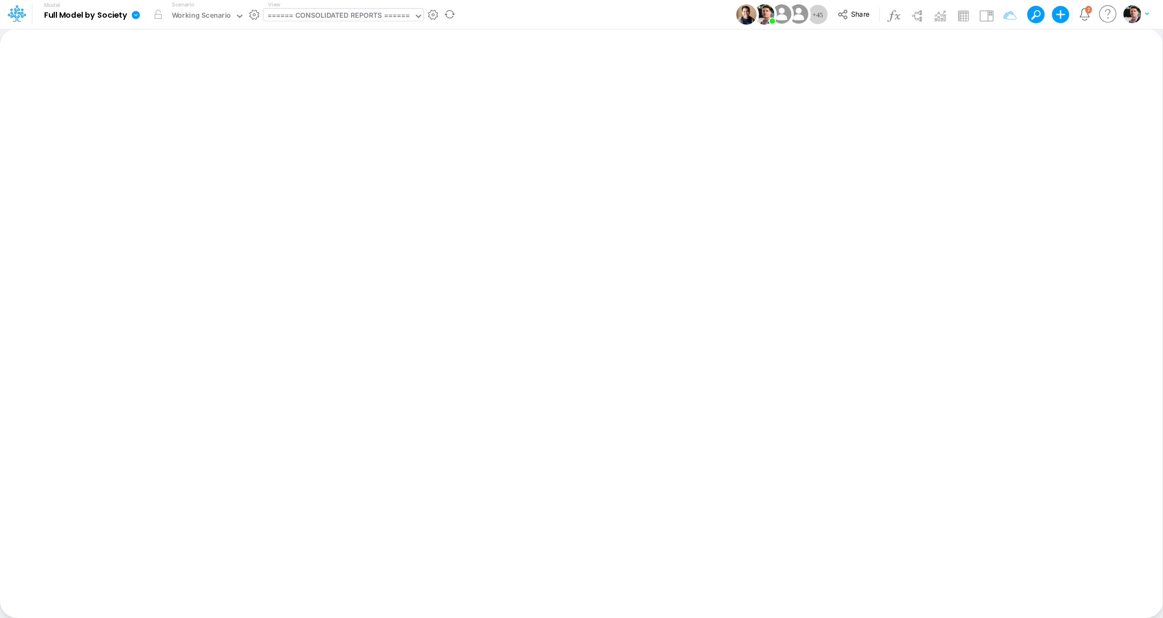
click at [339, 18] on div "====== CONSOLIDATED REPORTS ======" at bounding box center [338, 16] width 143 height 12
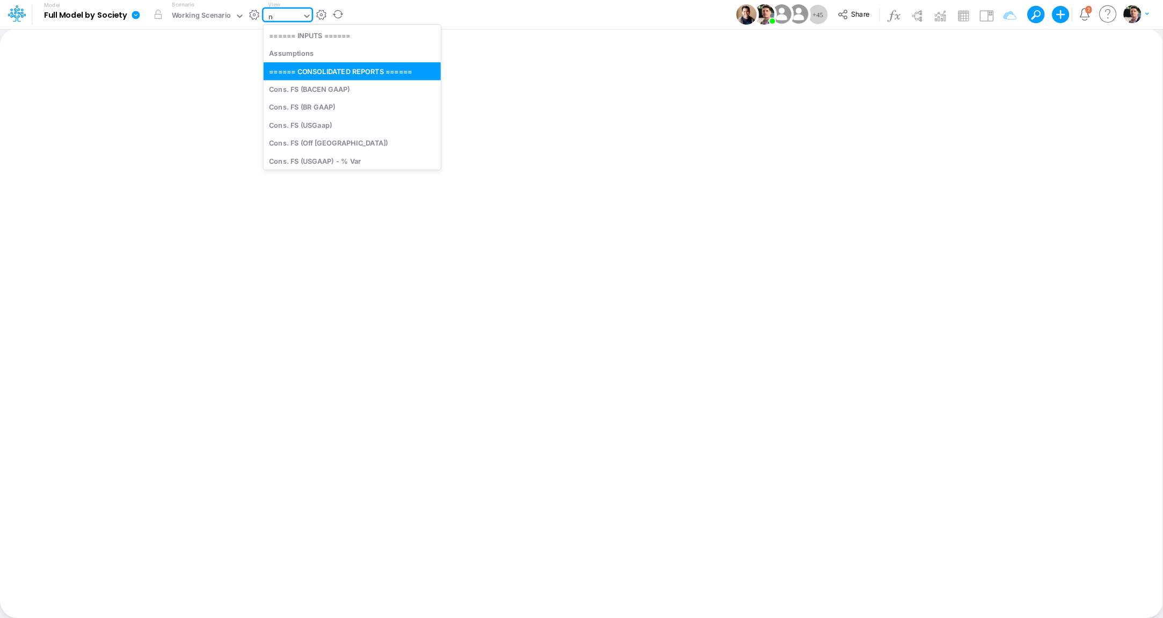
type input "non"
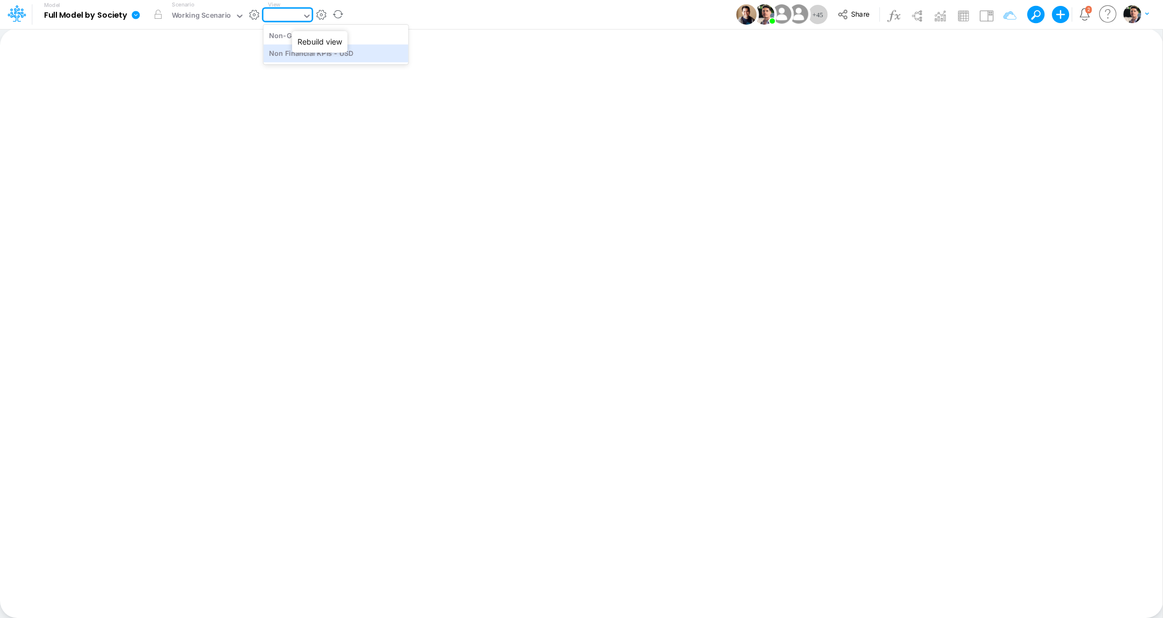
type input "Non Financial KPIs - USD"
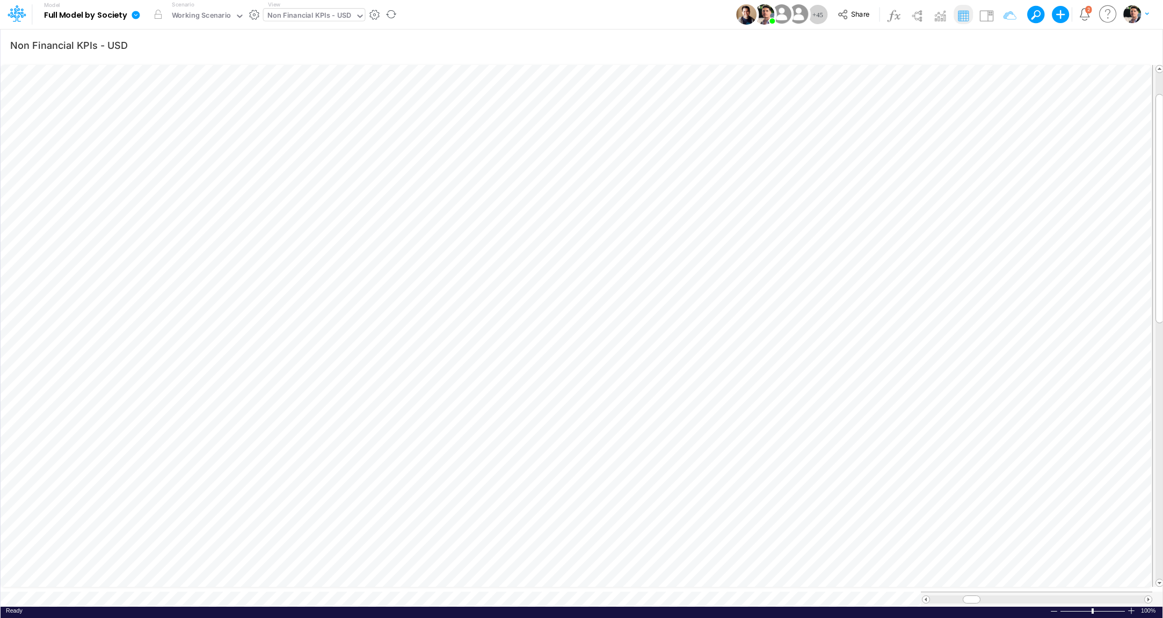
scroll to position [4, 16]
click at [1022, 46] on icon "button" at bounding box center [1023, 45] width 16 height 11
click at [540, 91] on button "Clear" at bounding box center [534, 91] width 27 height 16
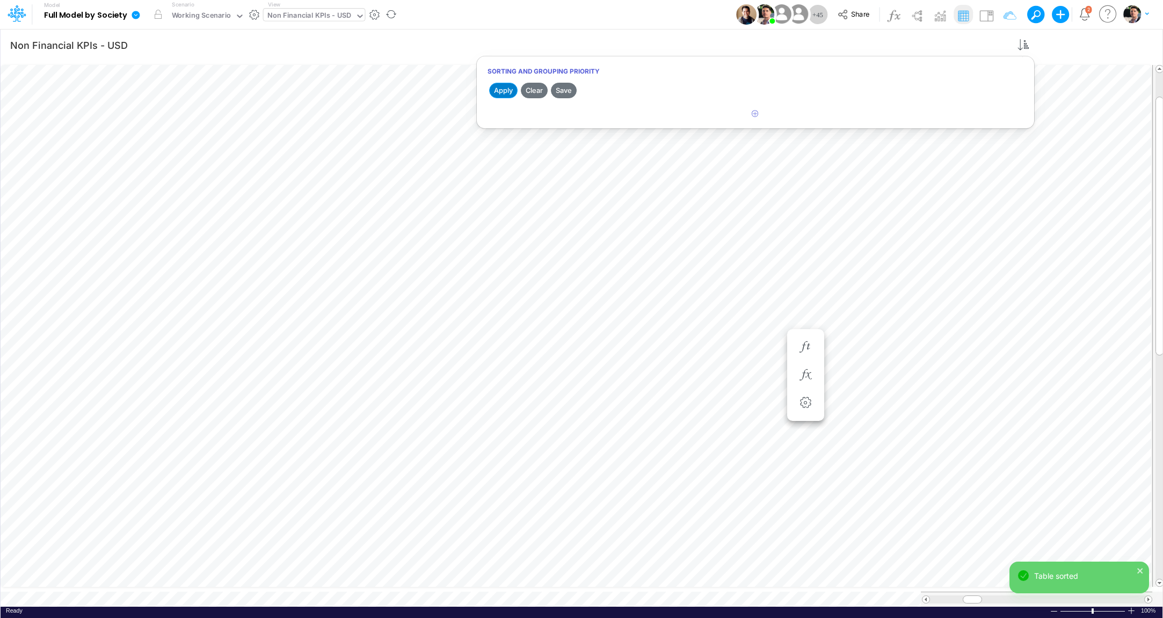
click at [498, 90] on button "Apply" at bounding box center [503, 91] width 28 height 16
click at [1146, 596] on span at bounding box center [1148, 599] width 7 height 7
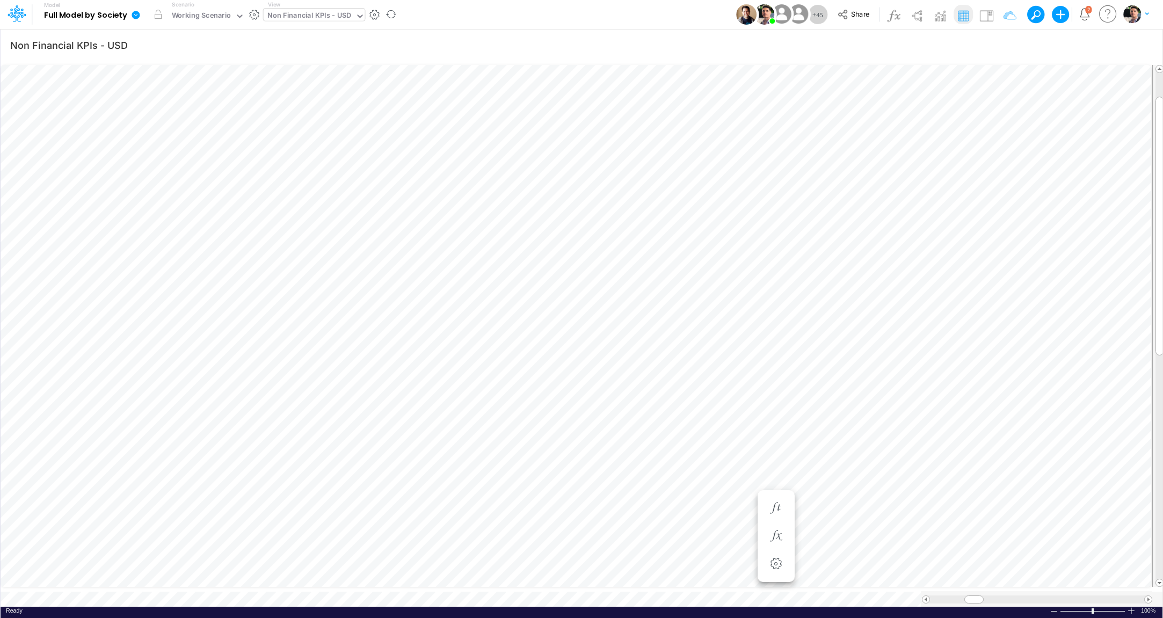
click at [330, 16] on div "Non Financial KPIs - USD" at bounding box center [309, 16] width 84 height 12
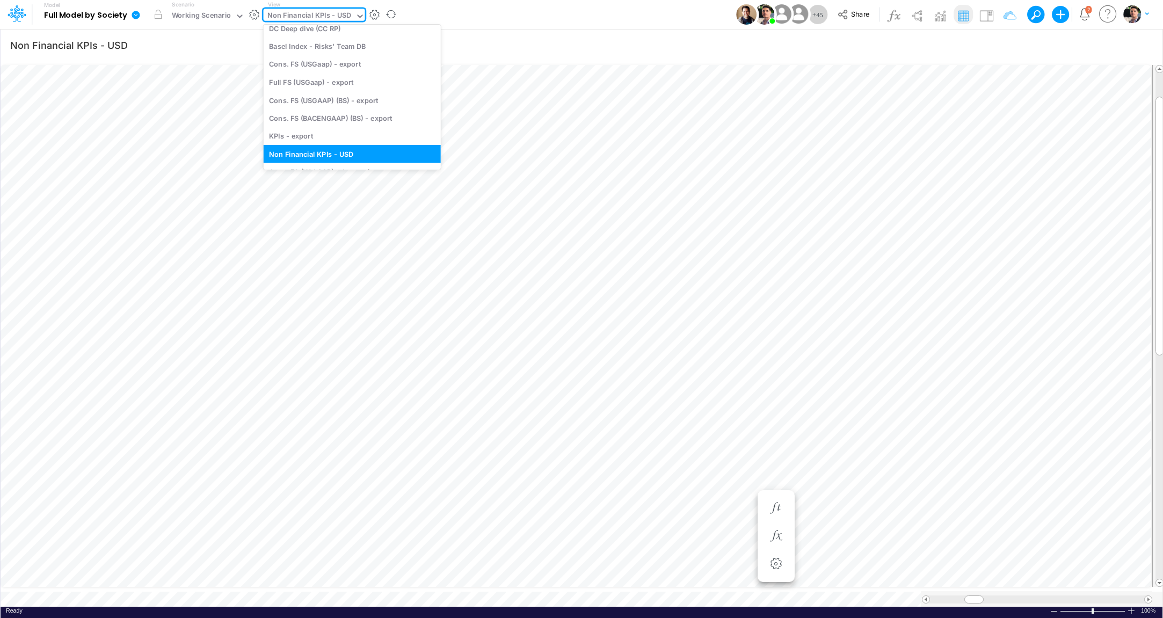
type input "s"
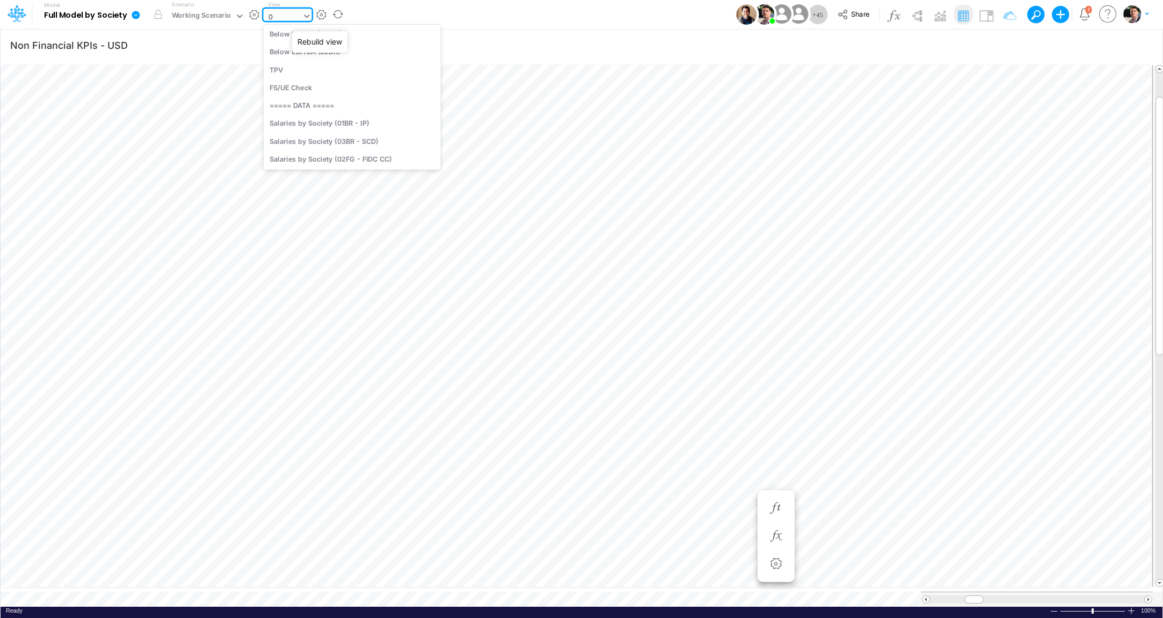
scroll to position [42, 0]
type input "03br"
click at [310, 69] on div "BS (03BR - SCD)" at bounding box center [336, 71] width 145 height 18
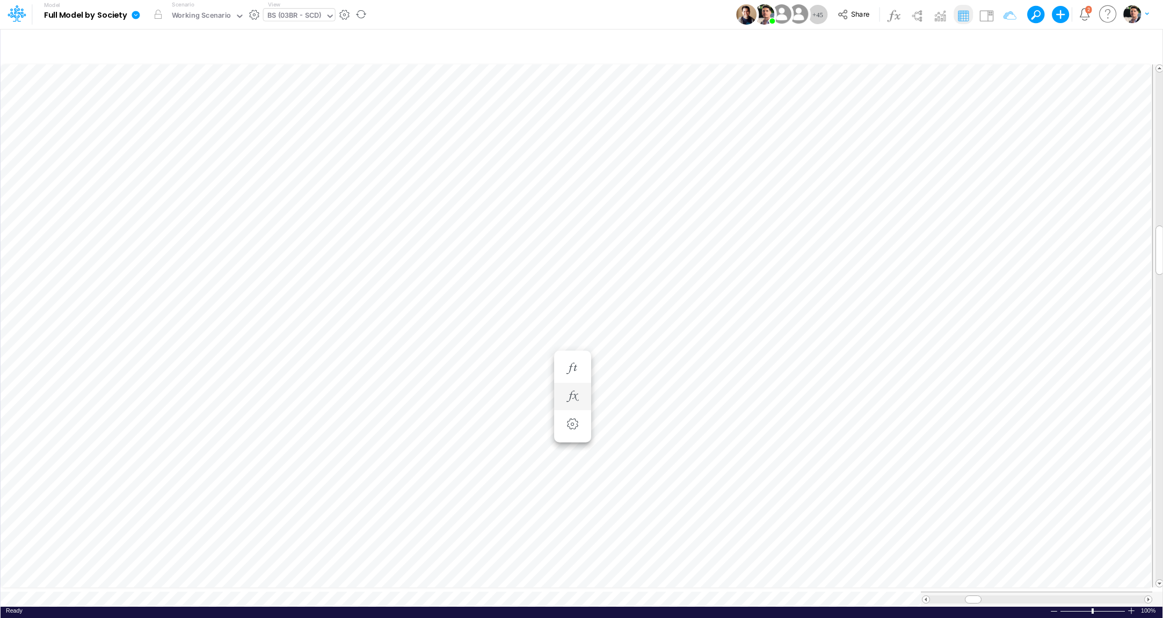
scroll to position [4, 33]
type input "Non Financial KPIs - USD"
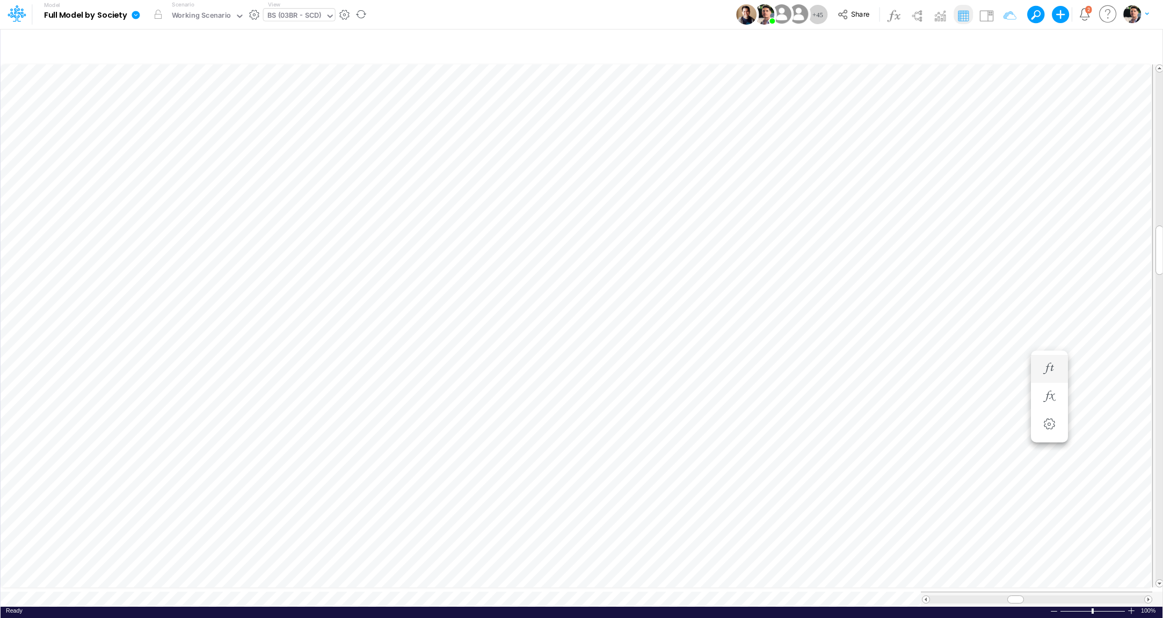
scroll to position [4, 33]
type input "Non Financial KPIs - USD"
